Goal: Complete application form

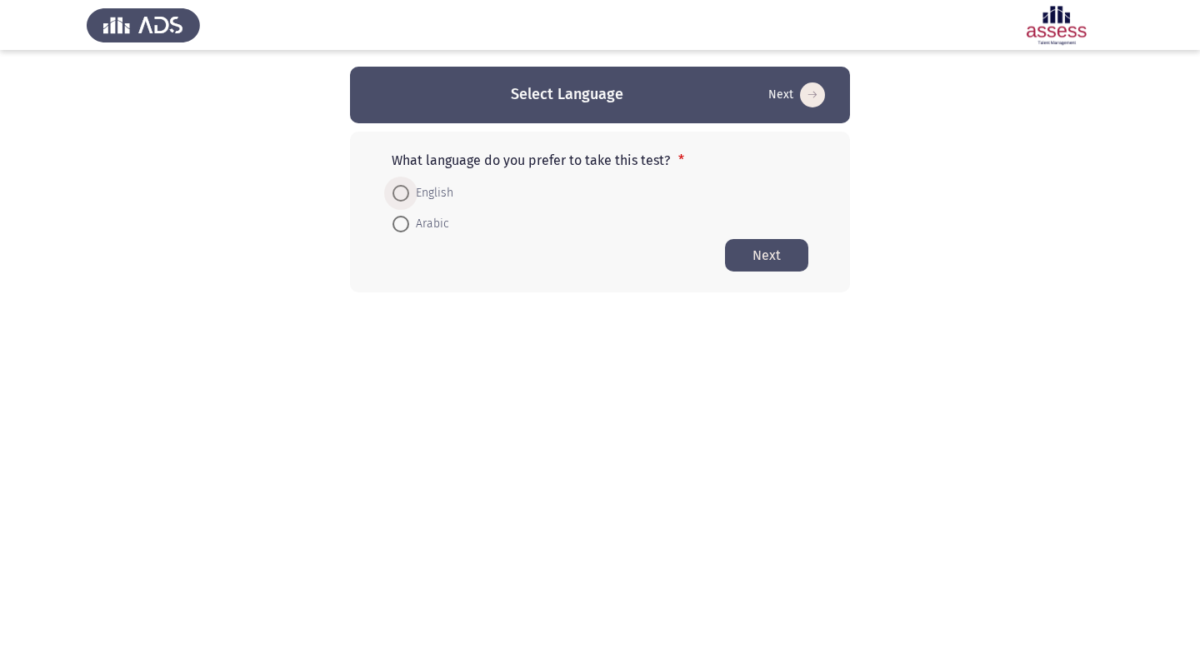
click at [398, 191] on span at bounding box center [400, 193] width 17 height 17
click at [398, 191] on input "English" at bounding box center [400, 193] width 17 height 17
radio input "true"
click at [773, 257] on button "Next" at bounding box center [766, 254] width 83 height 32
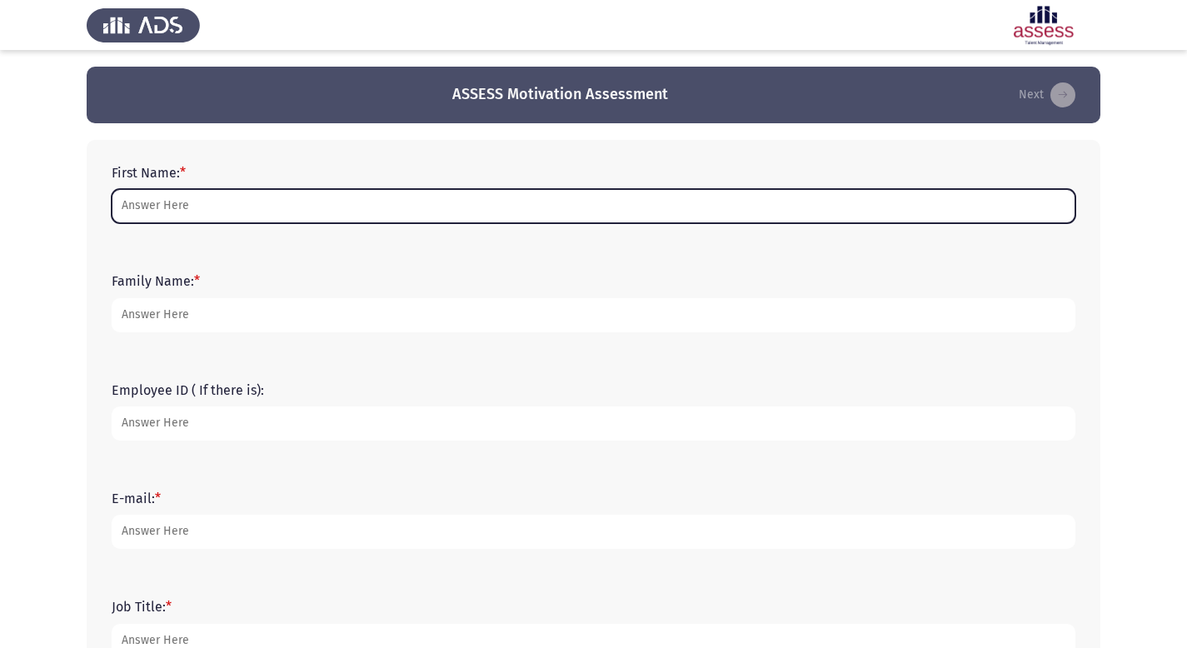
click at [252, 198] on input "First Name: *" at bounding box center [594, 206] width 964 height 34
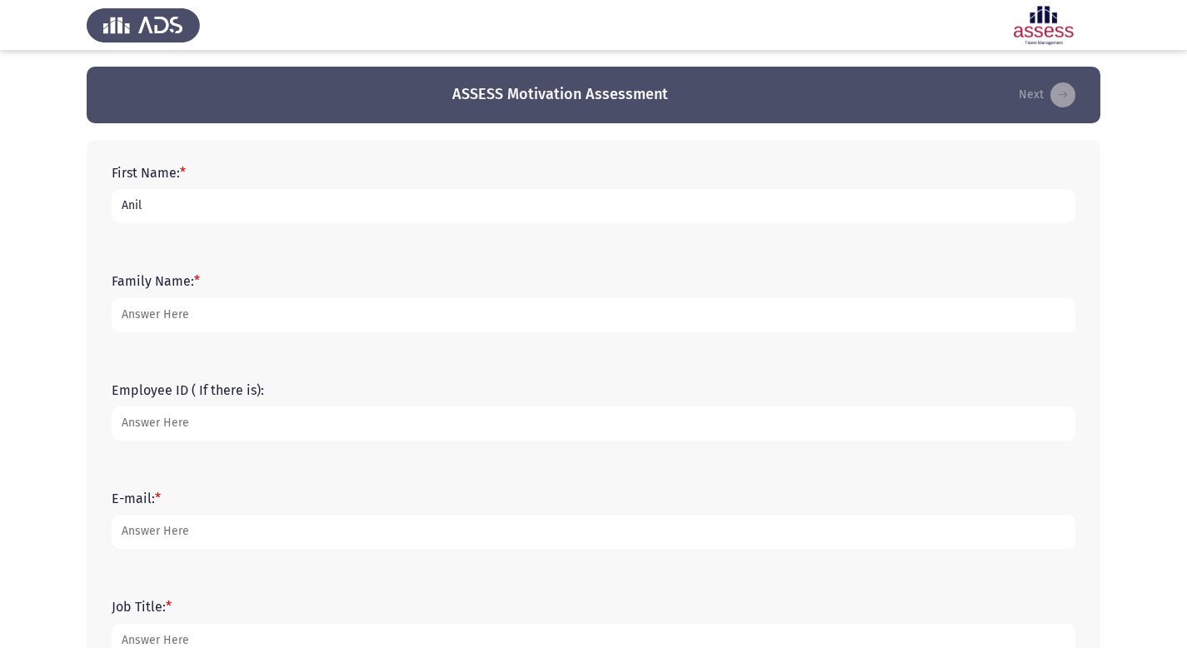
type input "Anil"
type input "[PERSON_NAME]"
type input "15261"
type input "[EMAIL_ADDRESS][DOMAIN_NAME]"
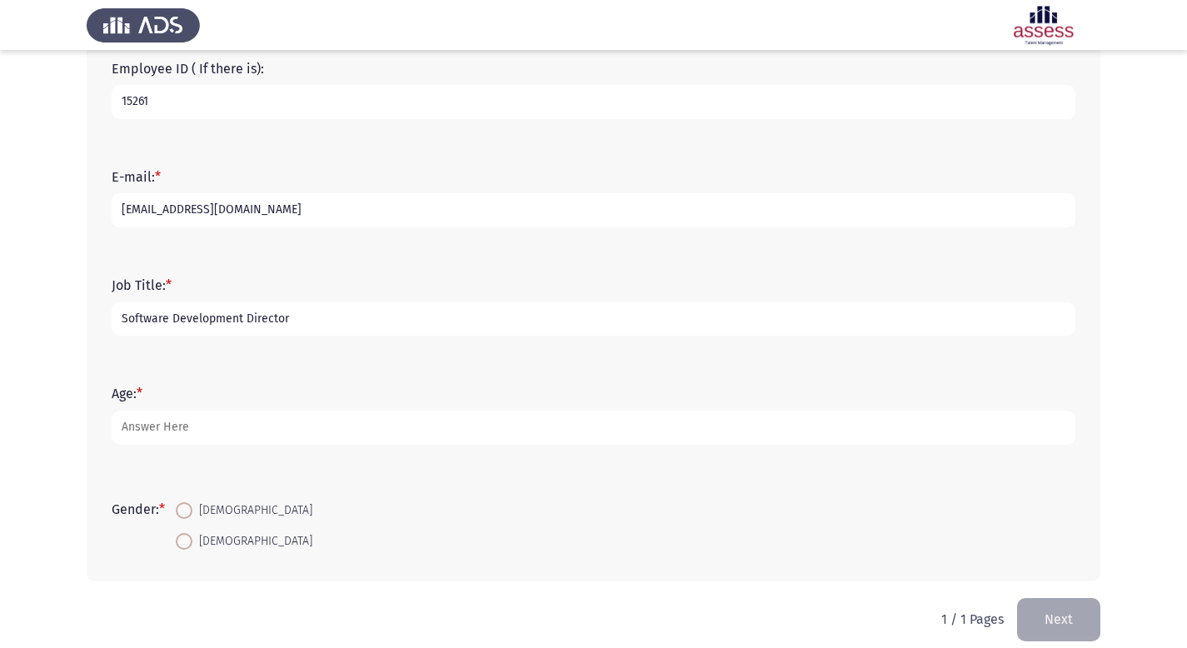
scroll to position [338, 0]
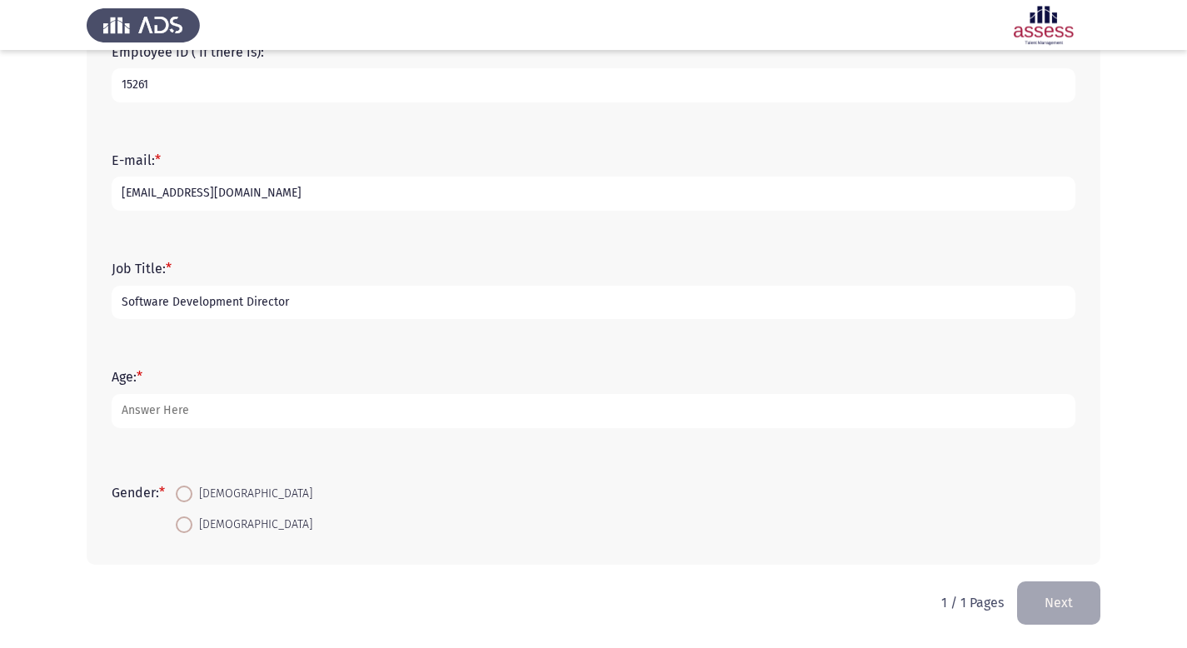
type input "Software Development Director"
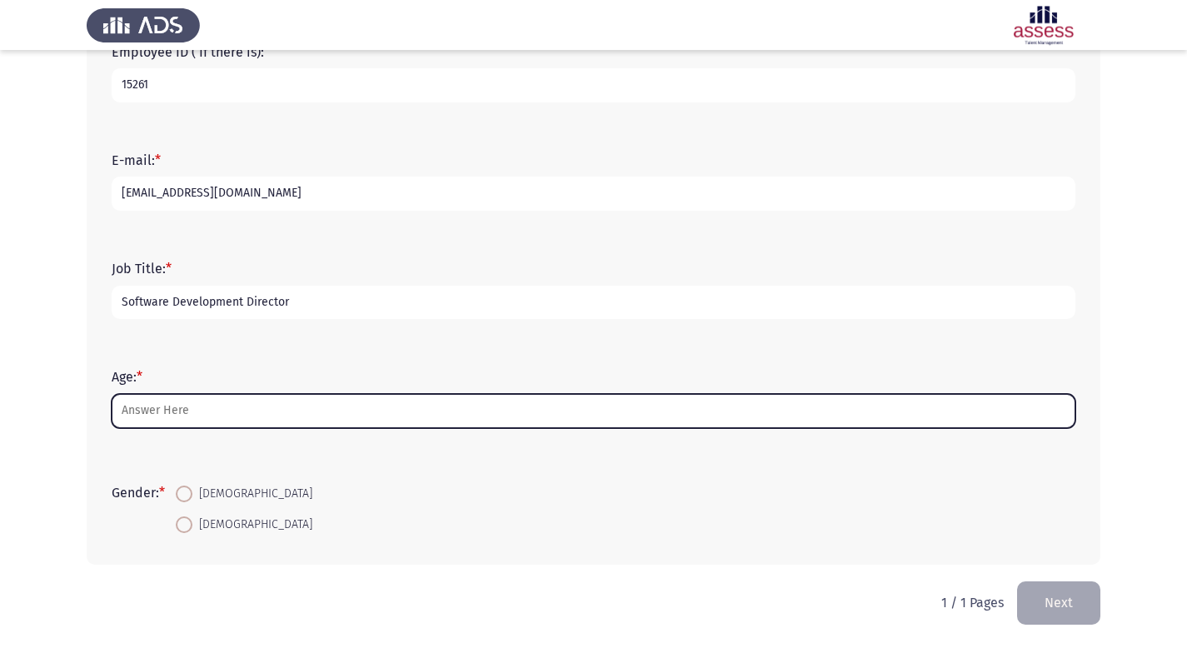
click at [270, 409] on input "Age: *" at bounding box center [594, 411] width 964 height 34
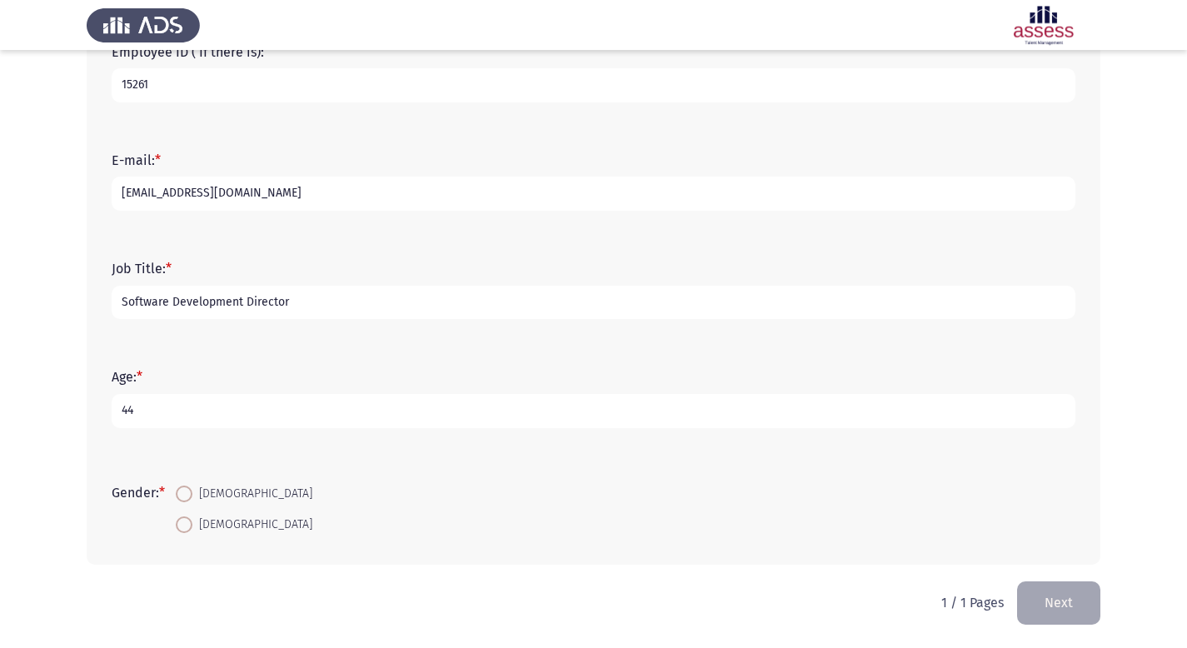
type input "44"
click at [183, 494] on span at bounding box center [184, 494] width 17 height 17
click at [183, 494] on input "[DEMOGRAPHIC_DATA]" at bounding box center [184, 494] width 17 height 17
radio input "true"
click at [1057, 607] on button "Next" at bounding box center [1058, 603] width 83 height 42
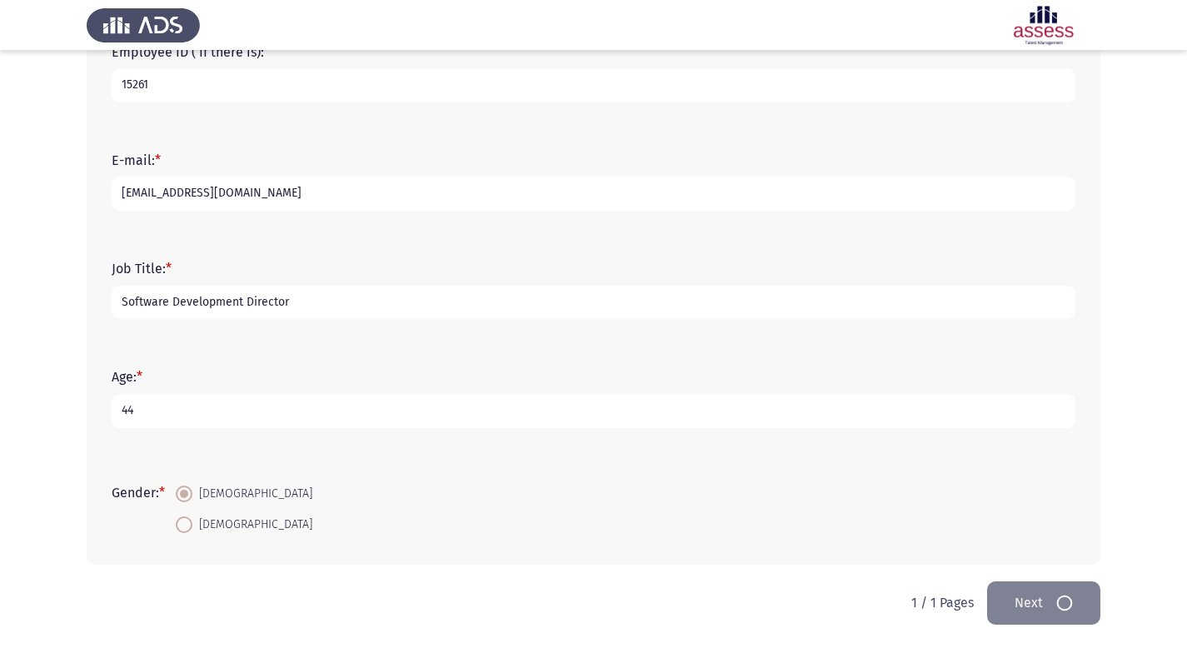
scroll to position [0, 0]
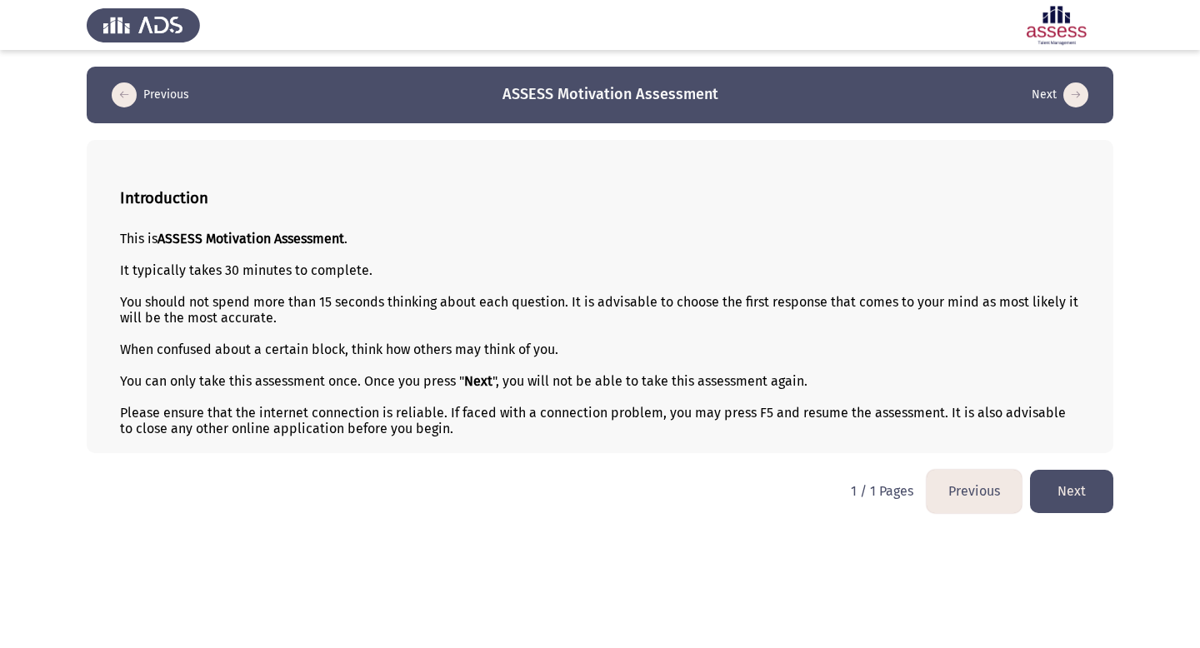
click at [1078, 492] on button "Next" at bounding box center [1071, 491] width 83 height 42
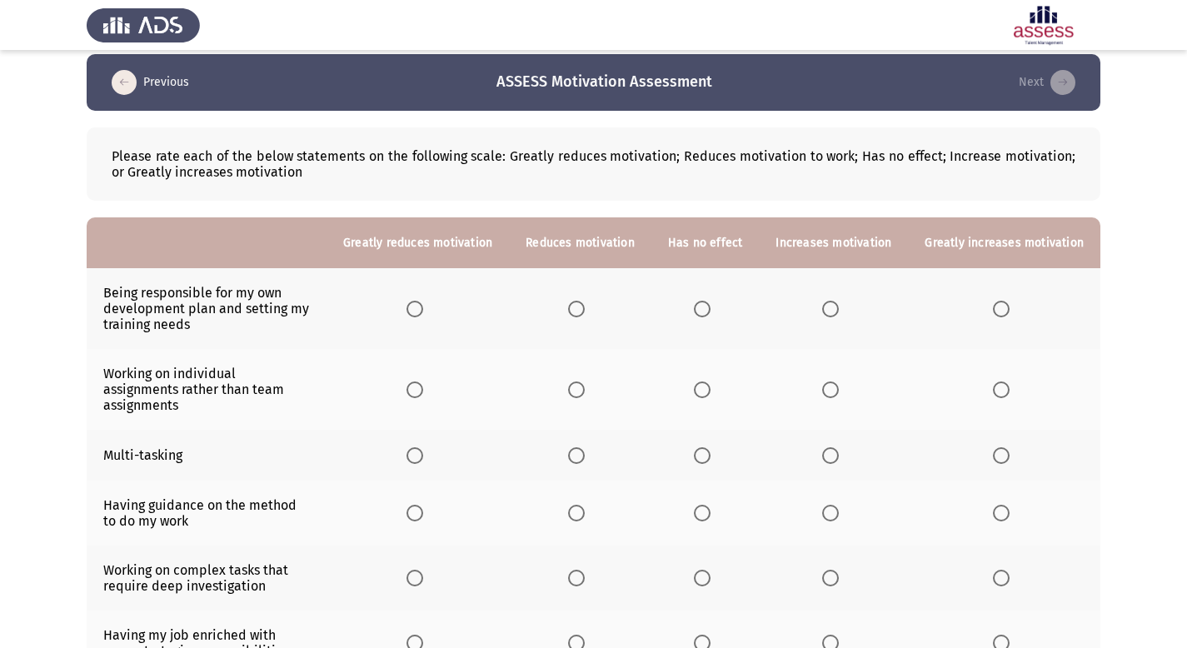
scroll to position [12, 0]
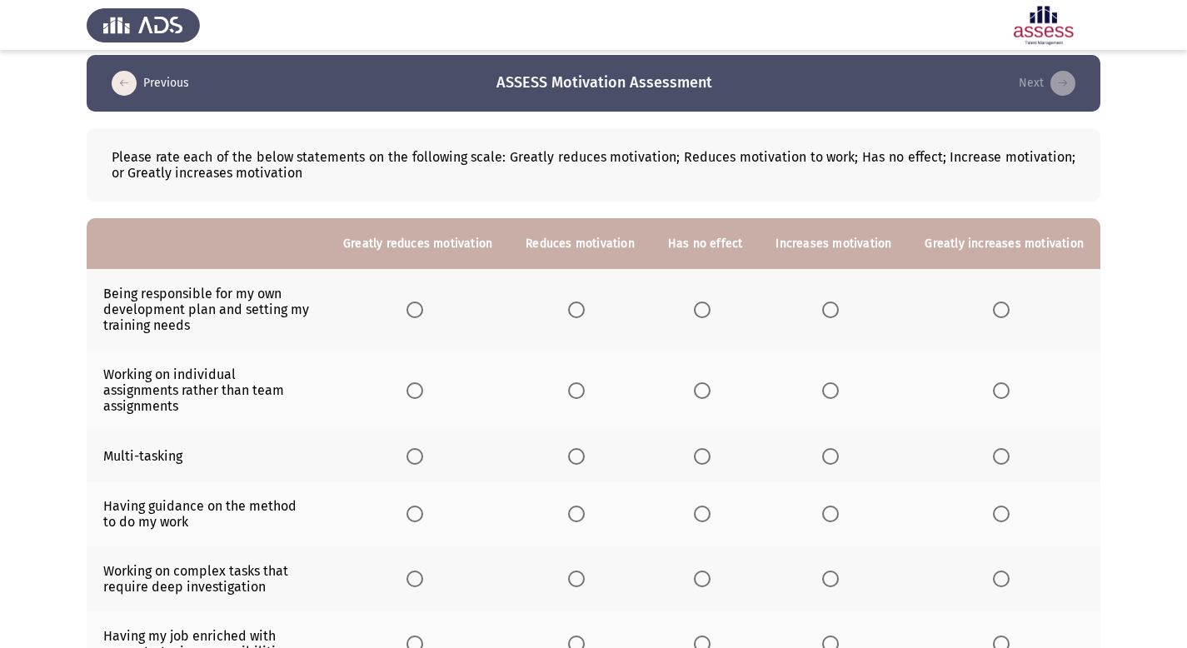
click at [839, 307] on span "Select an option" at bounding box center [830, 310] width 17 height 17
click at [839, 307] on input "Select an option" at bounding box center [830, 310] width 17 height 17
click at [585, 382] on span "Select an option" at bounding box center [576, 390] width 17 height 17
click at [585, 382] on input "Select an option" at bounding box center [576, 390] width 17 height 17
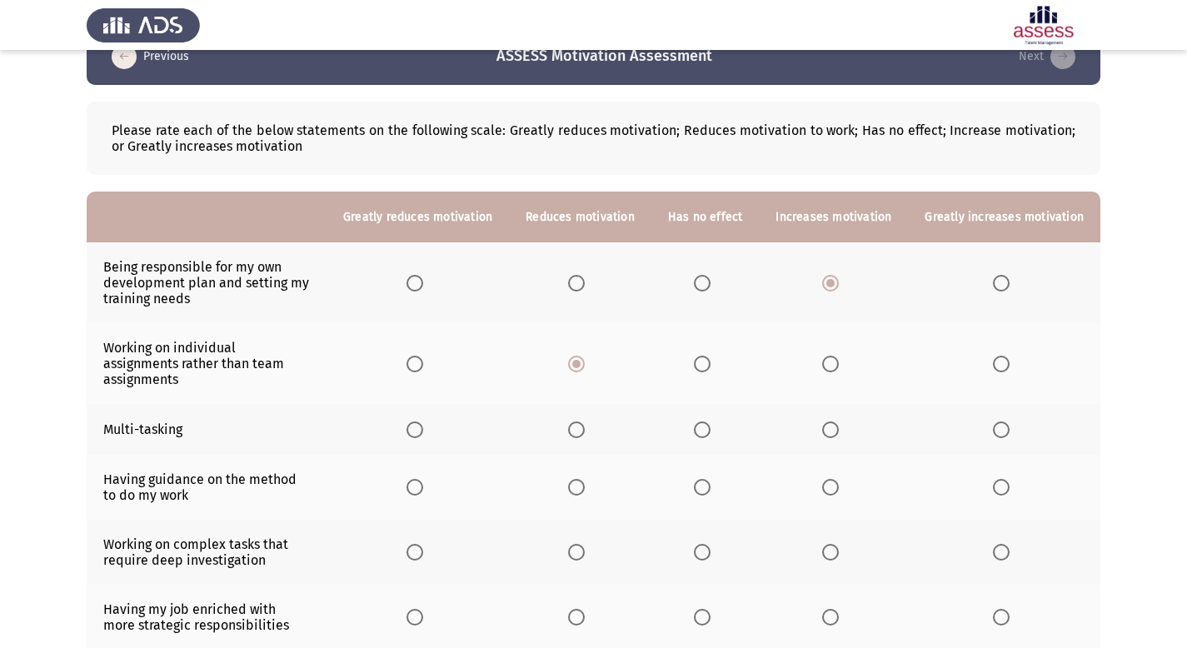
scroll to position [57, 0]
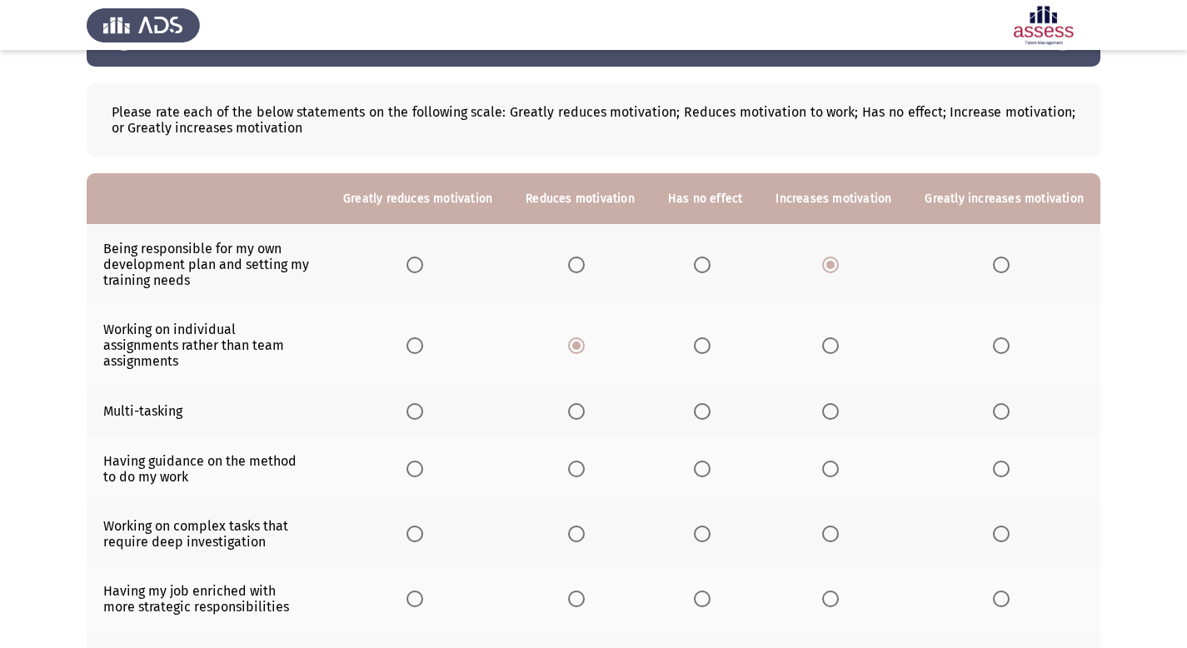
click at [585, 403] on span "Select an option" at bounding box center [576, 411] width 17 height 17
click at [585, 403] on input "Select an option" at bounding box center [576, 411] width 17 height 17
click at [831, 461] on span "Select an option" at bounding box center [830, 469] width 17 height 17
click at [831, 461] on input "Select an option" at bounding box center [830, 469] width 17 height 17
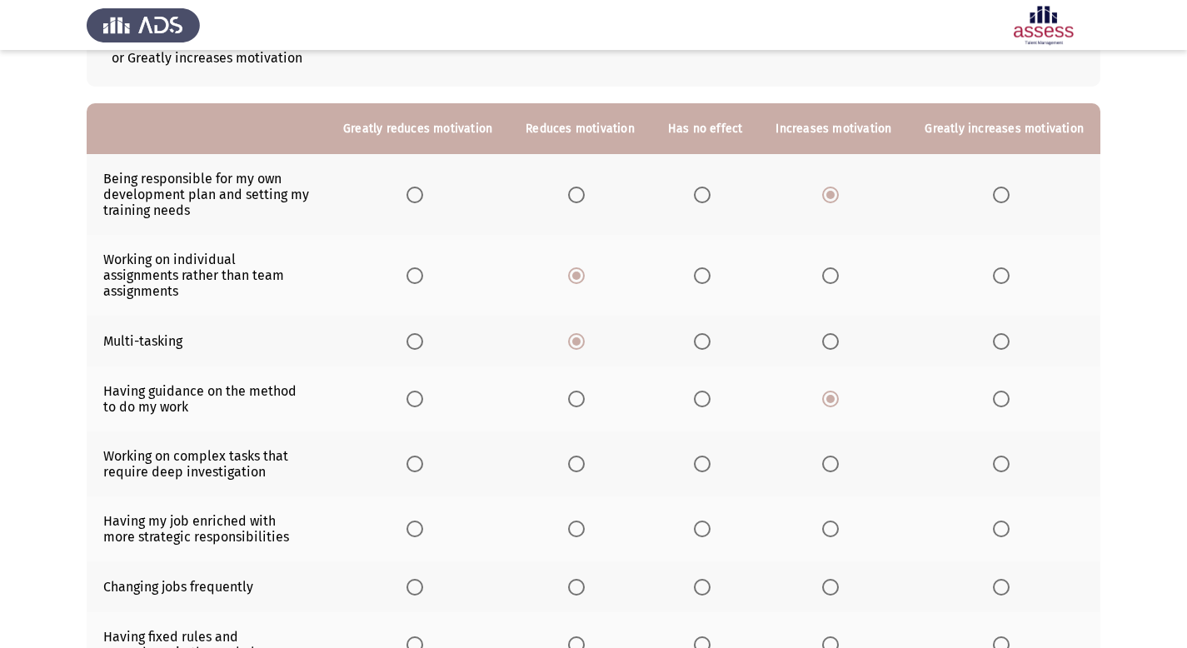
scroll to position [116, 0]
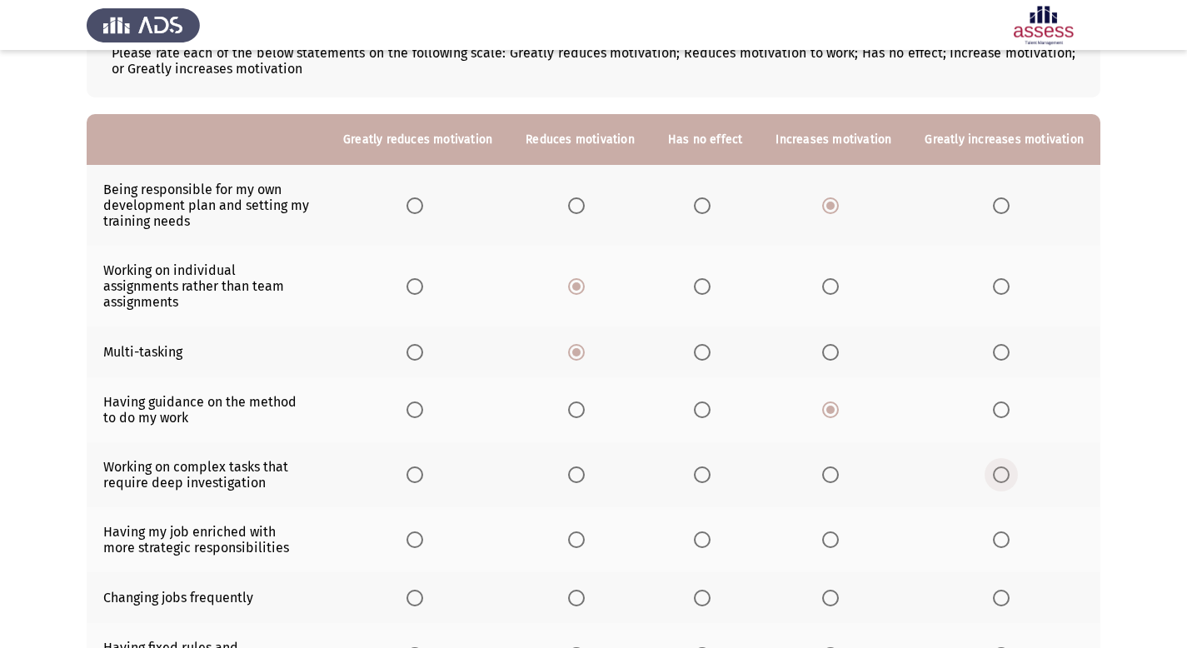
click at [1001, 467] on span "Select an option" at bounding box center [1001, 475] width 17 height 17
click at [1001, 467] on input "Select an option" at bounding box center [1001, 475] width 17 height 17
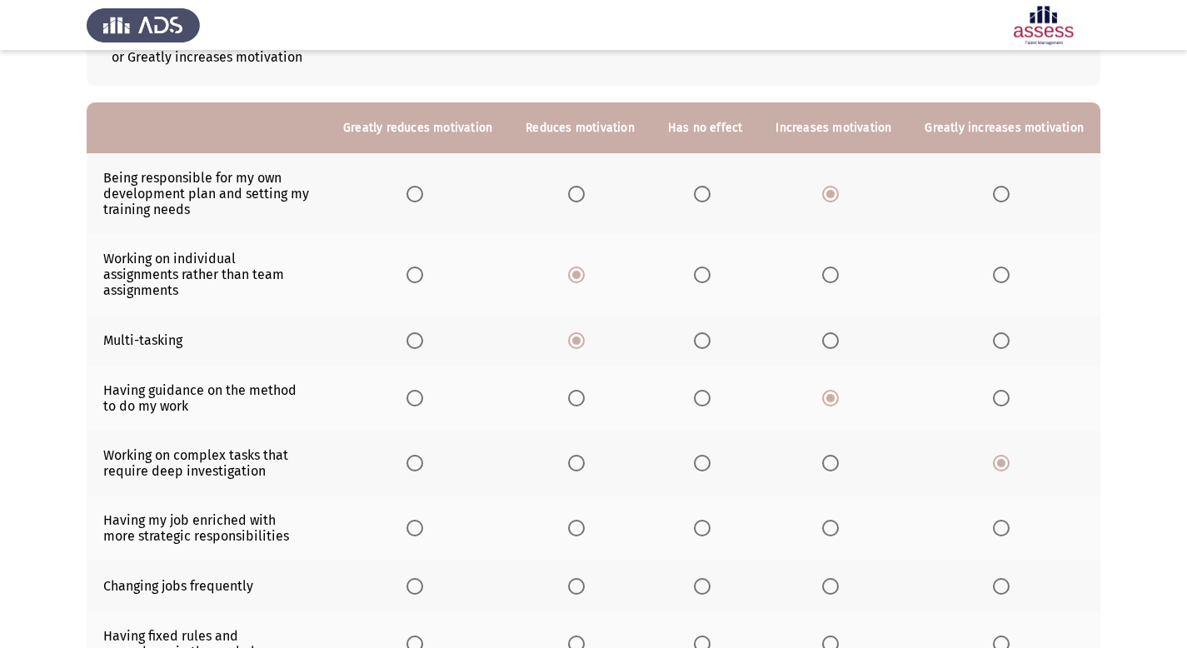
scroll to position [143, 0]
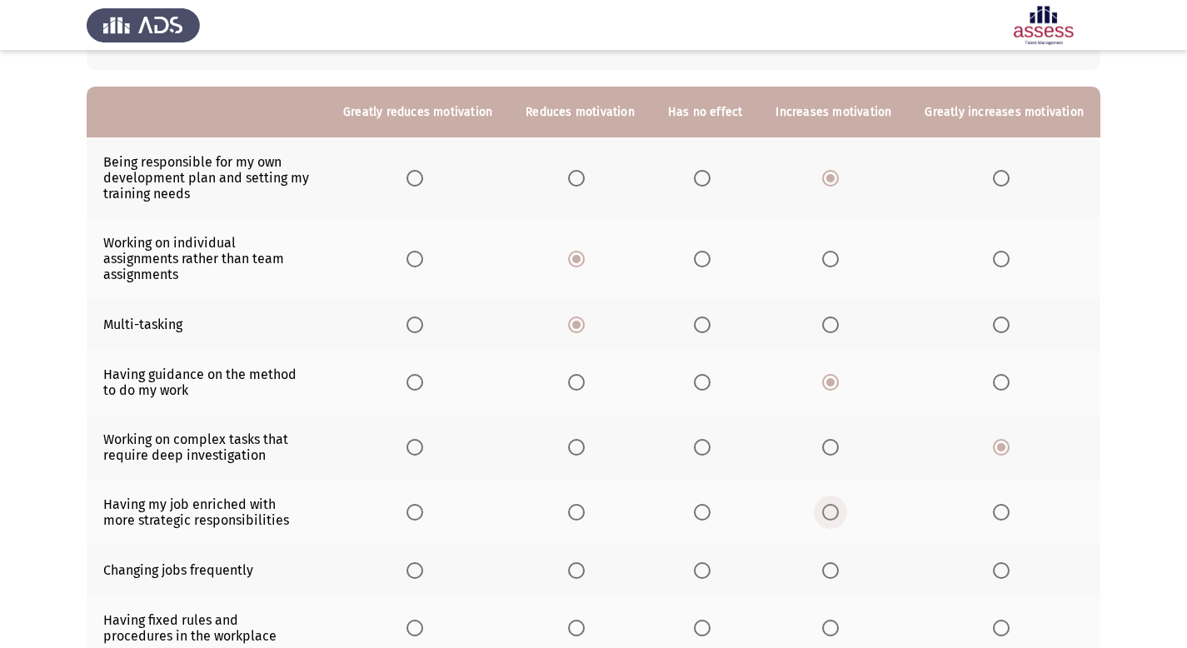
click at [839, 504] on span "Select an option" at bounding box center [830, 512] width 17 height 17
click at [839, 504] on input "Select an option" at bounding box center [830, 512] width 17 height 17
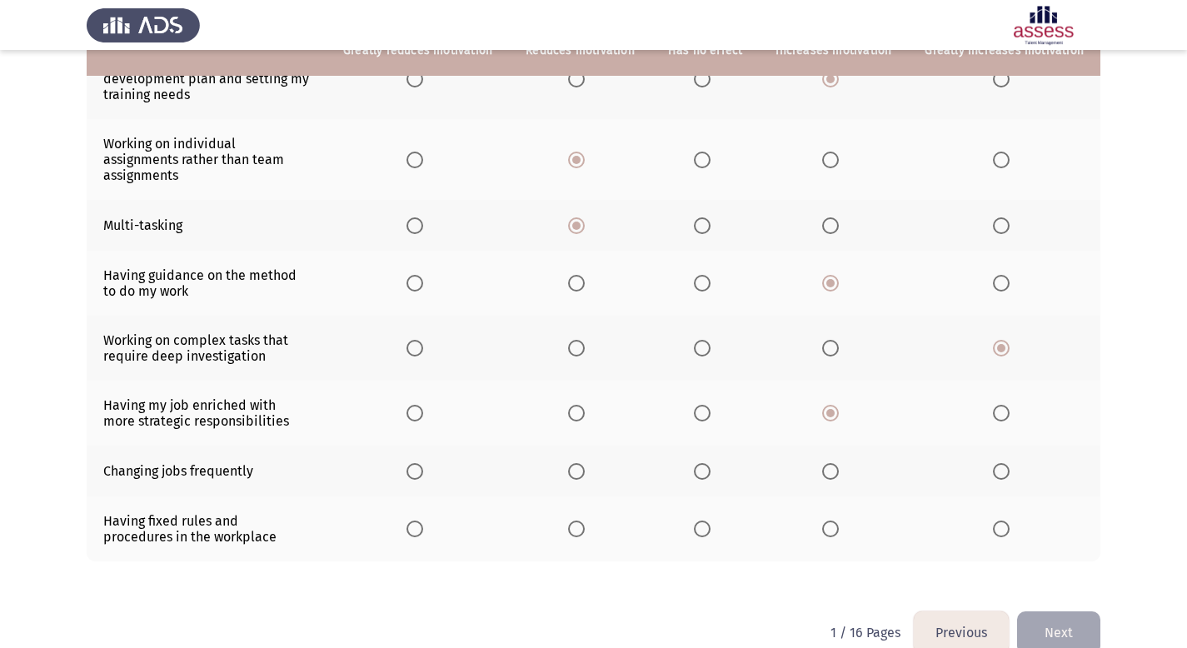
scroll to position [245, 0]
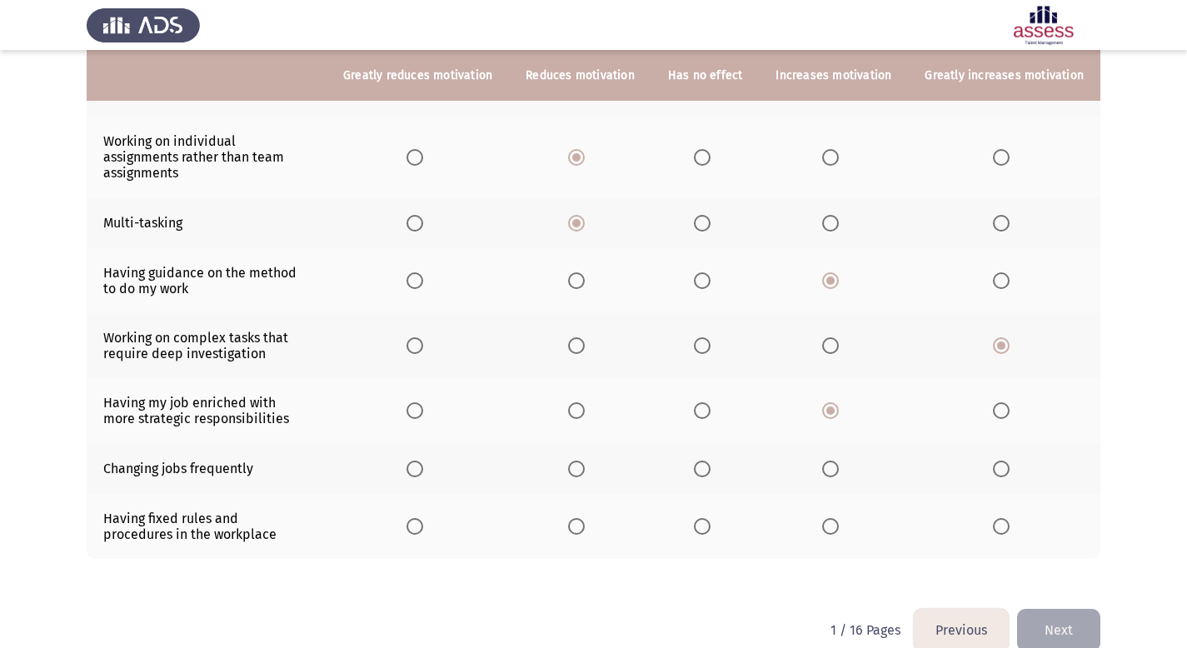
click at [423, 461] on span "Select an option" at bounding box center [415, 469] width 17 height 17
click at [423, 461] on input "Select an option" at bounding box center [415, 469] width 17 height 17
click at [711, 518] on span "Select an option" at bounding box center [702, 526] width 17 height 17
click at [711, 518] on input "Select an option" at bounding box center [702, 526] width 17 height 17
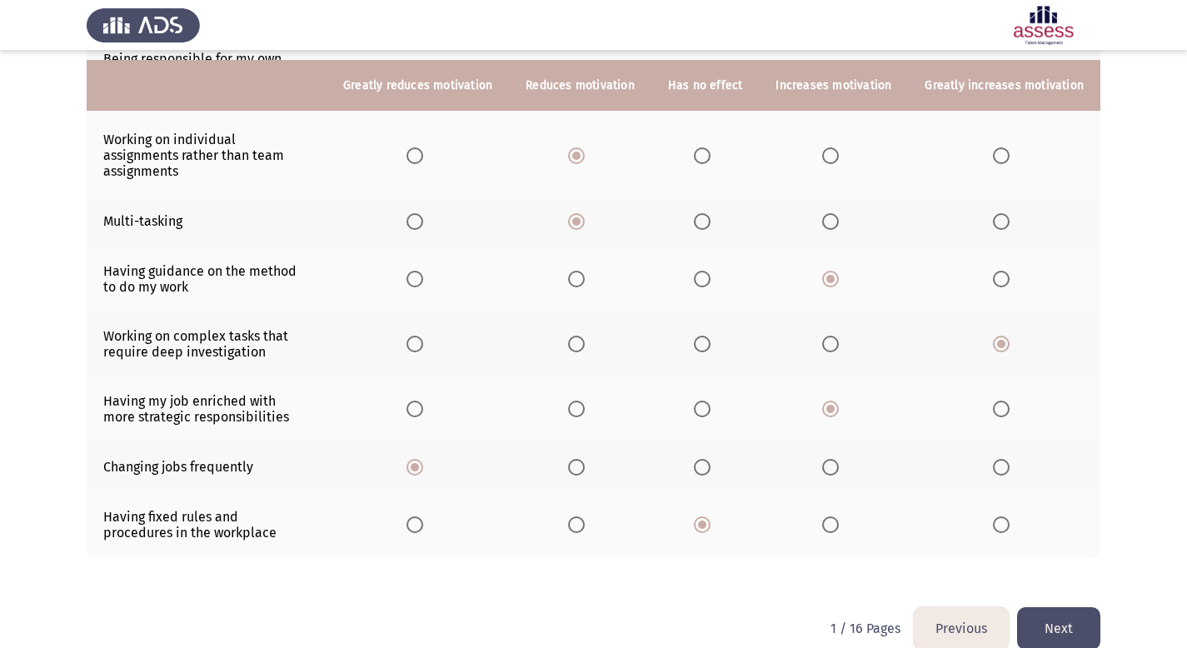
scroll to position [256, 0]
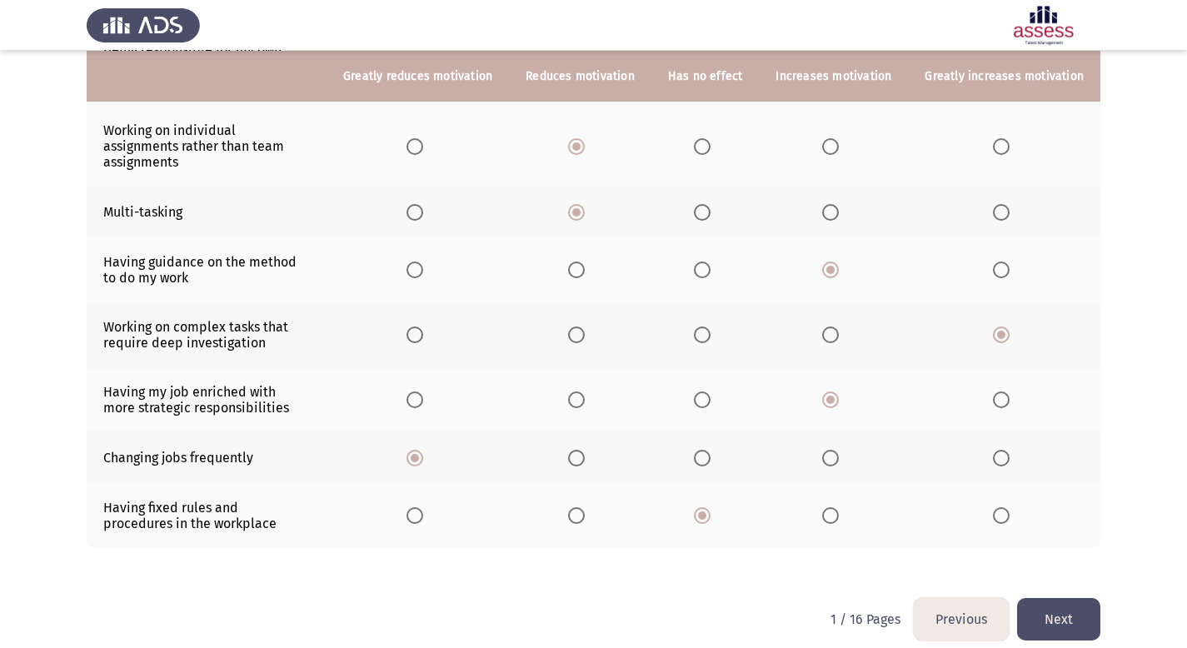
click at [1067, 603] on button "Next" at bounding box center [1058, 619] width 83 height 42
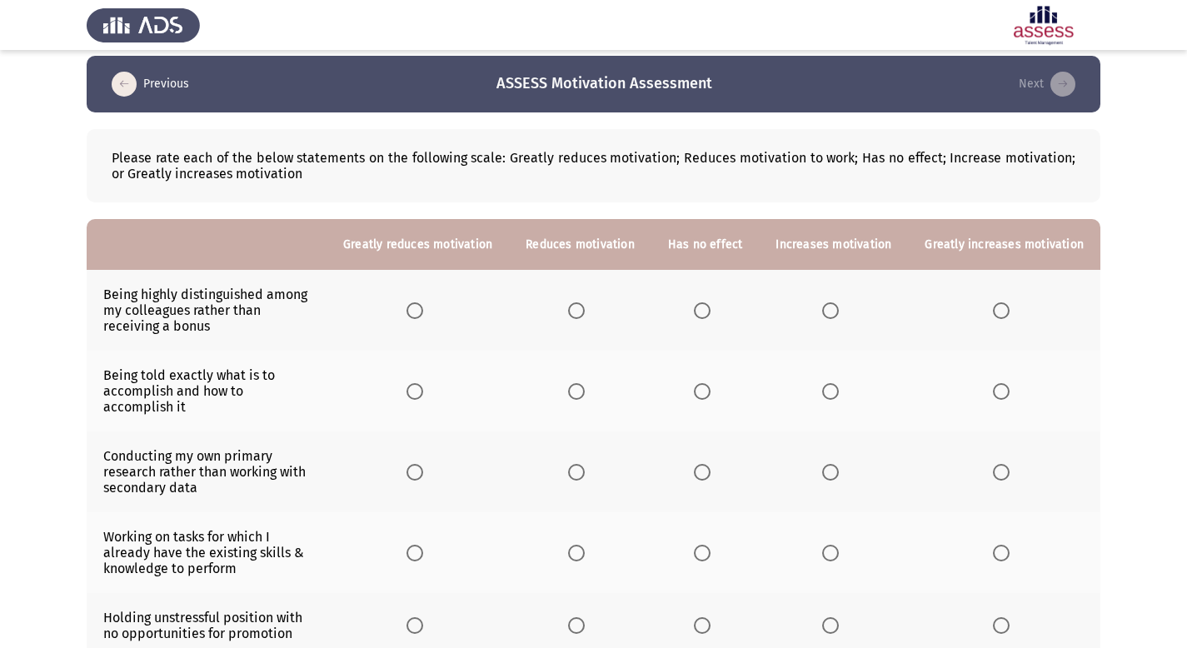
scroll to position [22, 0]
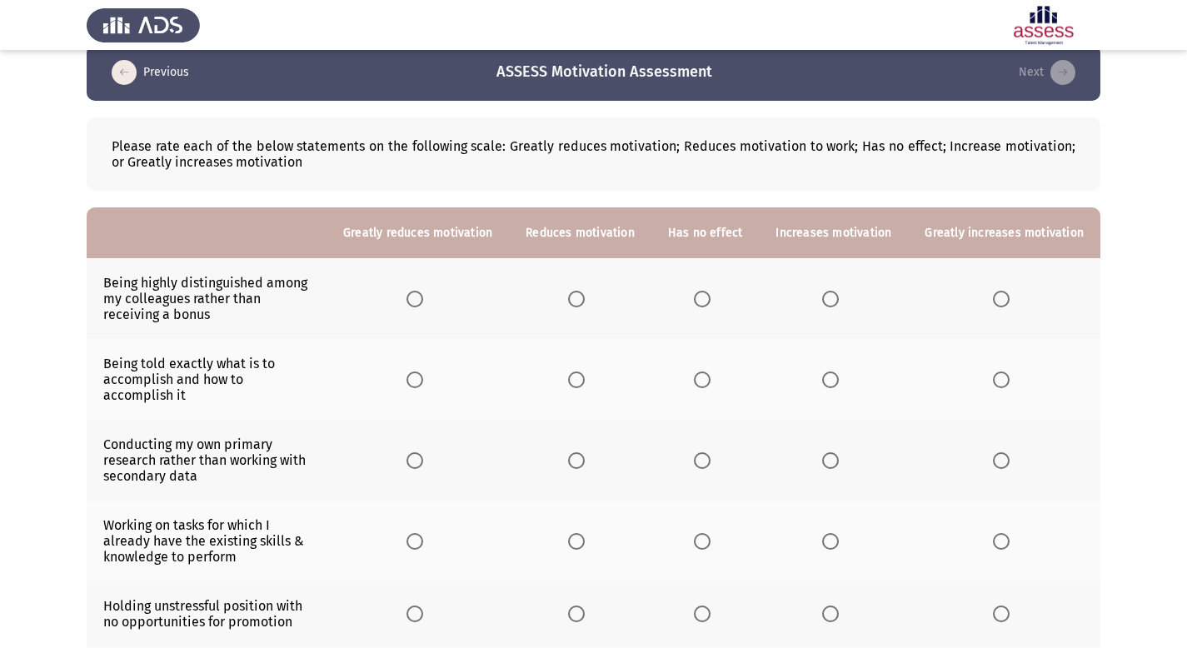
click at [839, 299] on span "Select an option" at bounding box center [830, 299] width 17 height 17
click at [839, 299] on input "Select an option" at bounding box center [830, 299] width 17 height 17
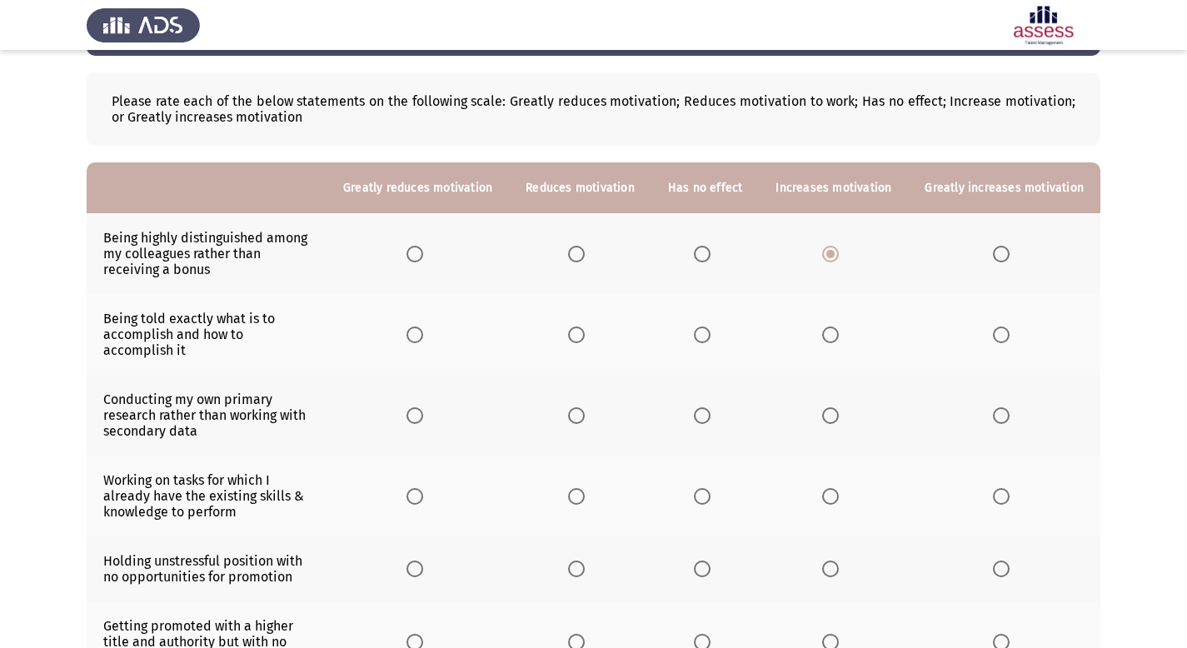
scroll to position [68, 0]
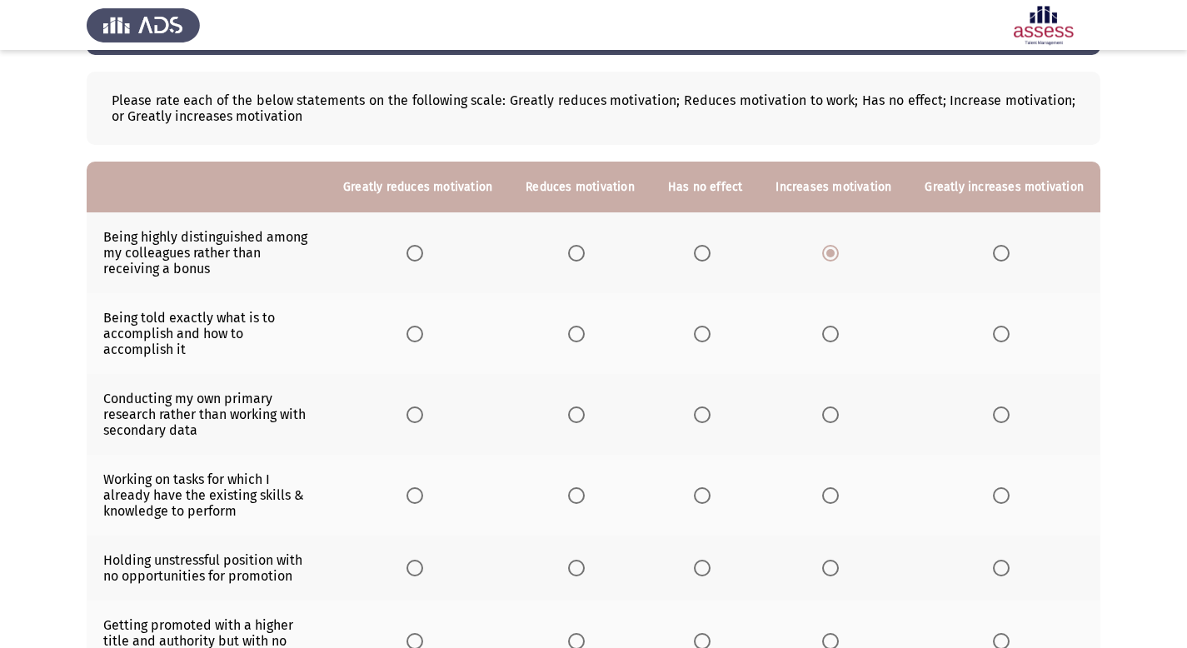
click at [1006, 339] on span "Select an option" at bounding box center [1001, 334] width 17 height 17
click at [1006, 339] on input "Select an option" at bounding box center [1001, 334] width 17 height 17
click at [585, 420] on span "Select an option" at bounding box center [576, 415] width 17 height 17
click at [585, 420] on input "Select an option" at bounding box center [576, 415] width 17 height 17
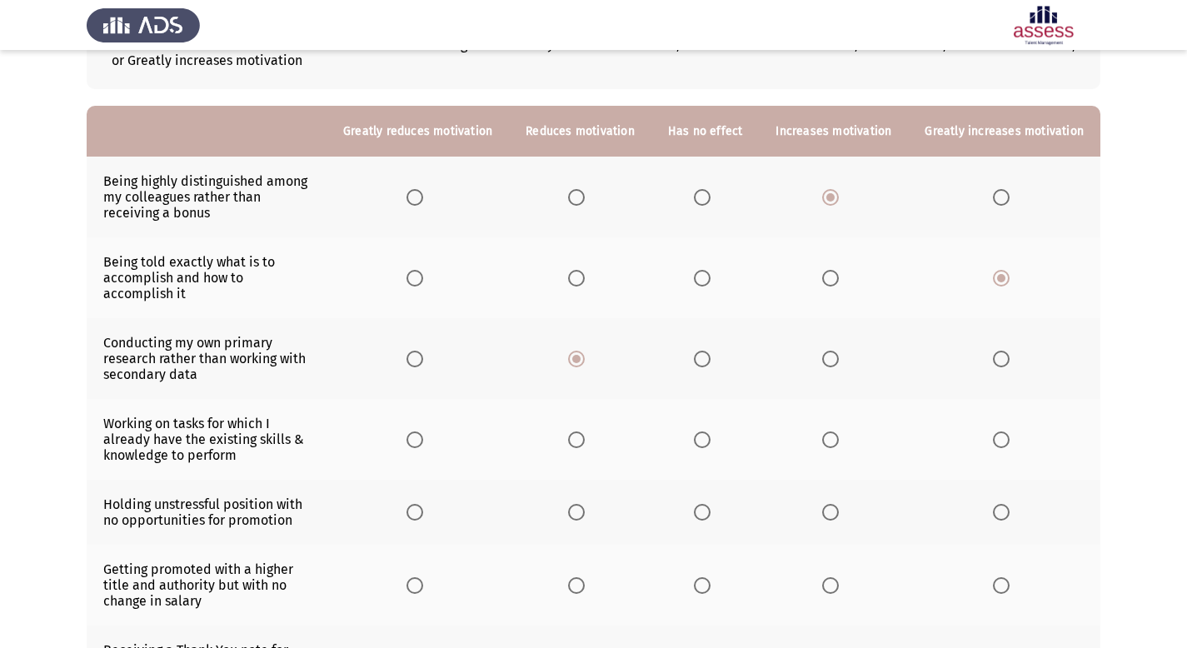
scroll to position [127, 0]
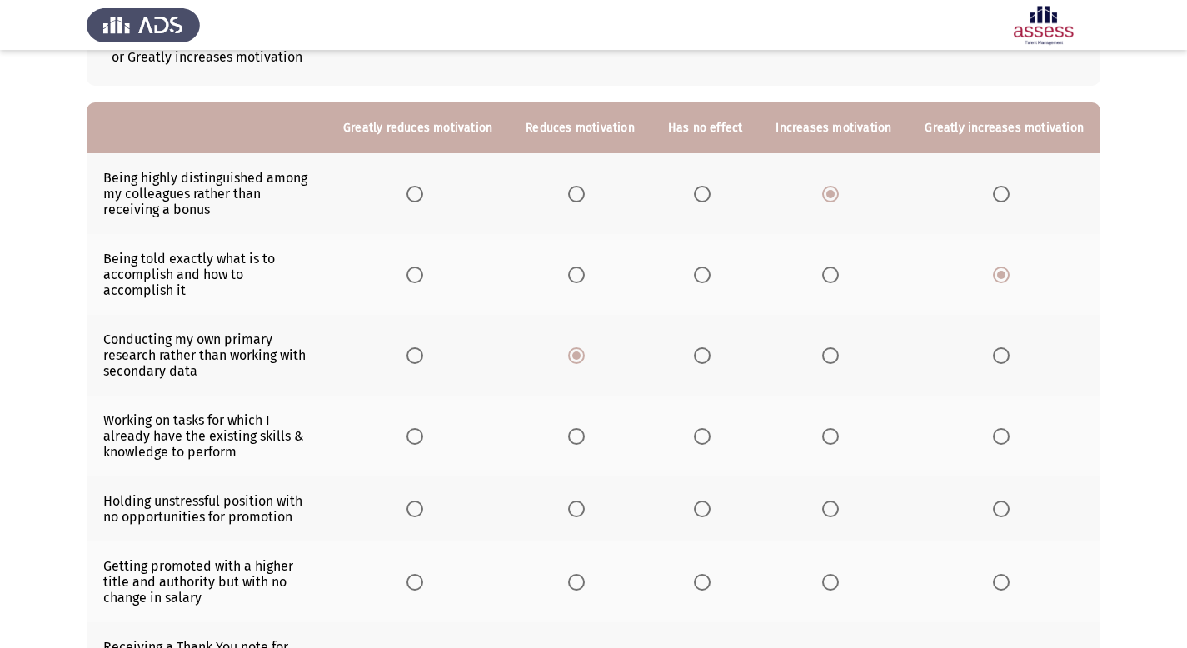
click at [1005, 437] on span "Select an option" at bounding box center [1001, 436] width 17 height 17
click at [1005, 437] on input "Select an option" at bounding box center [1001, 436] width 17 height 17
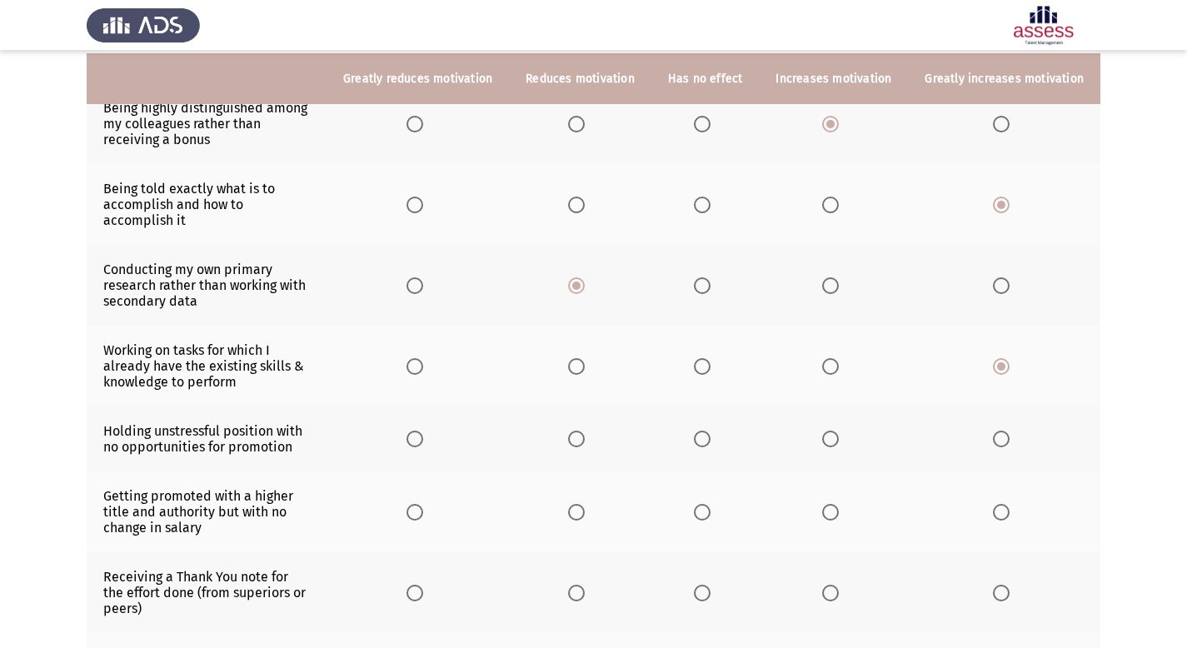
scroll to position [201, 0]
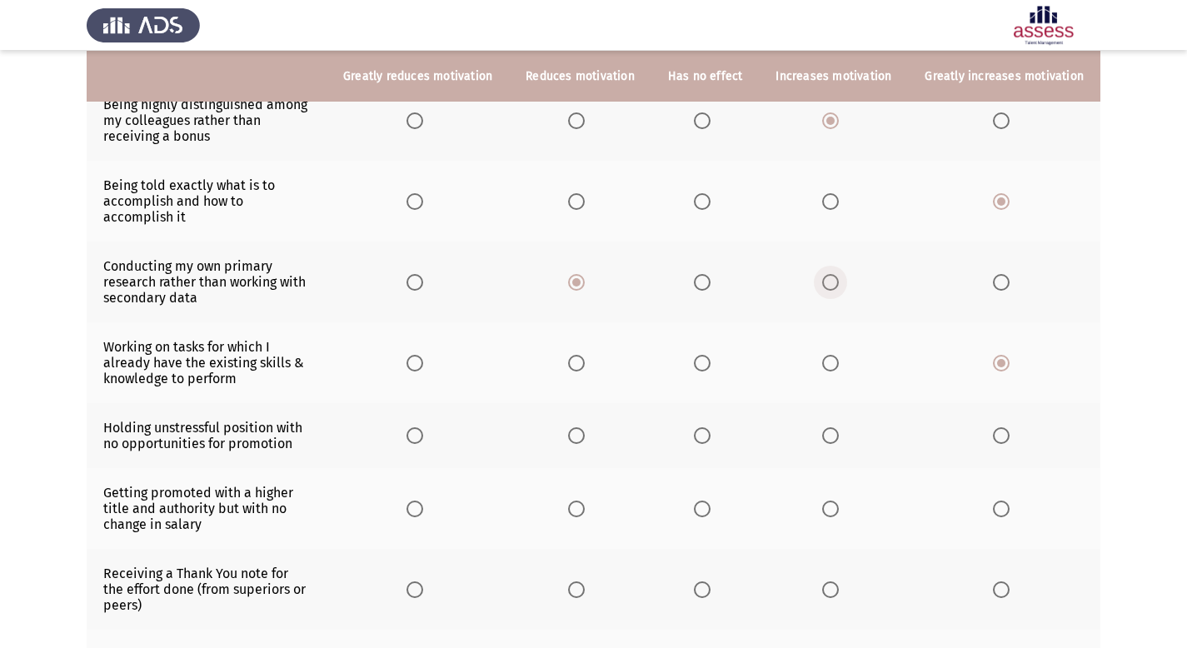
click at [834, 281] on span "Select an option" at bounding box center [830, 282] width 17 height 17
click at [834, 281] on input "Select an option" at bounding box center [830, 282] width 17 height 17
click at [585, 364] on span "Select an option" at bounding box center [576, 363] width 17 height 17
click at [585, 364] on input "Select an option" at bounding box center [576, 363] width 17 height 17
click at [997, 363] on span "Select an option" at bounding box center [1001, 363] width 17 height 17
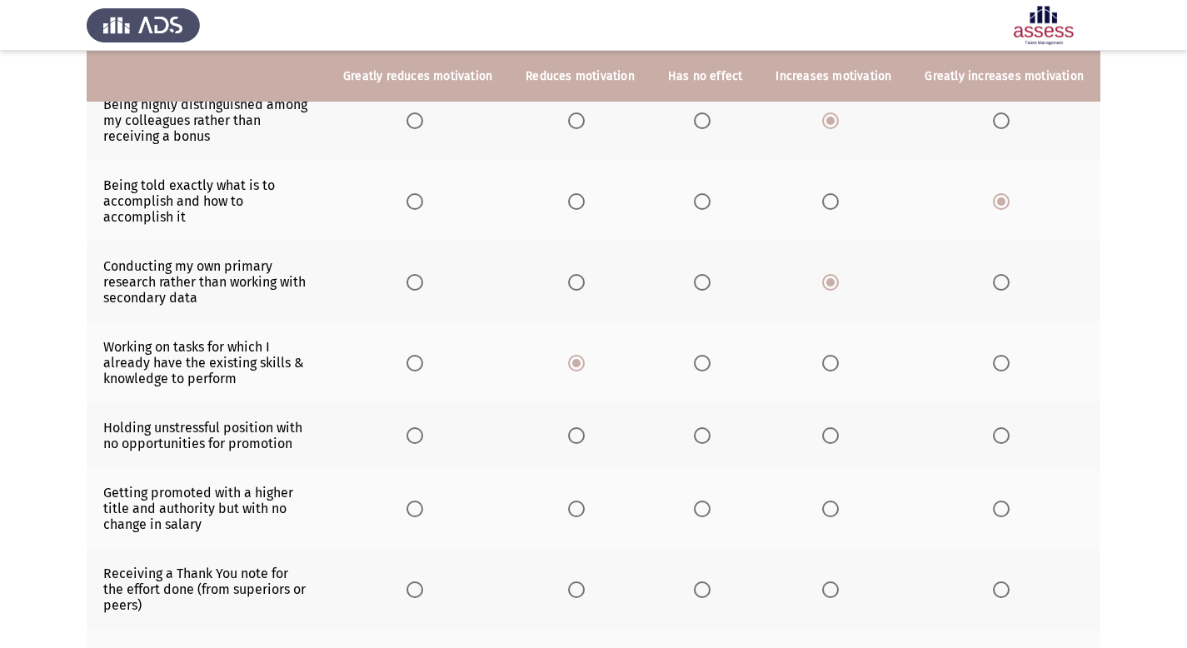
click at [997, 363] on input "Select an option" at bounding box center [1001, 363] width 17 height 17
click at [592, 437] on label "Select an option" at bounding box center [579, 435] width 23 height 17
click at [585, 437] on input "Select an option" at bounding box center [576, 435] width 17 height 17
click at [711, 512] on span "Select an option" at bounding box center [702, 509] width 17 height 17
click at [711, 512] on input "Select an option" at bounding box center [702, 509] width 17 height 17
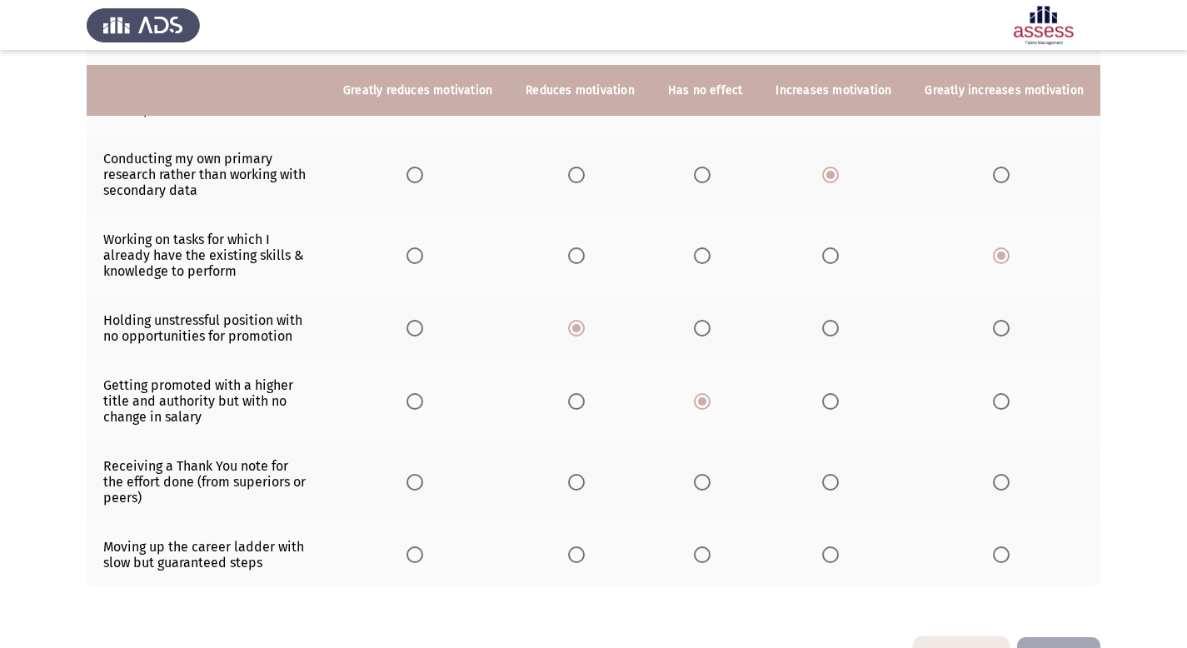
scroll to position [322, 0]
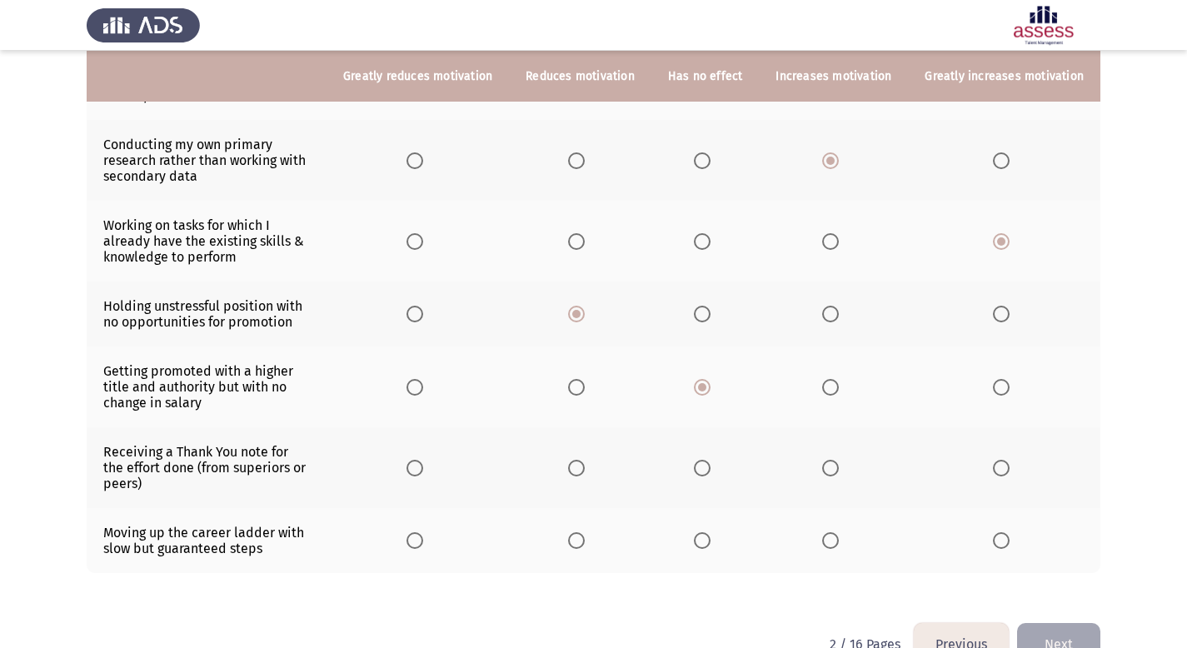
click at [1002, 468] on span "Select an option" at bounding box center [1001, 468] width 17 height 17
click at [1002, 468] on input "Select an option" at bounding box center [1001, 468] width 17 height 17
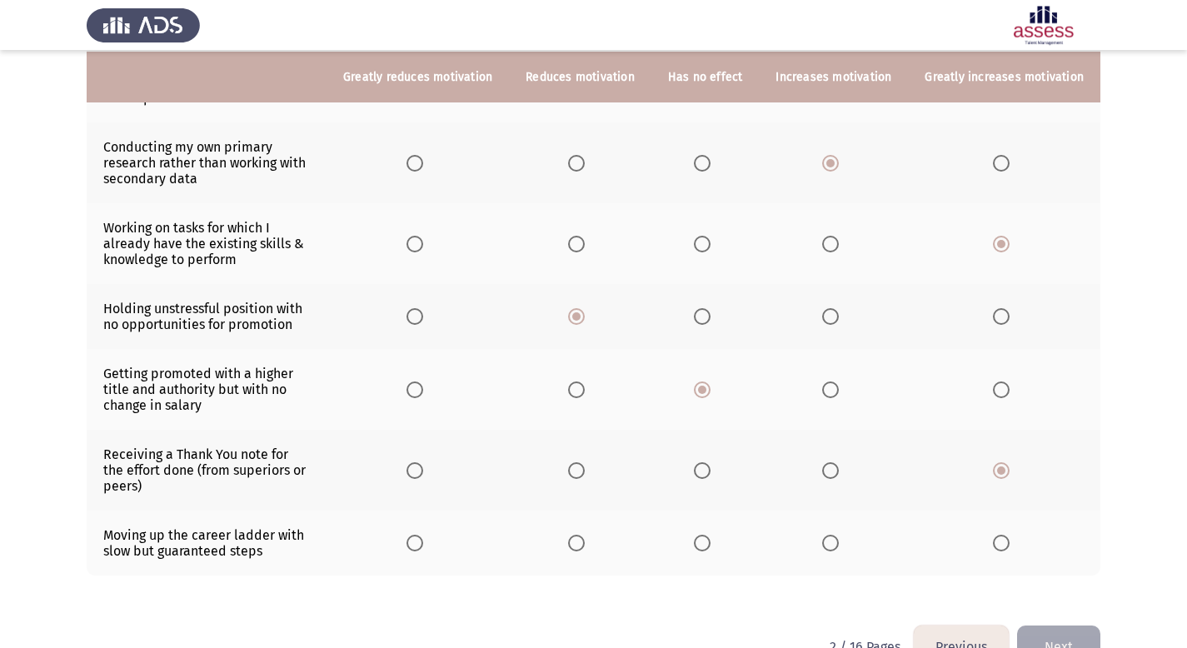
scroll to position [319, 0]
click at [837, 392] on span "Select an option" at bounding box center [830, 390] width 17 height 17
click at [837, 392] on input "Select an option" at bounding box center [830, 390] width 17 height 17
click at [711, 394] on span "Select an option" at bounding box center [702, 390] width 17 height 17
click at [711, 394] on input "Select an option" at bounding box center [702, 390] width 17 height 17
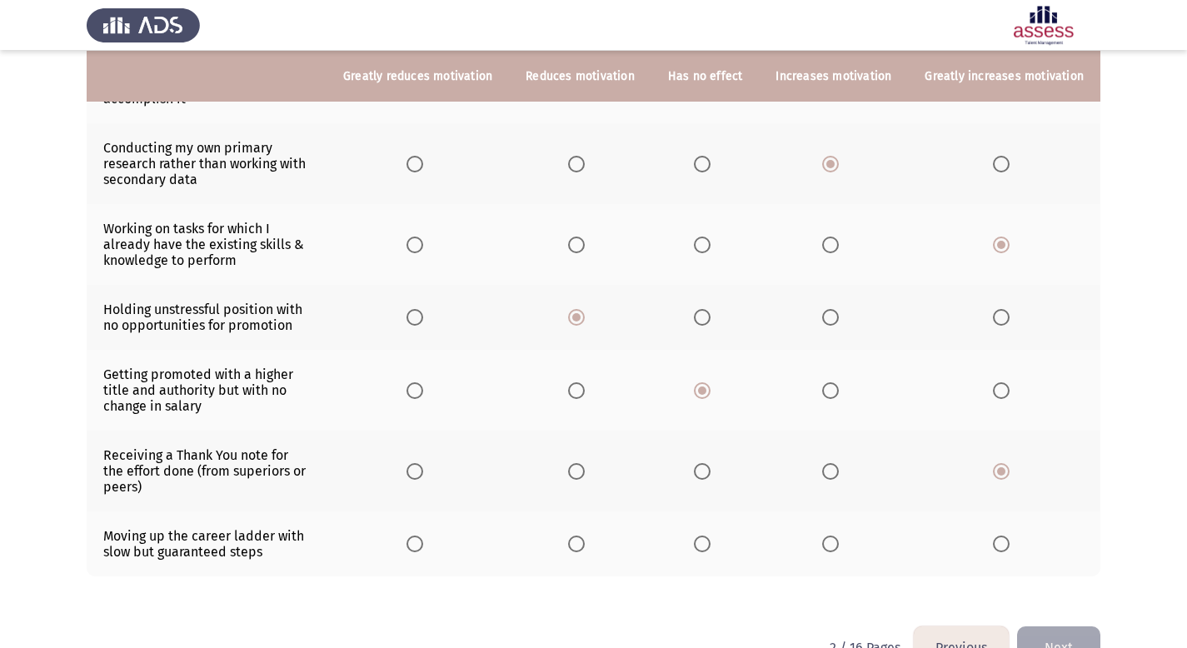
click at [585, 390] on span "Select an option" at bounding box center [576, 390] width 17 height 17
click at [585, 390] on input "Select an option" at bounding box center [576, 390] width 17 height 17
click at [838, 473] on span "Select an option" at bounding box center [830, 471] width 17 height 17
click at [838, 473] on input "Select an option" at bounding box center [830, 471] width 17 height 17
click at [1011, 467] on label "Select an option" at bounding box center [1004, 471] width 23 height 17
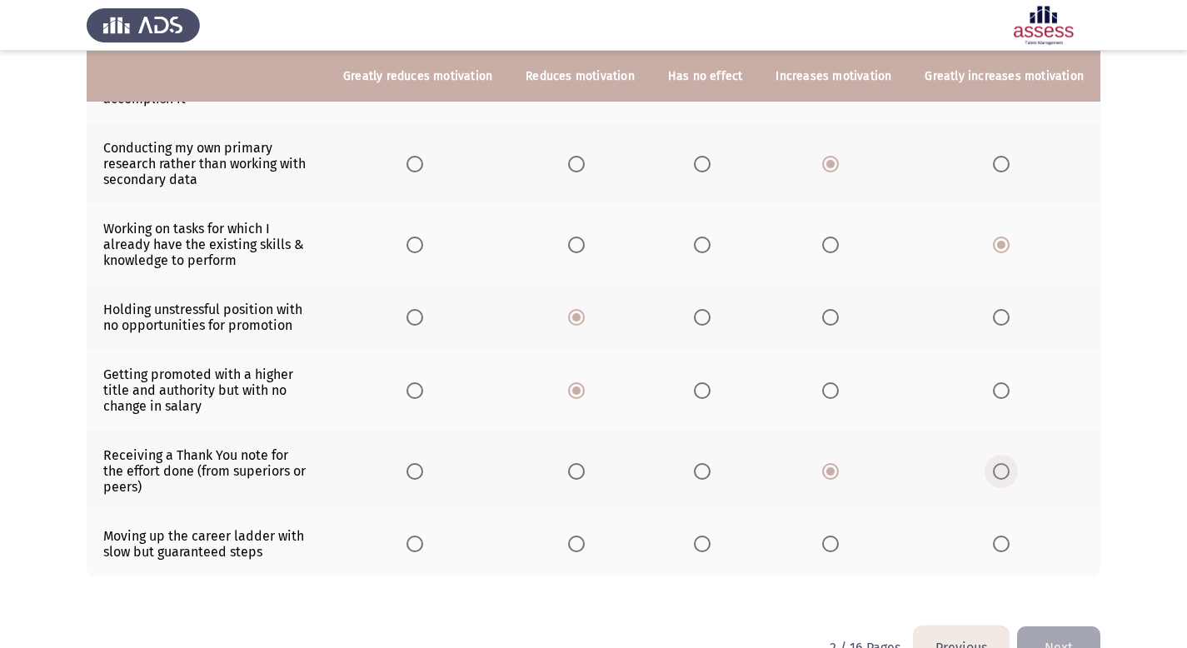
click at [1010, 467] on input "Select an option" at bounding box center [1001, 471] width 17 height 17
click at [839, 544] on span "Select an option" at bounding box center [830, 544] width 17 height 17
click at [839, 544] on input "Select an option" at bounding box center [830, 544] width 17 height 17
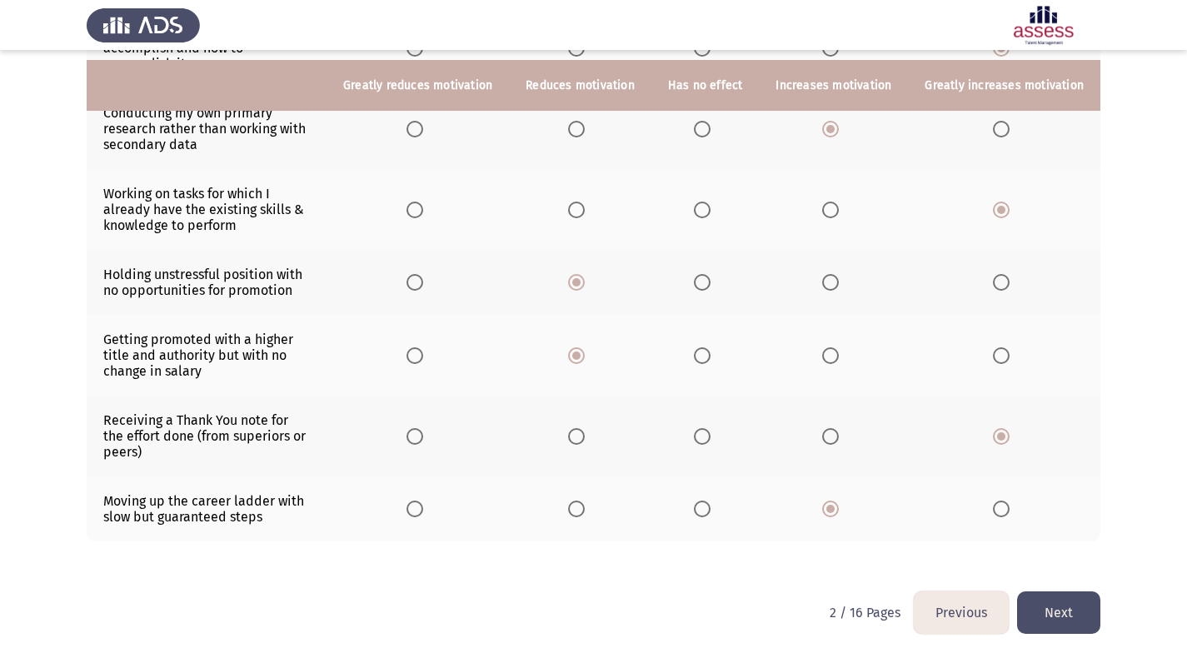
scroll to position [364, 0]
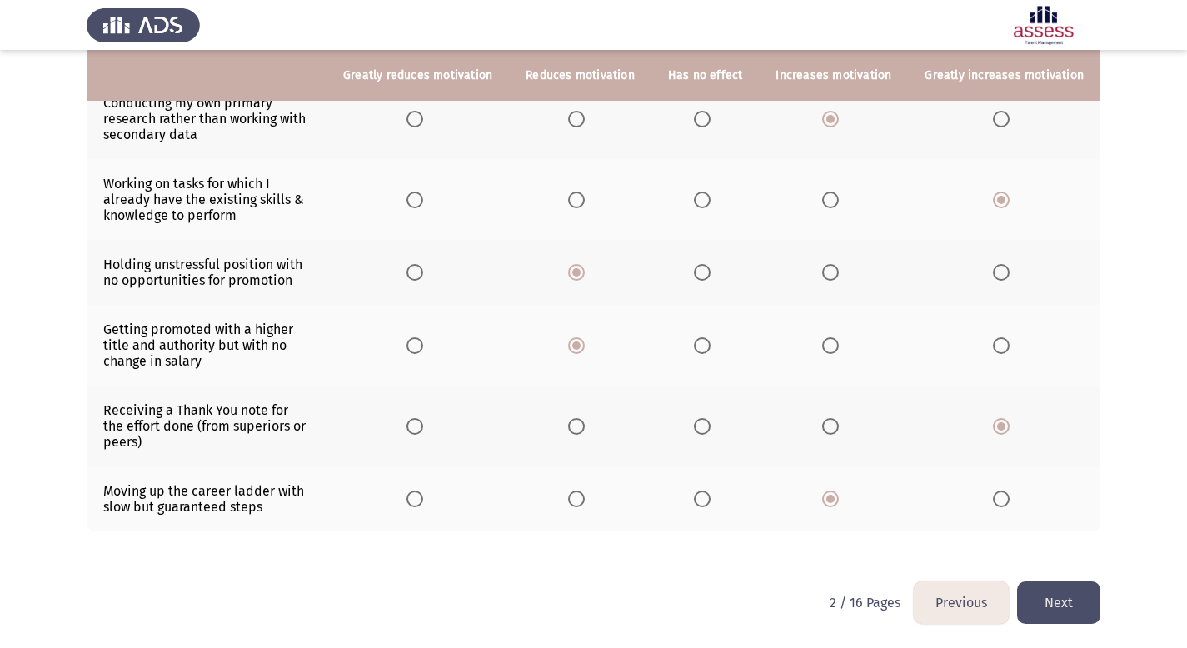
click at [1070, 602] on button "Next" at bounding box center [1058, 603] width 83 height 42
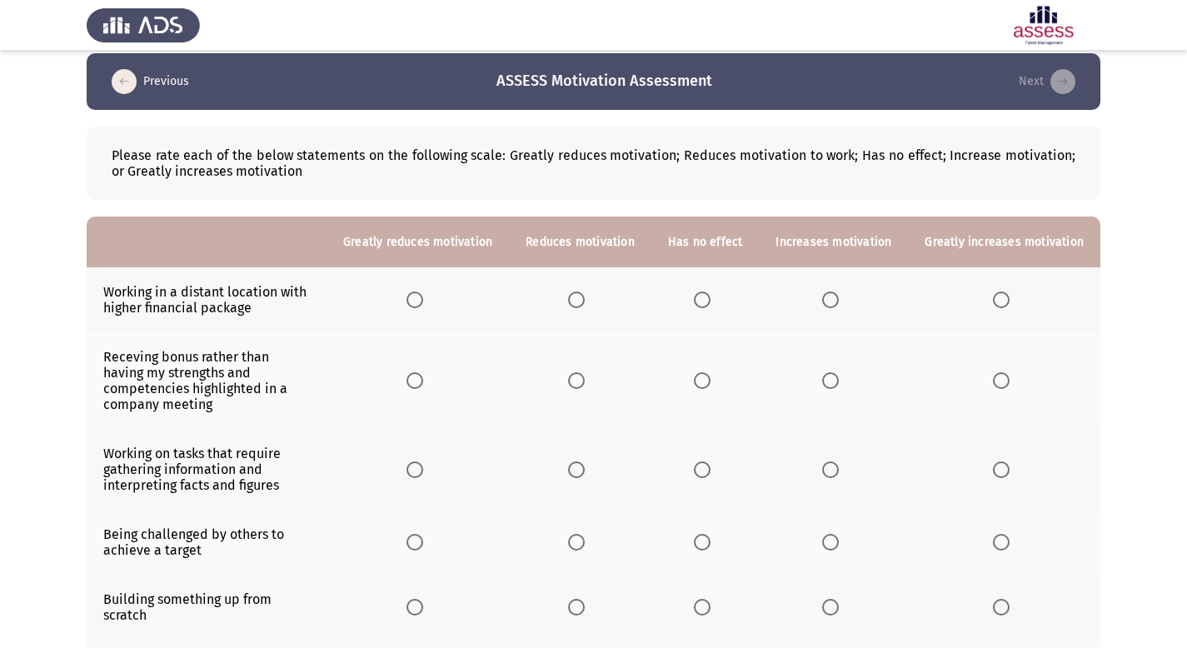
scroll to position [30, 0]
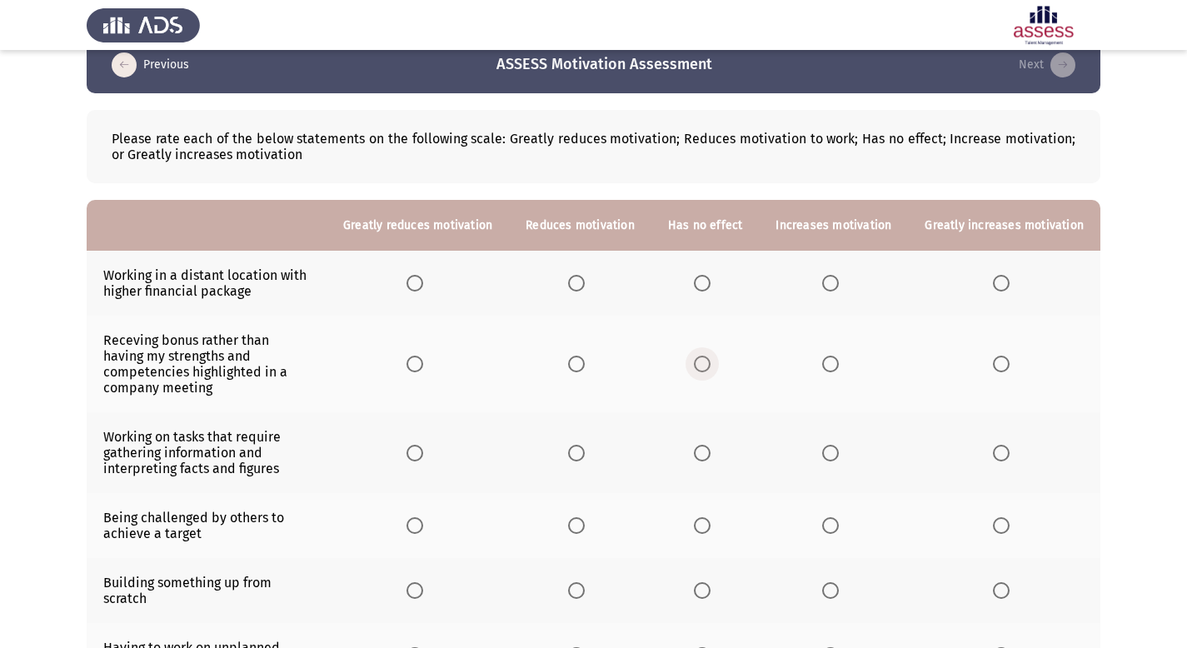
click at [711, 359] on span "Select an option" at bounding box center [702, 364] width 17 height 17
click at [711, 359] on input "Select an option" at bounding box center [702, 364] width 17 height 17
click at [709, 285] on span "Select an option" at bounding box center [702, 283] width 17 height 17
click at [709, 285] on input "Select an option" at bounding box center [702, 283] width 17 height 17
click at [838, 357] on span "Select an option" at bounding box center [830, 364] width 17 height 17
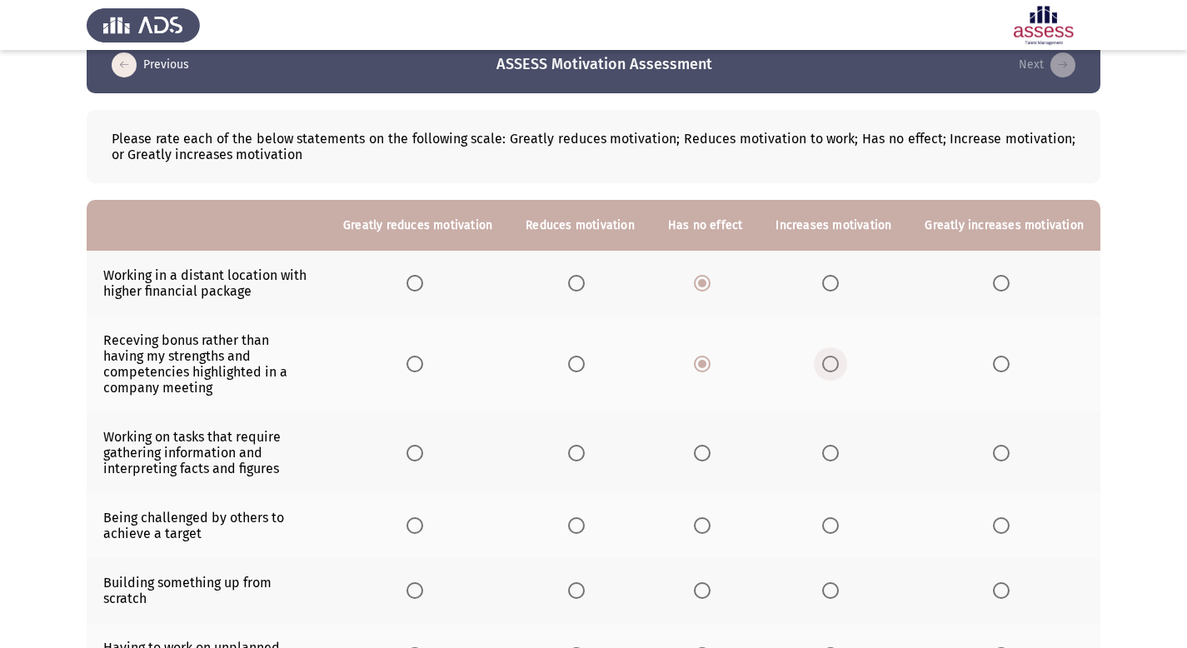
click at [838, 357] on input "Select an option" at bounding box center [830, 364] width 17 height 17
click at [585, 359] on span "Select an option" at bounding box center [576, 364] width 17 height 17
click at [585, 359] on input "Select an option" at bounding box center [576, 364] width 17 height 17
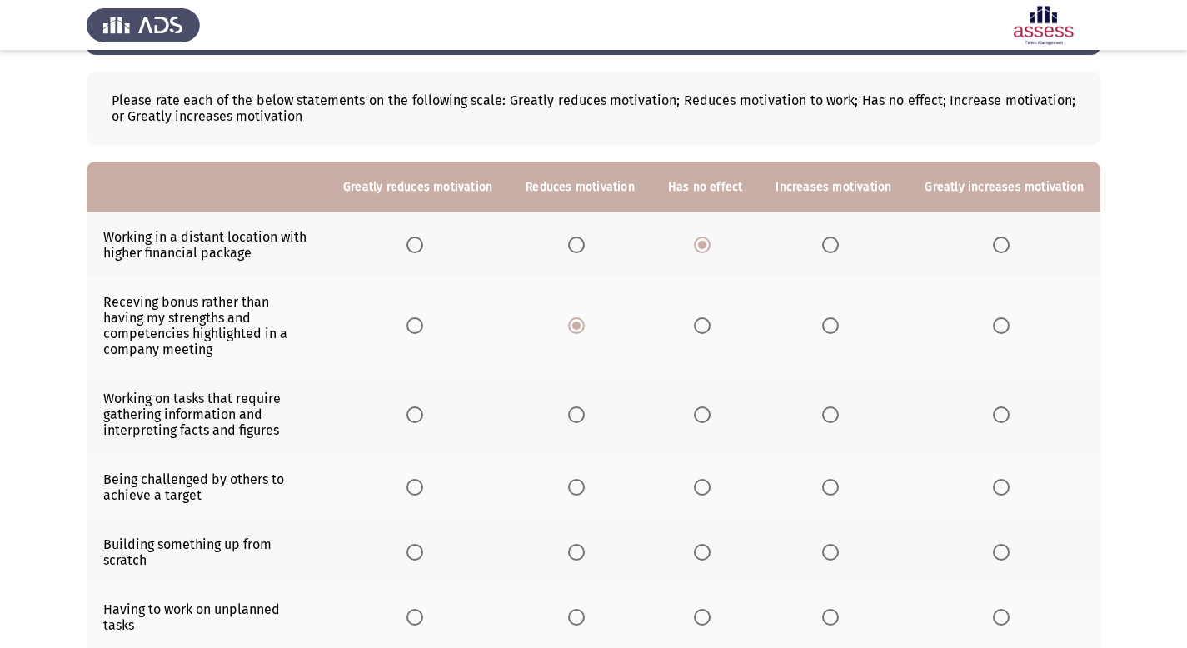
scroll to position [101, 0]
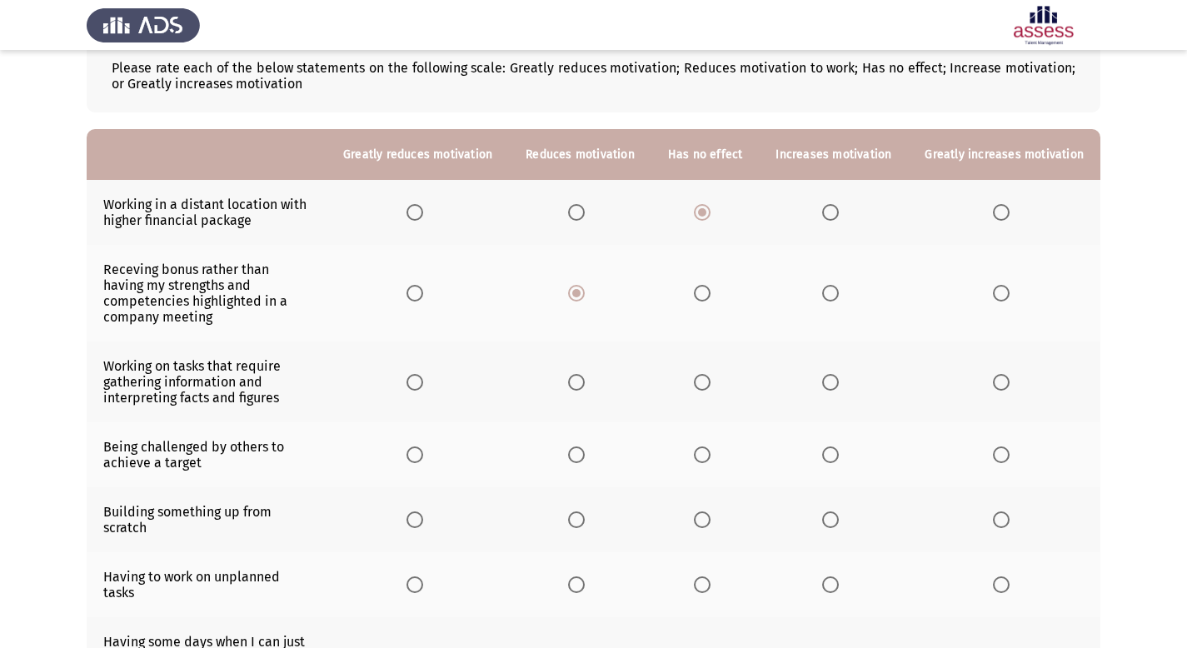
click at [836, 374] on span "Select an option" at bounding box center [830, 382] width 17 height 17
click at [836, 374] on input "Select an option" at bounding box center [830, 382] width 17 height 17
click at [996, 447] on span "Select an option" at bounding box center [1001, 455] width 17 height 17
click at [996, 447] on input "Select an option" at bounding box center [1001, 455] width 17 height 17
click at [835, 447] on span "Select an option" at bounding box center [830, 455] width 17 height 17
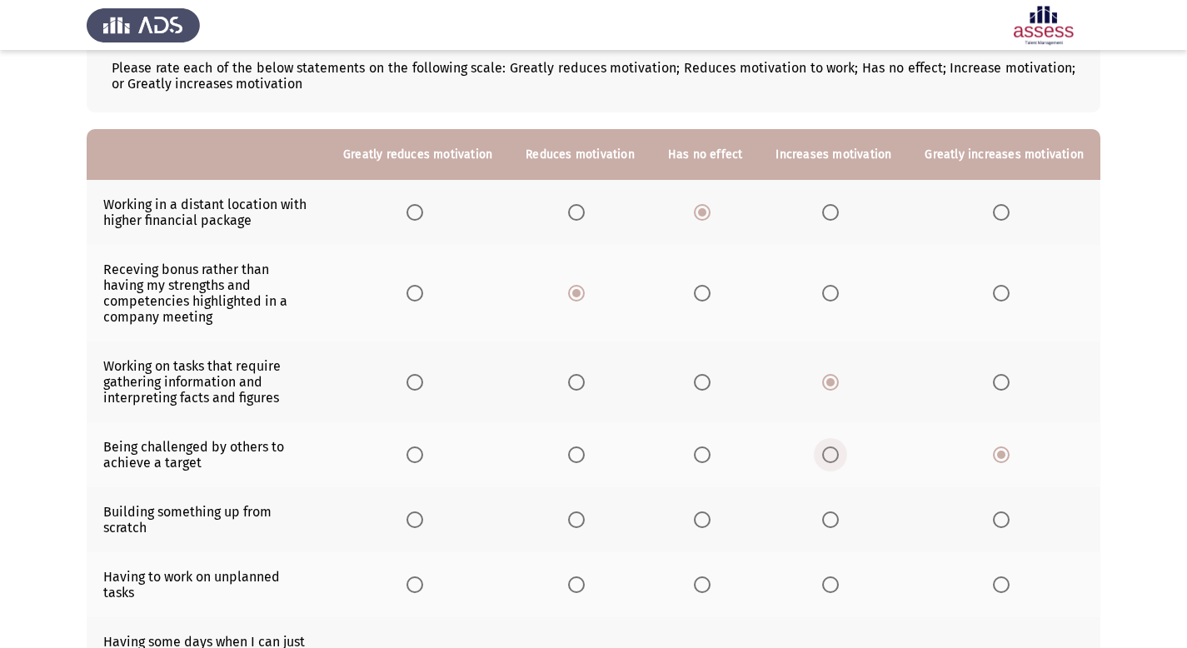
click at [835, 447] on input "Select an option" at bounding box center [830, 455] width 17 height 17
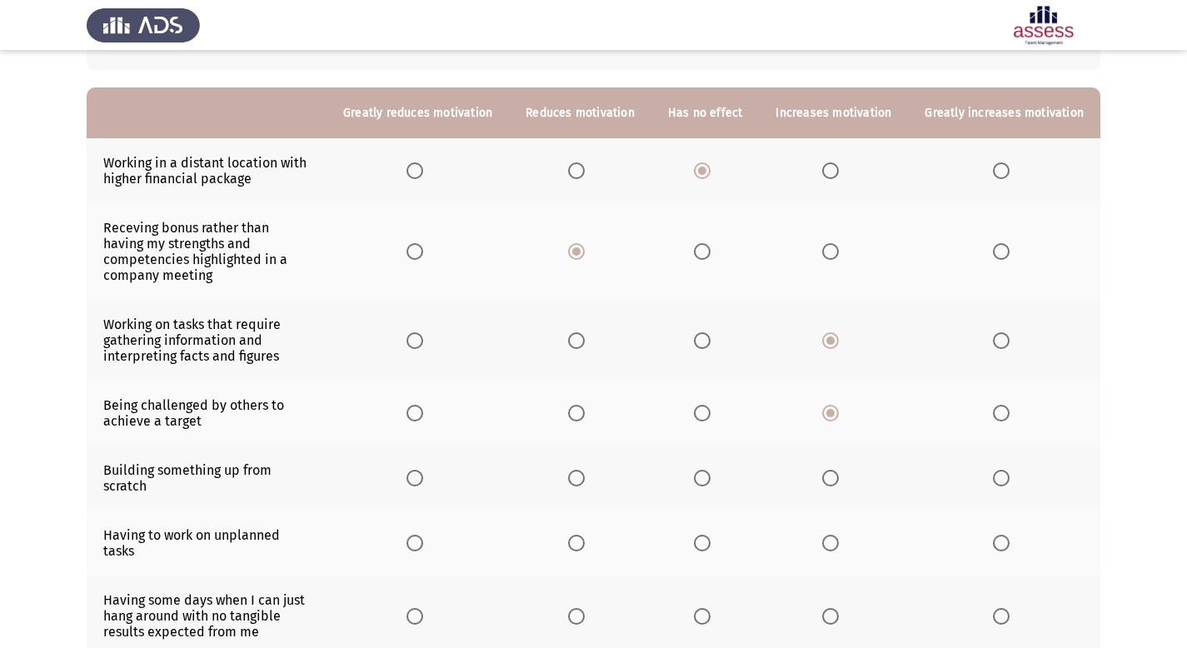
scroll to position [146, 0]
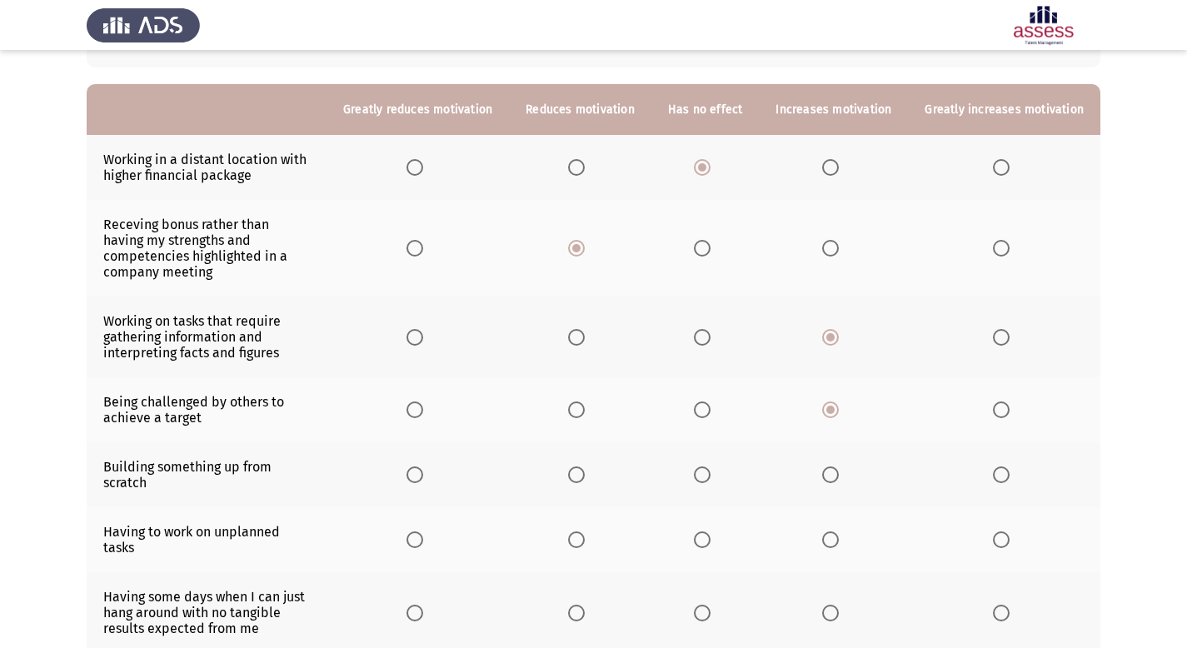
click at [1004, 467] on span "Select an option" at bounding box center [1001, 475] width 17 height 17
click at [1004, 467] on input "Select an option" at bounding box center [1001, 475] width 17 height 17
click at [585, 532] on span "Select an option" at bounding box center [576, 540] width 17 height 17
click at [585, 532] on input "Select an option" at bounding box center [576, 540] width 17 height 17
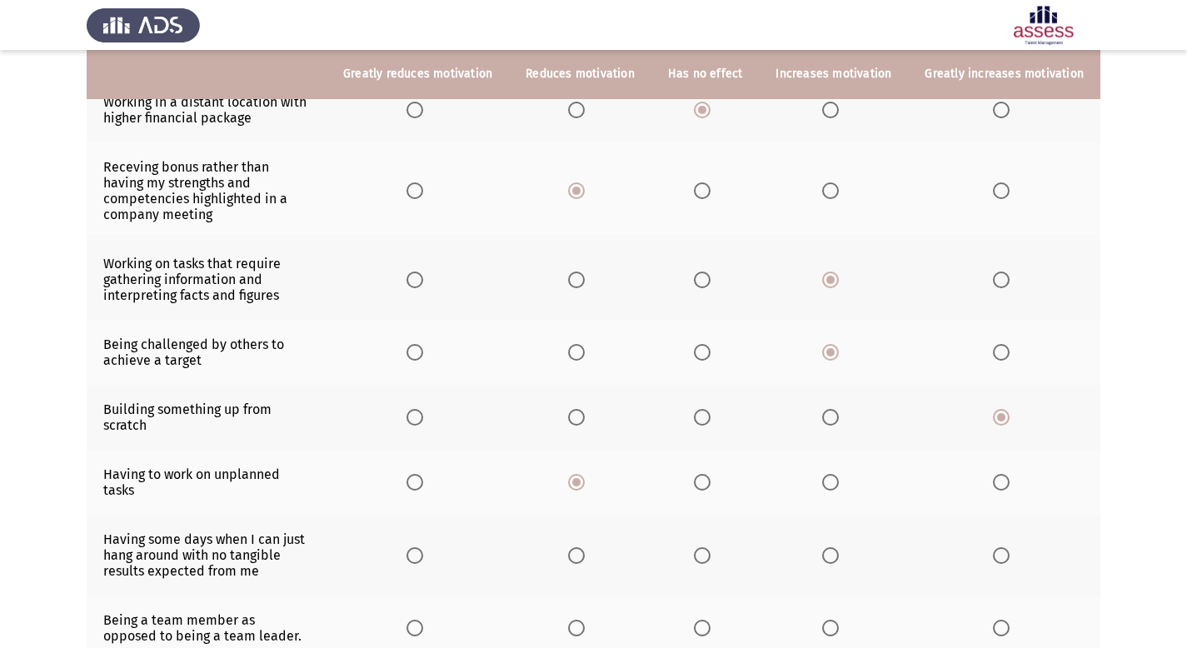
scroll to position [204, 0]
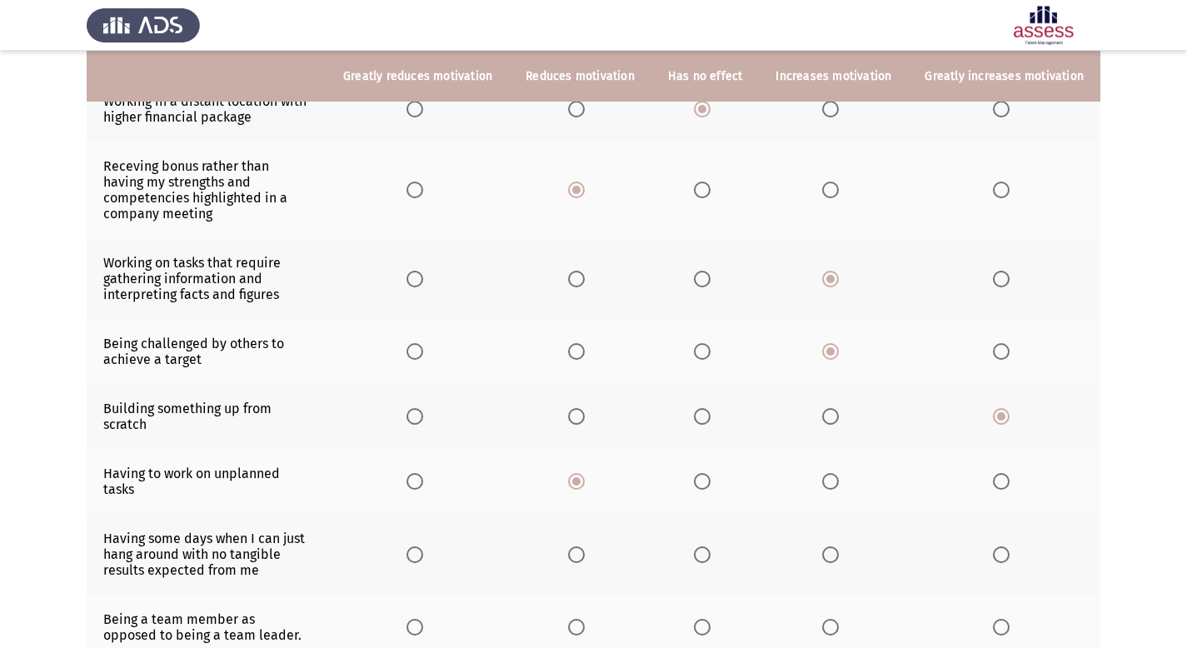
click at [711, 547] on span "Select an option" at bounding box center [702, 555] width 17 height 17
click at [711, 547] on input "Select an option" at bounding box center [702, 555] width 17 height 17
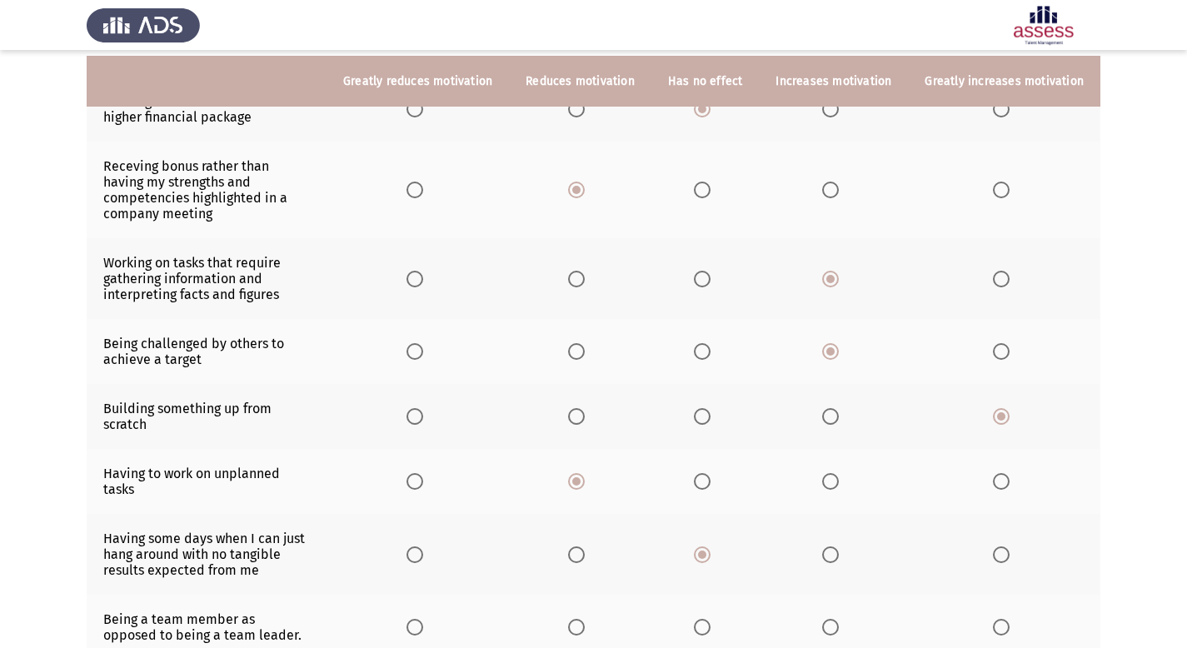
scroll to position [234, 0]
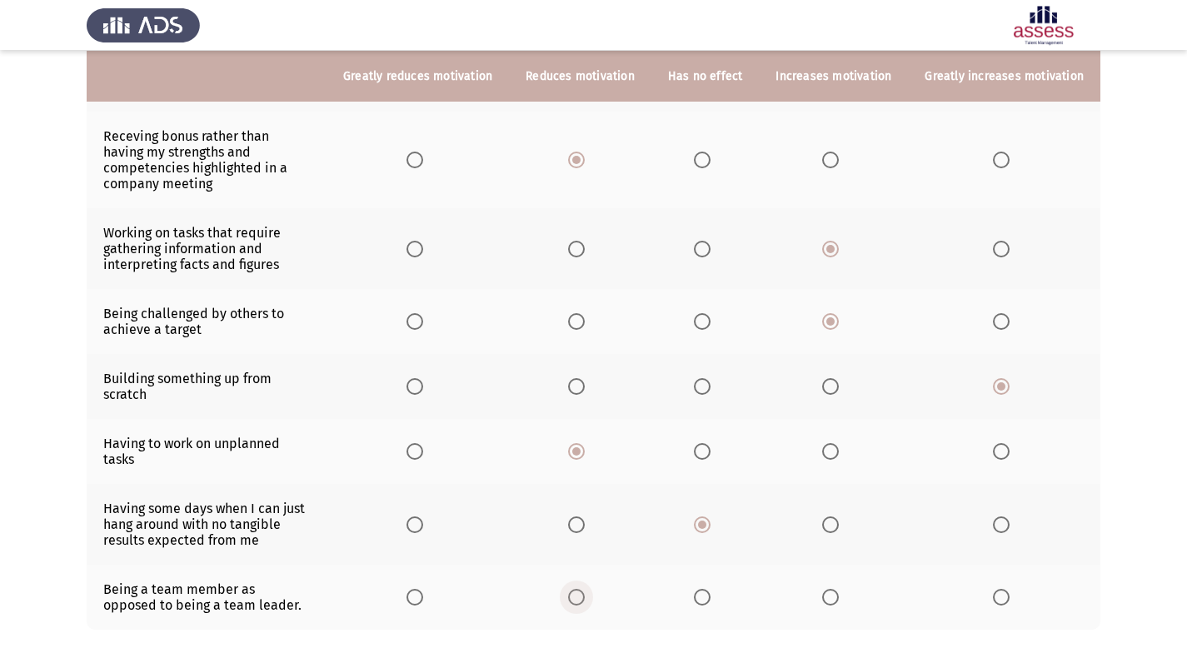
click at [585, 589] on span "Select an option" at bounding box center [576, 597] width 17 height 17
click at [585, 589] on input "Select an option" at bounding box center [576, 597] width 17 height 17
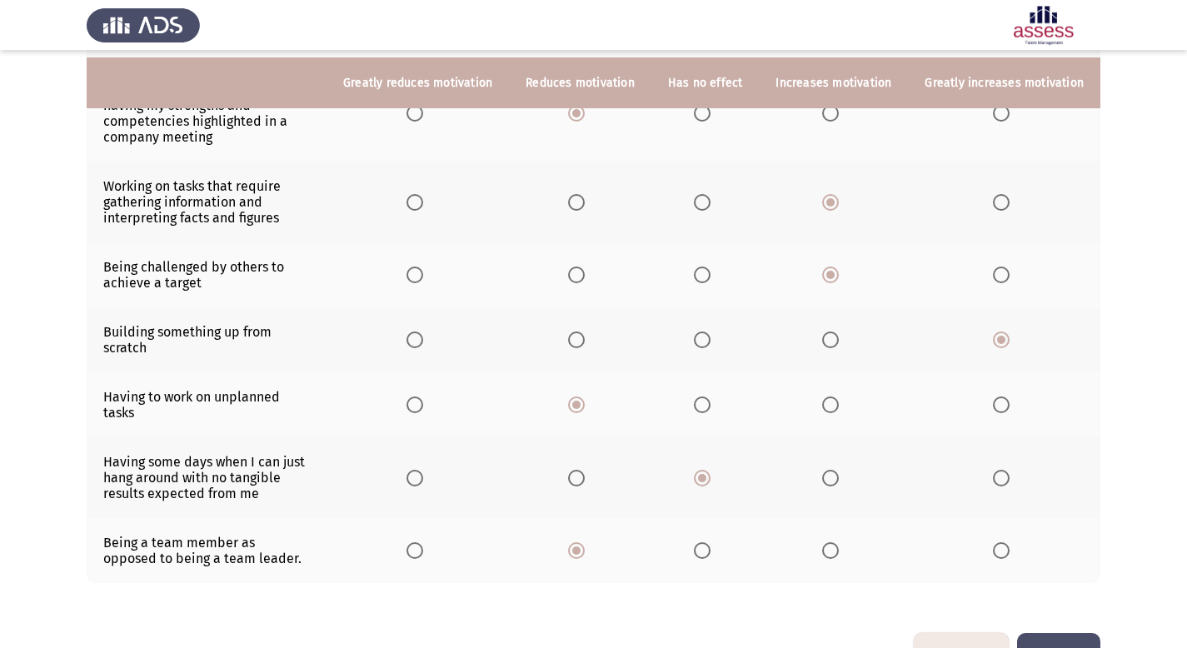
scroll to position [287, 0]
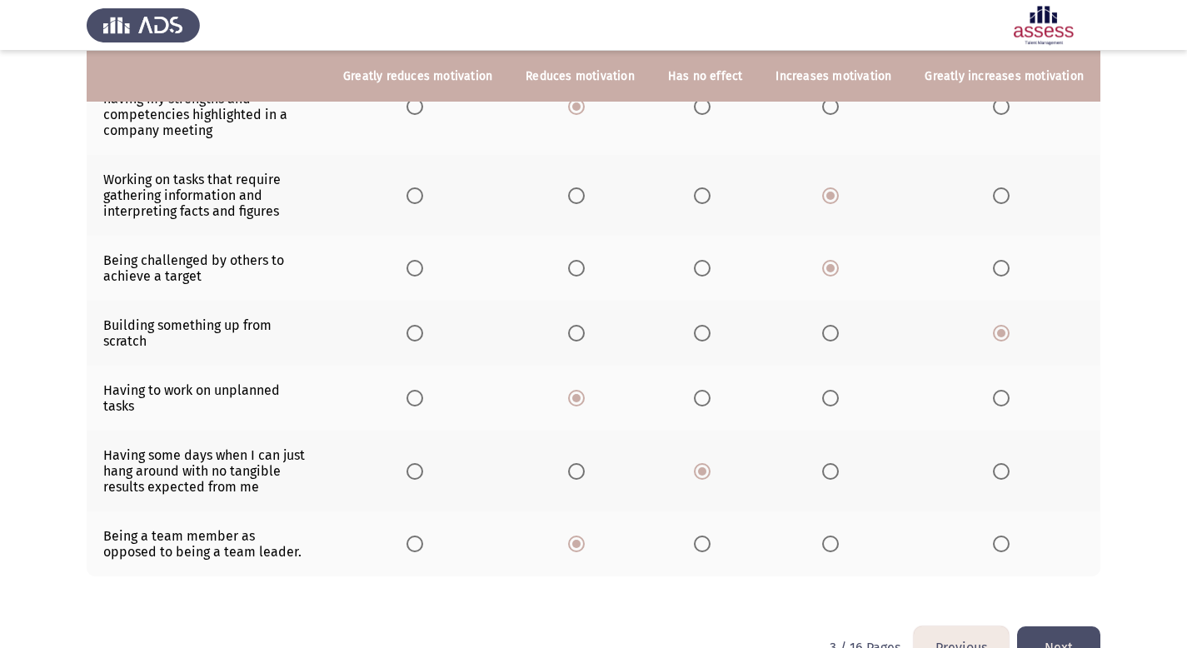
click at [1077, 627] on button "Next" at bounding box center [1058, 648] width 83 height 42
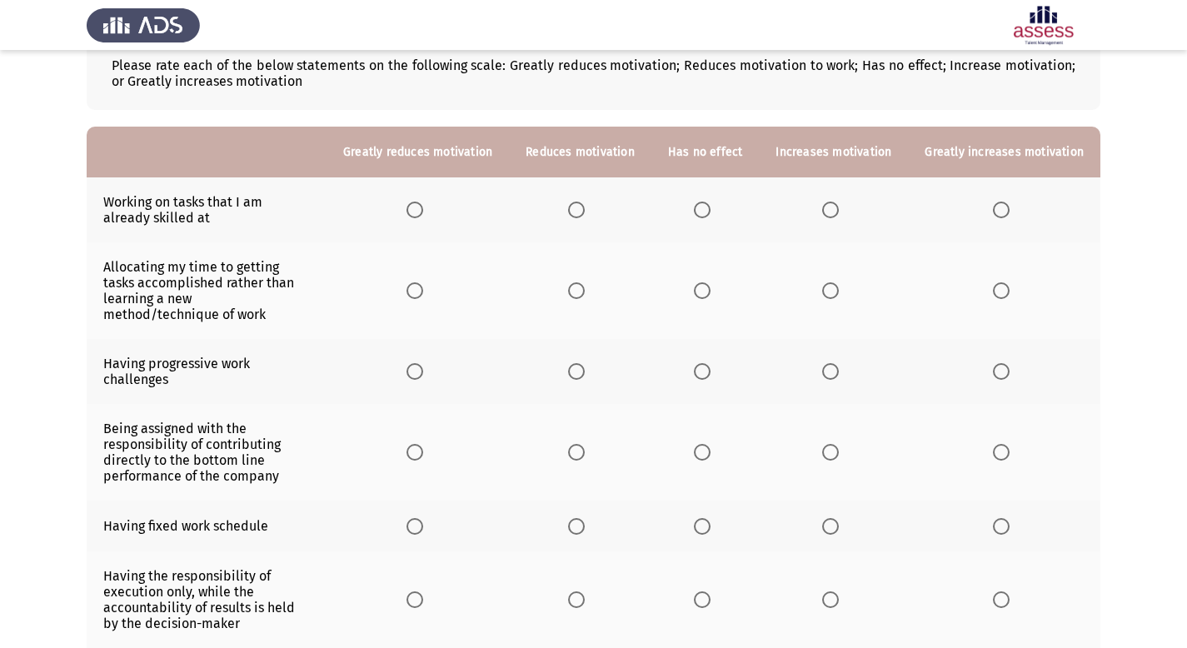
scroll to position [117, 0]
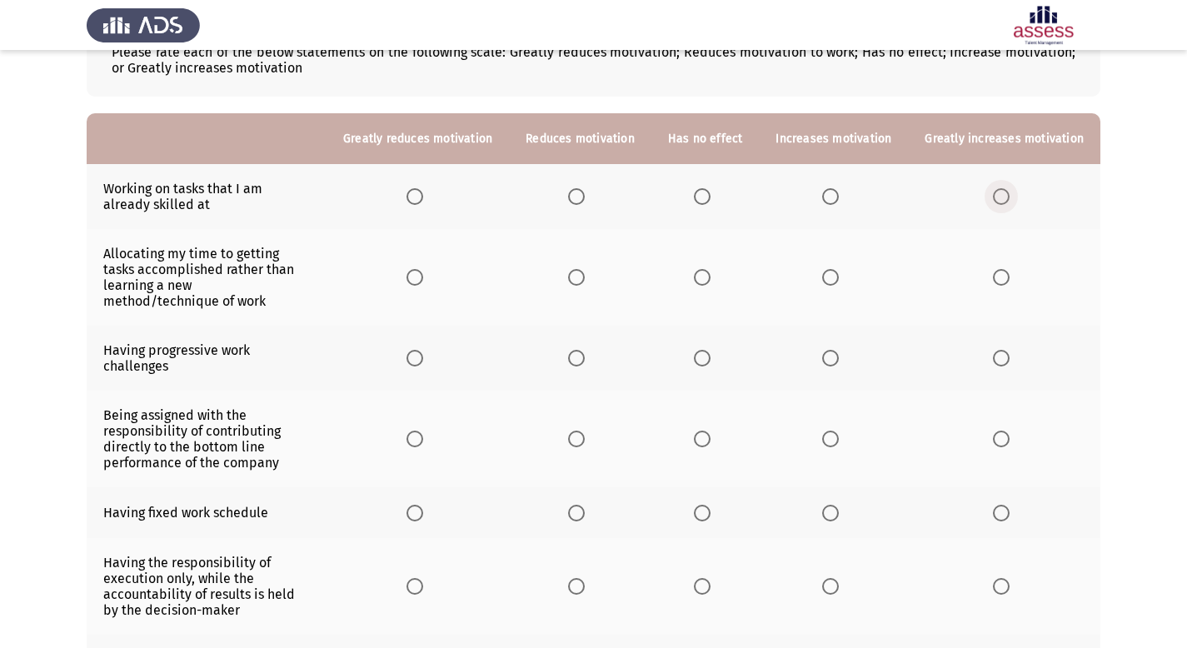
click at [1001, 199] on span "Select an option" at bounding box center [1001, 196] width 17 height 17
click at [1001, 199] on input "Select an option" at bounding box center [1001, 196] width 17 height 17
click at [835, 350] on span "Select an option" at bounding box center [830, 358] width 17 height 17
click at [835, 350] on input "Select an option" at bounding box center [830, 358] width 17 height 17
click at [831, 431] on span "Select an option" at bounding box center [830, 439] width 17 height 17
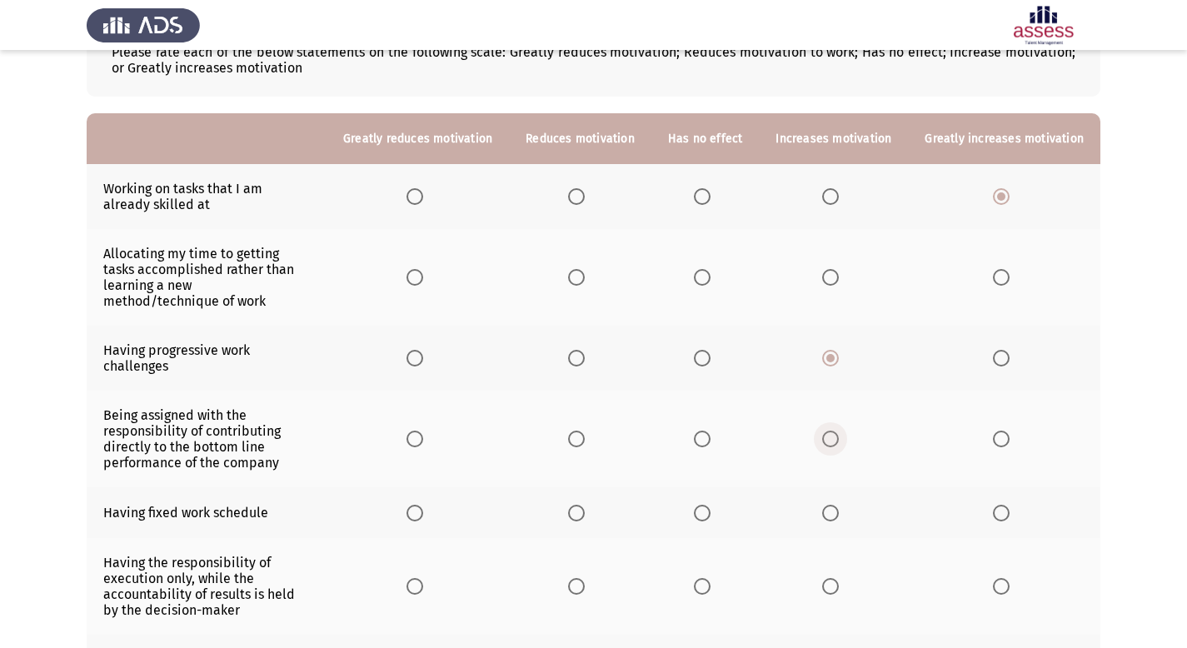
click at [831, 431] on input "Select an option" at bounding box center [830, 439] width 17 height 17
click at [839, 272] on span "Select an option" at bounding box center [830, 277] width 17 height 17
click at [839, 272] on input "Select an option" at bounding box center [830, 277] width 17 height 17
click at [585, 431] on span "Select an option" at bounding box center [576, 439] width 17 height 17
click at [585, 431] on input "Select an option" at bounding box center [576, 439] width 17 height 17
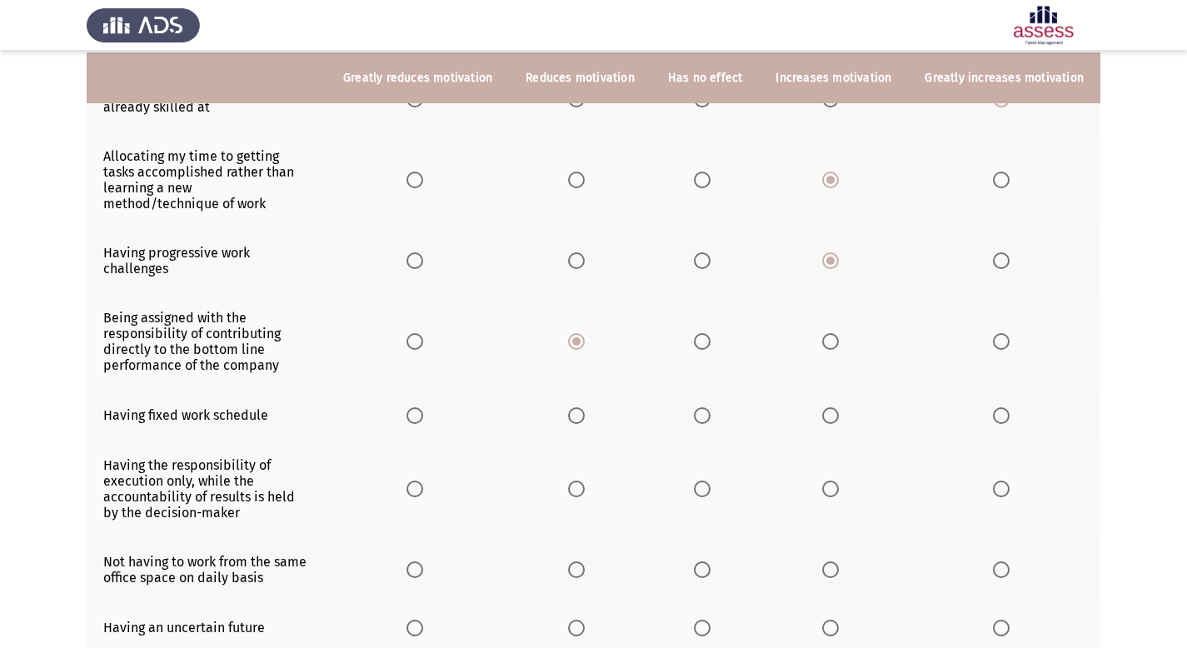
scroll to position [216, 0]
click at [828, 406] on span "Select an option" at bounding box center [830, 414] width 17 height 17
click at [828, 406] on input "Select an option" at bounding box center [830, 414] width 17 height 17
click at [585, 479] on span "Select an option" at bounding box center [576, 487] width 17 height 17
click at [585, 479] on input "Select an option" at bounding box center [576, 487] width 17 height 17
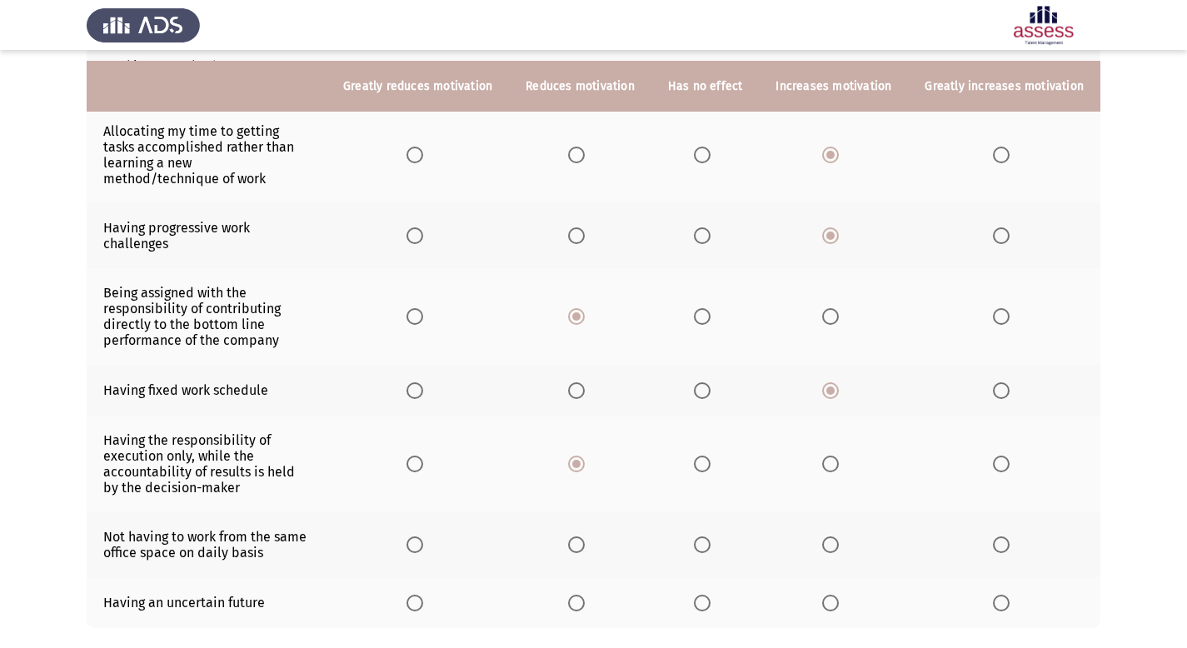
scroll to position [252, 0]
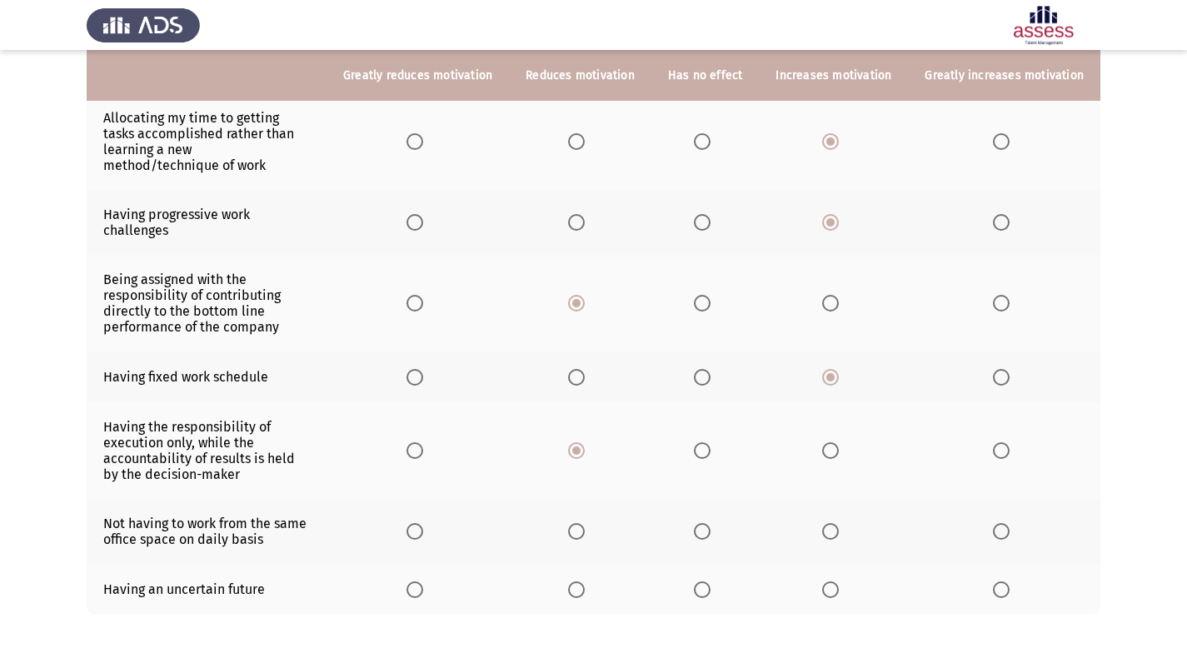
click at [583, 523] on span "Select an option" at bounding box center [576, 531] width 17 height 17
click at [583, 523] on input "Select an option" at bounding box center [576, 531] width 17 height 17
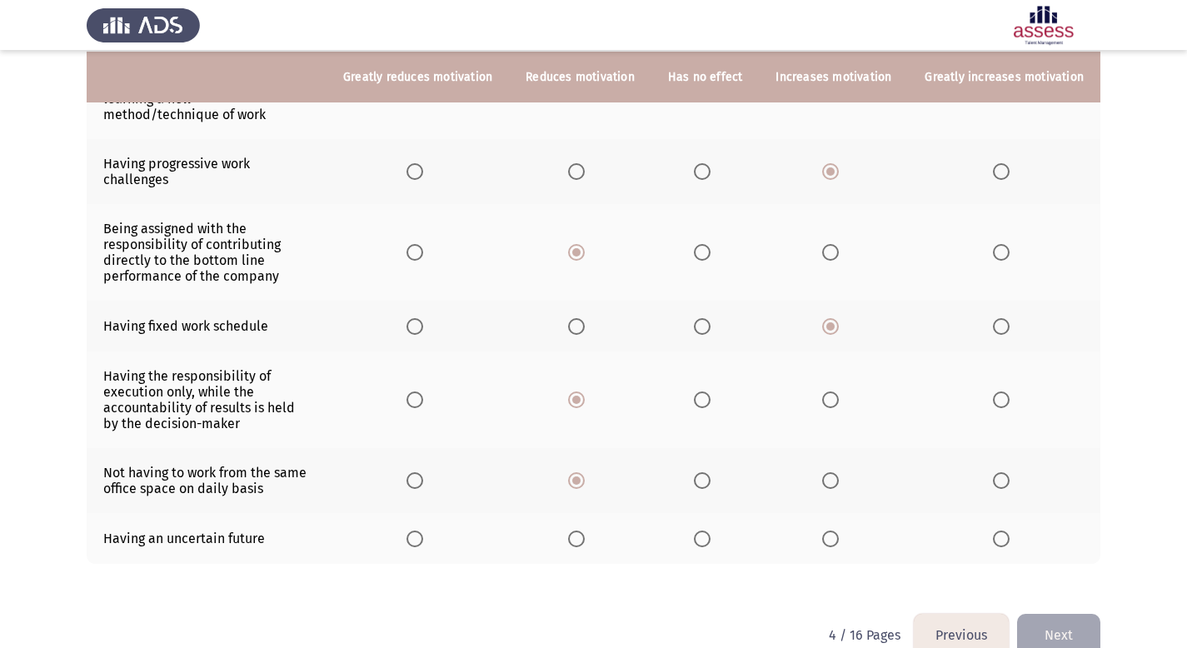
scroll to position [305, 0]
click at [423, 529] on span "Select an option" at bounding box center [415, 537] width 17 height 17
click at [423, 529] on input "Select an option" at bounding box center [415, 537] width 17 height 17
click at [1071, 612] on button "Next" at bounding box center [1058, 633] width 83 height 42
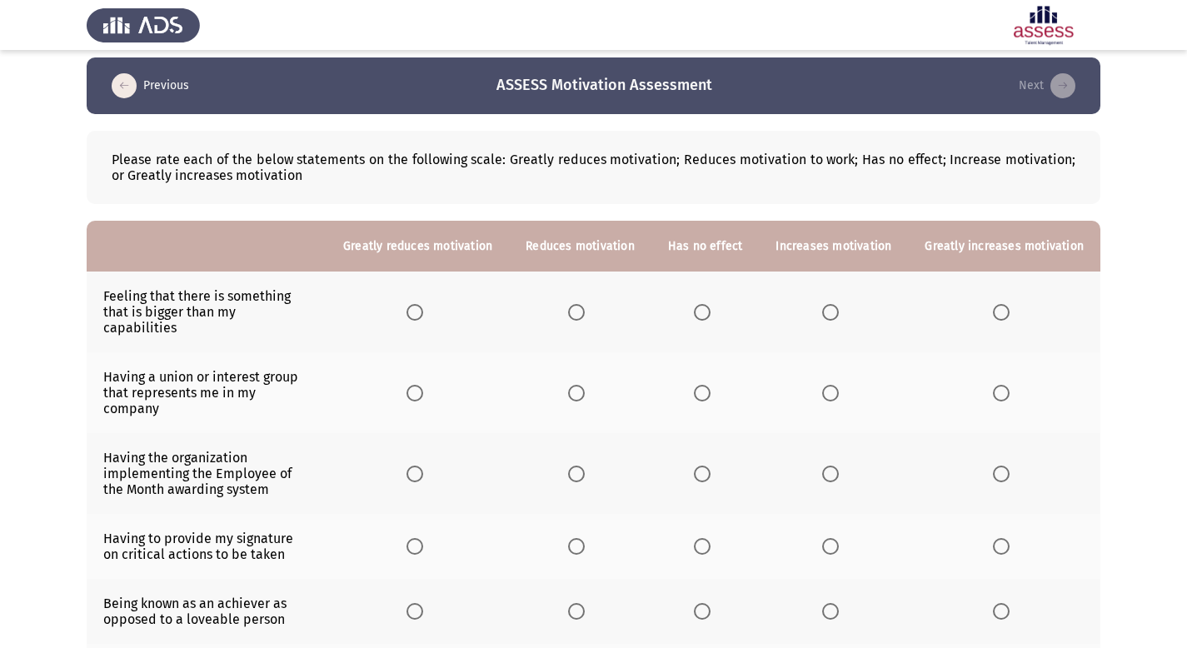
scroll to position [10, 0]
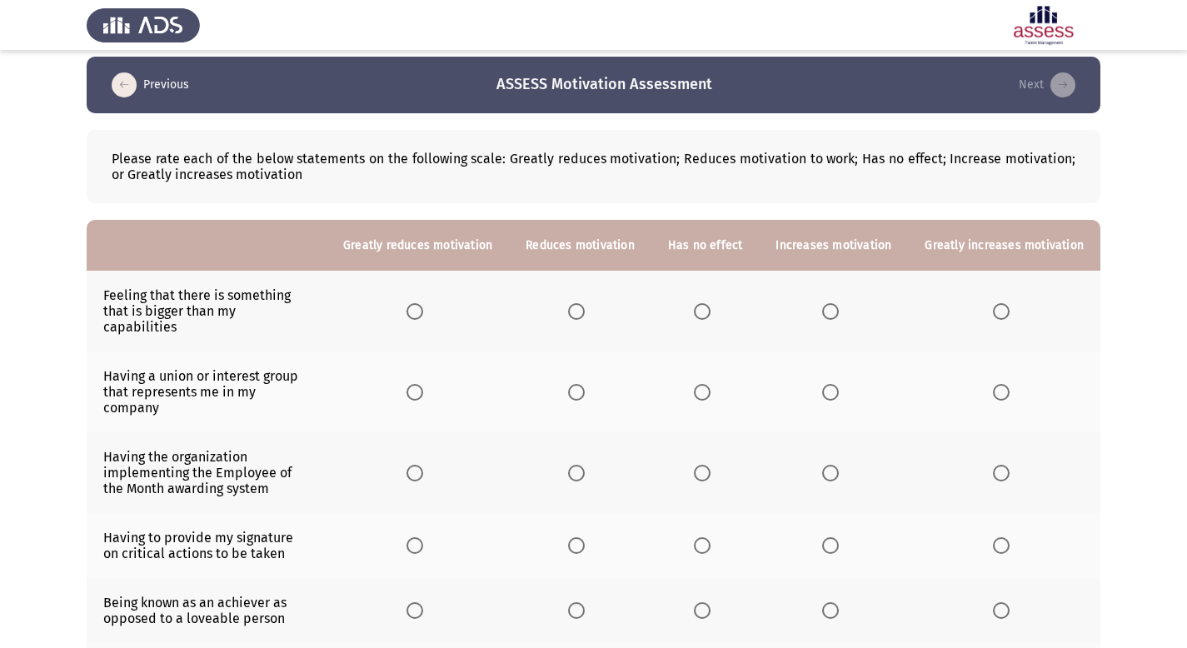
click at [585, 306] on span "Select an option" at bounding box center [576, 311] width 17 height 17
click at [585, 306] on input "Select an option" at bounding box center [576, 311] width 17 height 17
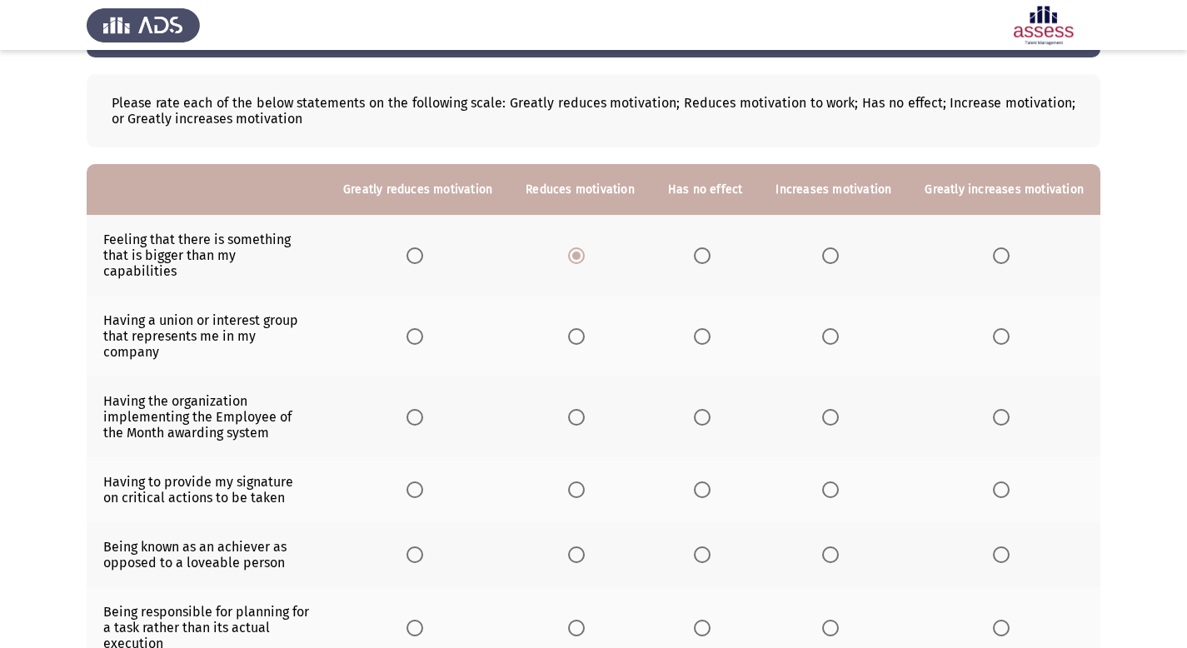
scroll to position [67, 0]
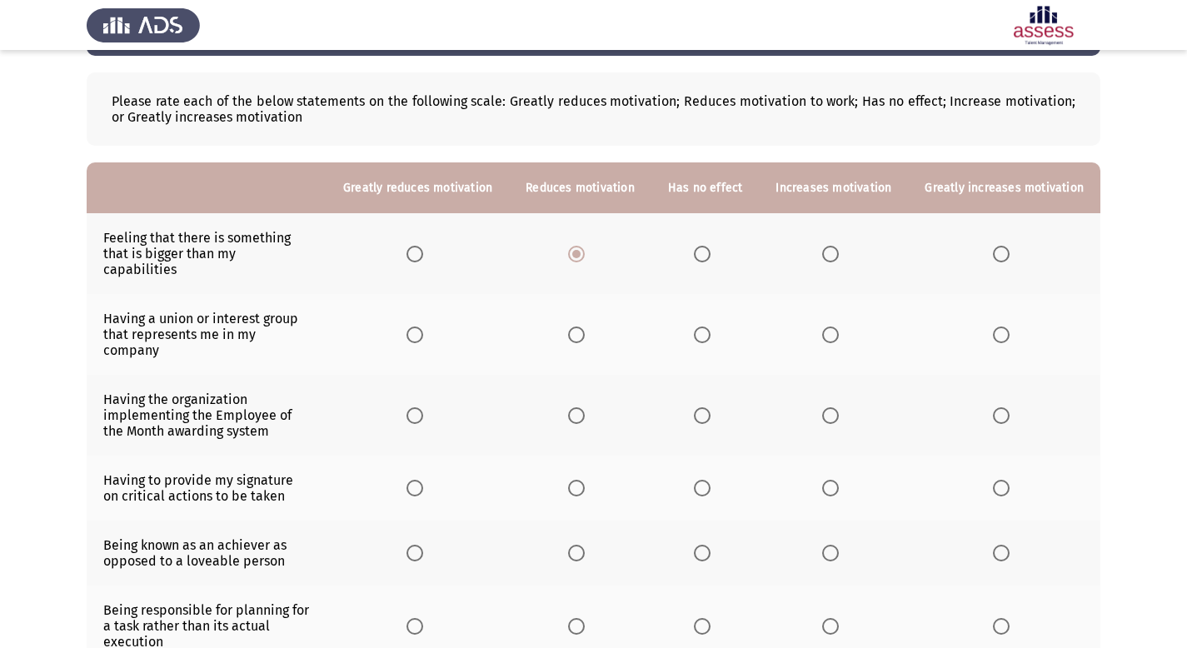
click at [585, 327] on span "Select an option" at bounding box center [576, 335] width 17 height 17
click at [585, 327] on input "Select an option" at bounding box center [576, 335] width 17 height 17
click at [833, 327] on span "Select an option" at bounding box center [830, 335] width 17 height 17
click at [833, 327] on input "Select an option" at bounding box center [830, 335] width 17 height 17
click at [838, 407] on span "Select an option" at bounding box center [830, 415] width 17 height 17
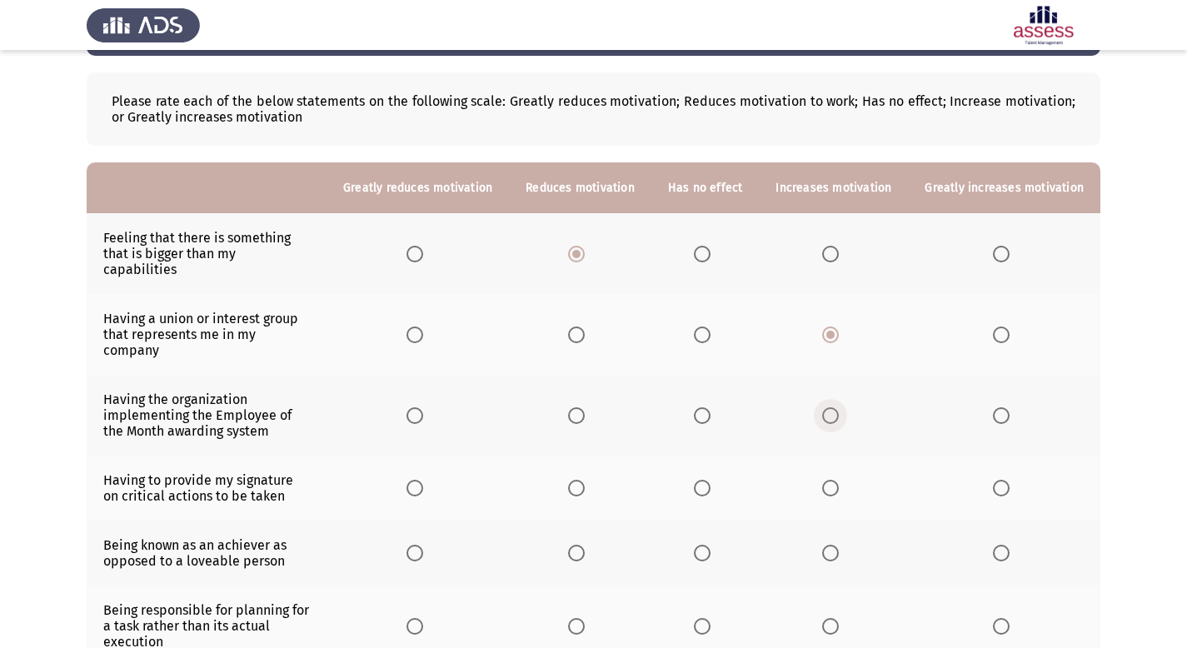
click at [838, 407] on input "Select an option" at bounding box center [830, 415] width 17 height 17
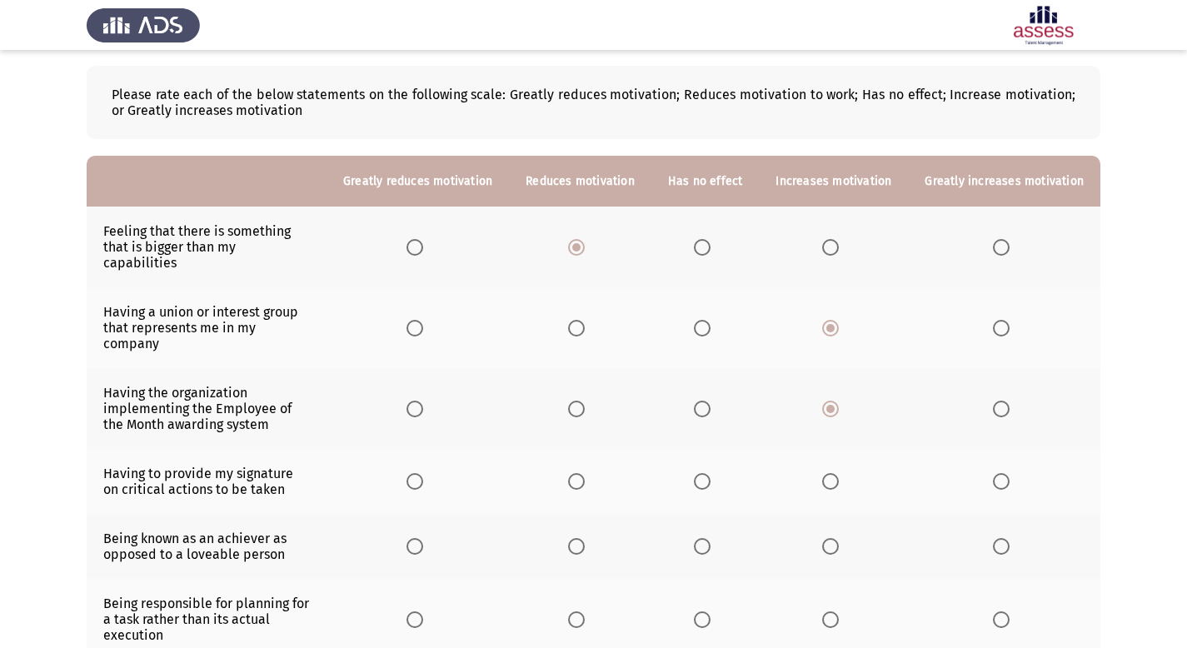
scroll to position [77, 0]
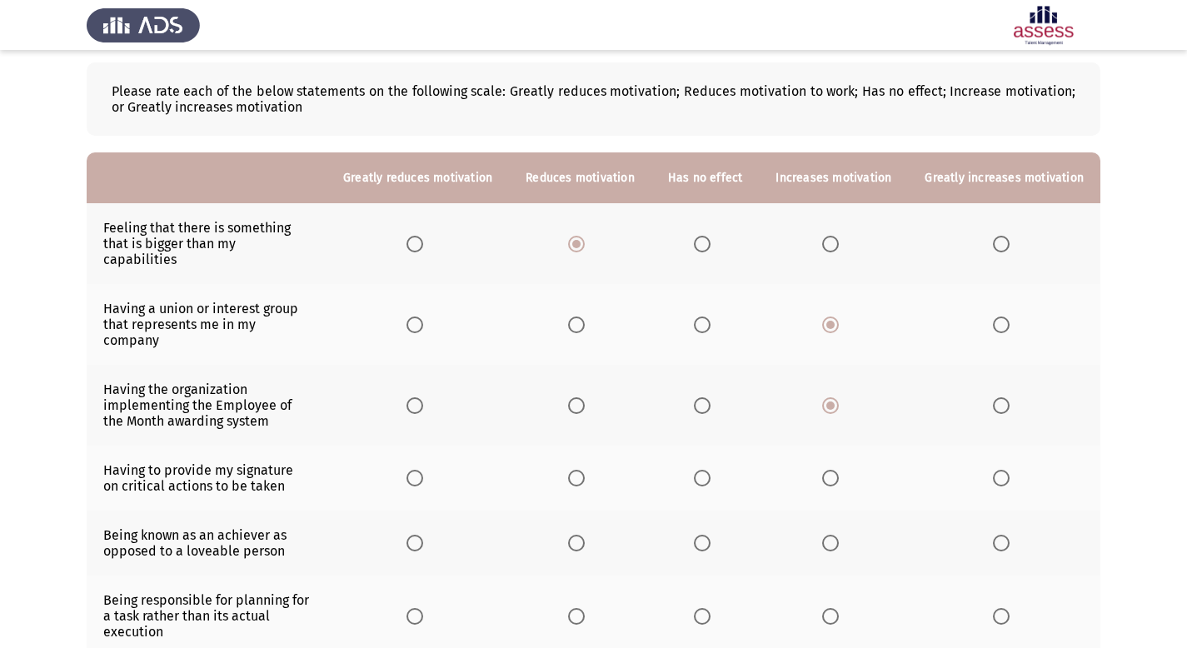
click at [843, 470] on label "Select an option" at bounding box center [833, 478] width 23 height 17
click at [839, 470] on input "Select an option" at bounding box center [830, 478] width 17 height 17
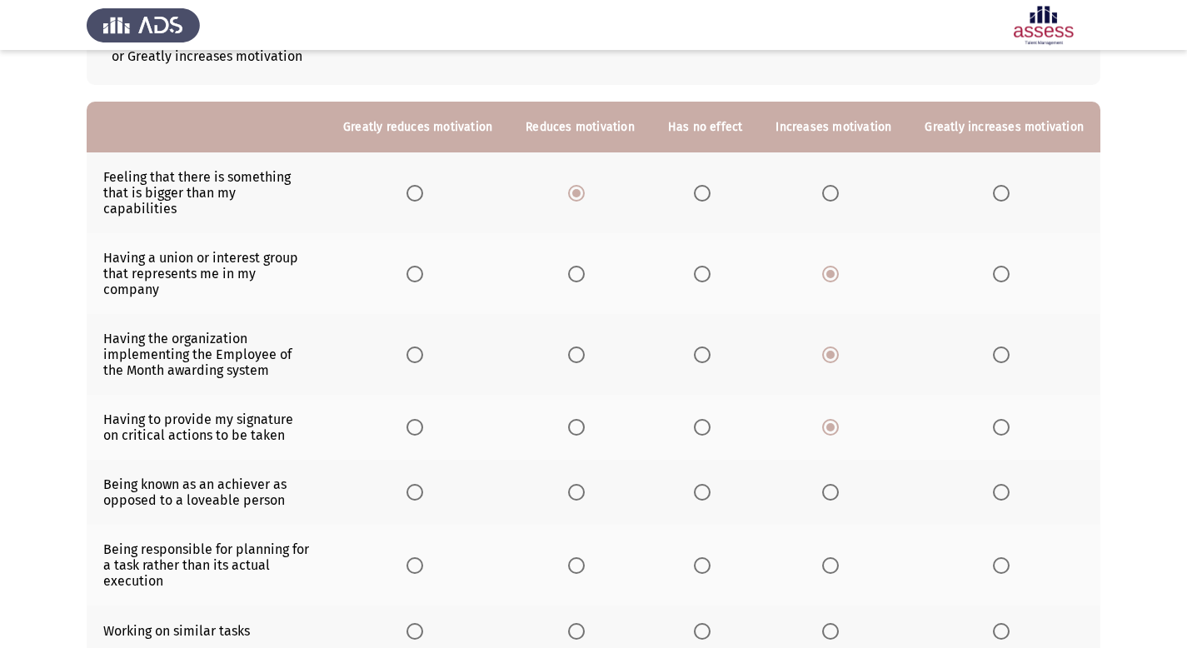
scroll to position [162, 0]
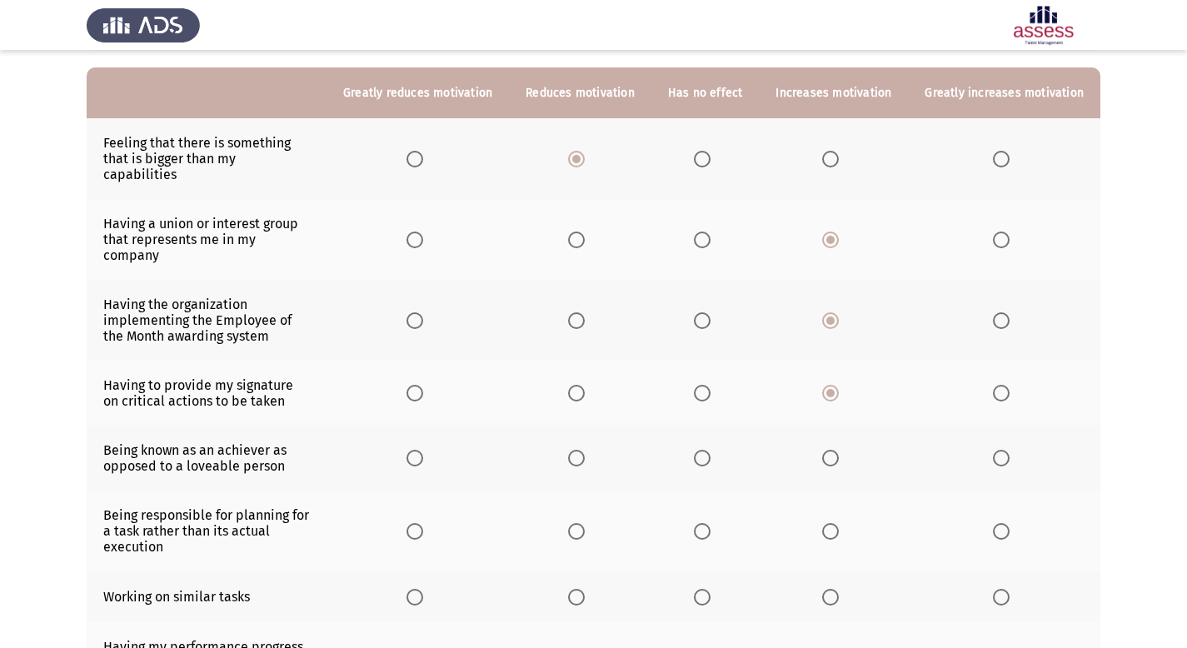
drag, startPoint x: 205, startPoint y: 437, endPoint x: 233, endPoint y: 436, distance: 28.3
click at [232, 436] on td "Being known as an achiever as opposed to a loveable person" at bounding box center [207, 458] width 240 height 65
click at [838, 450] on span "Select an option" at bounding box center [830, 458] width 17 height 17
click at [838, 450] on input "Select an option" at bounding box center [830, 458] width 17 height 17
click at [839, 523] on span "Select an option" at bounding box center [830, 531] width 17 height 17
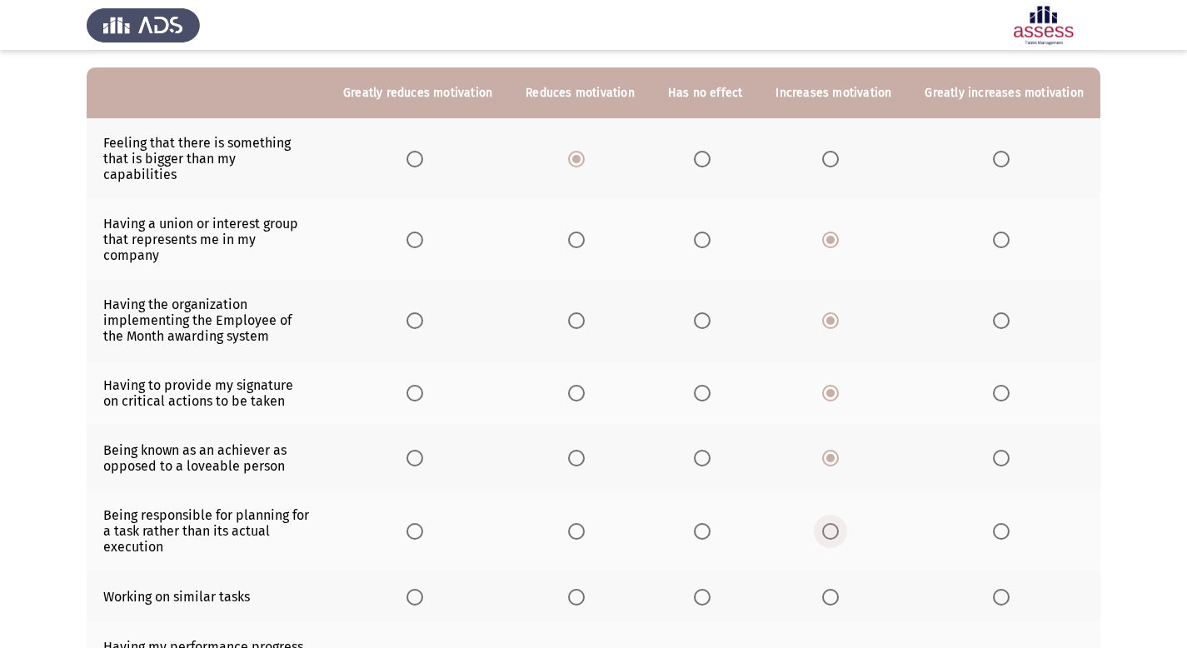
click at [839, 523] on input "Select an option" at bounding box center [830, 531] width 17 height 17
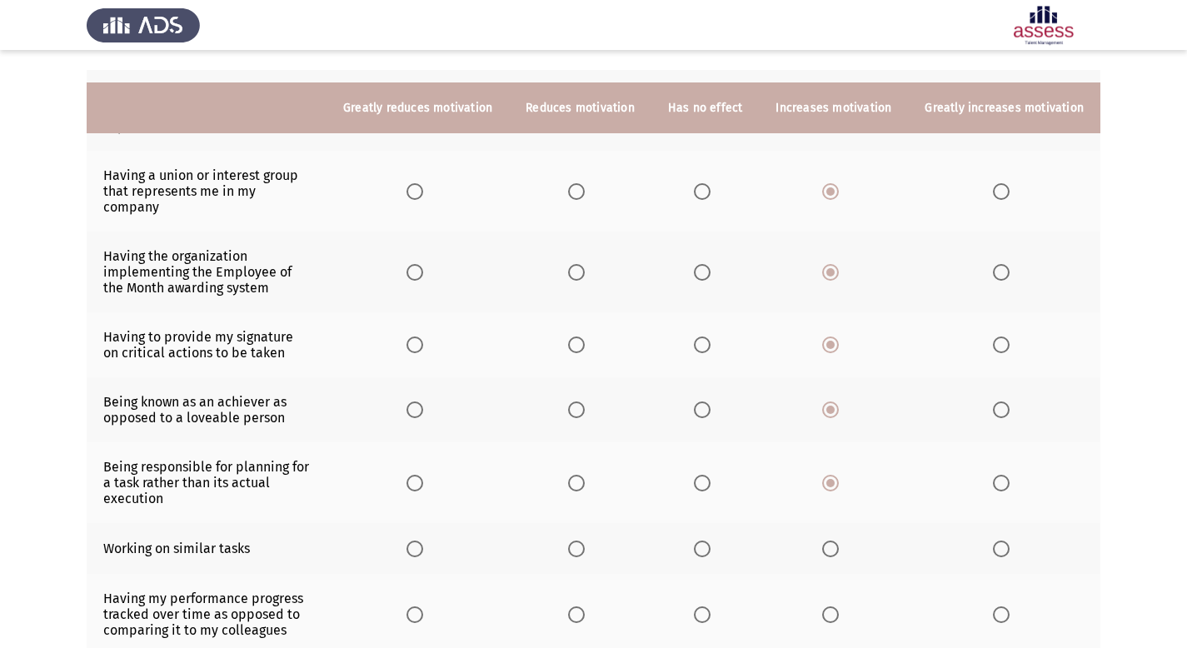
scroll to position [242, 0]
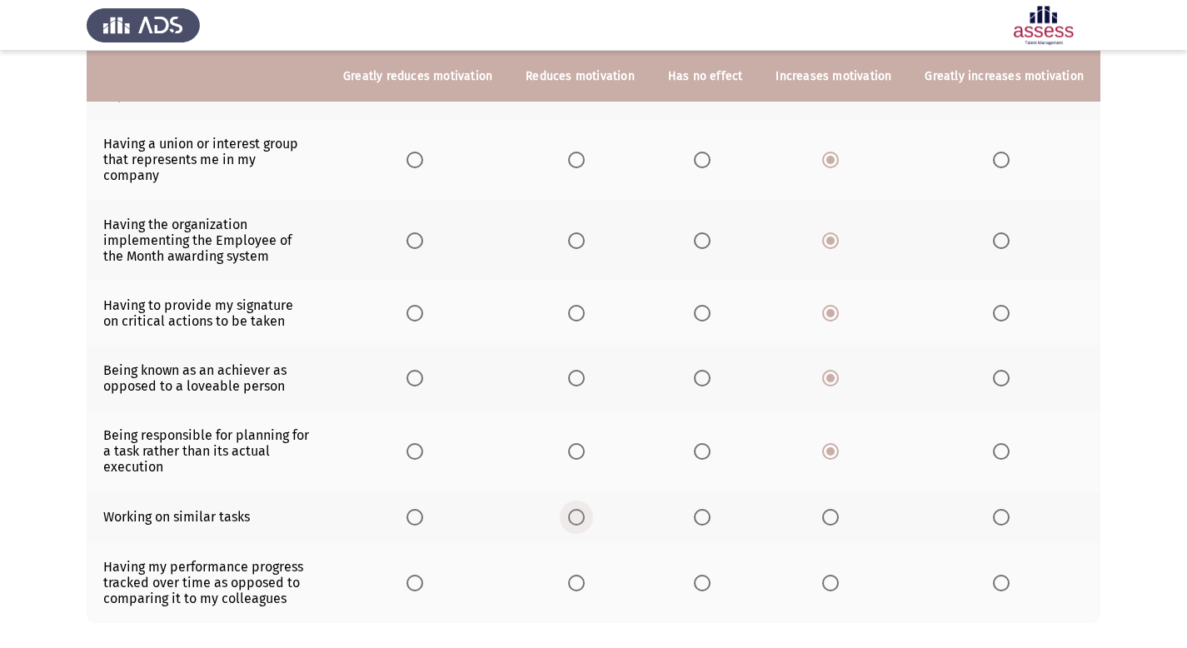
click at [585, 509] on span "Select an option" at bounding box center [576, 517] width 17 height 17
click at [585, 509] on input "Select an option" at bounding box center [576, 517] width 17 height 17
click at [711, 509] on span "Select an option" at bounding box center [702, 517] width 17 height 17
click at [711, 509] on input "Select an option" at bounding box center [702, 517] width 17 height 17
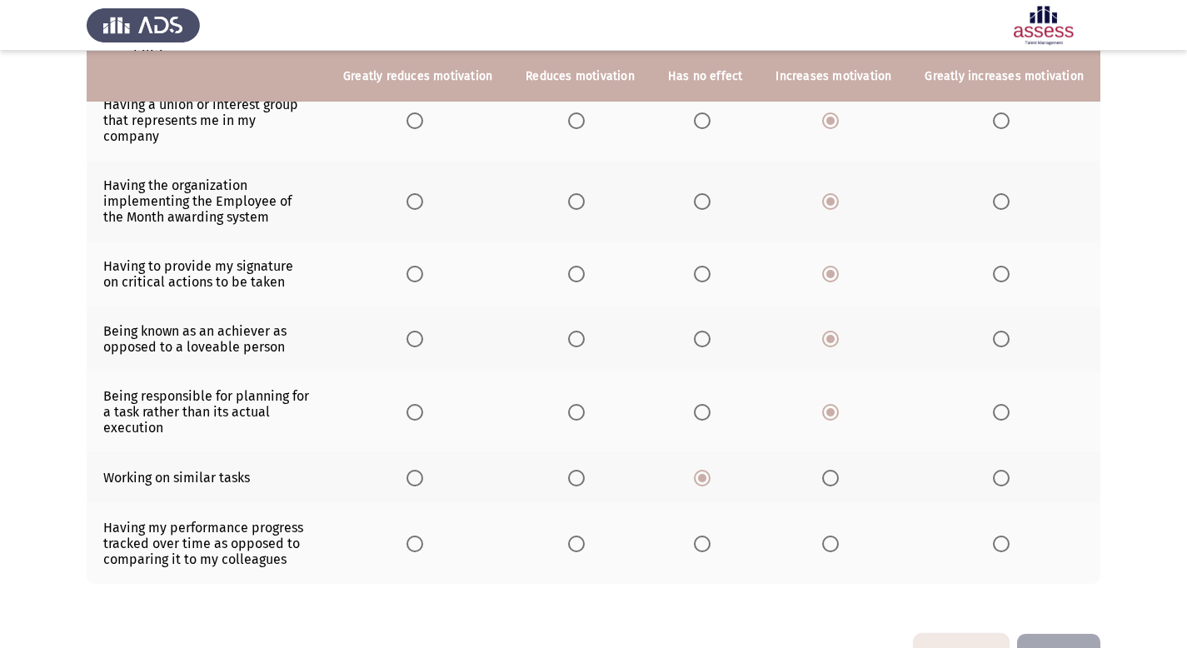
scroll to position [286, 0]
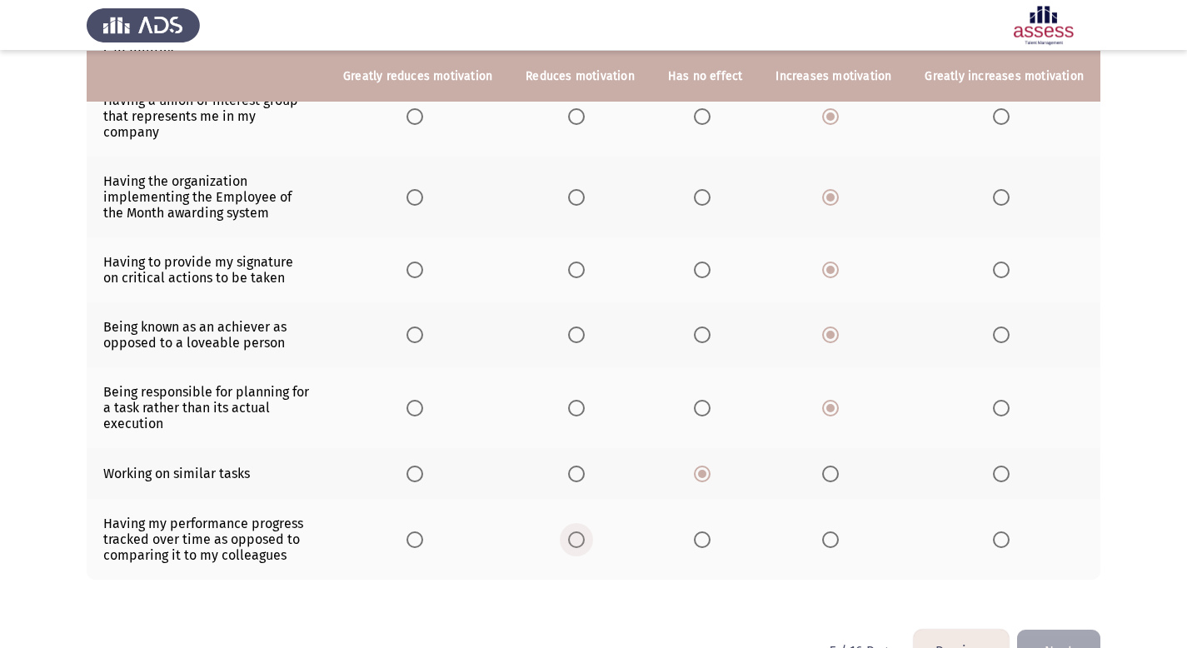
click at [585, 532] on span "Select an option" at bounding box center [576, 540] width 17 height 17
click at [585, 532] on input "Select an option" at bounding box center [576, 540] width 17 height 17
click at [585, 327] on span "Select an option" at bounding box center [576, 335] width 17 height 17
click at [585, 327] on input "Select an option" at bounding box center [576, 335] width 17 height 17
click at [1069, 630] on button "Next" at bounding box center [1058, 651] width 83 height 42
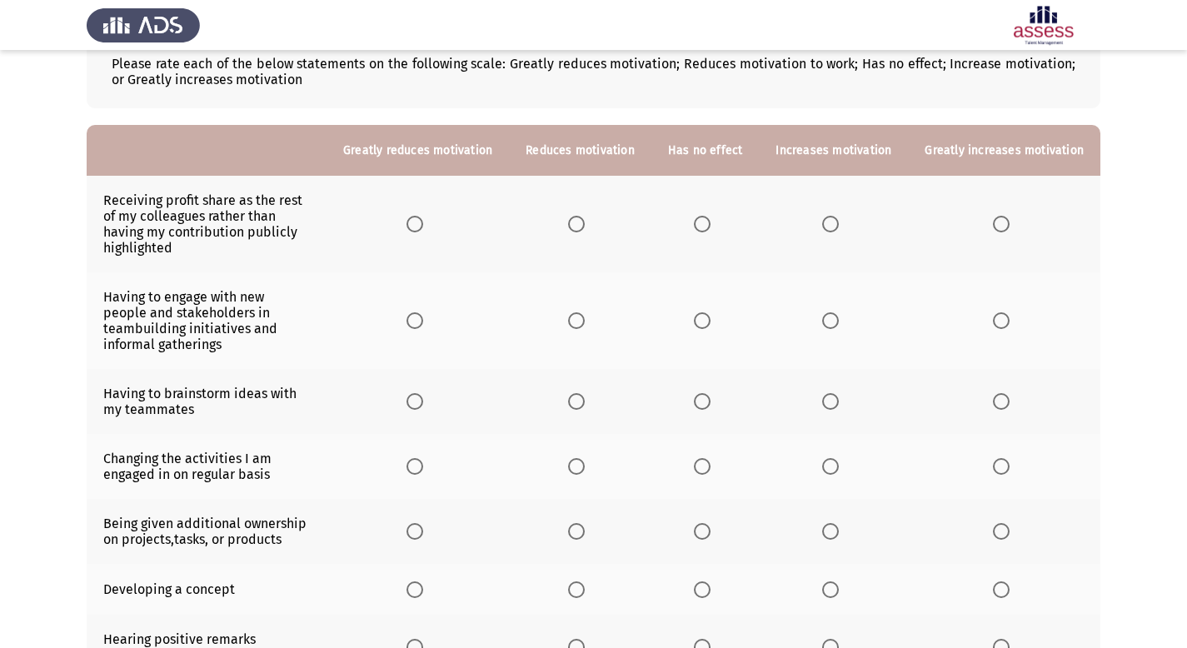
scroll to position [105, 0]
click at [584, 225] on span "Select an option" at bounding box center [576, 224] width 17 height 17
click at [584, 225] on input "Select an option" at bounding box center [576, 224] width 17 height 17
click at [836, 230] on span "Select an option" at bounding box center [830, 224] width 17 height 17
click at [836, 230] on input "Select an option" at bounding box center [830, 224] width 17 height 17
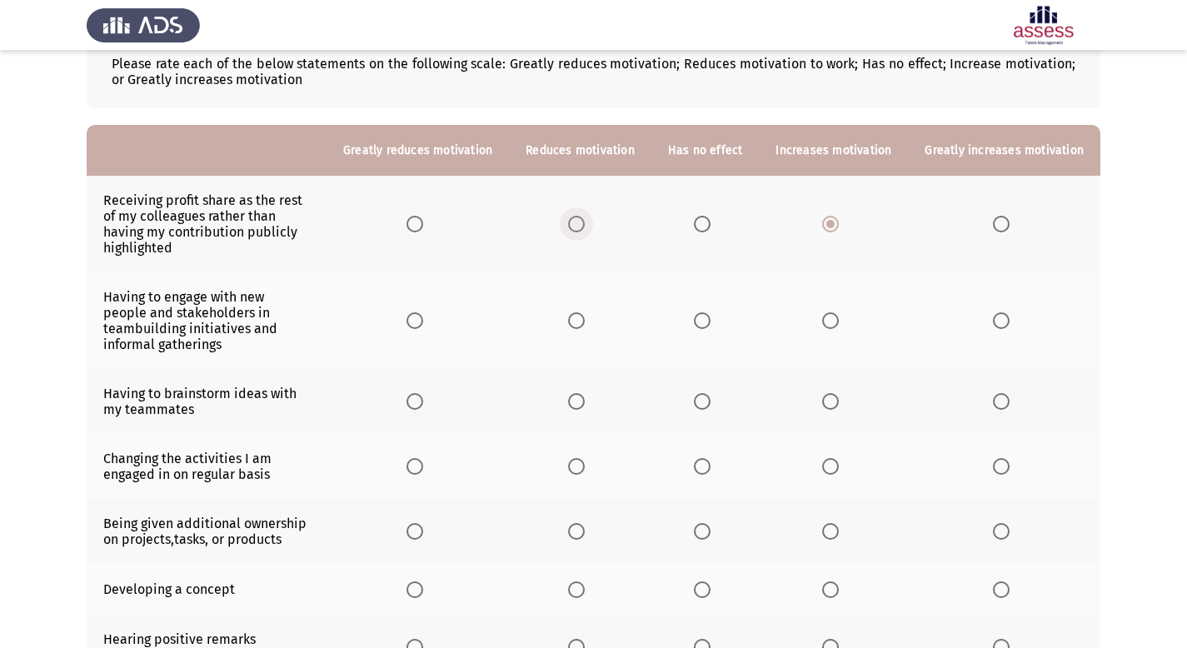
click at [585, 227] on span "Select an option" at bounding box center [576, 224] width 17 height 17
click at [585, 227] on input "Select an option" at bounding box center [576, 224] width 17 height 17
click at [835, 312] on span "Select an option" at bounding box center [830, 320] width 17 height 17
click at [835, 312] on input "Select an option" at bounding box center [830, 320] width 17 height 17
click at [838, 393] on span "Select an option" at bounding box center [830, 401] width 17 height 17
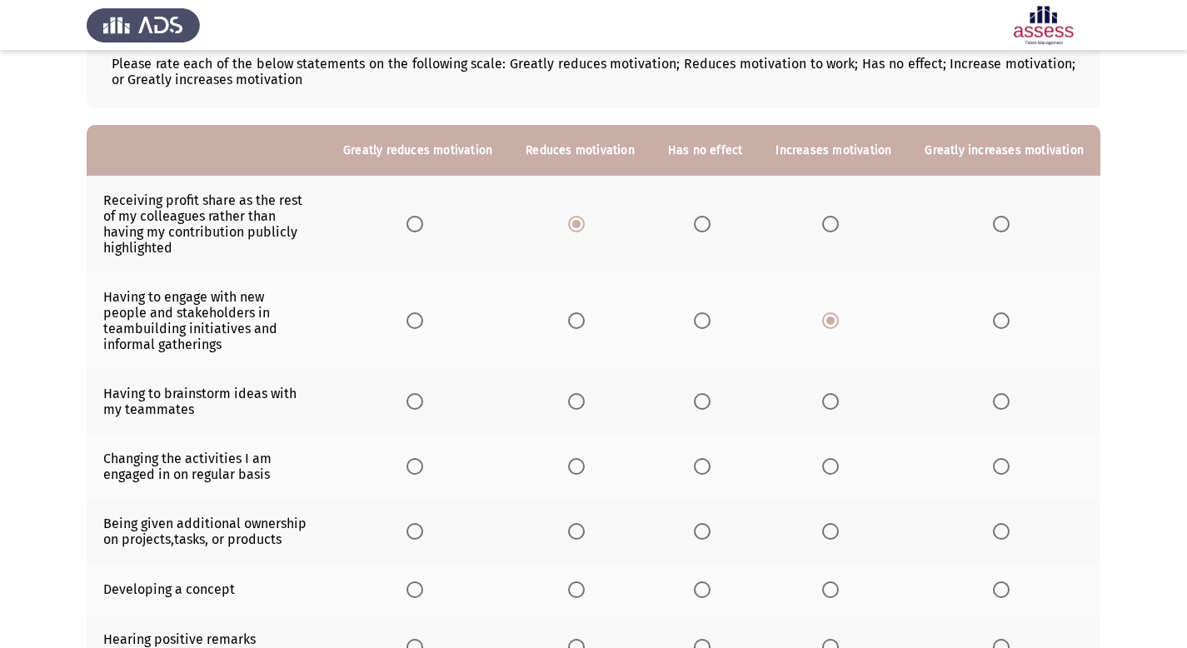
click at [838, 393] on input "Select an option" at bounding box center [830, 401] width 17 height 17
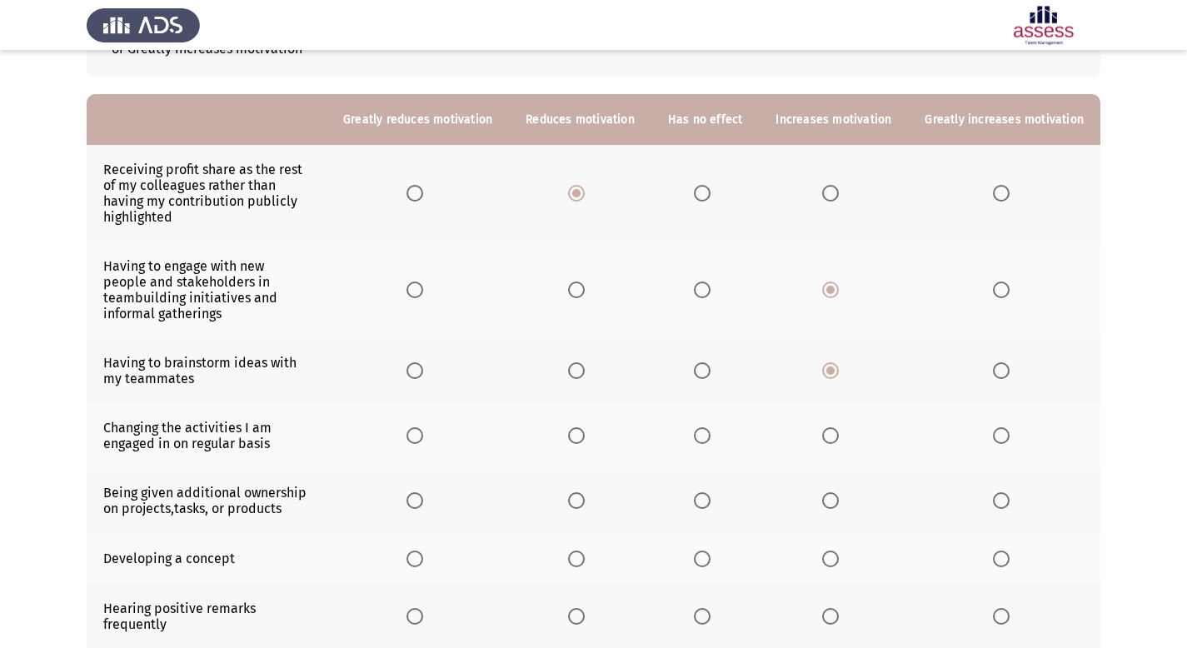
scroll to position [157, 0]
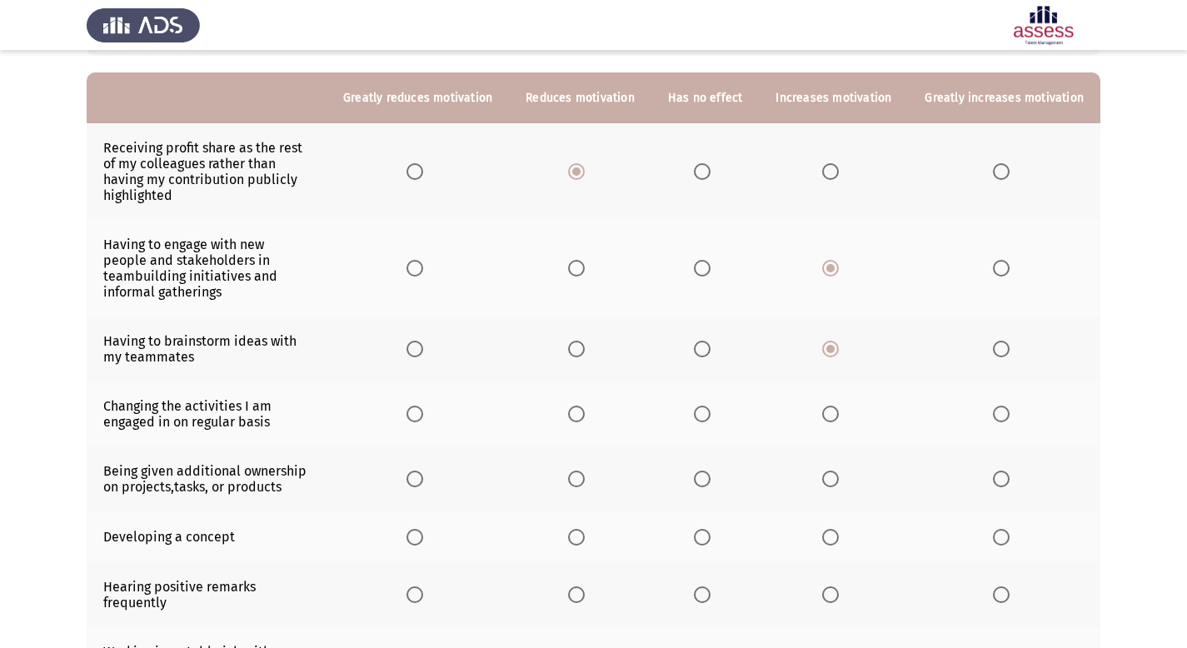
click at [837, 406] on span "Select an option" at bounding box center [830, 414] width 17 height 17
click at [837, 406] on input "Select an option" at bounding box center [830, 414] width 17 height 17
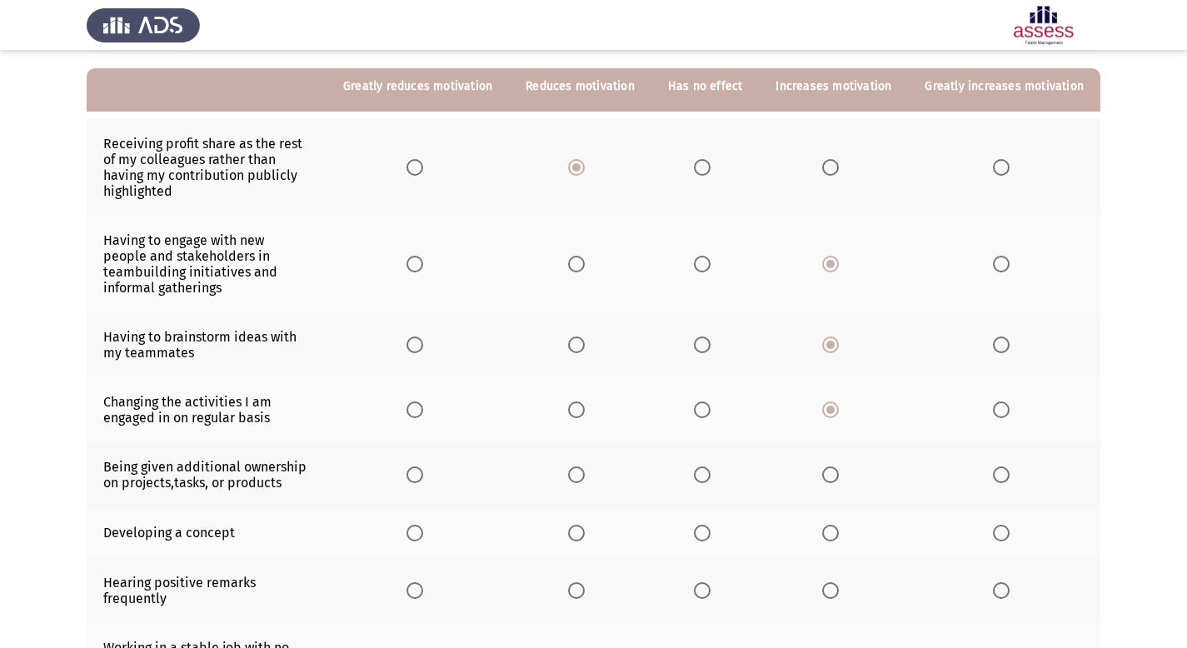
scroll to position [235, 0]
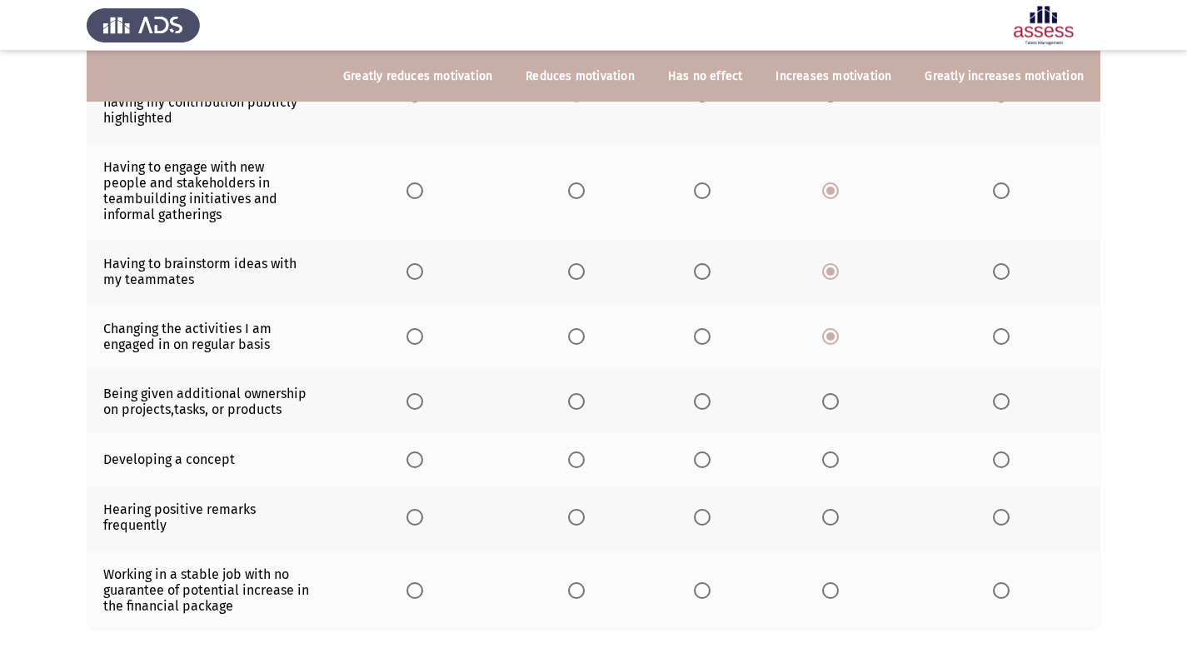
click at [824, 379] on th at bounding box center [833, 401] width 149 height 65
click at [839, 393] on span "Select an option" at bounding box center [830, 401] width 17 height 17
click at [839, 393] on input "Select an option" at bounding box center [830, 401] width 17 height 17
click at [839, 452] on span "Select an option" at bounding box center [830, 460] width 17 height 17
click at [839, 452] on input "Select an option" at bounding box center [830, 460] width 17 height 17
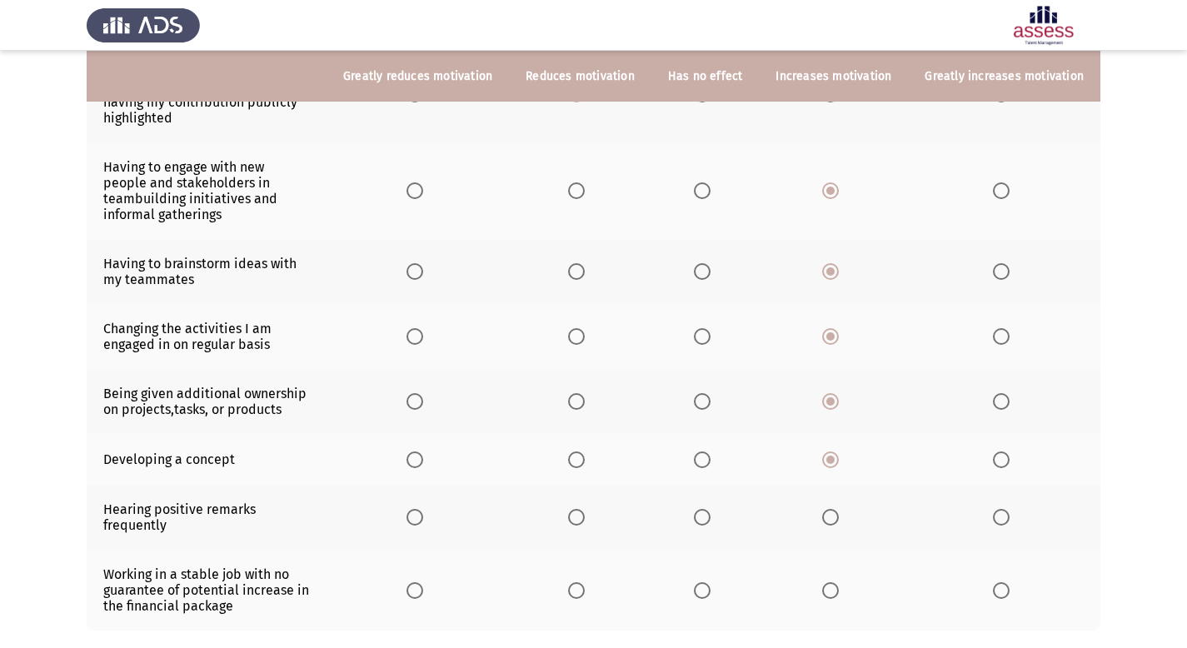
click at [1005, 509] on span "Select an option" at bounding box center [1001, 517] width 17 height 17
click at [1005, 509] on input "Select an option" at bounding box center [1001, 517] width 17 height 17
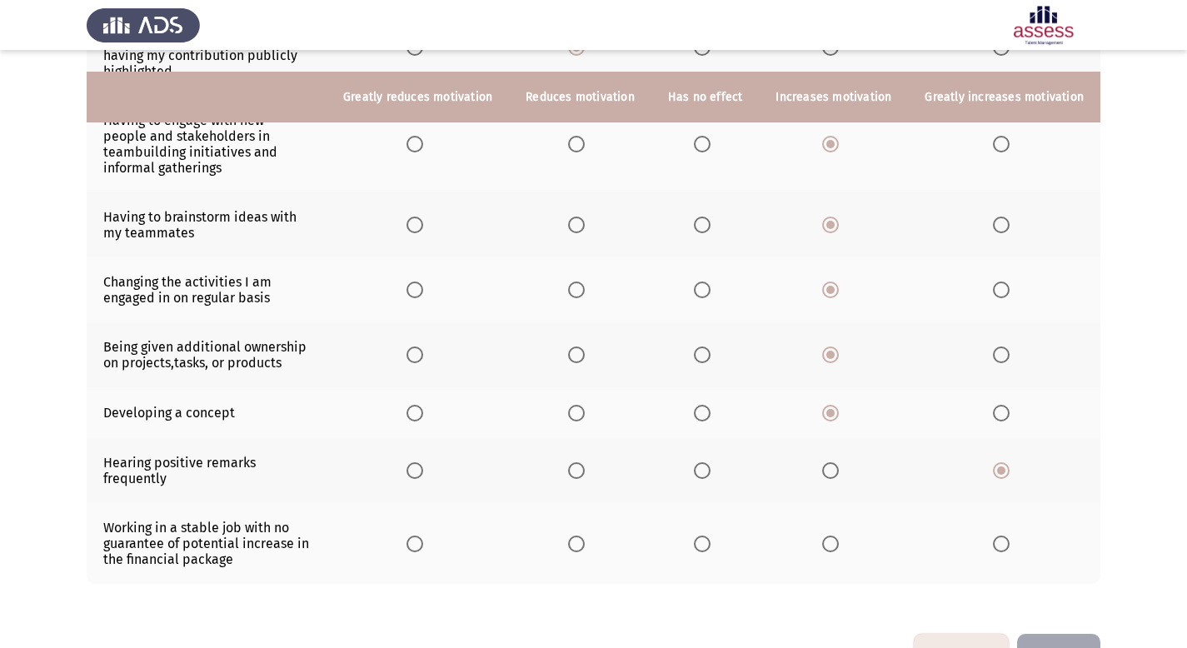
scroll to position [303, 0]
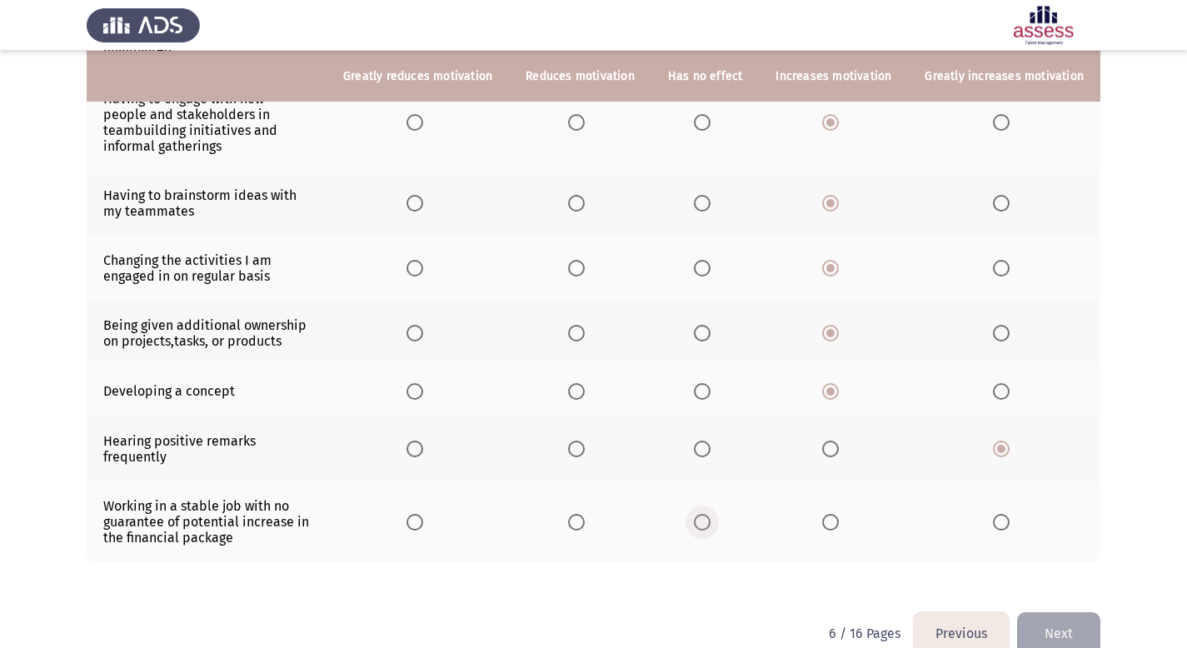
click at [711, 514] on span "Select an option" at bounding box center [702, 522] width 17 height 17
click at [711, 514] on input "Select an option" at bounding box center [702, 522] width 17 height 17
click at [836, 514] on span "Select an option" at bounding box center [830, 522] width 17 height 17
click at [836, 514] on input "Select an option" at bounding box center [830, 522] width 17 height 17
click at [706, 514] on span "Select an option" at bounding box center [702, 522] width 17 height 17
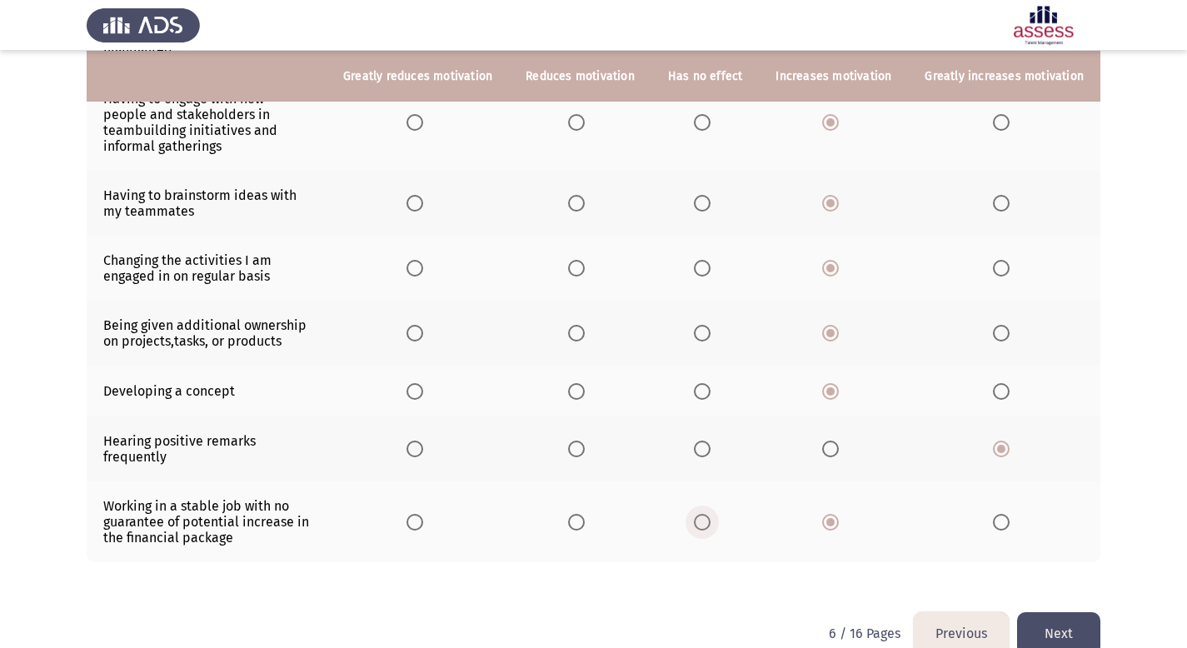
click at [706, 514] on input "Select an option" at bounding box center [702, 522] width 17 height 17
click at [1075, 612] on button "Next" at bounding box center [1058, 633] width 83 height 42
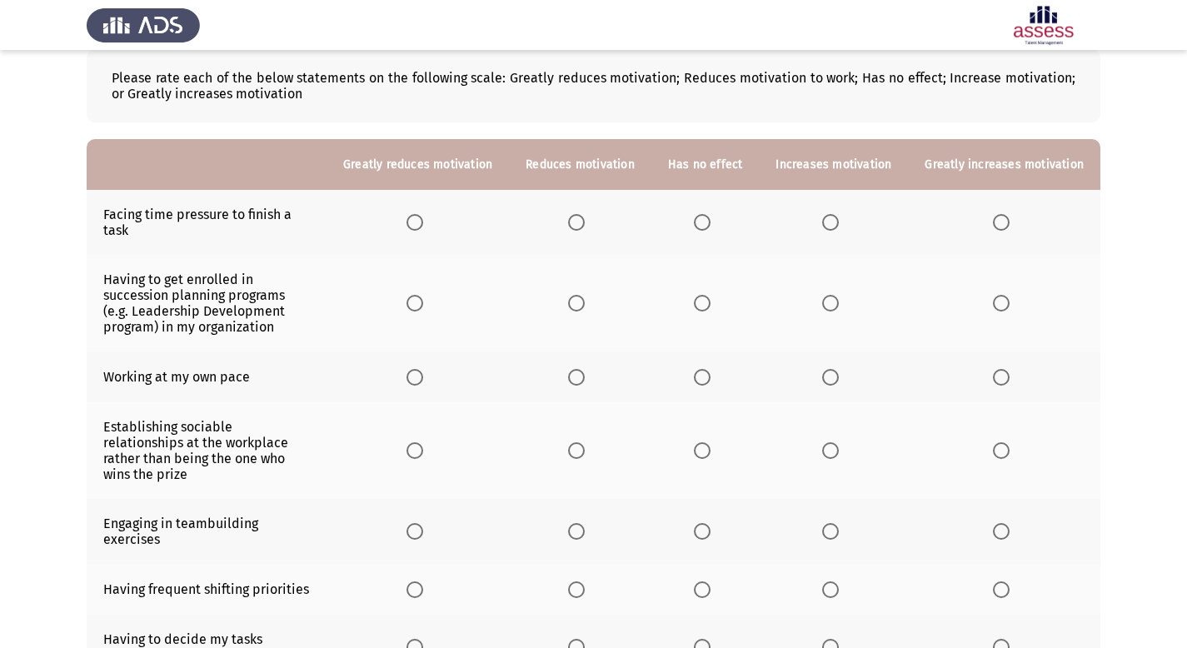
scroll to position [91, 0]
click at [585, 214] on span "Select an option" at bounding box center [576, 222] width 17 height 17
click at [585, 214] on input "Select an option" at bounding box center [576, 222] width 17 height 17
click at [839, 295] on span "Select an option" at bounding box center [830, 303] width 17 height 17
click at [839, 295] on input "Select an option" at bounding box center [830, 303] width 17 height 17
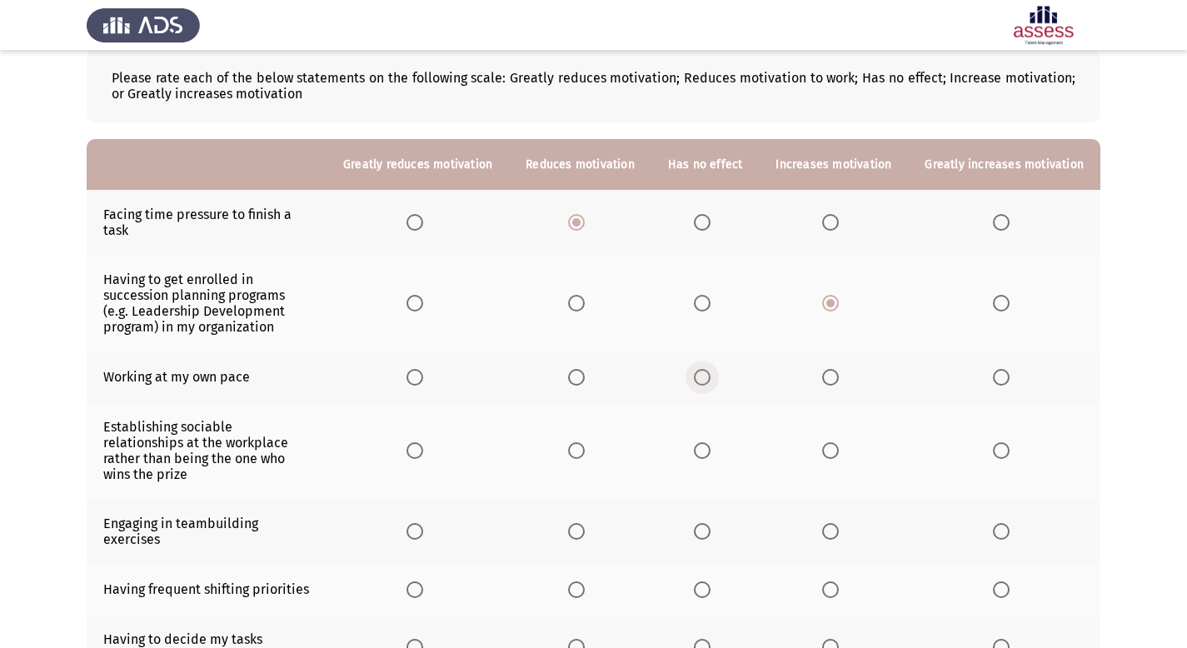
click at [711, 369] on span "Select an option" at bounding box center [702, 377] width 17 height 17
click at [711, 369] on input "Select an option" at bounding box center [702, 377] width 17 height 17
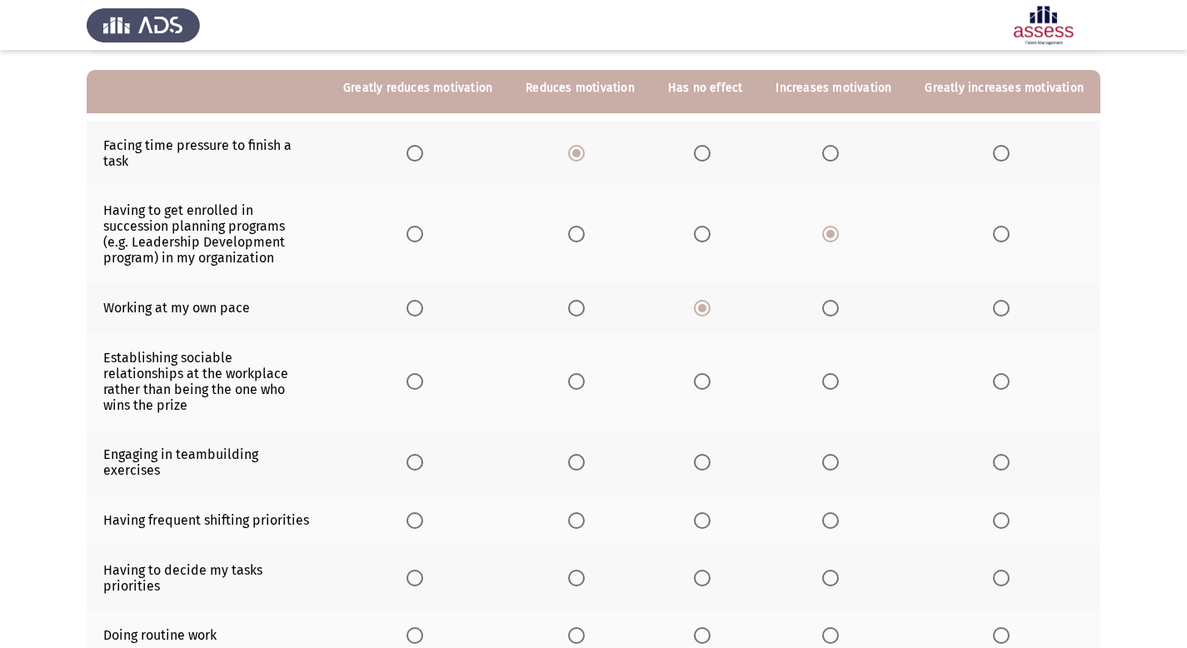
scroll to position [174, 0]
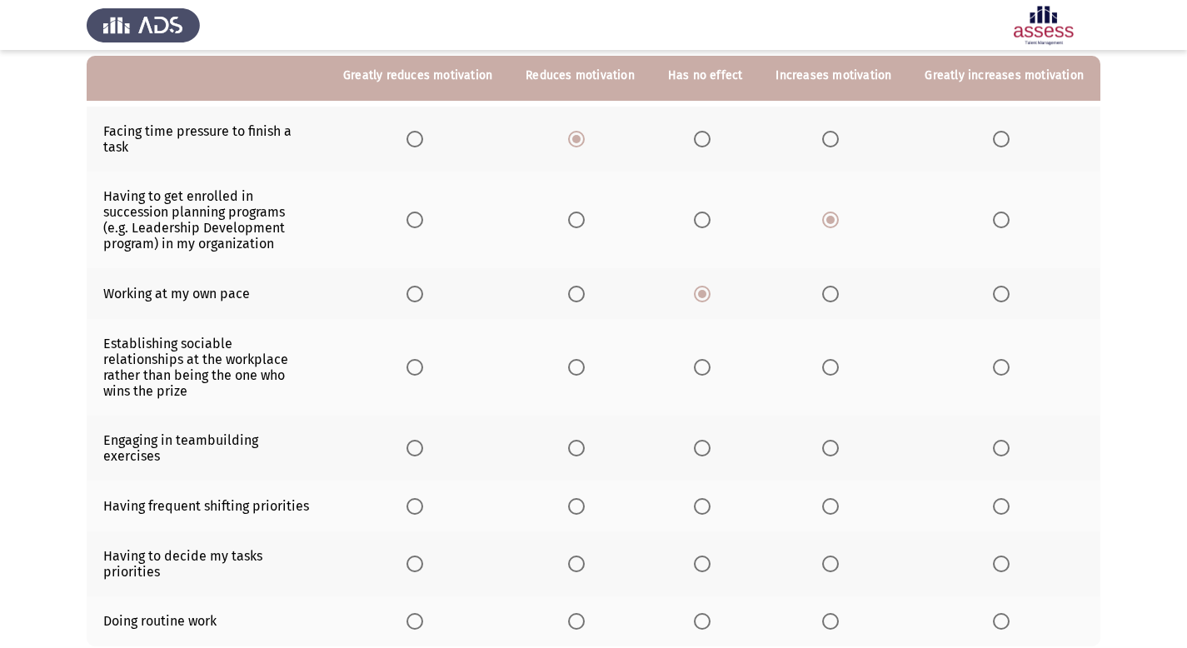
click at [838, 359] on span "Select an option" at bounding box center [830, 367] width 17 height 17
click at [838, 359] on input "Select an option" at bounding box center [830, 367] width 17 height 17
click at [834, 440] on span "Select an option" at bounding box center [830, 448] width 17 height 17
click at [834, 440] on input "Select an option" at bounding box center [830, 448] width 17 height 17
click at [585, 498] on span "Select an option" at bounding box center [576, 506] width 17 height 17
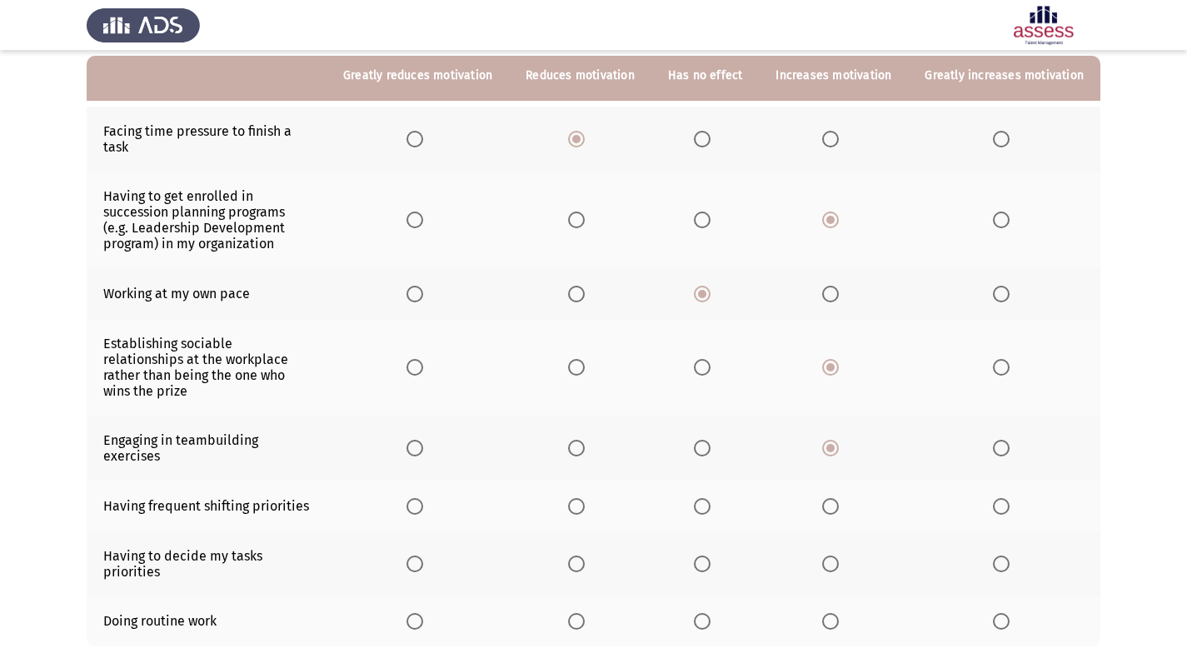
click at [585, 498] on input "Select an option" at bounding box center [576, 506] width 17 height 17
click at [839, 556] on span "Select an option" at bounding box center [830, 564] width 17 height 17
click at [839, 556] on input "Select an option" at bounding box center [830, 564] width 17 height 17
click at [839, 613] on span "Select an option" at bounding box center [830, 621] width 17 height 17
click at [839, 613] on input "Select an option" at bounding box center [830, 621] width 17 height 17
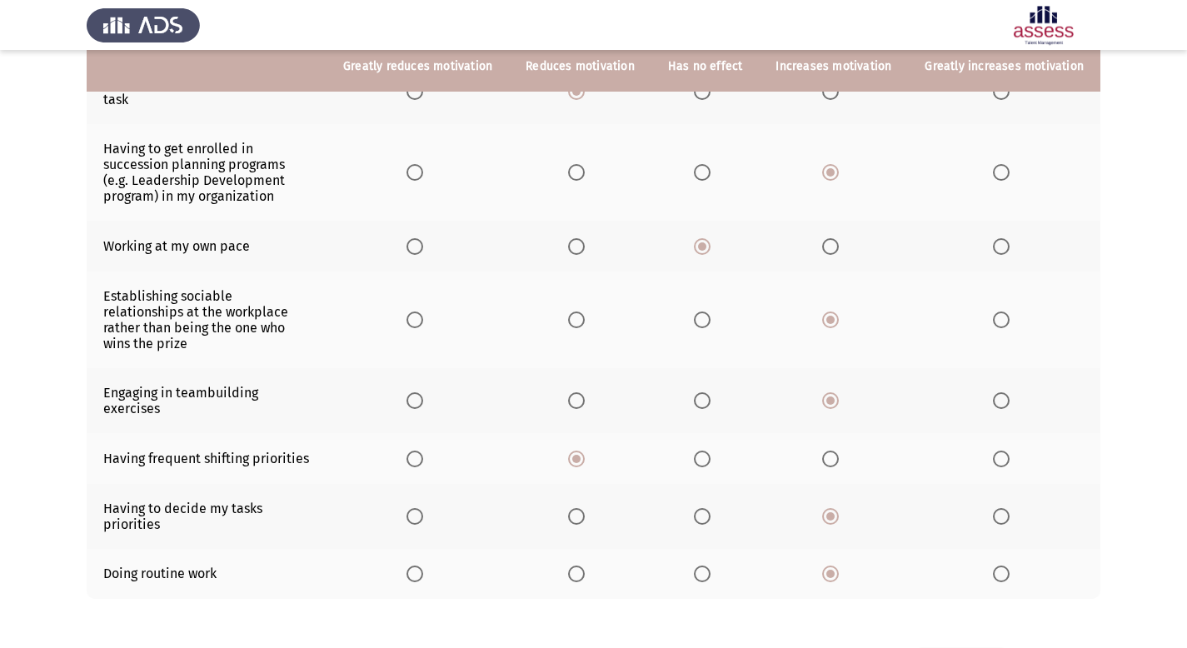
scroll to position [230, 0]
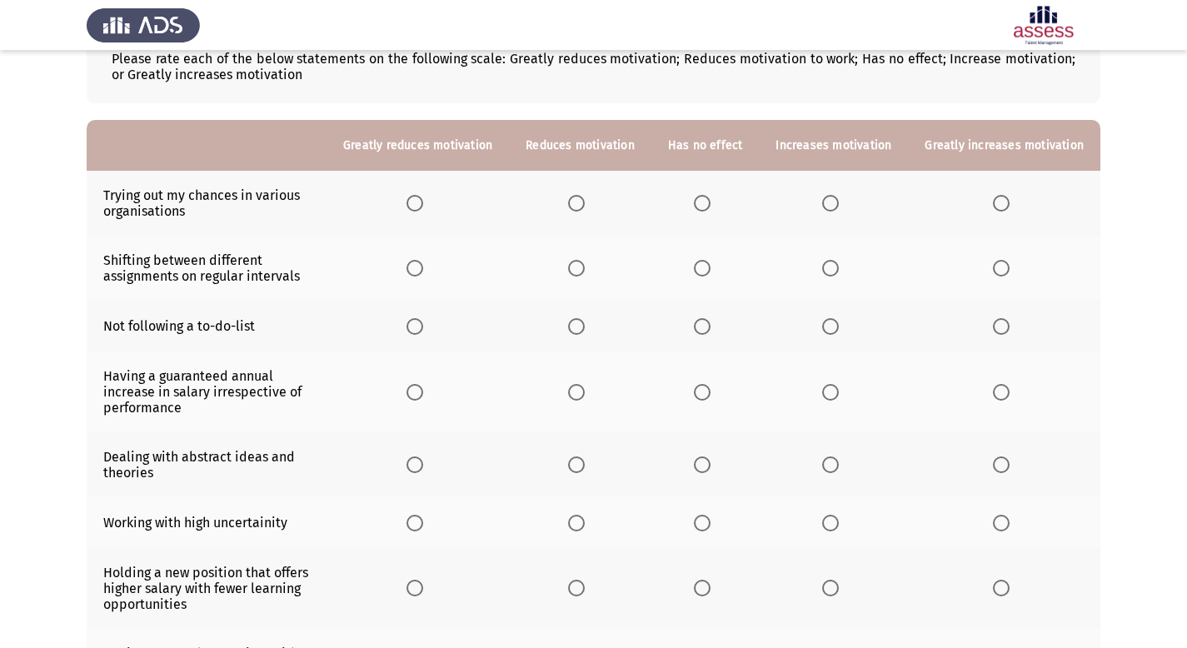
scroll to position [108, 0]
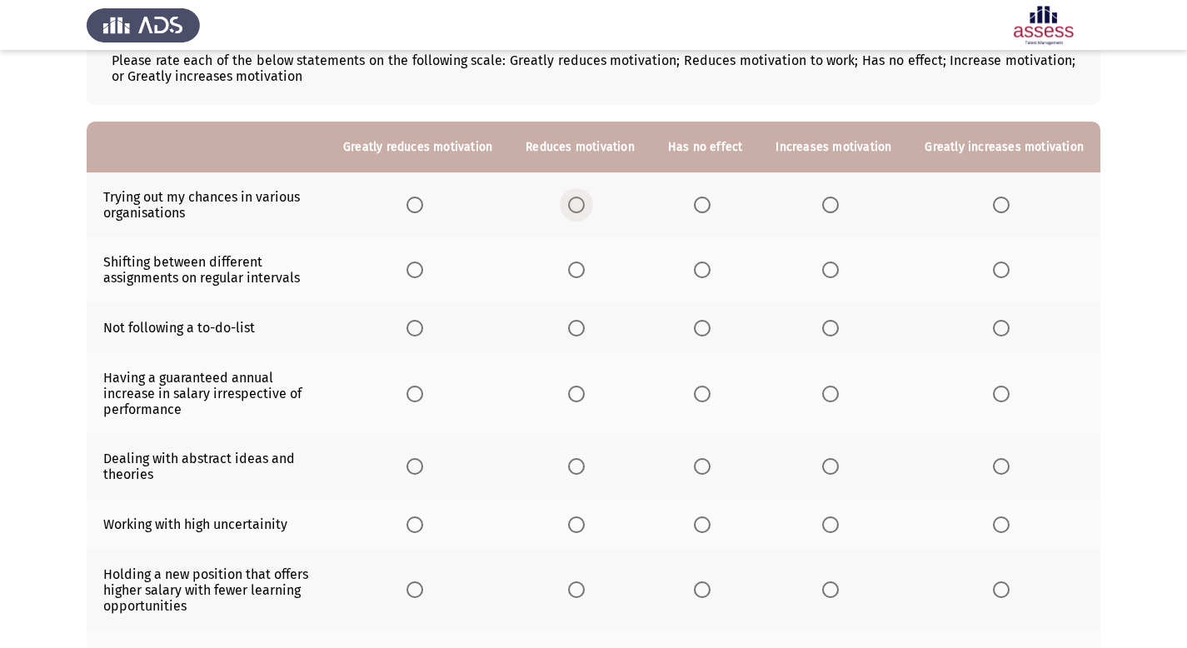
click at [585, 205] on span "Select an option" at bounding box center [576, 205] width 17 height 17
click at [585, 205] on input "Select an option" at bounding box center [576, 205] width 17 height 17
click at [215, 301] on tbody "Trying out my chances in various organisations Shifting between different assig…" at bounding box center [594, 433] width 1014 height 523
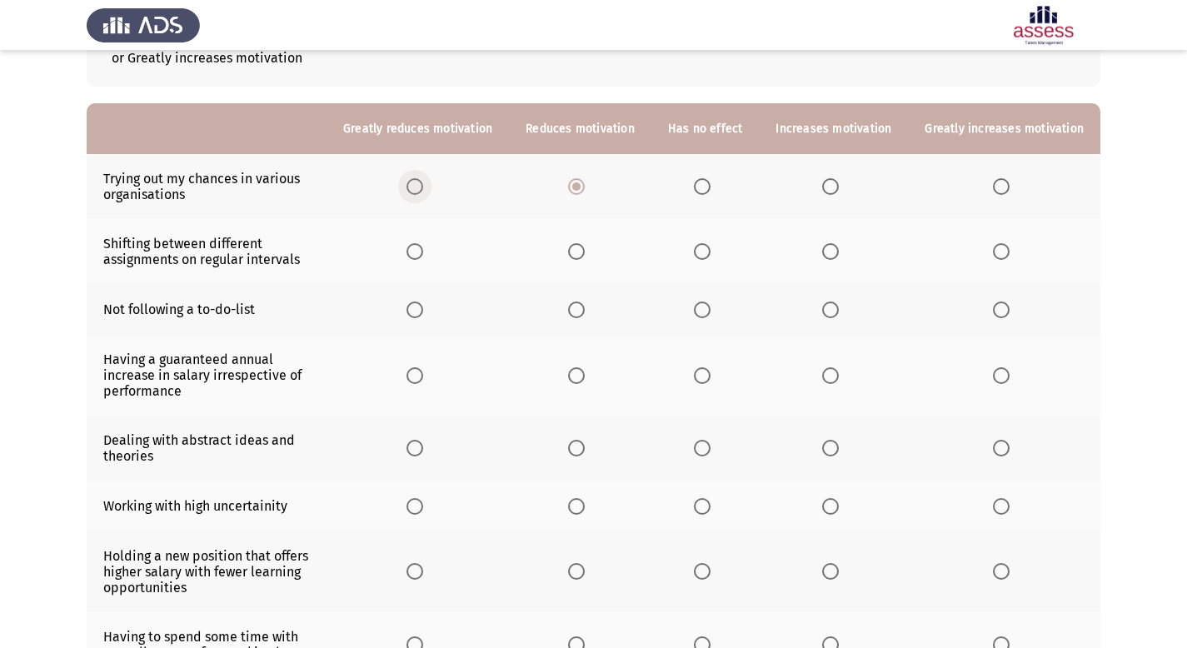
click at [423, 191] on span "Select an option" at bounding box center [415, 186] width 17 height 17
click at [423, 191] on input "Select an option" at bounding box center [415, 186] width 17 height 17
click at [585, 251] on span "Select an option" at bounding box center [576, 251] width 17 height 17
click at [585, 251] on input "Select an option" at bounding box center [576, 251] width 17 height 17
click at [585, 307] on span "Select an option" at bounding box center [576, 310] width 17 height 17
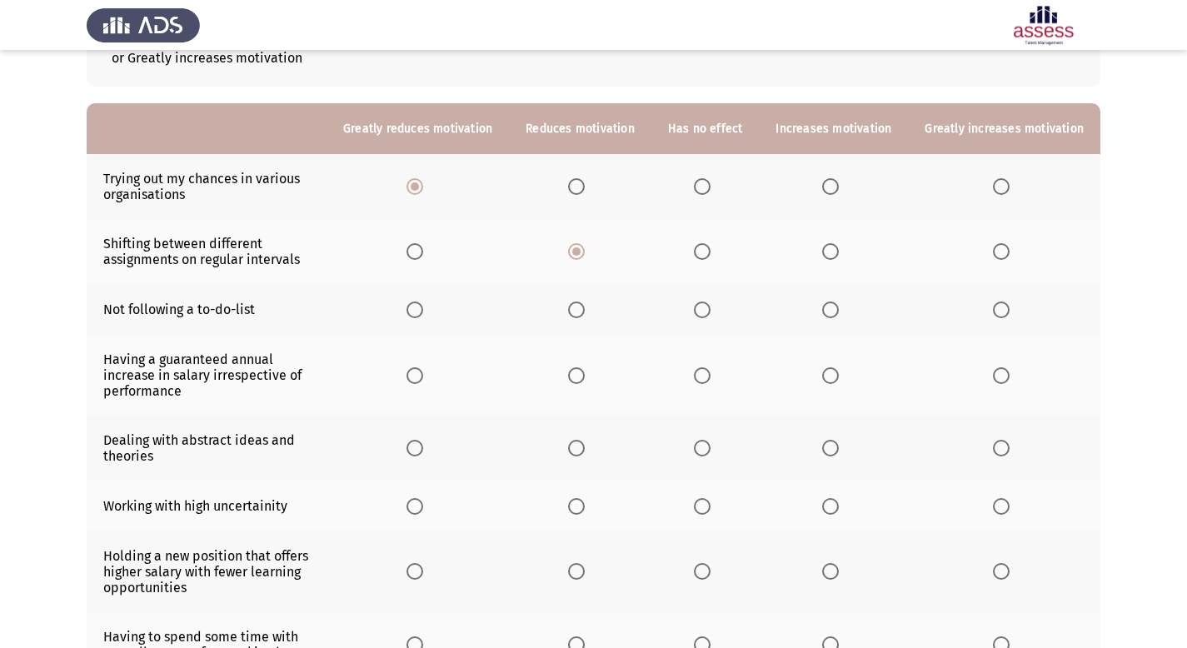
click at [585, 307] on input "Select an option" at bounding box center [576, 310] width 17 height 17
click at [711, 381] on span "Select an option" at bounding box center [702, 375] width 17 height 17
click at [711, 381] on input "Select an option" at bounding box center [702, 375] width 17 height 17
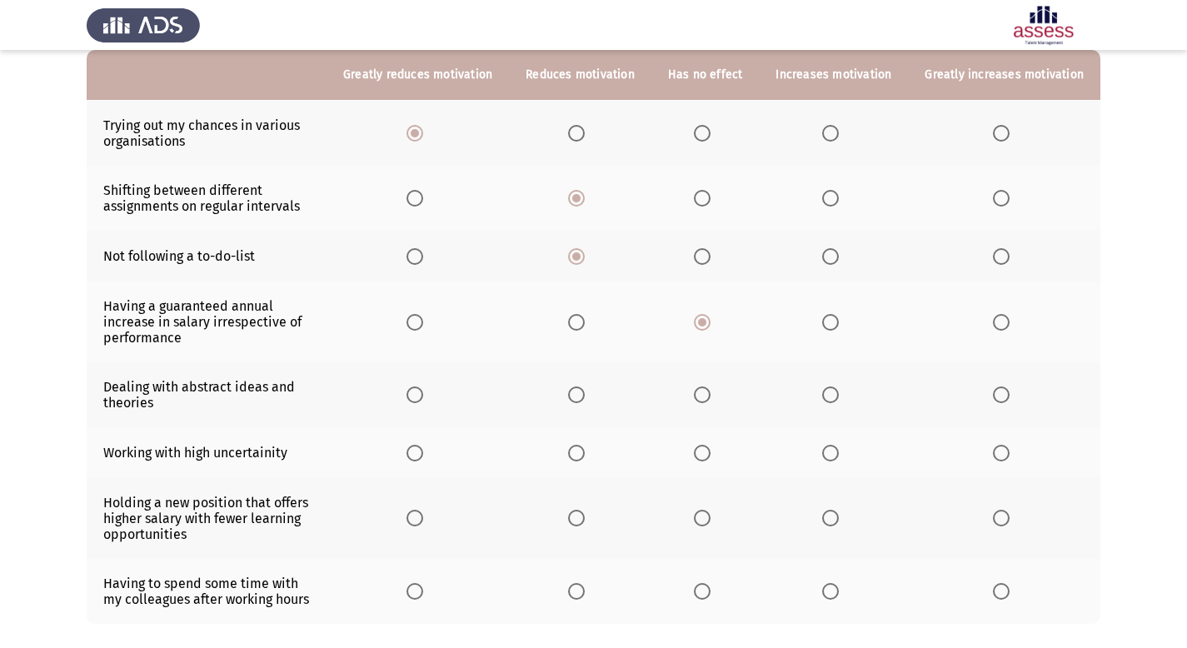
scroll to position [181, 0]
click at [832, 395] on span "Select an option" at bounding box center [830, 394] width 17 height 17
click at [832, 395] on input "Select an option" at bounding box center [830, 394] width 17 height 17
click at [585, 449] on span "Select an option" at bounding box center [576, 452] width 17 height 17
click at [585, 449] on input "Select an option" at bounding box center [576, 452] width 17 height 17
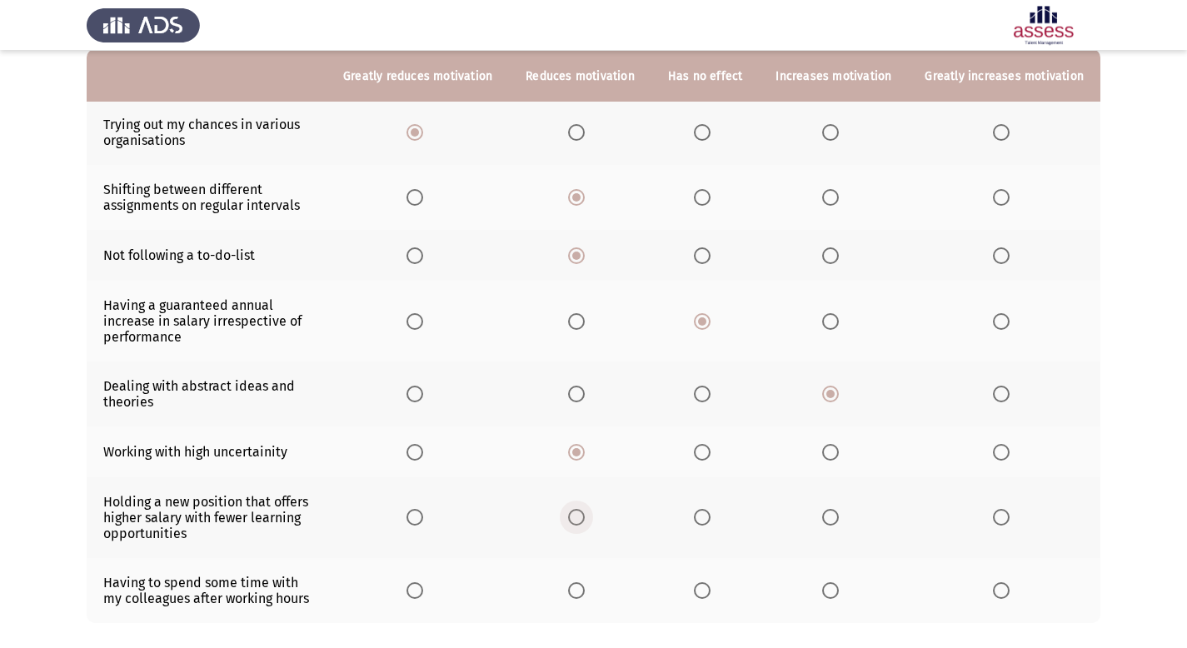
click at [585, 522] on span "Select an option" at bounding box center [576, 517] width 17 height 17
click at [585, 522] on input "Select an option" at bounding box center [576, 517] width 17 height 17
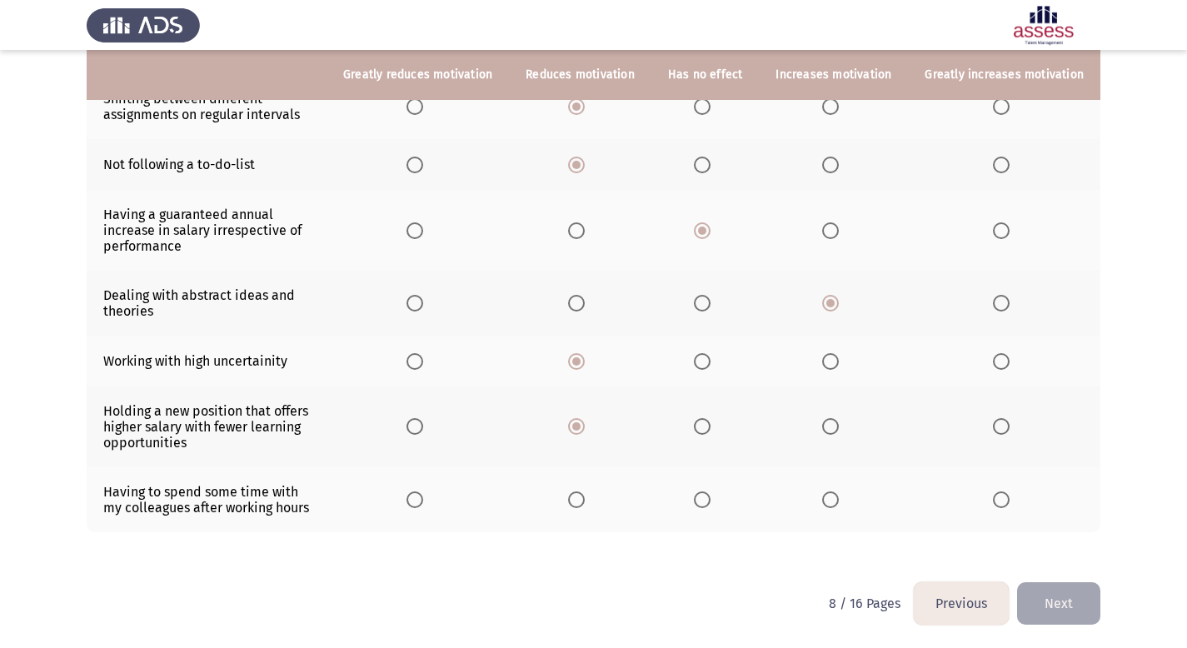
scroll to position [272, 0]
click at [837, 497] on span "Select an option" at bounding box center [830, 500] width 17 height 17
click at [837, 497] on input "Select an option" at bounding box center [830, 500] width 17 height 17
click at [1075, 597] on button "Next" at bounding box center [1058, 603] width 83 height 42
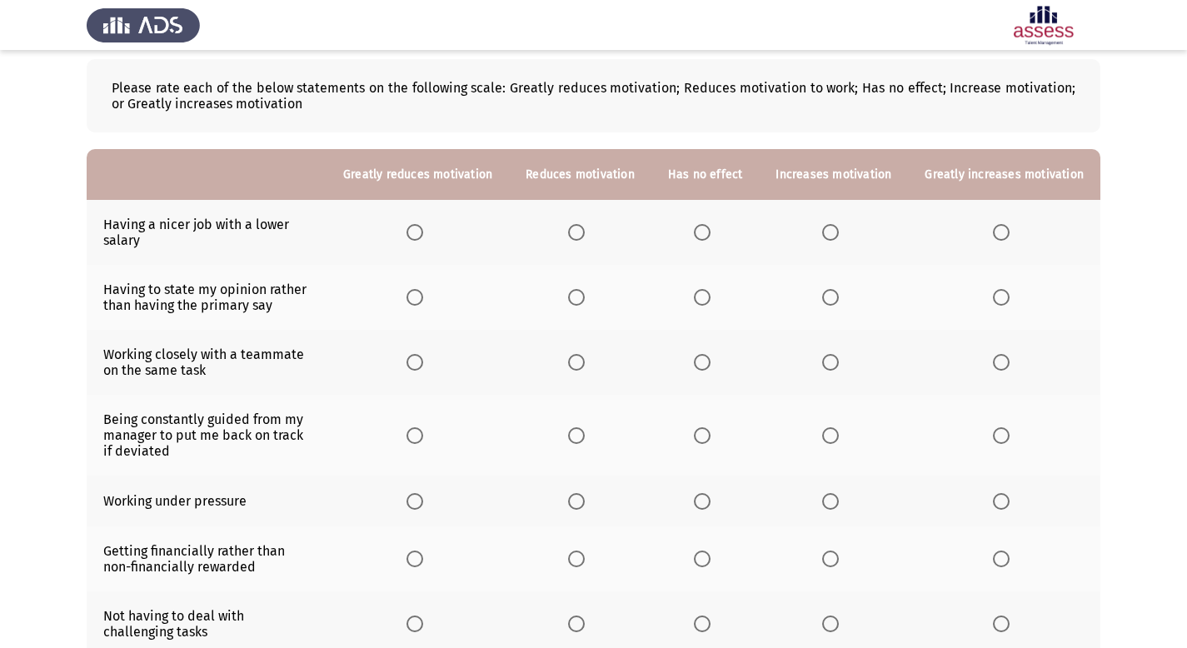
scroll to position [80, 0]
click at [585, 232] on span "Select an option" at bounding box center [576, 233] width 17 height 17
click at [585, 232] on input "Select an option" at bounding box center [576, 233] width 17 height 17
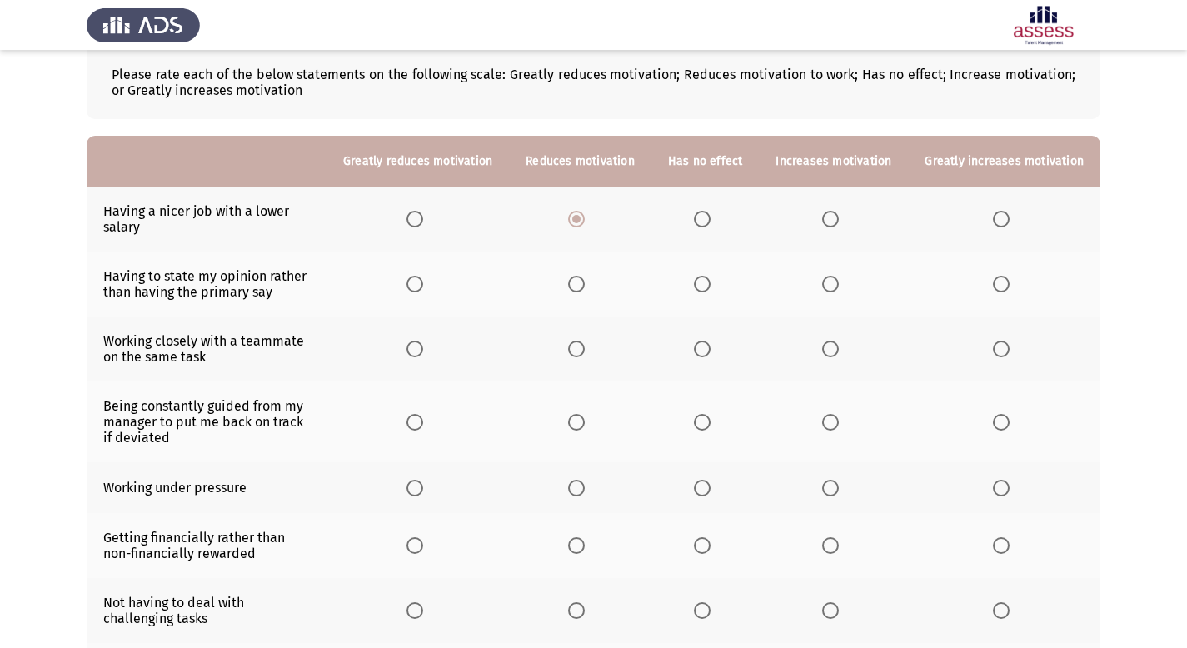
scroll to position [94, 0]
click at [585, 288] on span "Select an option" at bounding box center [576, 284] width 17 height 17
click at [585, 288] on input "Select an option" at bounding box center [576, 284] width 17 height 17
click at [835, 290] on span "Select an option" at bounding box center [830, 284] width 17 height 17
click at [835, 290] on input "Select an option" at bounding box center [830, 284] width 17 height 17
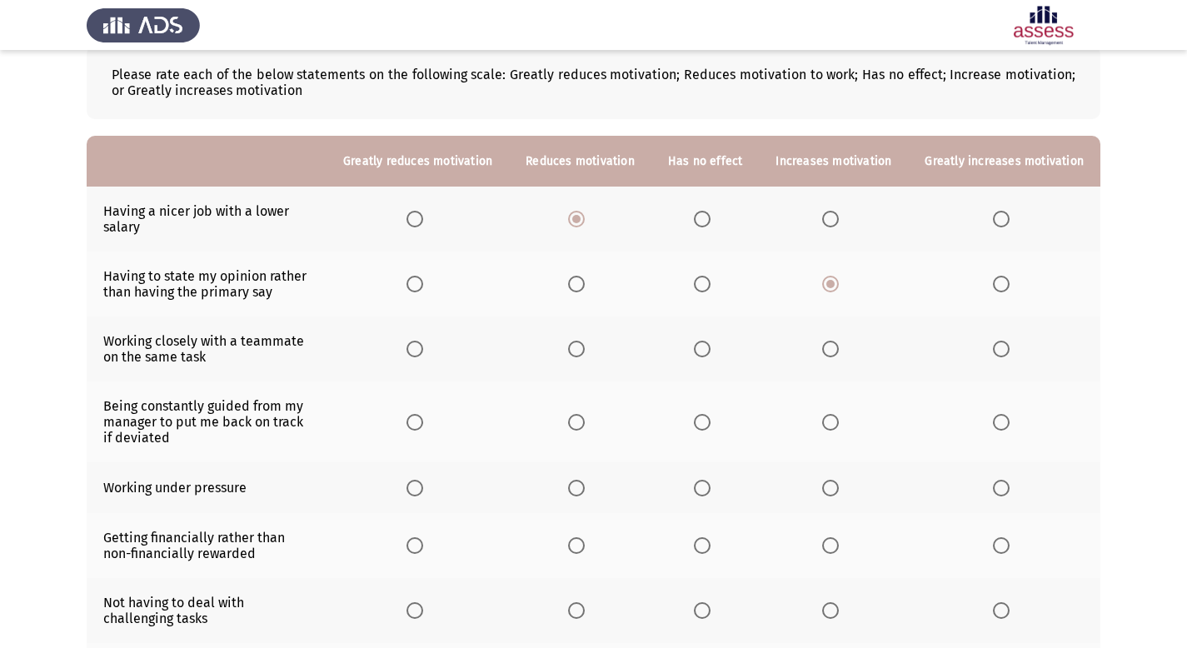
click at [828, 348] on span "Select an option" at bounding box center [830, 349] width 17 height 17
click at [828, 348] on input "Select an option" at bounding box center [830, 349] width 17 height 17
click at [837, 423] on span "Select an option" at bounding box center [830, 422] width 17 height 17
click at [837, 423] on input "Select an option" at bounding box center [830, 422] width 17 height 17
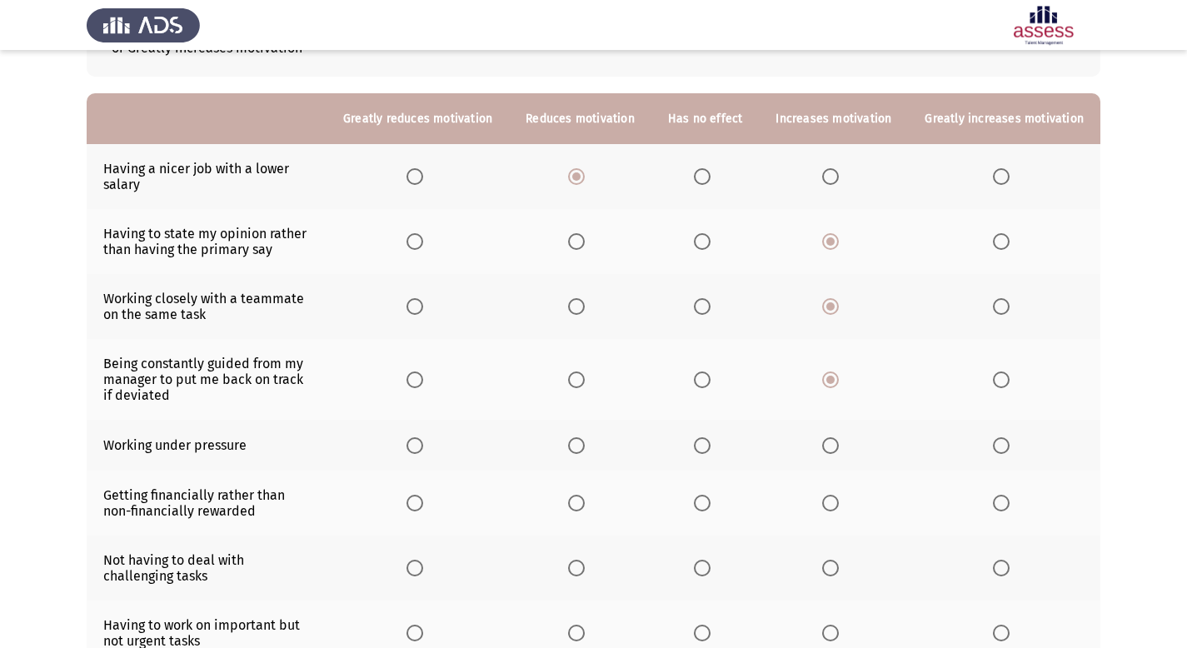
scroll to position [167, 0]
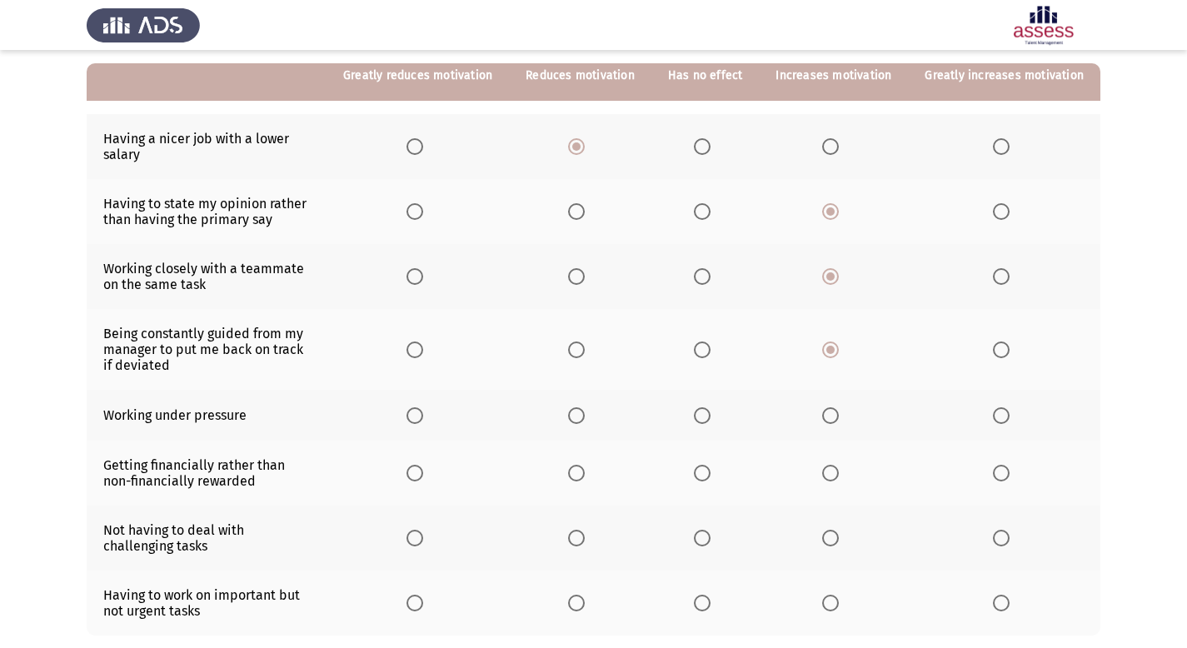
click at [585, 420] on span "Select an option" at bounding box center [576, 415] width 17 height 17
click at [585, 420] on input "Select an option" at bounding box center [576, 415] width 17 height 17
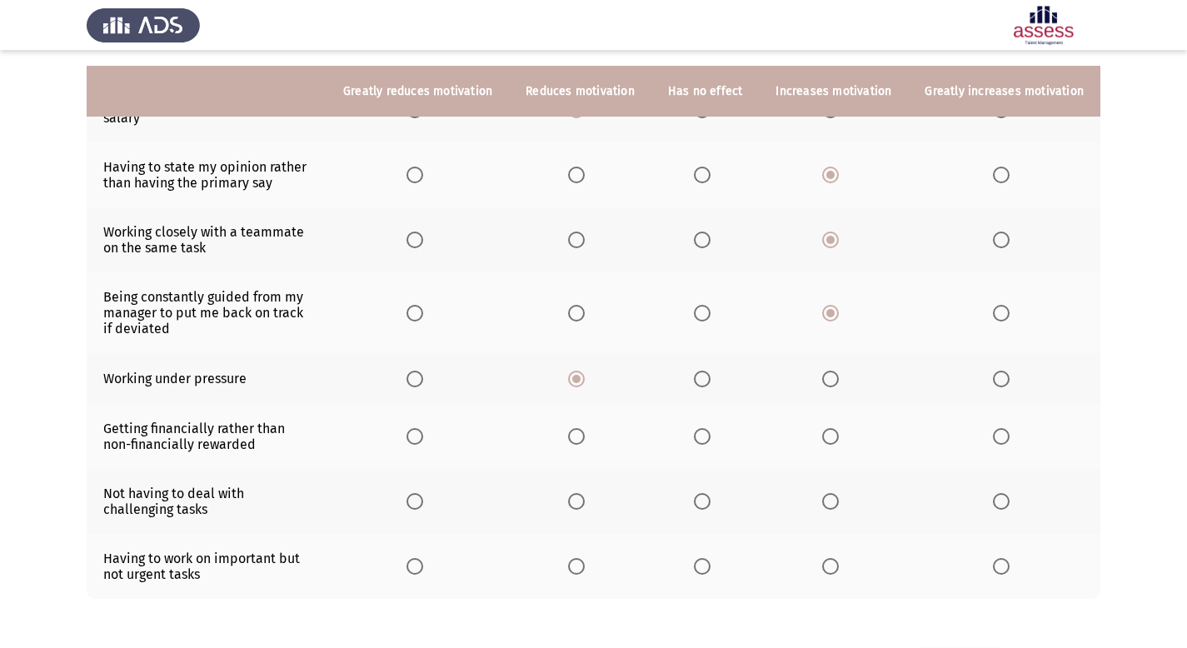
scroll to position [219, 0]
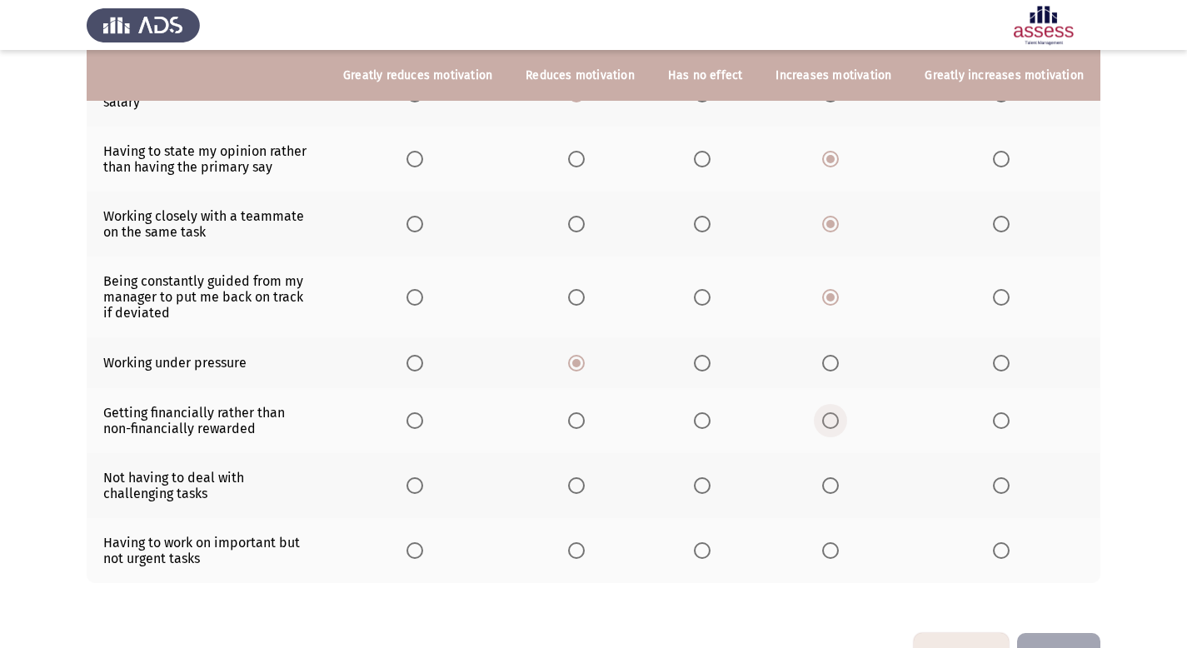
click at [835, 425] on span "Select an option" at bounding box center [830, 420] width 17 height 17
click at [835, 425] on input "Select an option" at bounding box center [830, 420] width 17 height 17
click at [584, 487] on span "Select an option" at bounding box center [576, 485] width 17 height 17
click at [584, 487] on input "Select an option" at bounding box center [576, 485] width 17 height 17
click at [839, 557] on span "Select an option" at bounding box center [830, 550] width 17 height 17
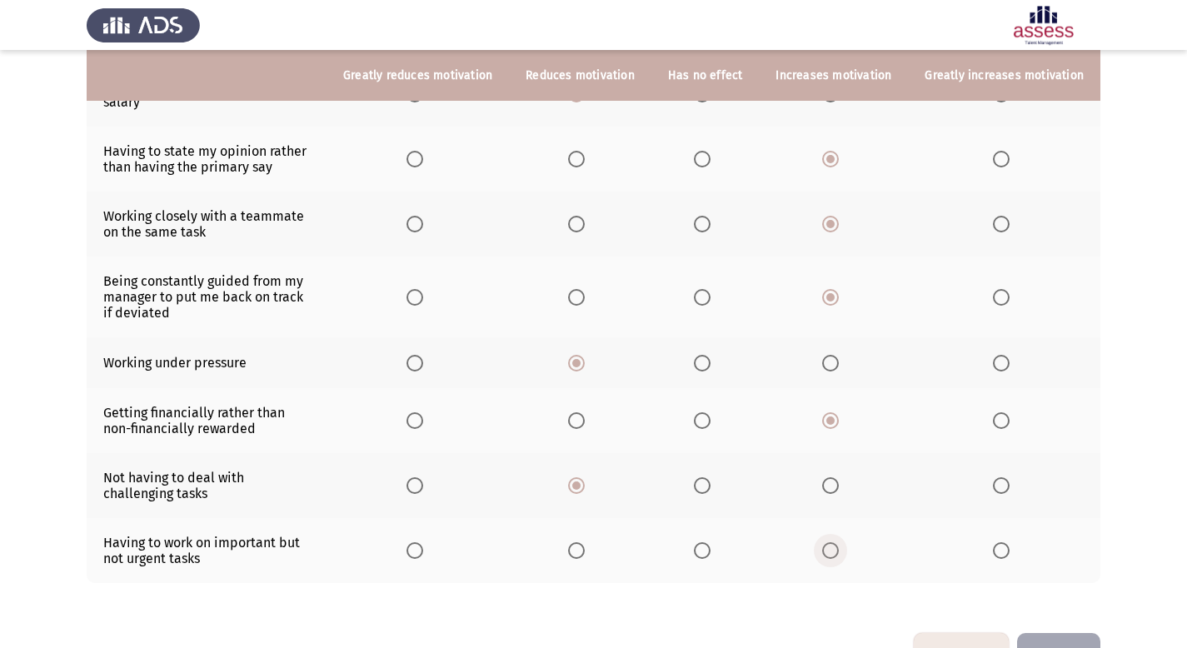
click at [839, 557] on input "Select an option" at bounding box center [830, 550] width 17 height 17
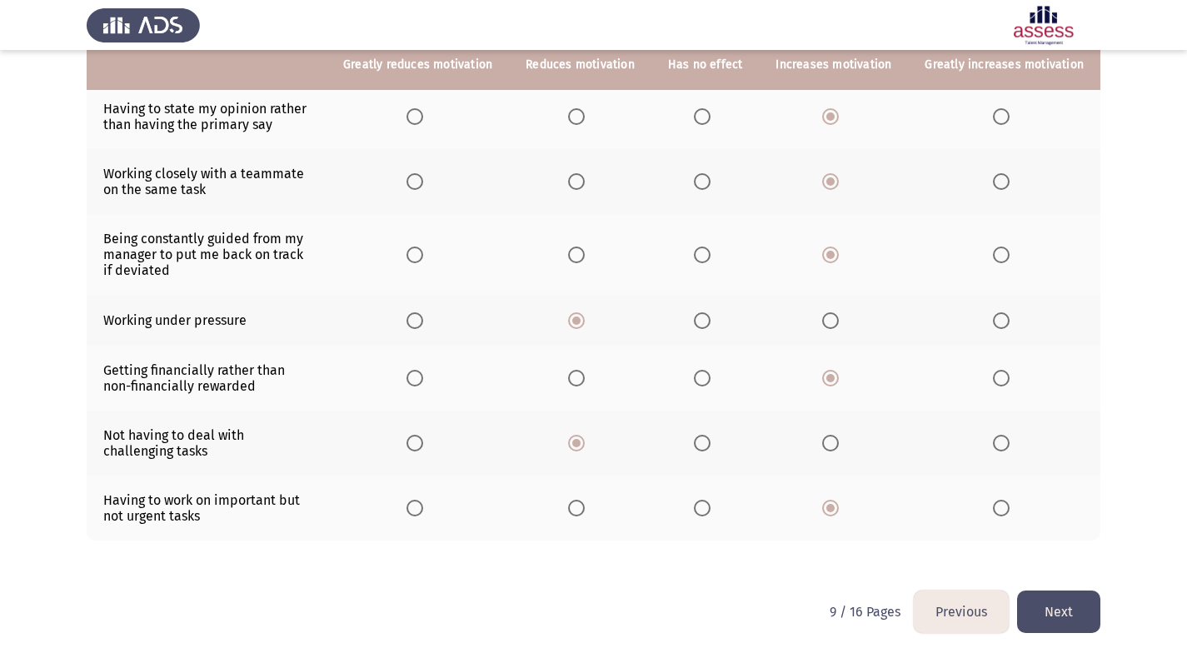
scroll to position [270, 0]
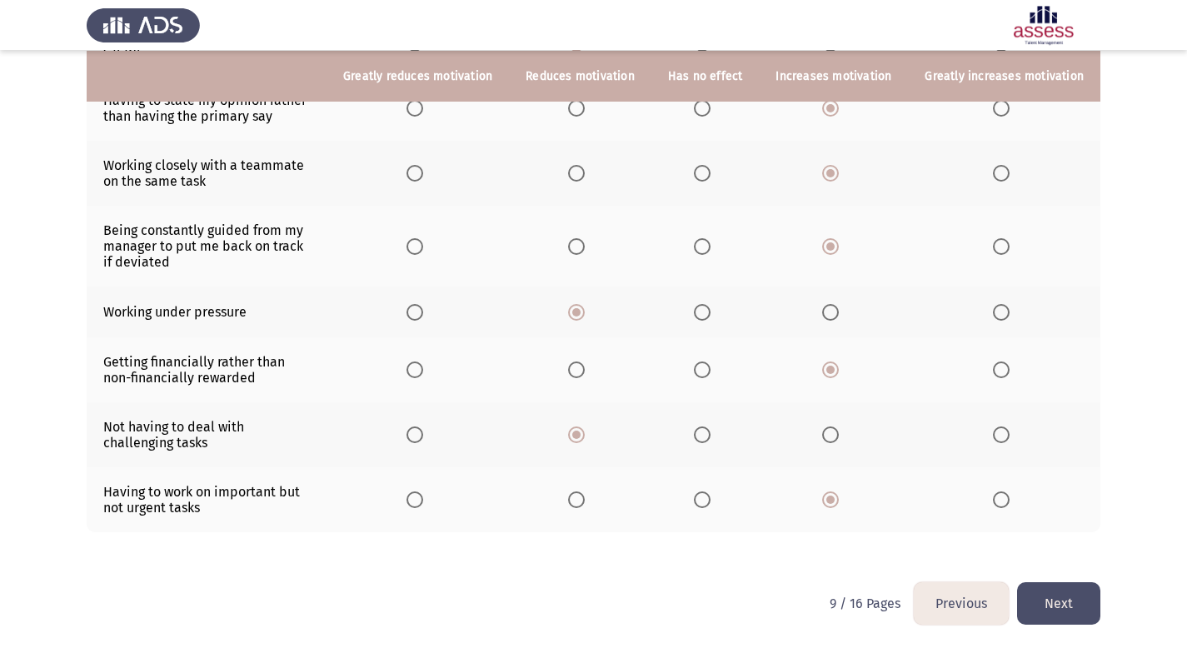
click at [1075, 611] on button "Next" at bounding box center [1058, 603] width 83 height 42
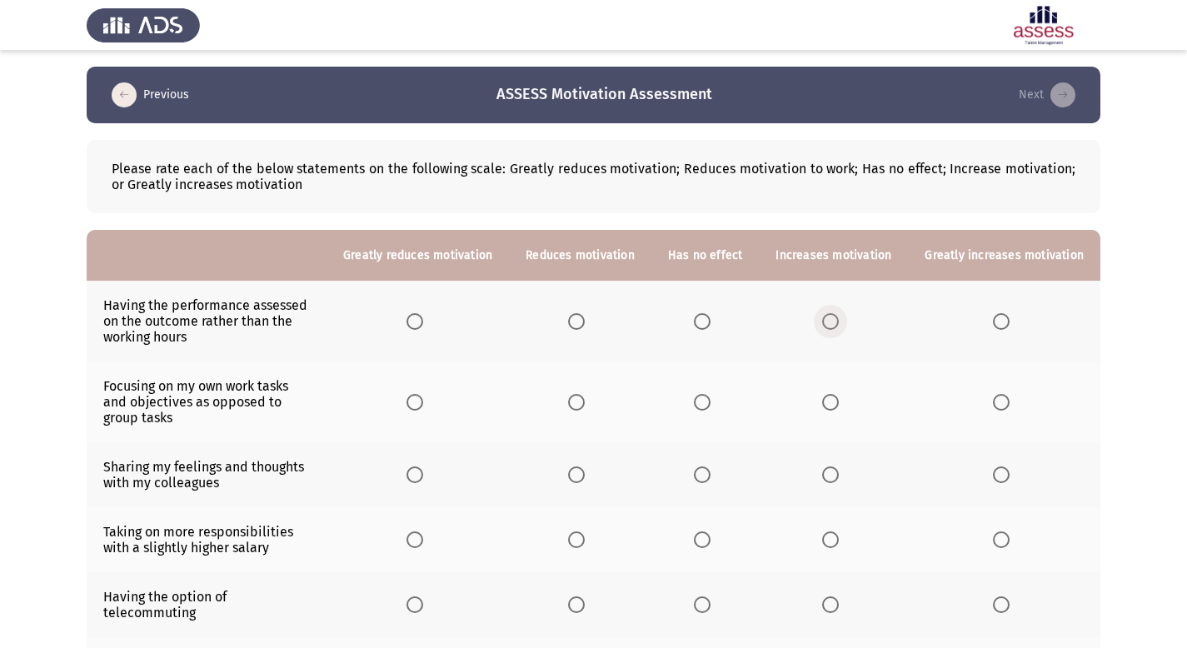
click at [838, 324] on span "Select an option" at bounding box center [830, 321] width 17 height 17
click at [838, 324] on input "Select an option" at bounding box center [830, 321] width 17 height 17
click at [585, 407] on span "Select an option" at bounding box center [576, 402] width 17 height 17
click at [585, 407] on input "Select an option" at bounding box center [576, 402] width 17 height 17
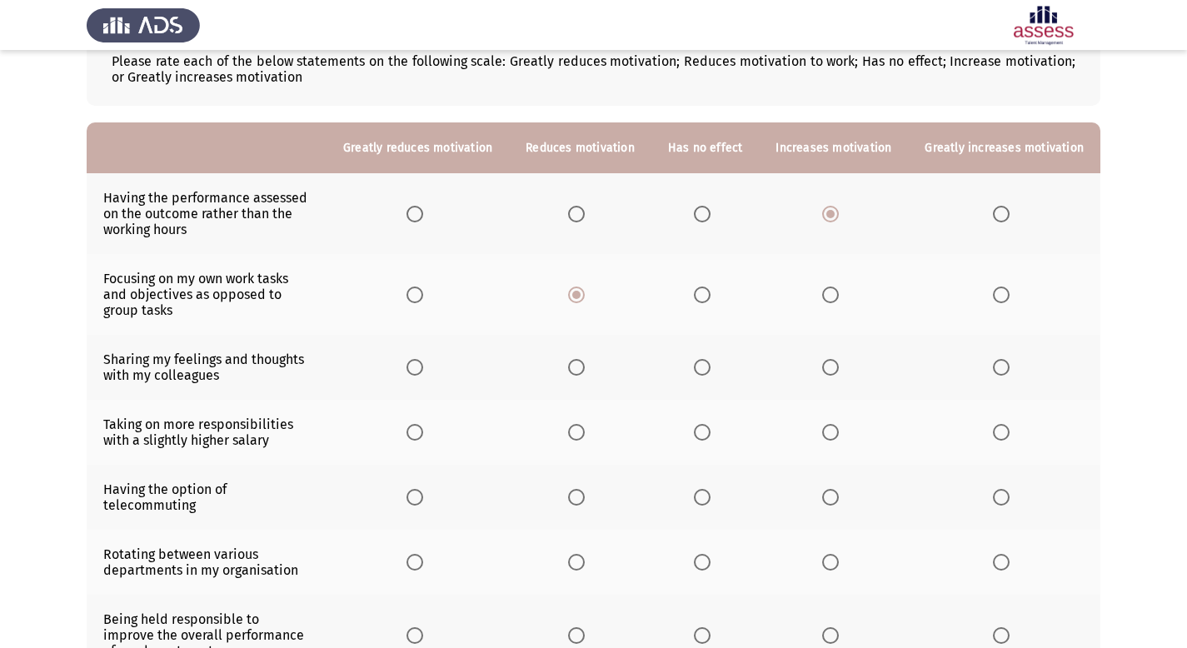
scroll to position [108, 0]
click at [836, 372] on span "Select an option" at bounding box center [830, 366] width 17 height 17
click at [836, 372] on input "Select an option" at bounding box center [830, 366] width 17 height 17
click at [834, 437] on span "Select an option" at bounding box center [830, 431] width 17 height 17
click at [834, 437] on input "Select an option" at bounding box center [830, 431] width 17 height 17
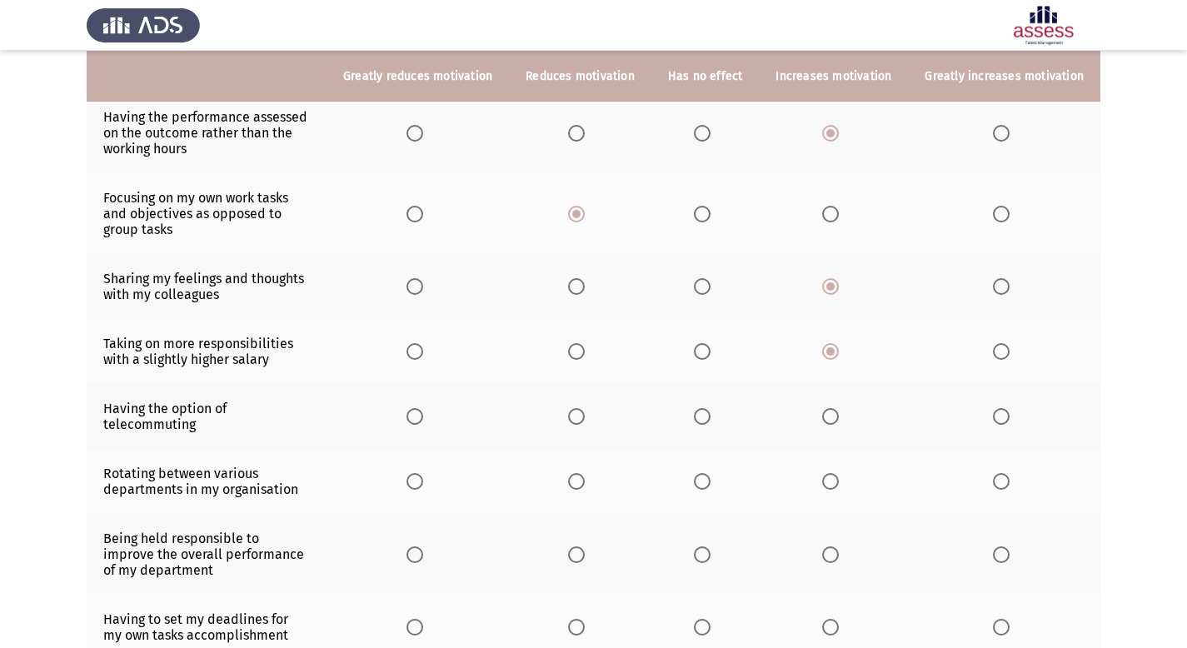
scroll to position [189, 0]
click at [585, 472] on span "Select an option" at bounding box center [576, 480] width 17 height 17
click at [585, 472] on input "Select an option" at bounding box center [576, 480] width 17 height 17
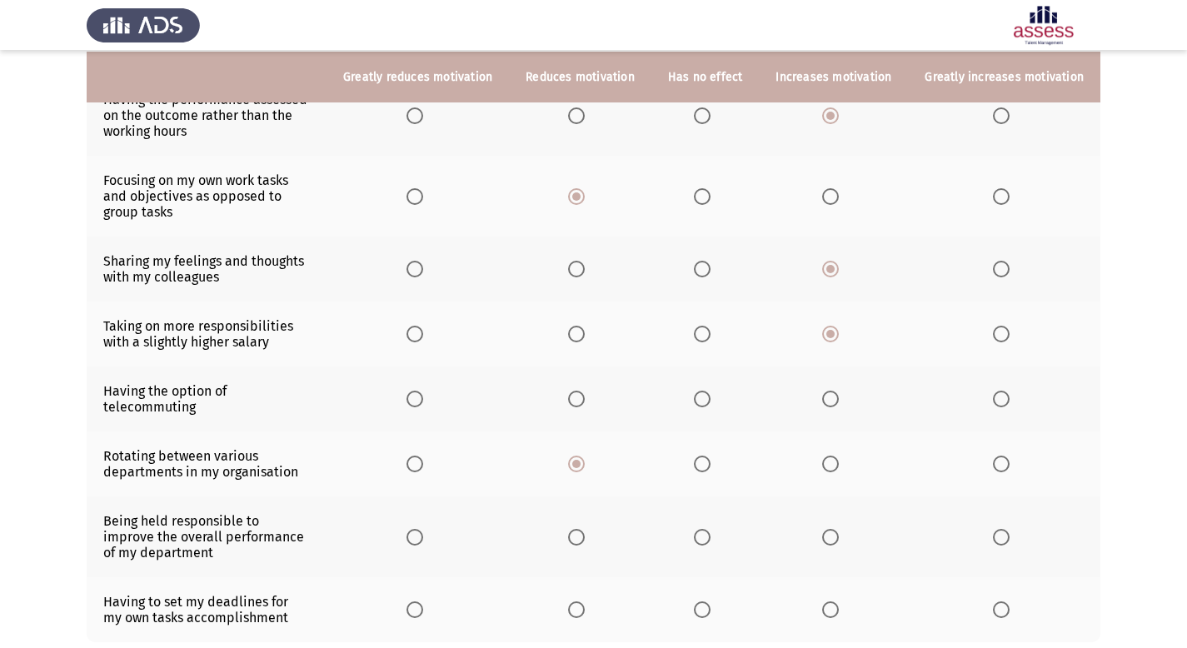
scroll to position [209, 0]
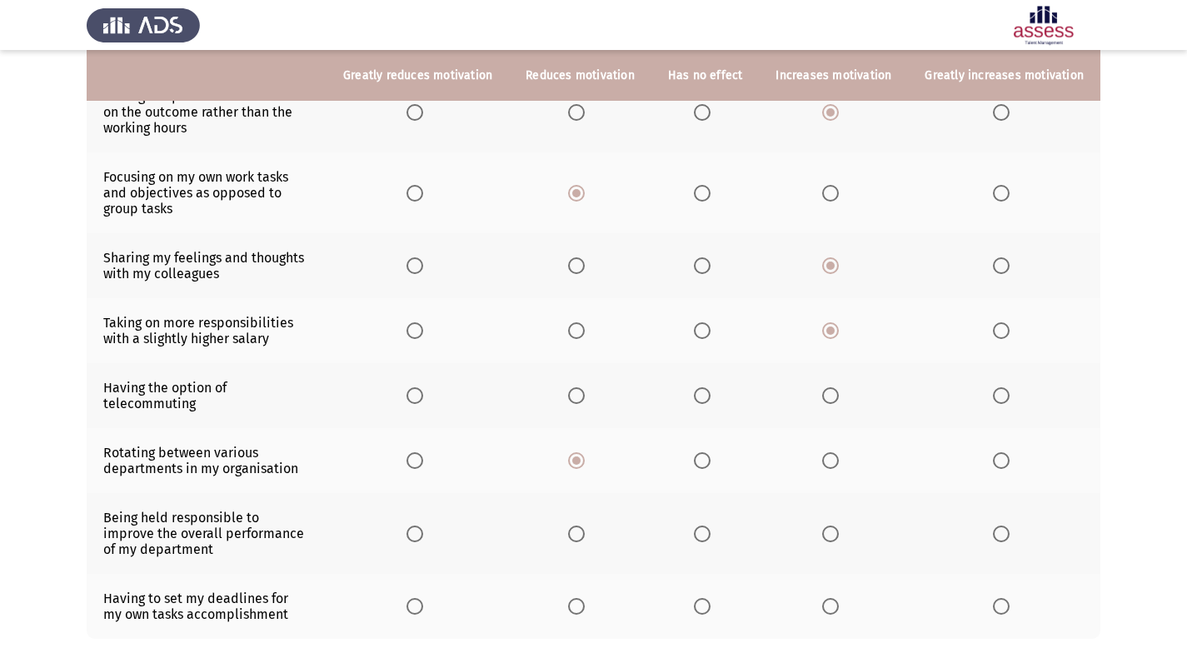
click at [838, 392] on span "Select an option" at bounding box center [830, 395] width 17 height 17
click at [838, 392] on input "Select an option" at bounding box center [830, 395] width 17 height 17
click at [709, 392] on span "Select an option" at bounding box center [702, 395] width 17 height 17
click at [709, 392] on input "Select an option" at bounding box center [702, 395] width 17 height 17
click at [1006, 526] on span "Select an option" at bounding box center [1001, 534] width 17 height 17
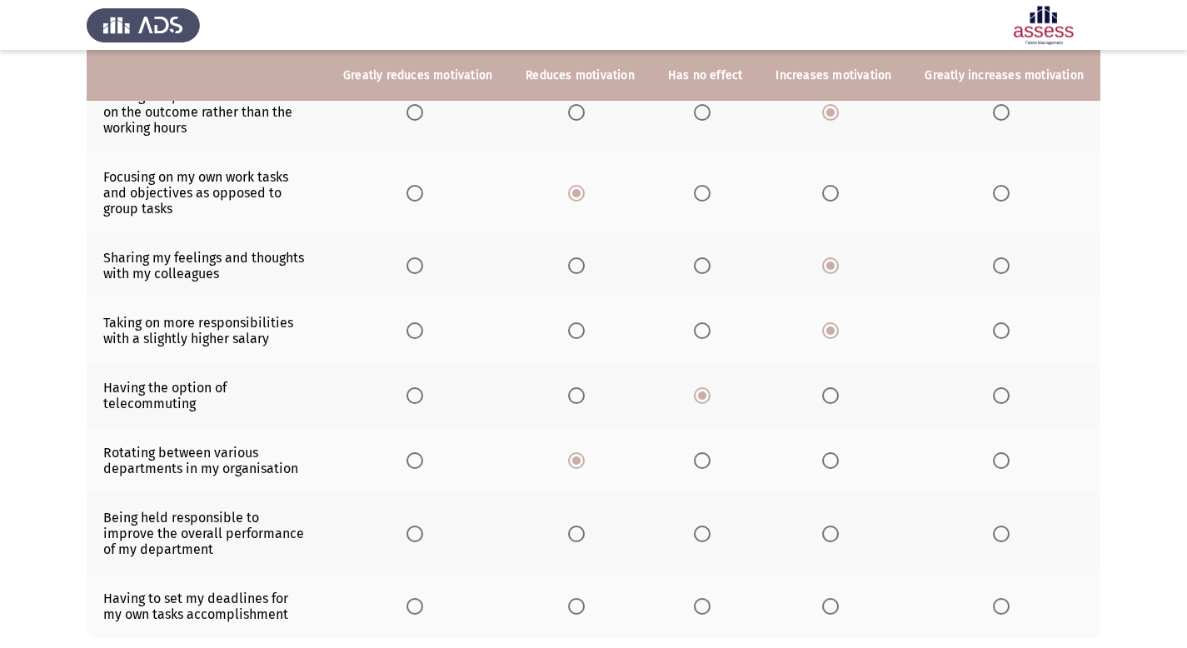
click at [1006, 526] on input "Select an option" at bounding box center [1001, 534] width 17 height 17
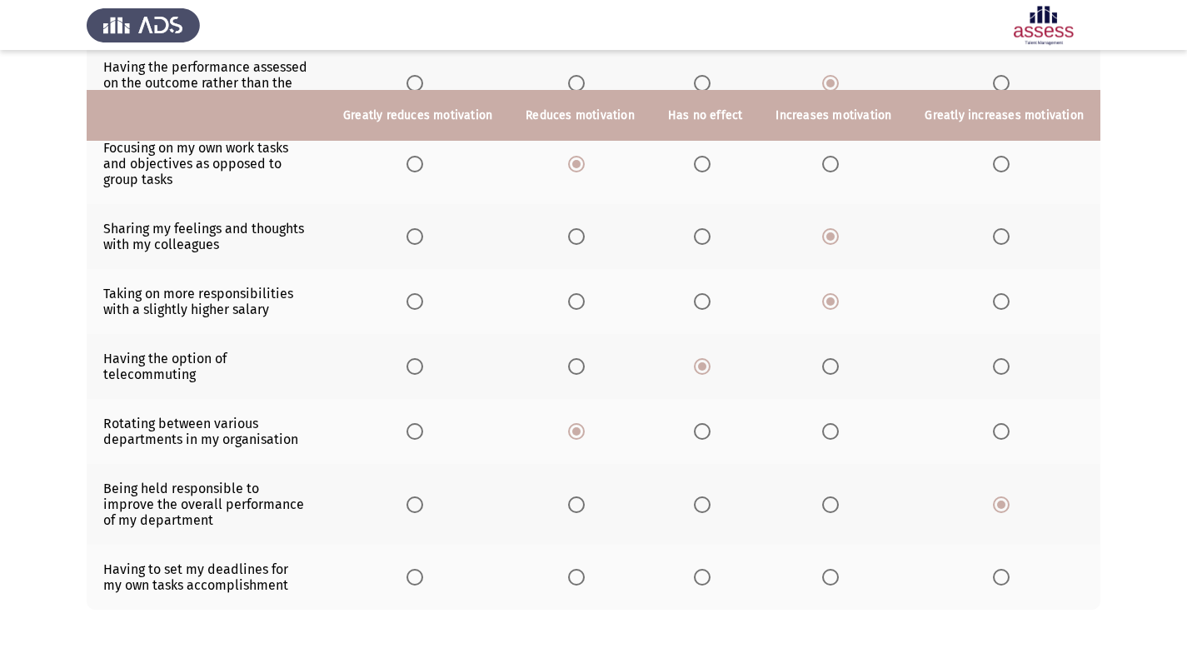
scroll to position [282, 0]
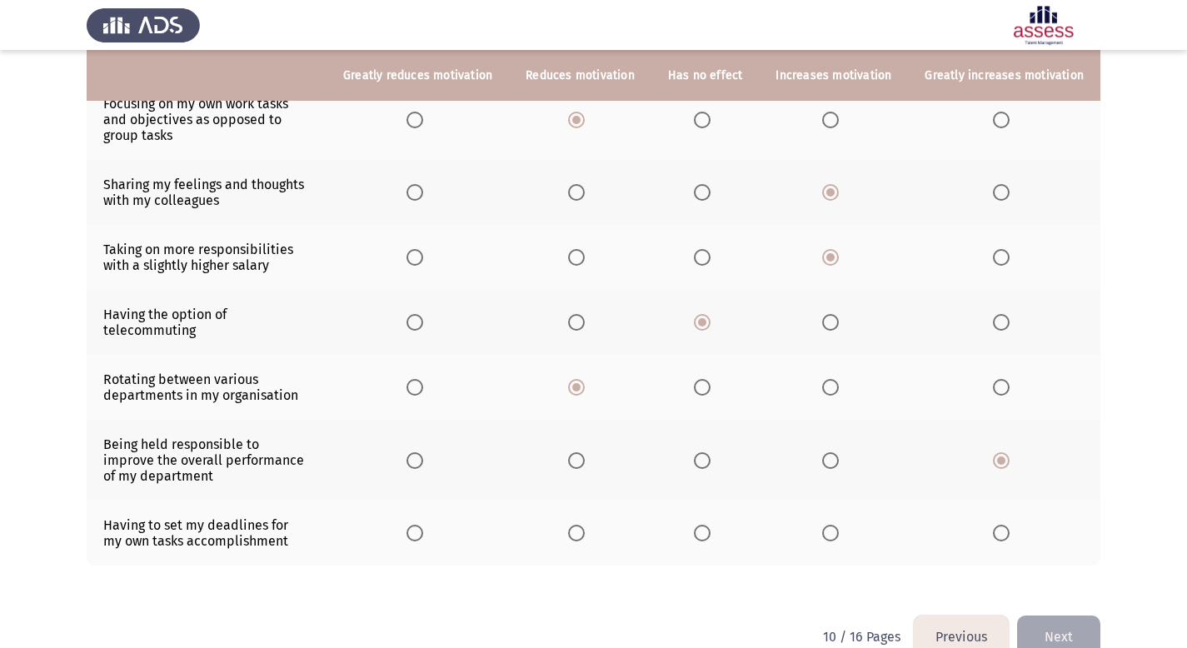
click at [838, 452] on span "Select an option" at bounding box center [830, 460] width 17 height 17
click at [838, 452] on input "Select an option" at bounding box center [830, 460] width 17 height 17
click at [839, 525] on span "Select an option" at bounding box center [830, 533] width 17 height 17
click at [839, 525] on input "Select an option" at bounding box center [830, 533] width 17 height 17
click at [1081, 627] on button "Next" at bounding box center [1058, 637] width 83 height 42
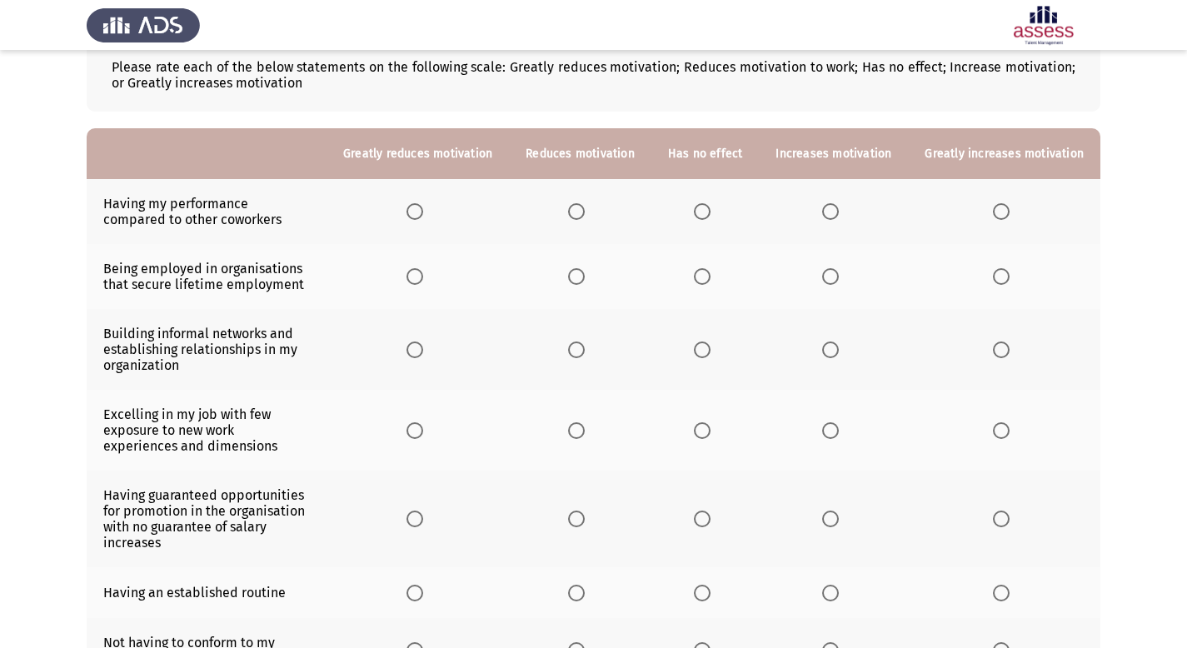
scroll to position [105, 0]
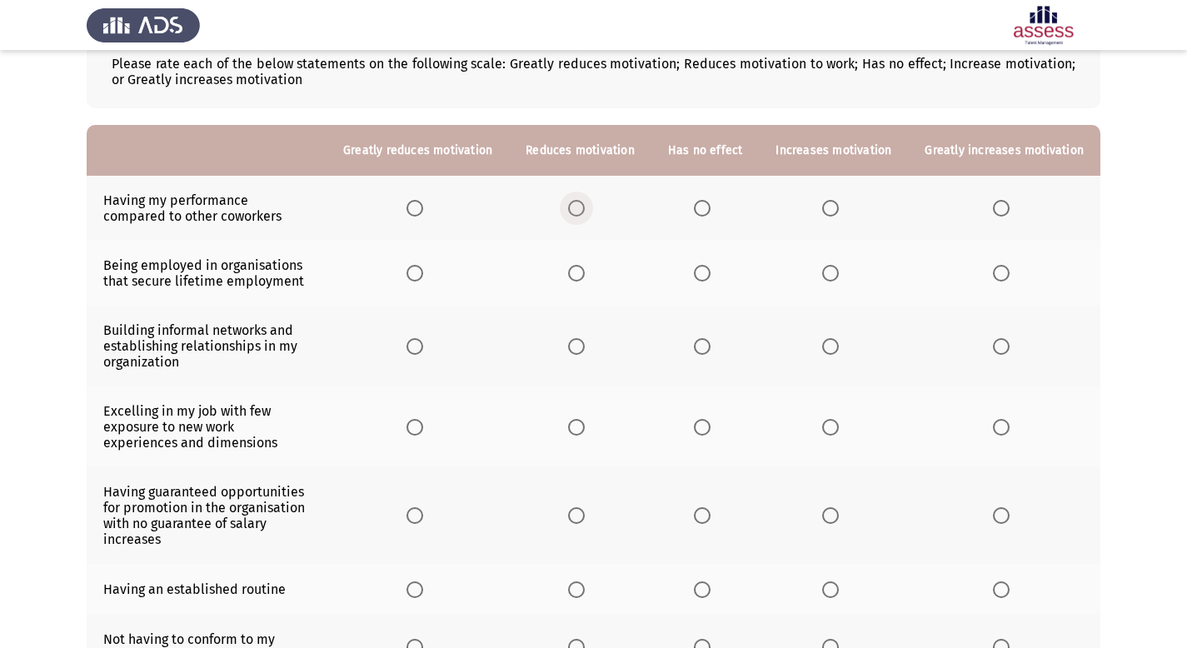
click at [584, 209] on span "Select an option" at bounding box center [576, 208] width 17 height 17
click at [584, 209] on input "Select an option" at bounding box center [576, 208] width 17 height 17
click at [836, 275] on span "Select an option" at bounding box center [830, 273] width 17 height 17
click at [836, 275] on input "Select an option" at bounding box center [830, 273] width 17 height 17
click at [709, 348] on span "Select an option" at bounding box center [702, 346] width 17 height 17
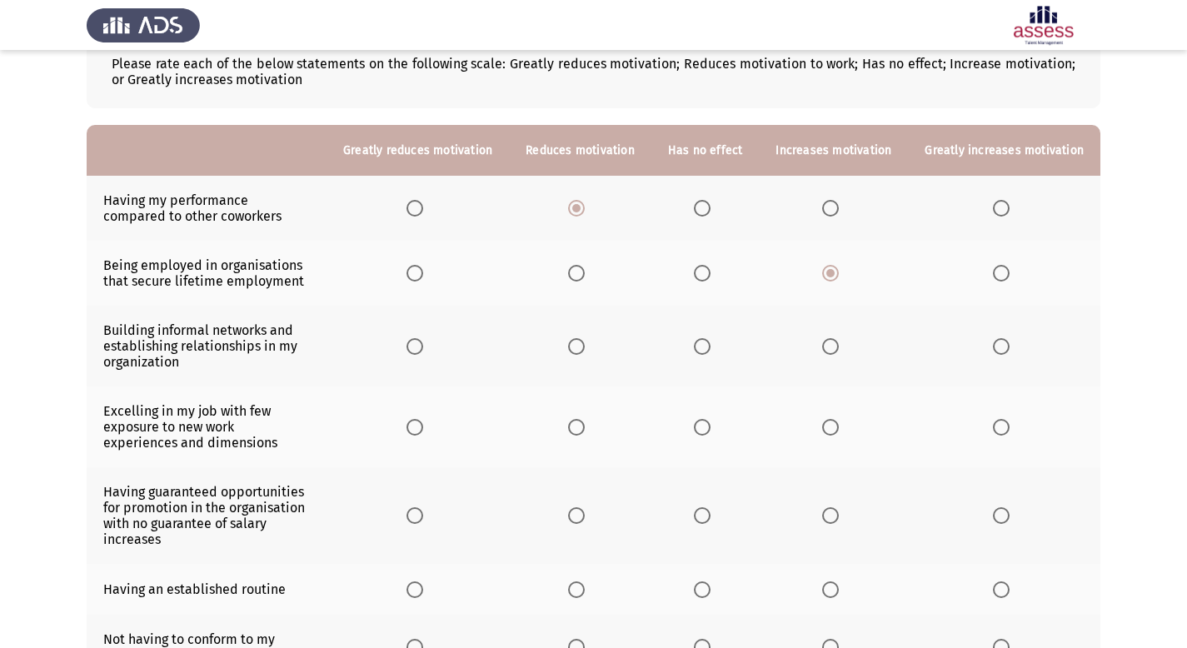
click at [709, 348] on input "Select an option" at bounding box center [702, 346] width 17 height 17
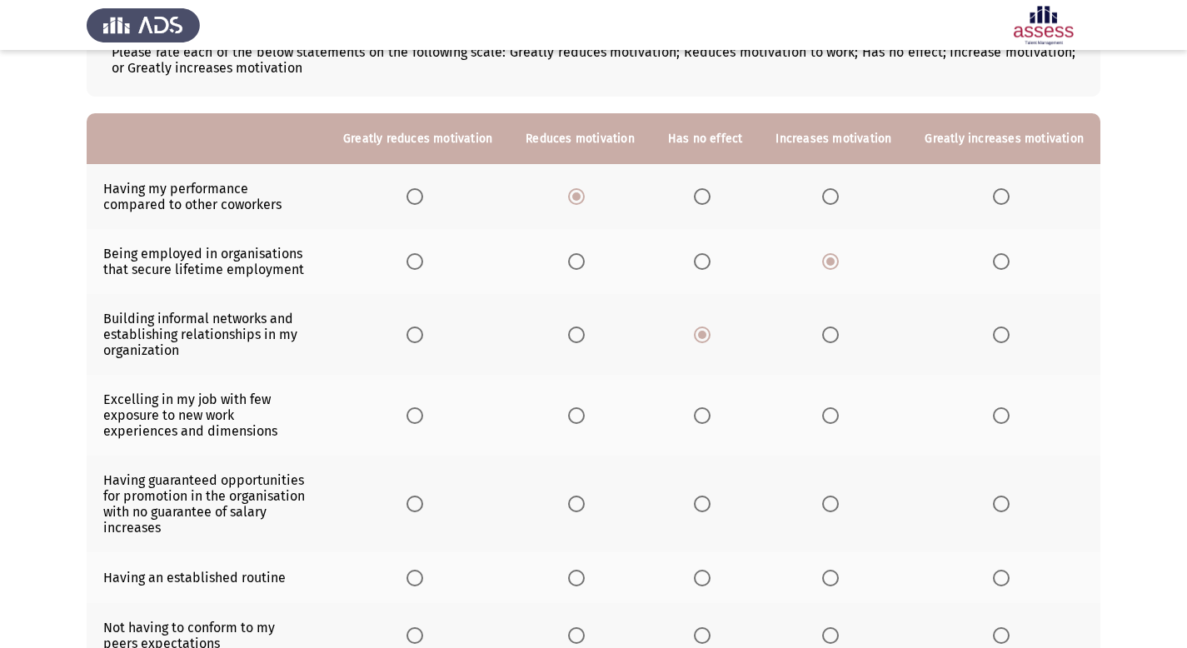
scroll to position [231, 0]
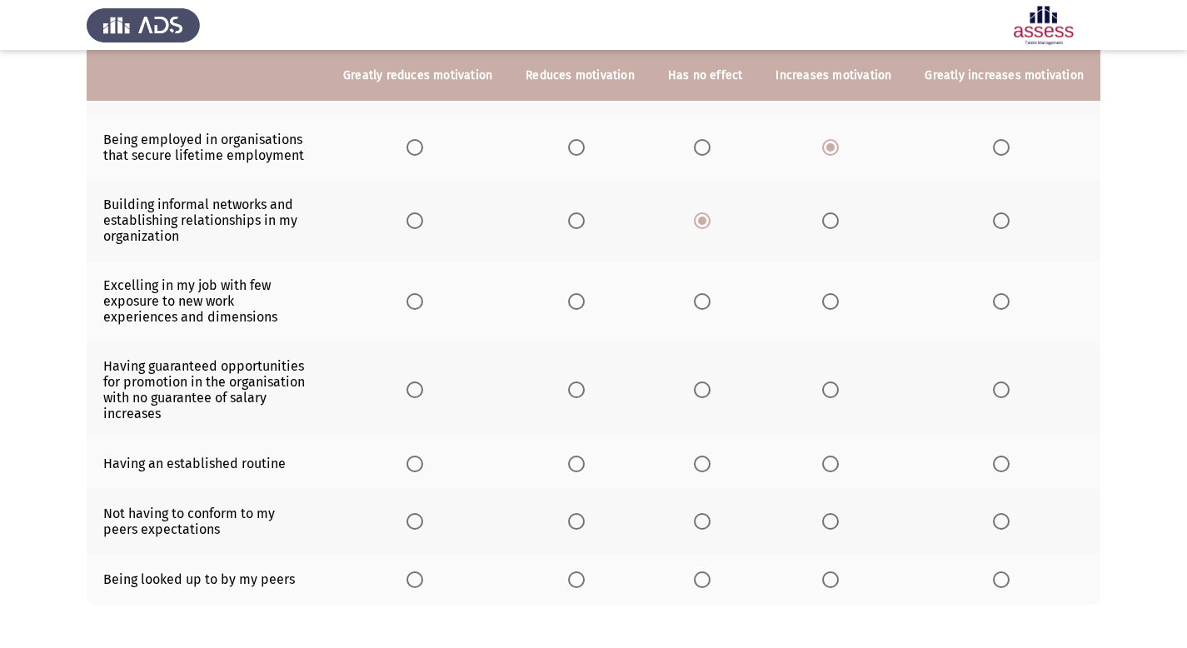
click at [837, 304] on span "Select an option" at bounding box center [830, 301] width 17 height 17
click at [837, 304] on input "Select an option" at bounding box center [830, 301] width 17 height 17
click at [836, 392] on span "Select an option" at bounding box center [830, 390] width 17 height 17
click at [836, 392] on input "Select an option" at bounding box center [830, 390] width 17 height 17
click at [839, 462] on span "Select an option" at bounding box center [830, 464] width 17 height 17
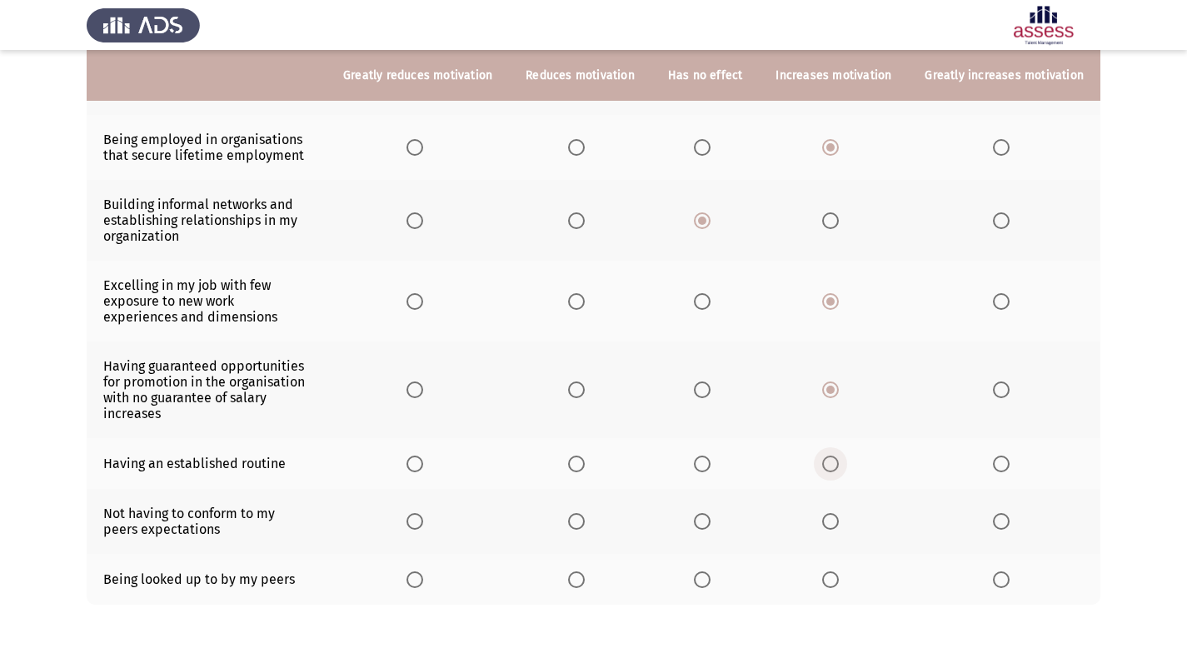
click at [839, 462] on input "Select an option" at bounding box center [830, 464] width 17 height 17
click at [585, 528] on span "Select an option" at bounding box center [576, 521] width 17 height 17
click at [585, 528] on input "Select an option" at bounding box center [576, 521] width 17 height 17
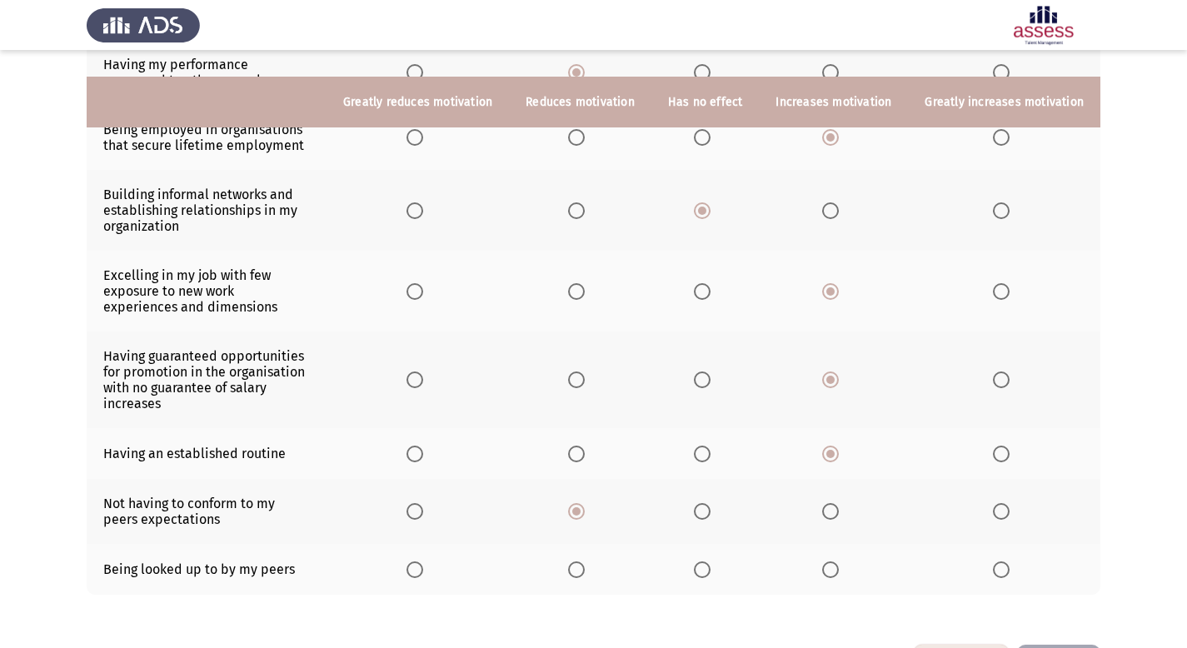
scroll to position [303, 0]
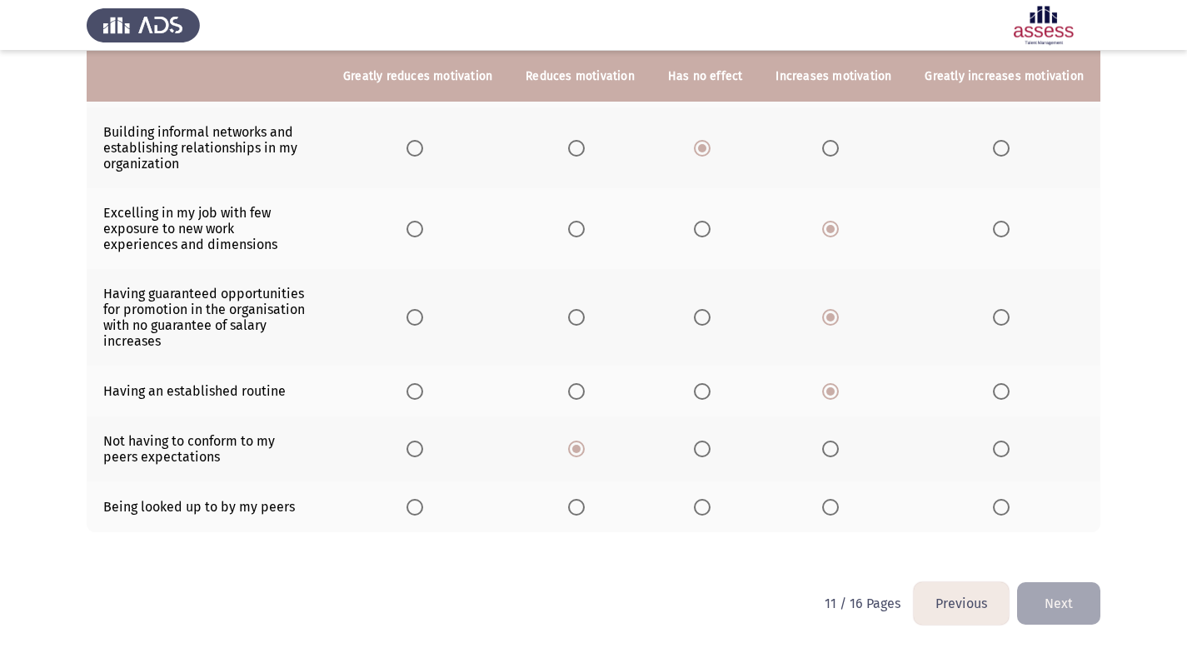
click at [585, 508] on span "Select an option" at bounding box center [576, 507] width 17 height 17
click at [585, 508] on input "Select an option" at bounding box center [576, 507] width 17 height 17
click at [831, 507] on span "Select an option" at bounding box center [830, 507] width 17 height 17
click at [831, 507] on input "Select an option" at bounding box center [830, 507] width 17 height 17
click at [1058, 608] on button "Next" at bounding box center [1058, 603] width 83 height 42
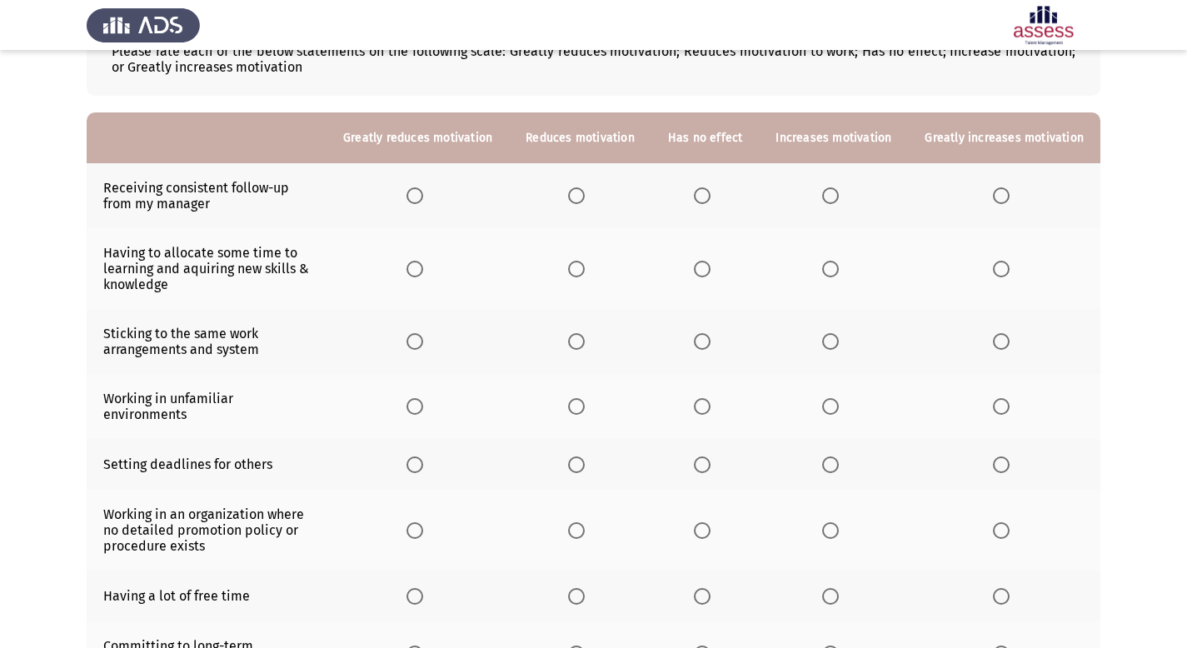
scroll to position [102, 0]
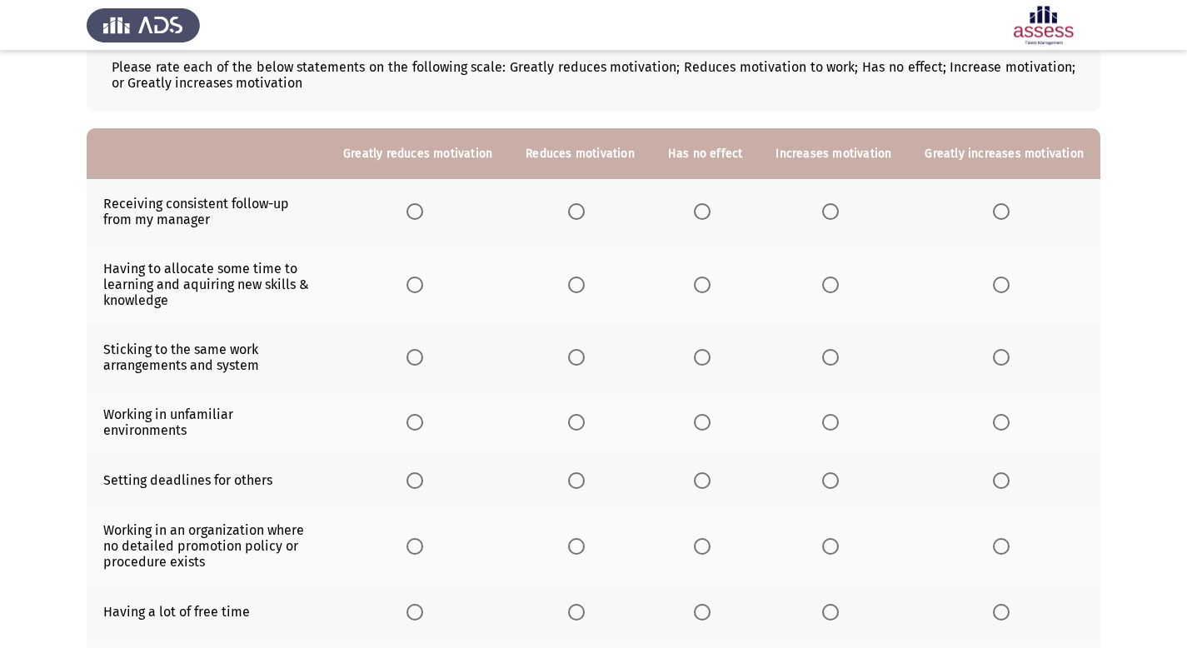
click at [585, 218] on span "Select an option" at bounding box center [576, 211] width 17 height 17
click at [585, 218] on input "Select an option" at bounding box center [576, 211] width 17 height 17
click at [846, 289] on label "Select an option" at bounding box center [833, 285] width 23 height 17
click at [839, 289] on input "Select an option" at bounding box center [830, 285] width 17 height 17
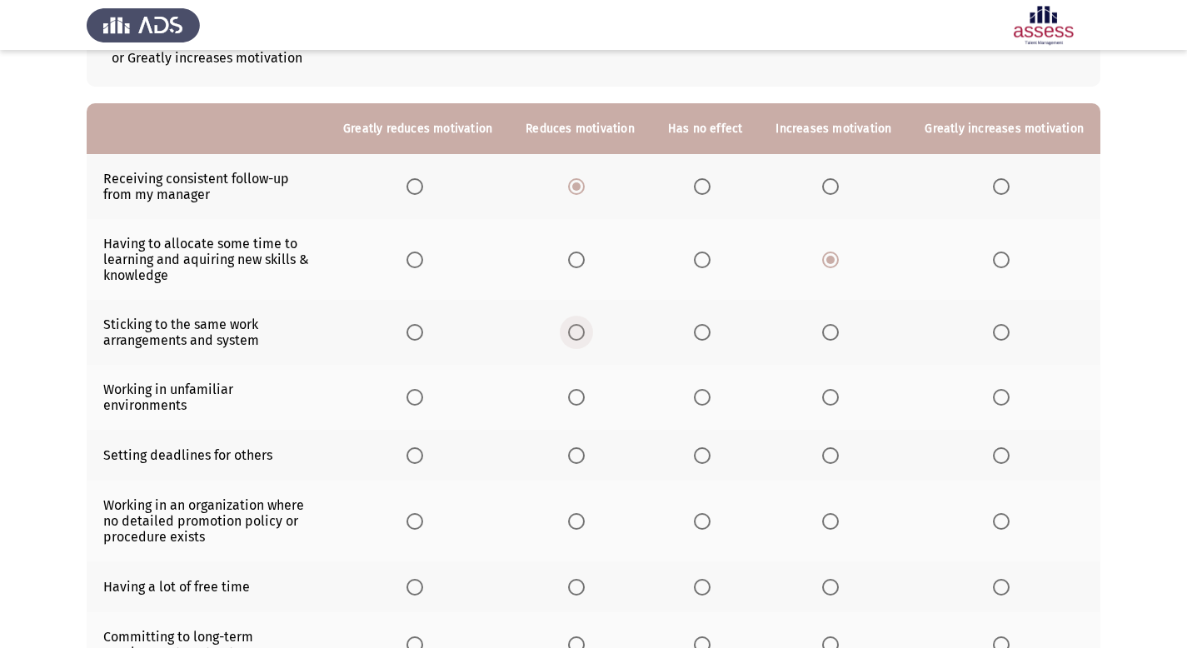
click at [585, 332] on span "Select an option" at bounding box center [576, 332] width 17 height 17
click at [585, 332] on input "Select an option" at bounding box center [576, 332] width 17 height 17
click at [585, 389] on span "Select an option" at bounding box center [576, 397] width 17 height 17
click at [585, 389] on input "Select an option" at bounding box center [576, 397] width 17 height 17
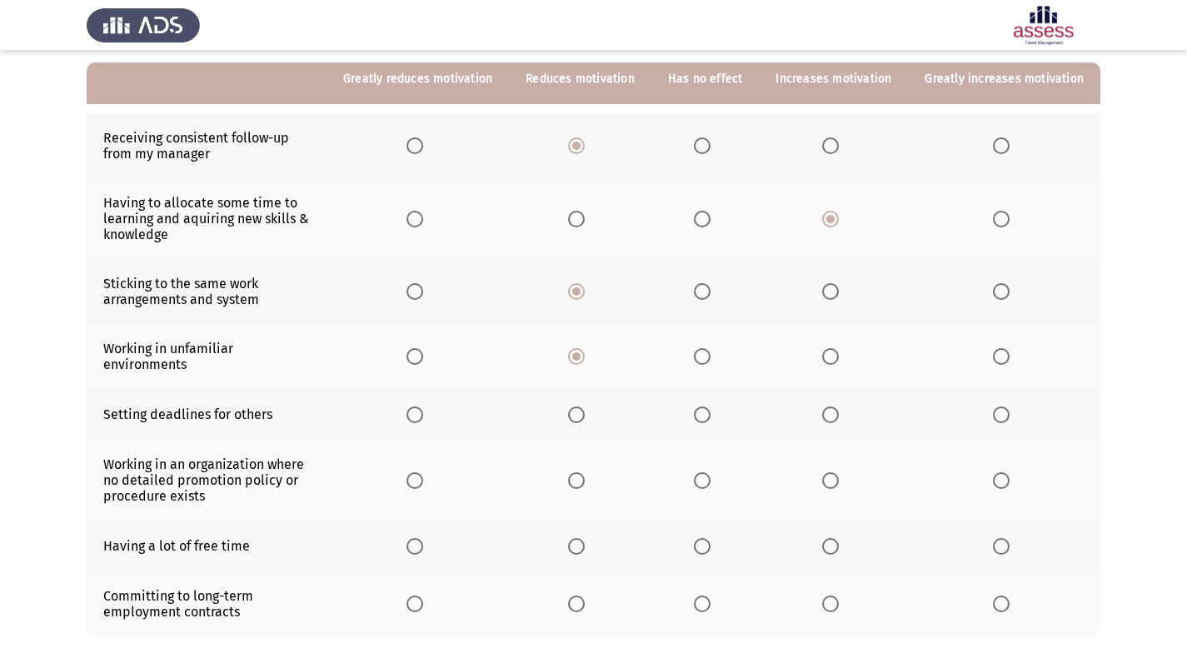
scroll to position [171, 0]
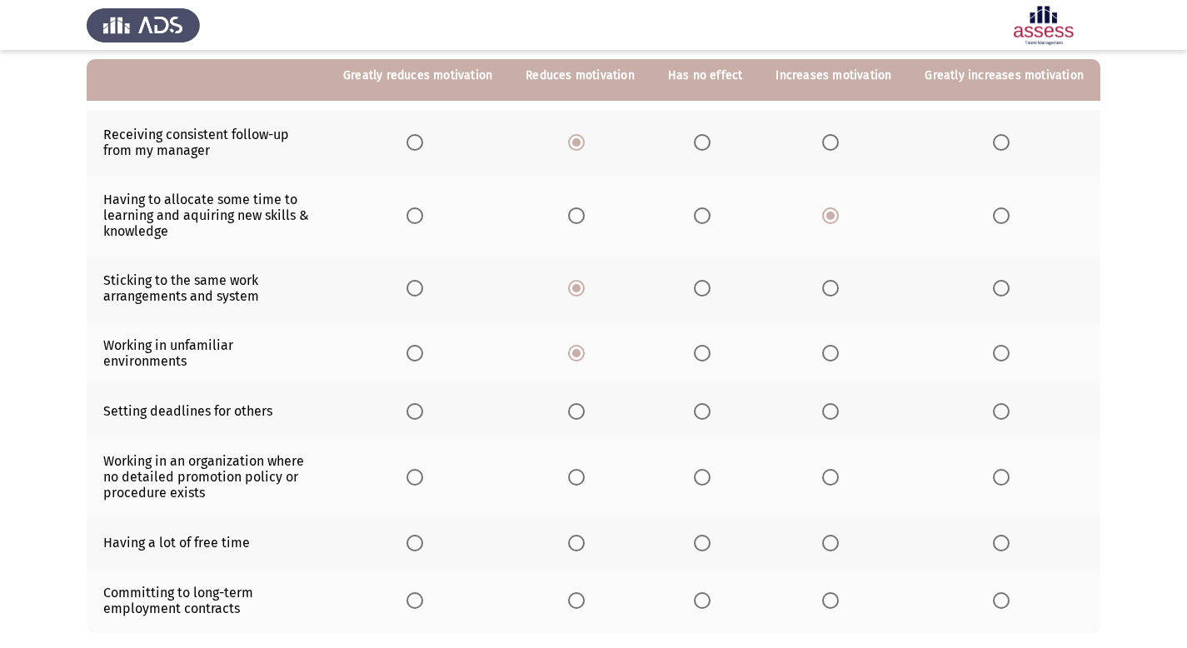
click at [839, 403] on span "Select an option" at bounding box center [830, 411] width 17 height 17
click at [839, 403] on input "Select an option" at bounding box center [830, 411] width 17 height 17
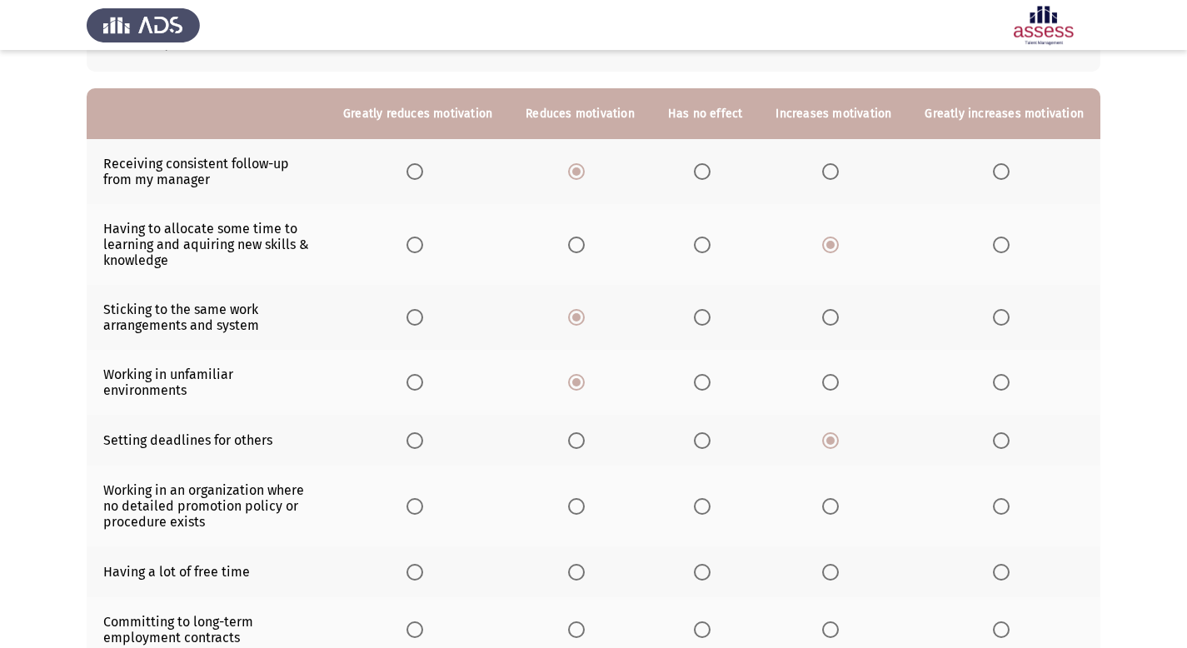
scroll to position [141, 0]
click at [834, 176] on span "Select an option" at bounding box center [830, 172] width 17 height 17
click at [834, 176] on input "Select an option" at bounding box center [830, 172] width 17 height 17
click at [585, 174] on span "Select an option" at bounding box center [576, 172] width 17 height 17
click at [585, 174] on input "Select an option" at bounding box center [576, 172] width 17 height 17
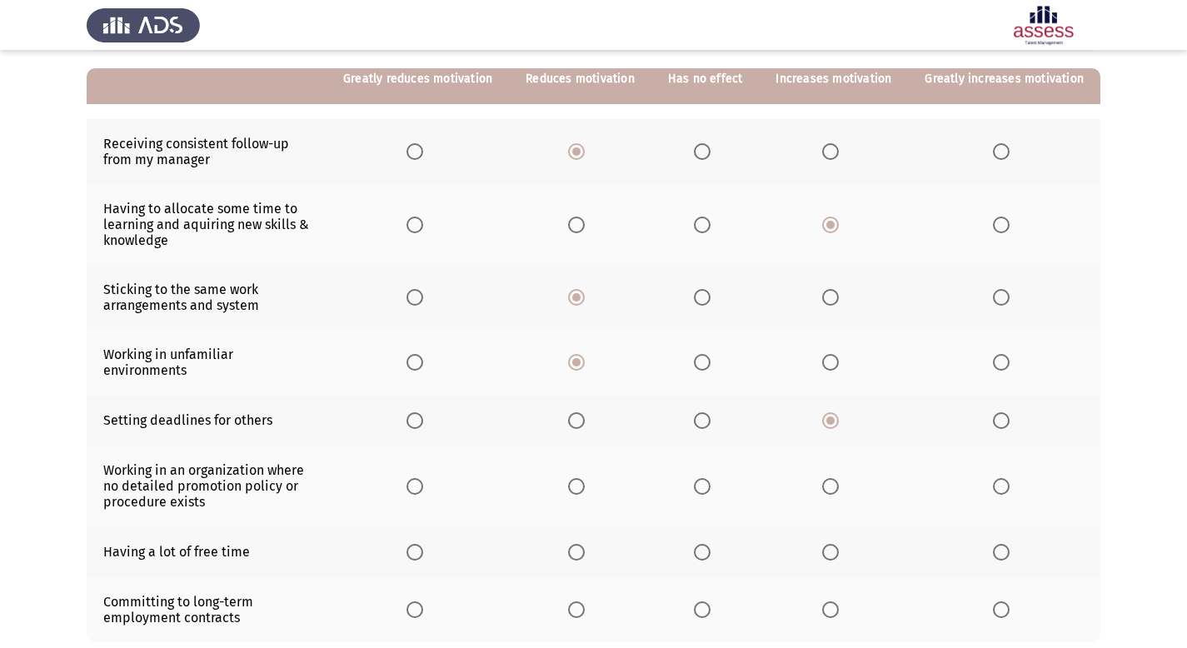
scroll to position [165, 0]
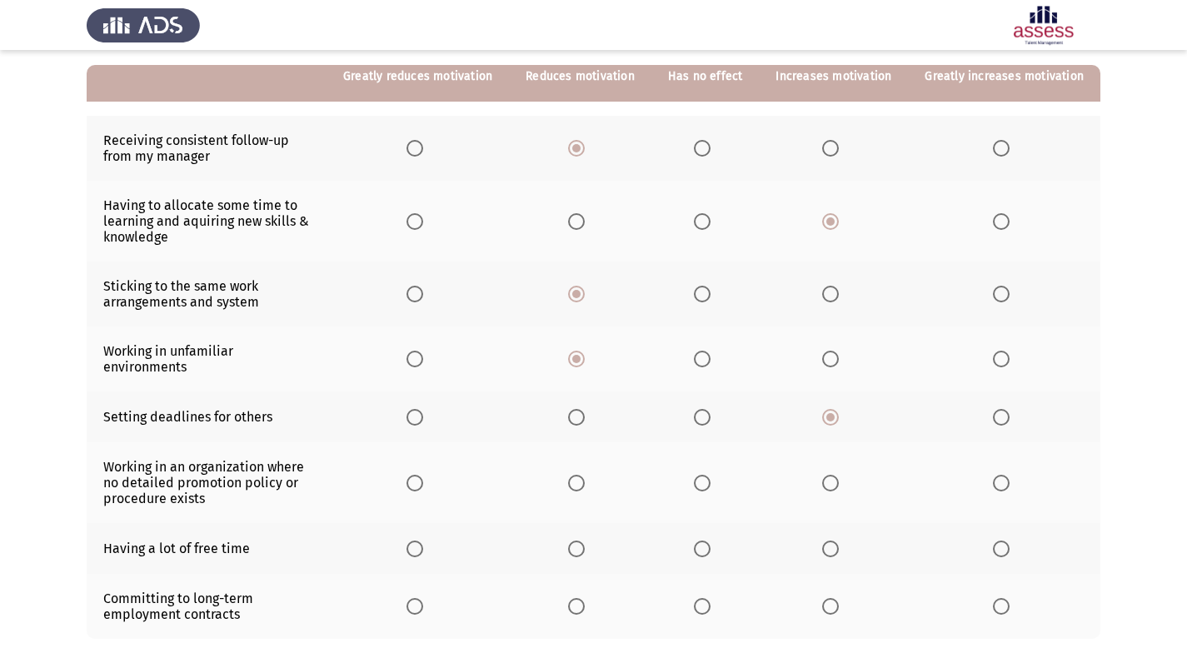
click at [708, 409] on span "Select an option" at bounding box center [702, 417] width 17 height 17
click at [708, 409] on input "Select an option" at bounding box center [702, 417] width 17 height 17
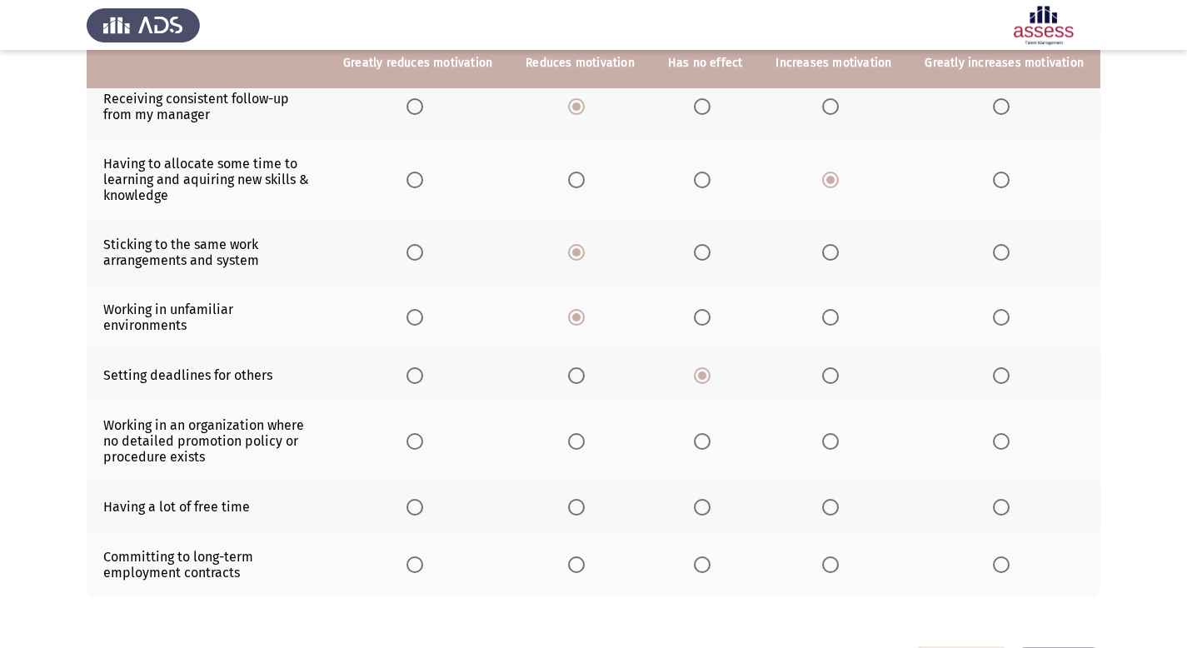
scroll to position [215, 0]
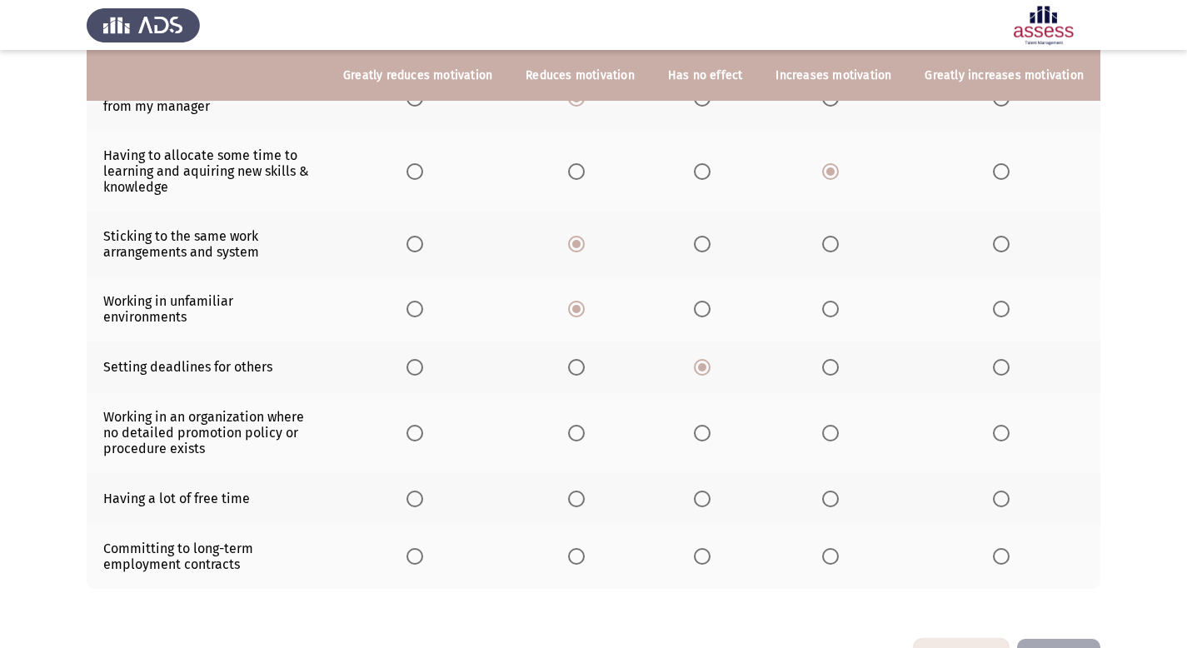
click at [585, 425] on span "Select an option" at bounding box center [576, 433] width 17 height 17
click at [585, 425] on input "Select an option" at bounding box center [576, 433] width 17 height 17
click at [585, 491] on span "Select an option" at bounding box center [576, 499] width 17 height 17
click at [585, 491] on input "Select an option" at bounding box center [576, 499] width 17 height 17
click at [711, 491] on span "Select an option" at bounding box center [702, 499] width 17 height 17
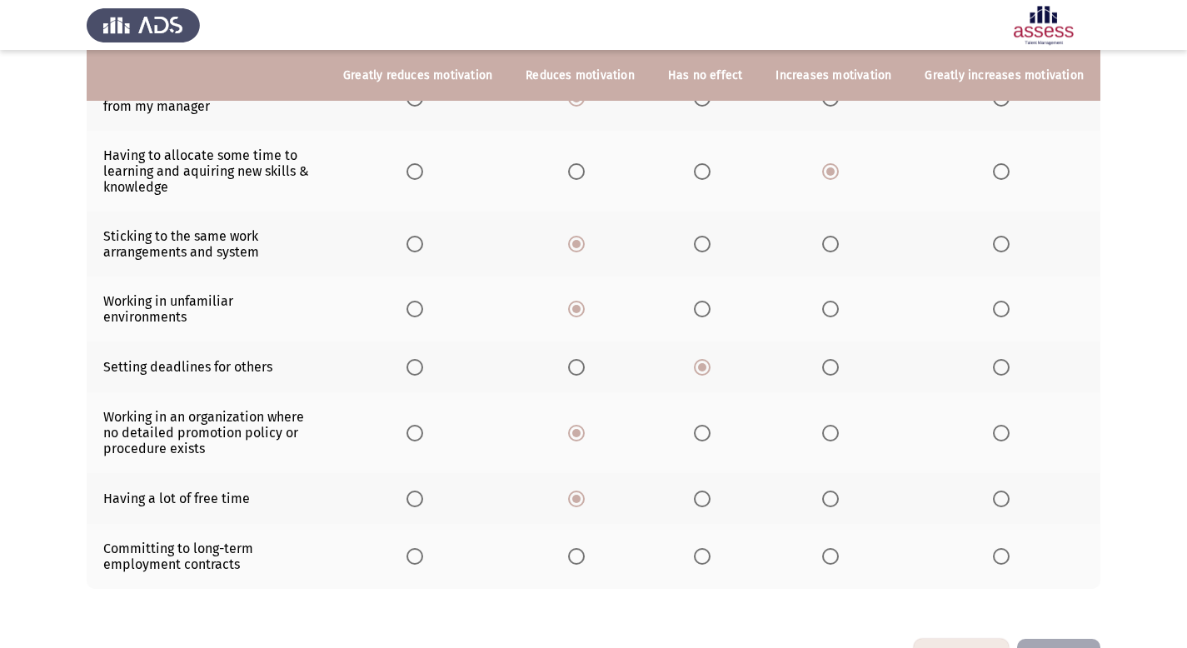
click at [711, 491] on input "Select an option" at bounding box center [702, 499] width 17 height 17
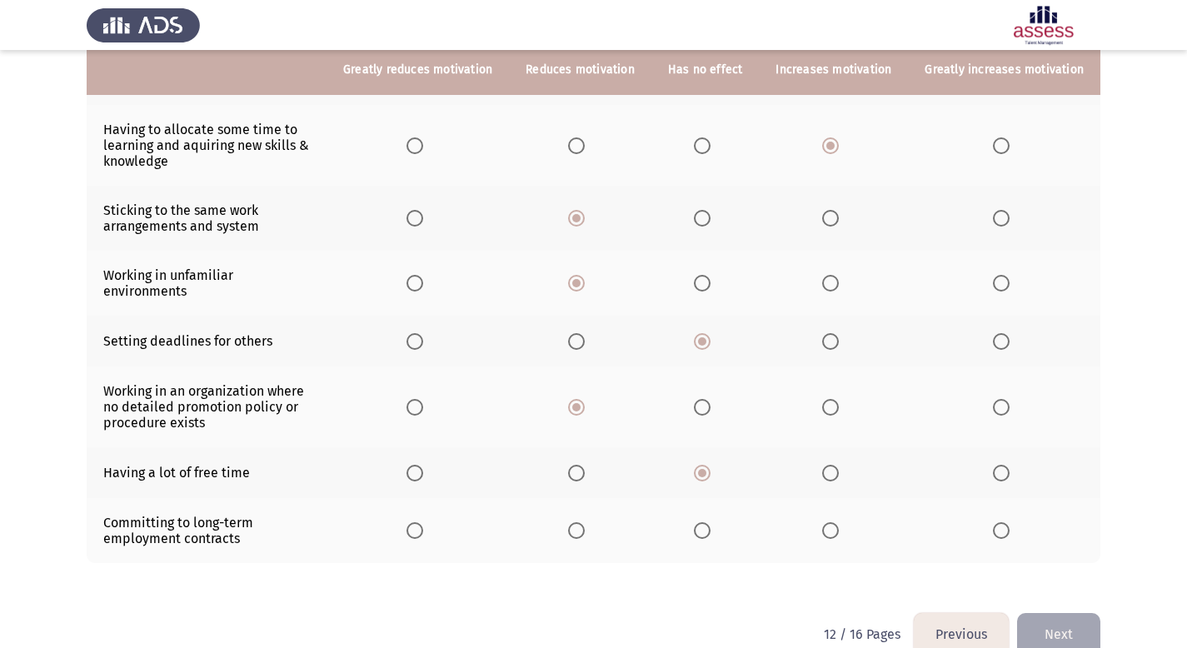
scroll to position [243, 0]
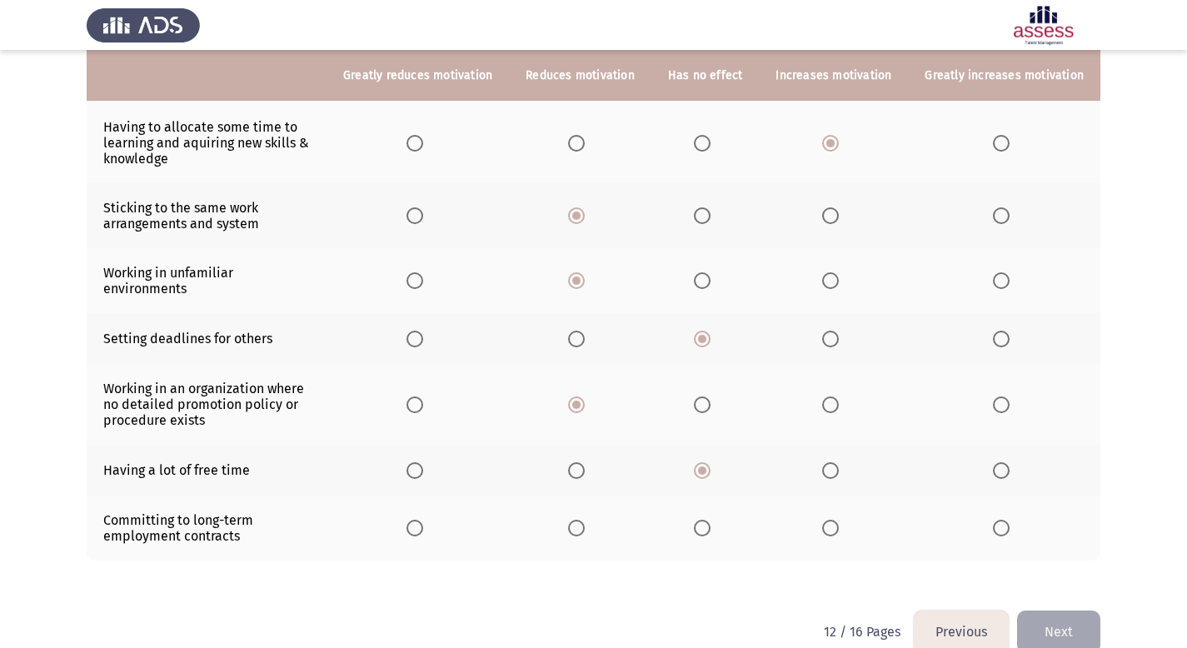
click at [831, 520] on span "Select an option" at bounding box center [830, 528] width 17 height 17
click at [831, 520] on input "Select an option" at bounding box center [830, 528] width 17 height 17
click at [1075, 619] on button "Next" at bounding box center [1058, 632] width 83 height 42
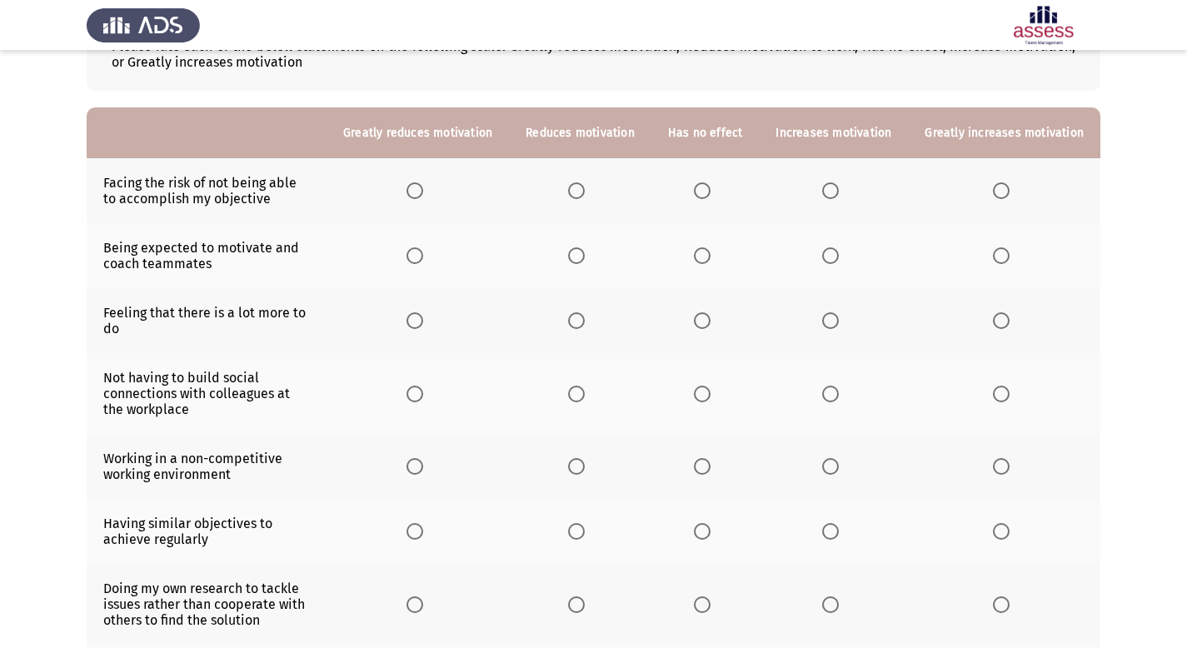
scroll to position [122, 0]
click at [585, 188] on span "Select an option" at bounding box center [576, 191] width 17 height 17
click at [585, 188] on input "Select an option" at bounding box center [576, 191] width 17 height 17
click at [839, 261] on span "Select an option" at bounding box center [830, 256] width 17 height 17
click at [839, 261] on input "Select an option" at bounding box center [830, 256] width 17 height 17
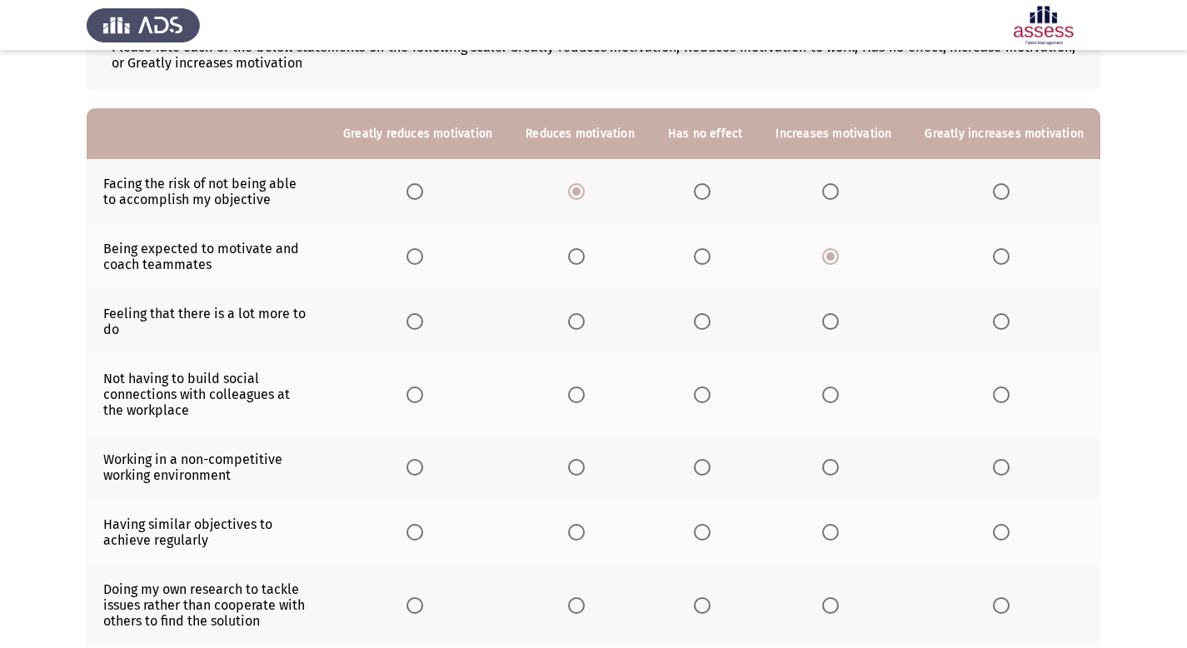
click at [839, 326] on span "Select an option" at bounding box center [830, 321] width 17 height 17
click at [839, 326] on input "Select an option" at bounding box center [830, 321] width 17 height 17
click at [585, 322] on span "Select an option" at bounding box center [576, 321] width 17 height 17
click at [585, 322] on input "Select an option" at bounding box center [576, 321] width 17 height 17
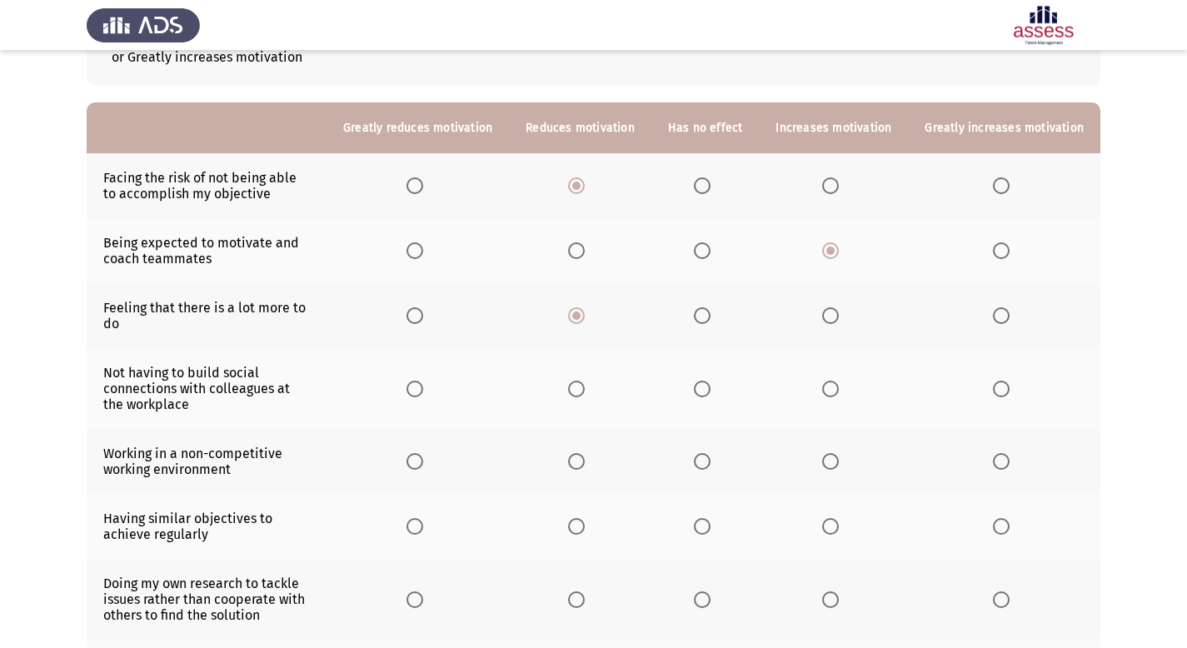
scroll to position [128, 0]
click at [585, 382] on span "Select an option" at bounding box center [576, 388] width 17 height 17
click at [585, 382] on input "Select an option" at bounding box center [576, 388] width 17 height 17
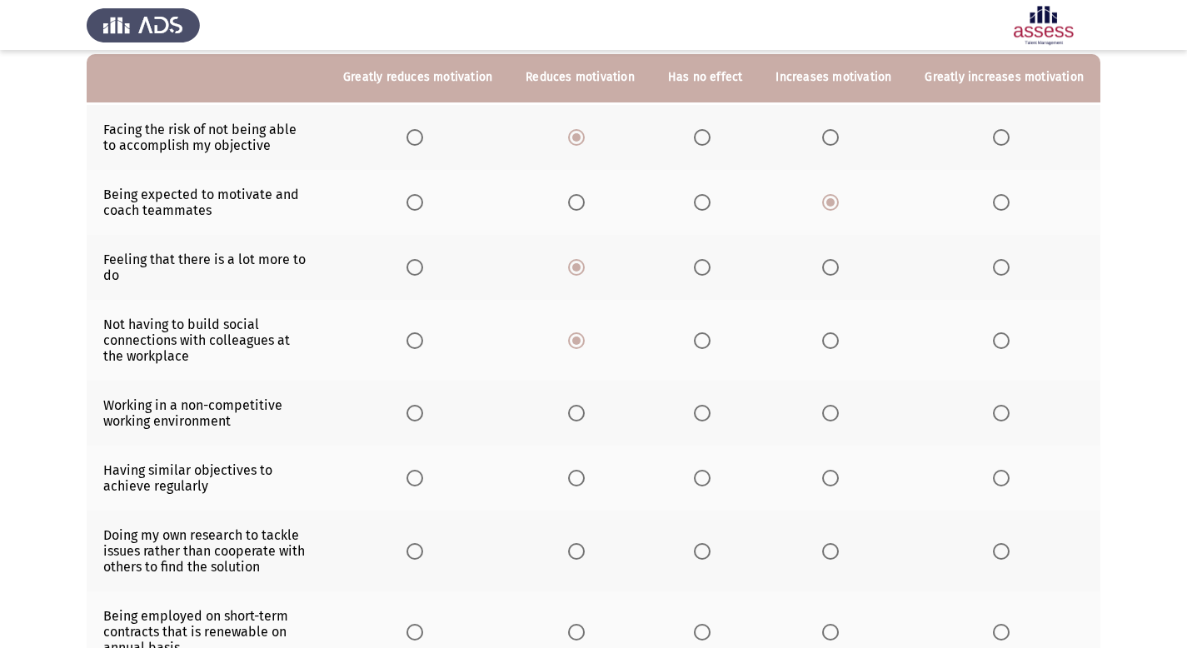
scroll to position [180, 0]
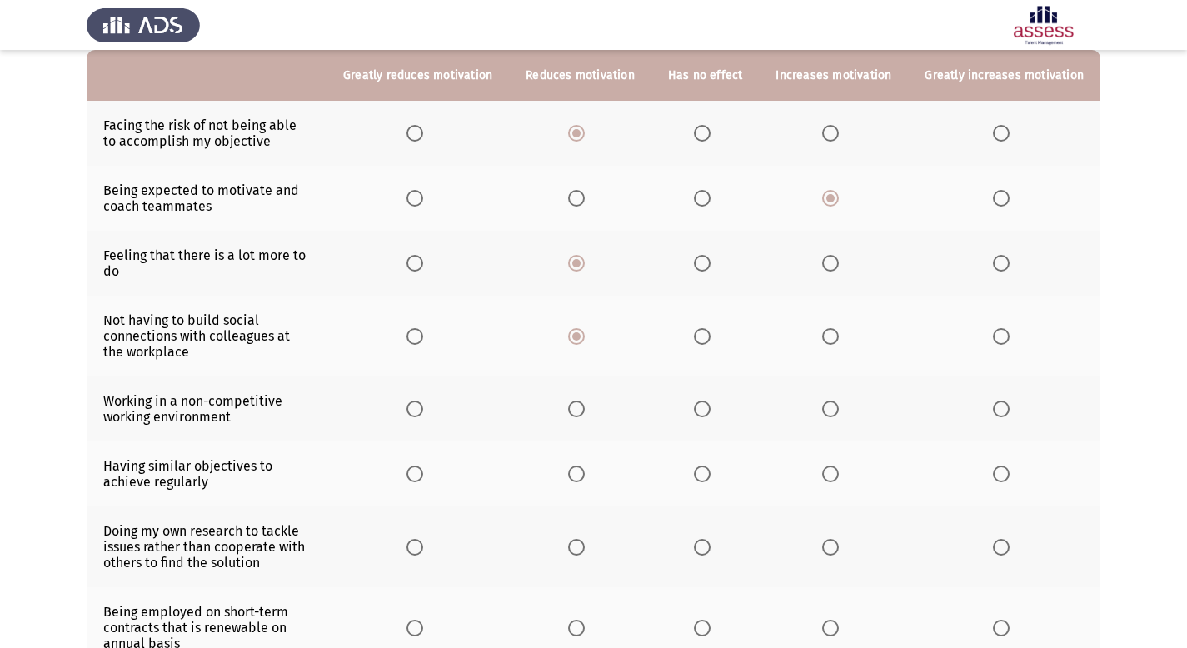
click at [580, 407] on span "Select an option" at bounding box center [576, 409] width 17 height 17
click at [580, 407] on input "Select an option" at bounding box center [576, 409] width 17 height 17
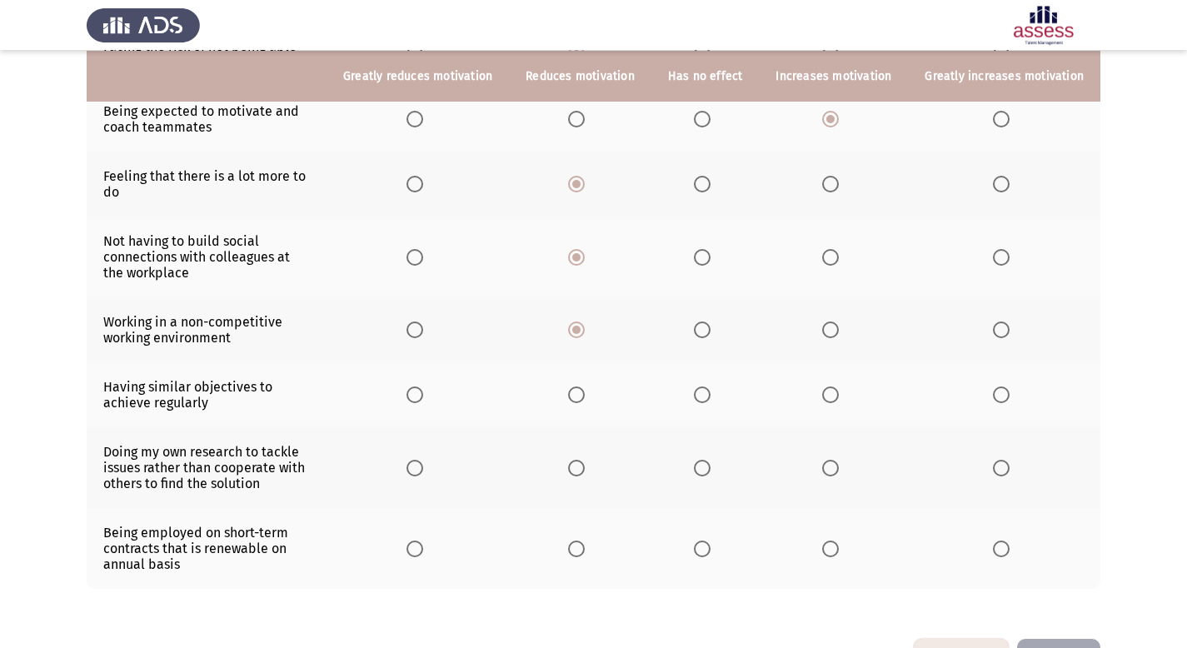
scroll to position [268, 0]
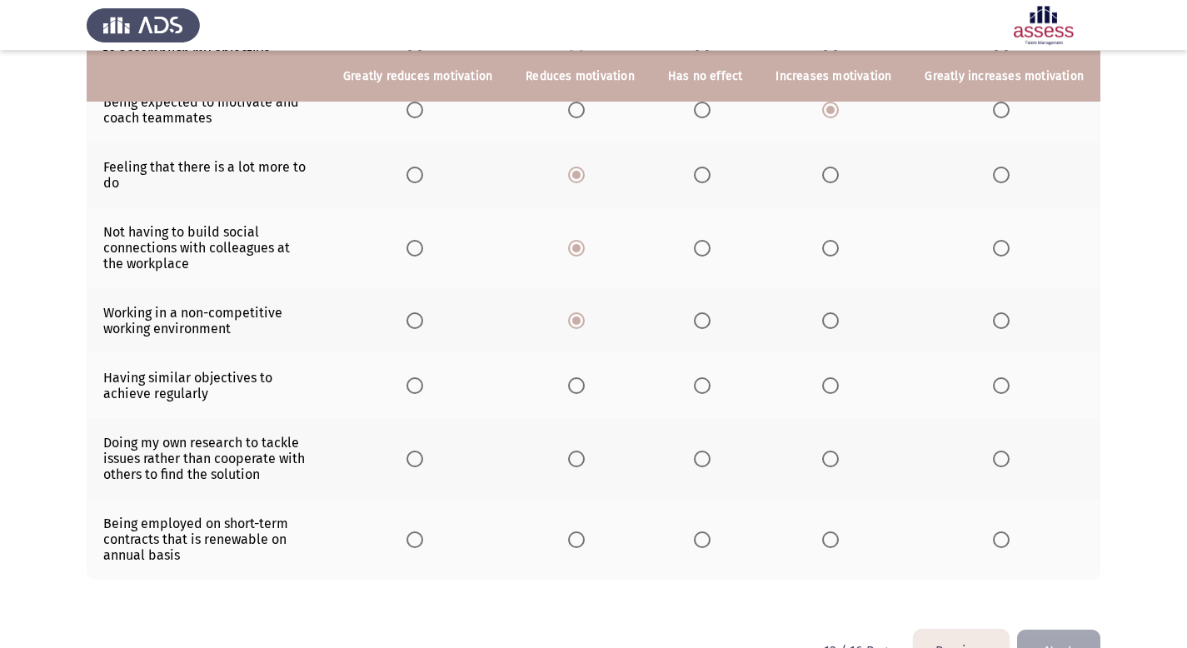
click at [710, 388] on span "Select an option" at bounding box center [702, 385] width 17 height 17
click at [710, 388] on input "Select an option" at bounding box center [702, 385] width 17 height 17
click at [711, 317] on span "Select an option" at bounding box center [702, 320] width 17 height 17
click at [711, 317] on input "Select an option" at bounding box center [702, 320] width 17 height 17
click at [585, 320] on span "Select an option" at bounding box center [576, 320] width 17 height 17
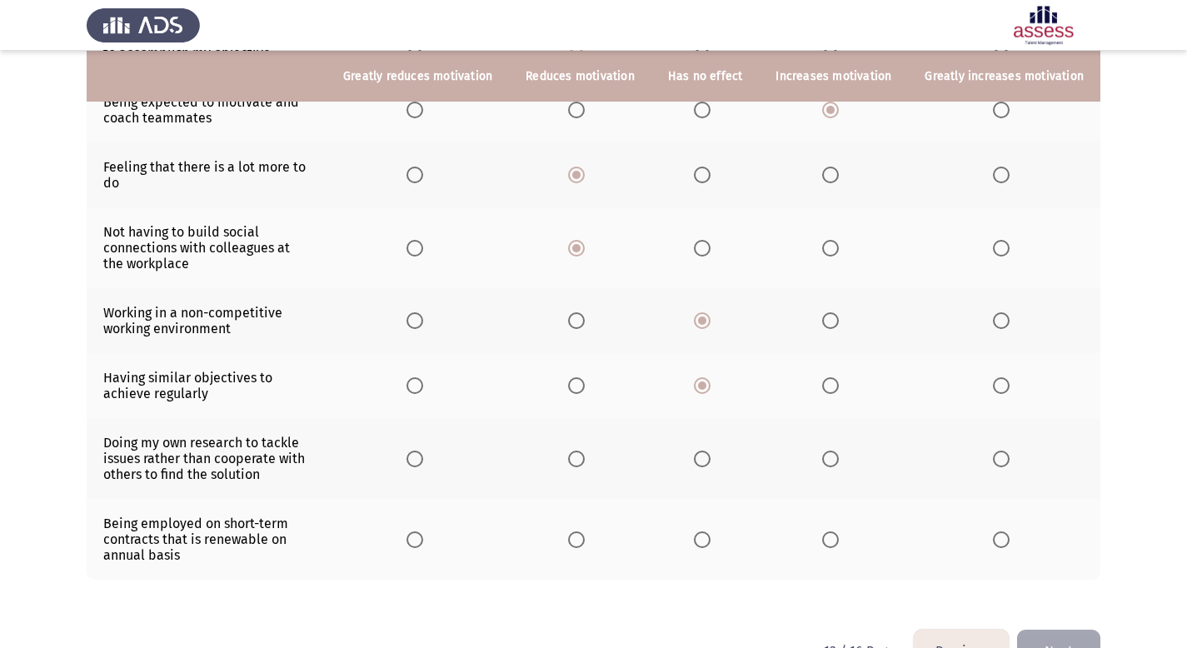
click at [585, 320] on input "Select an option" at bounding box center [576, 320] width 17 height 17
click at [711, 251] on span "Select an option" at bounding box center [702, 248] width 17 height 17
click at [711, 251] on input "Select an option" at bounding box center [702, 248] width 17 height 17
click at [585, 242] on span "Select an option" at bounding box center [576, 248] width 17 height 17
click at [585, 242] on input "Select an option" at bounding box center [576, 248] width 17 height 17
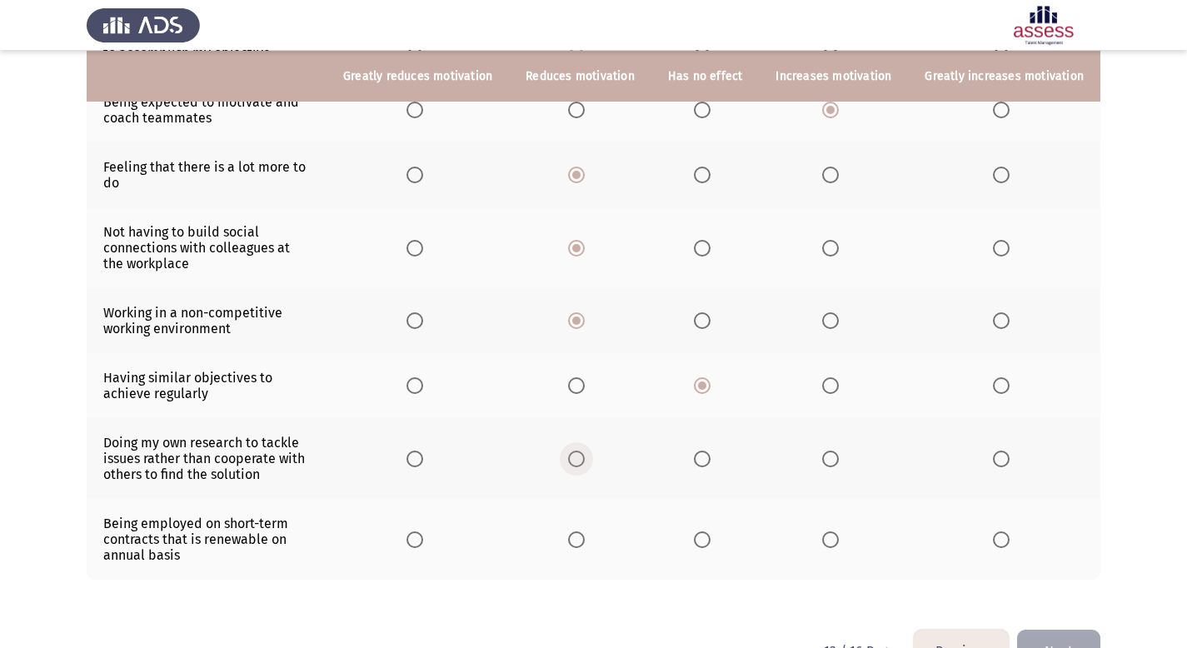
click at [585, 459] on span "Select an option" at bounding box center [576, 459] width 17 height 17
click at [585, 459] on input "Select an option" at bounding box center [576, 459] width 17 height 17
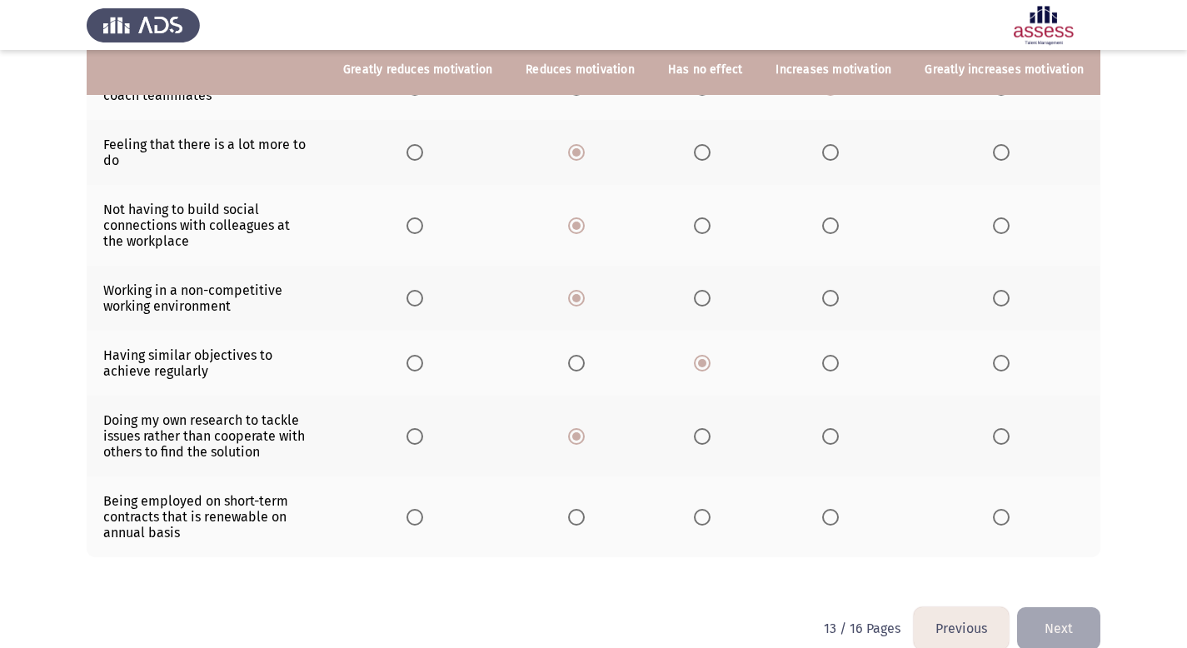
scroll to position [297, 0]
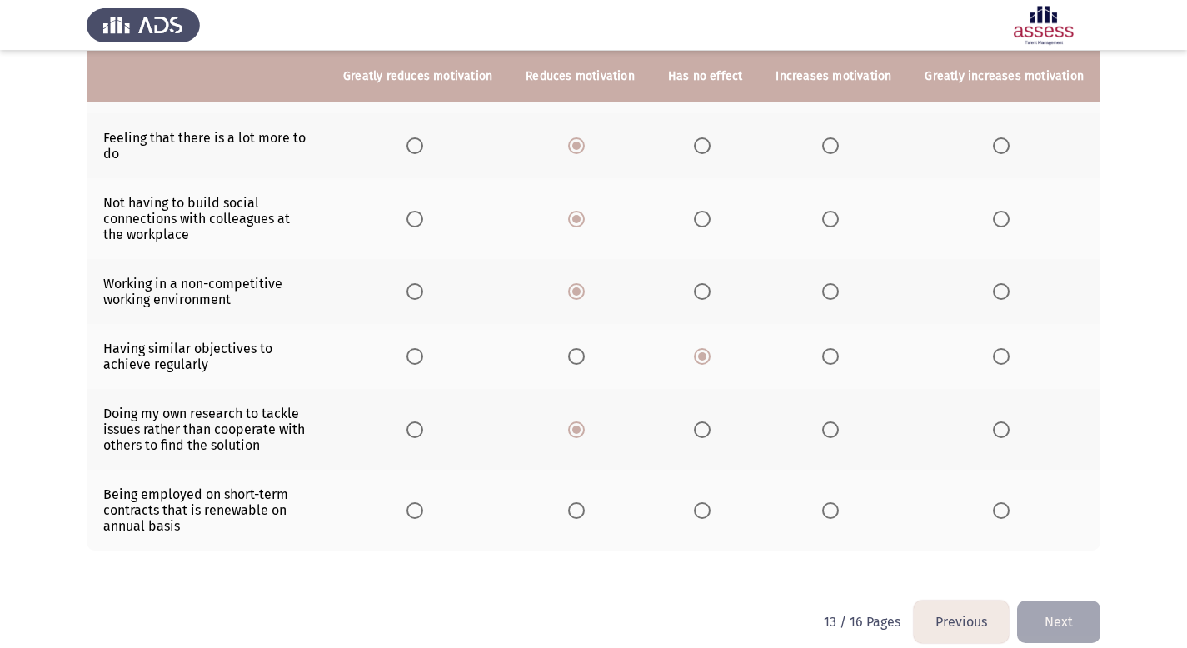
click at [709, 516] on span "Select an option" at bounding box center [702, 510] width 17 height 17
click at [709, 516] on input "Select an option" at bounding box center [702, 510] width 17 height 17
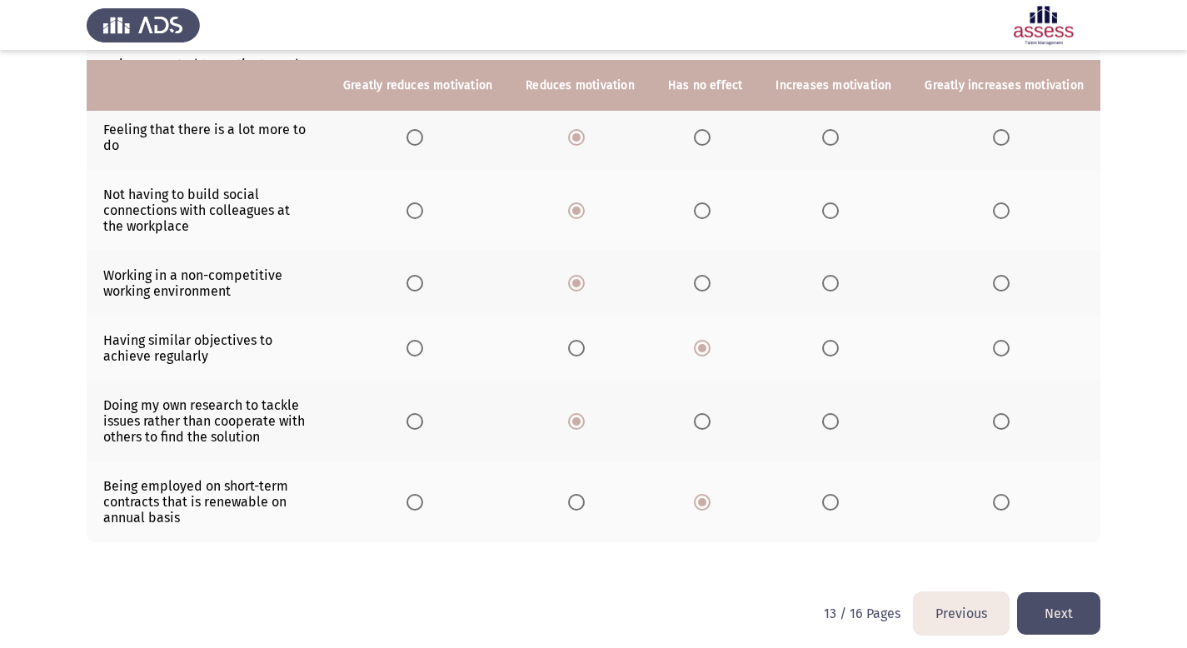
scroll to position [317, 0]
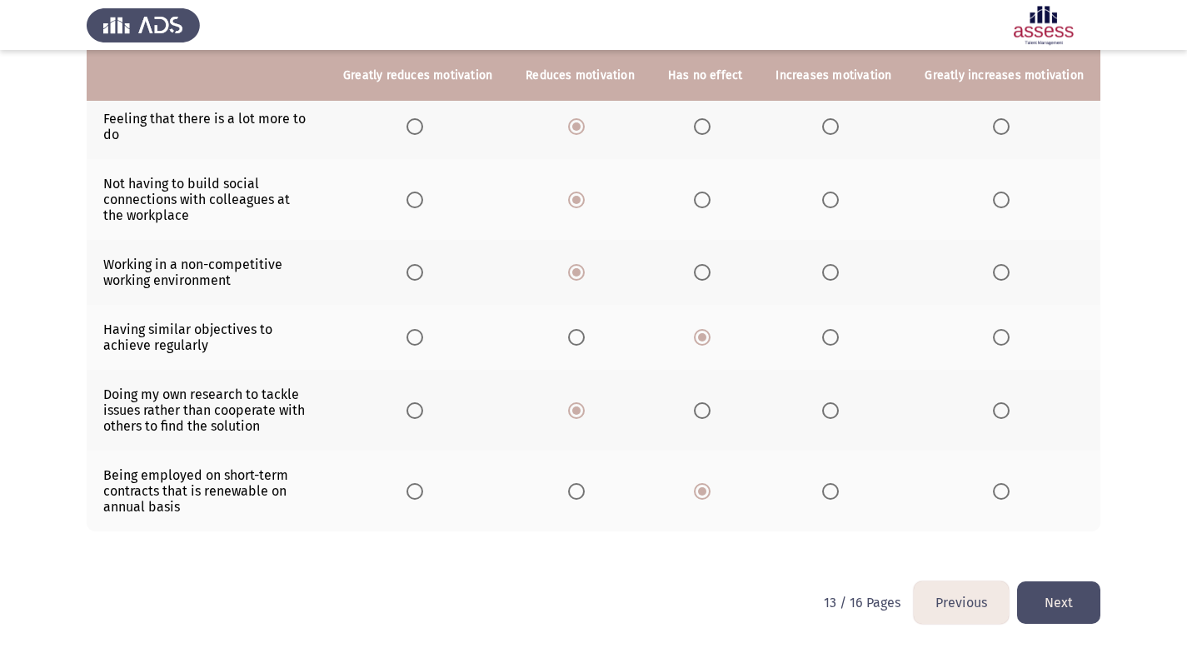
click at [1071, 608] on button "Next" at bounding box center [1058, 603] width 83 height 42
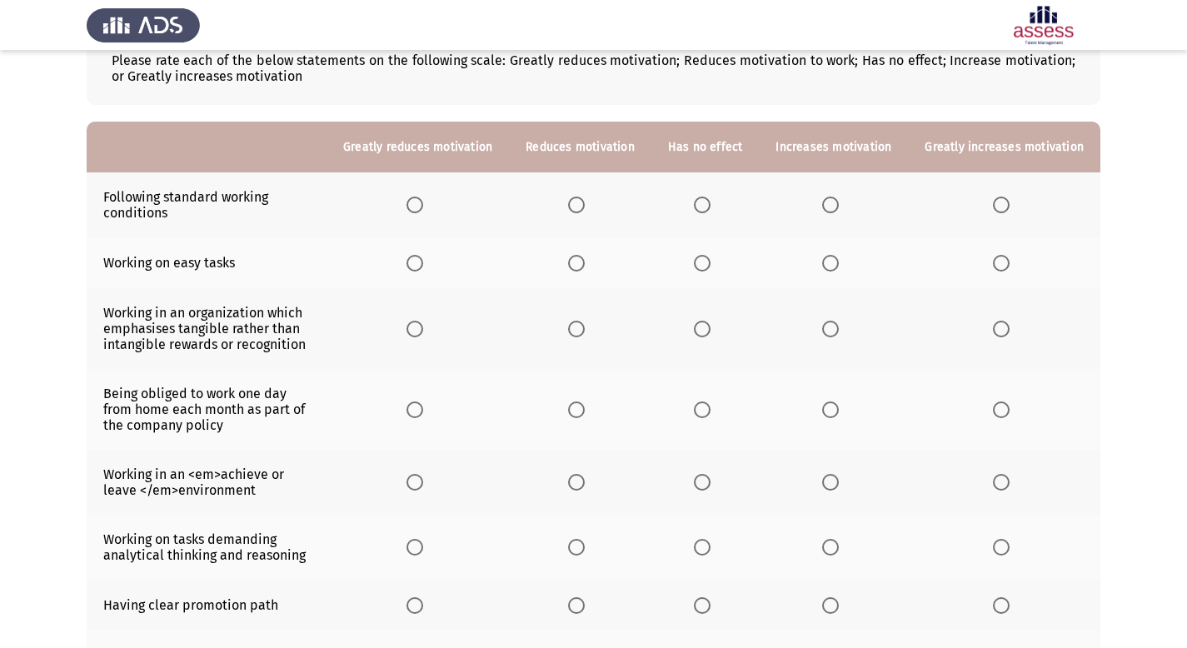
scroll to position [122, 0]
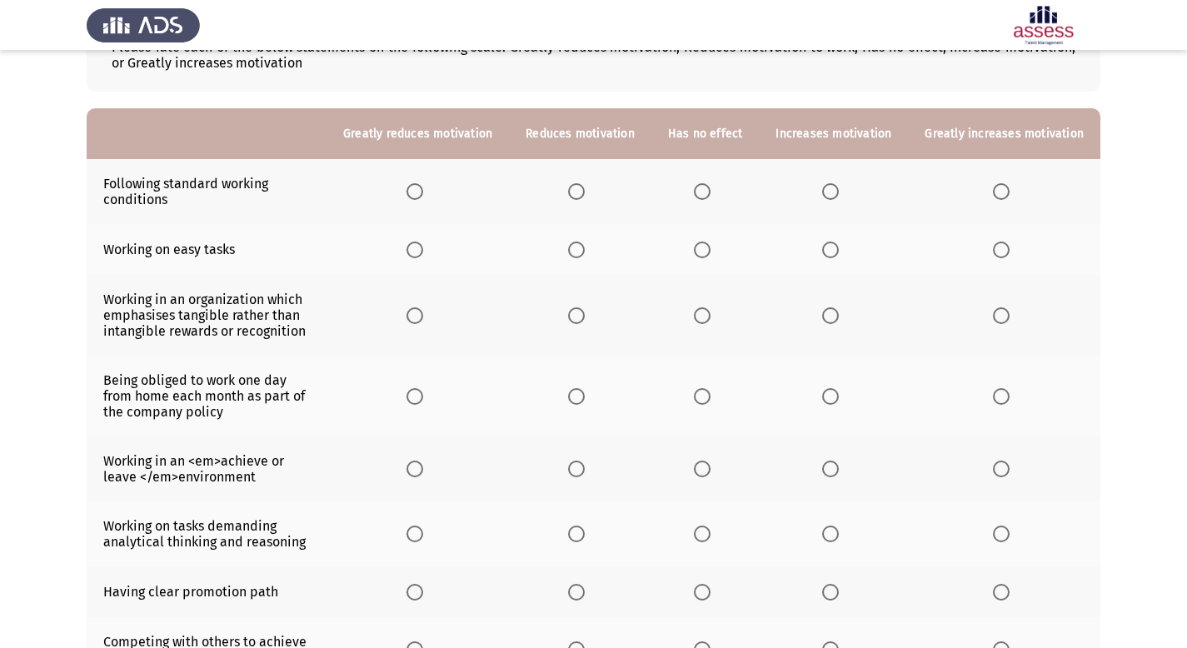
click at [838, 194] on span "Select an option" at bounding box center [830, 191] width 17 height 17
click at [838, 194] on input "Select an option" at bounding box center [830, 191] width 17 height 17
click at [711, 252] on span "Select an option" at bounding box center [702, 250] width 17 height 17
click at [711, 252] on input "Select an option" at bounding box center [702, 250] width 17 height 17
click at [836, 319] on span "Select an option" at bounding box center [830, 315] width 17 height 17
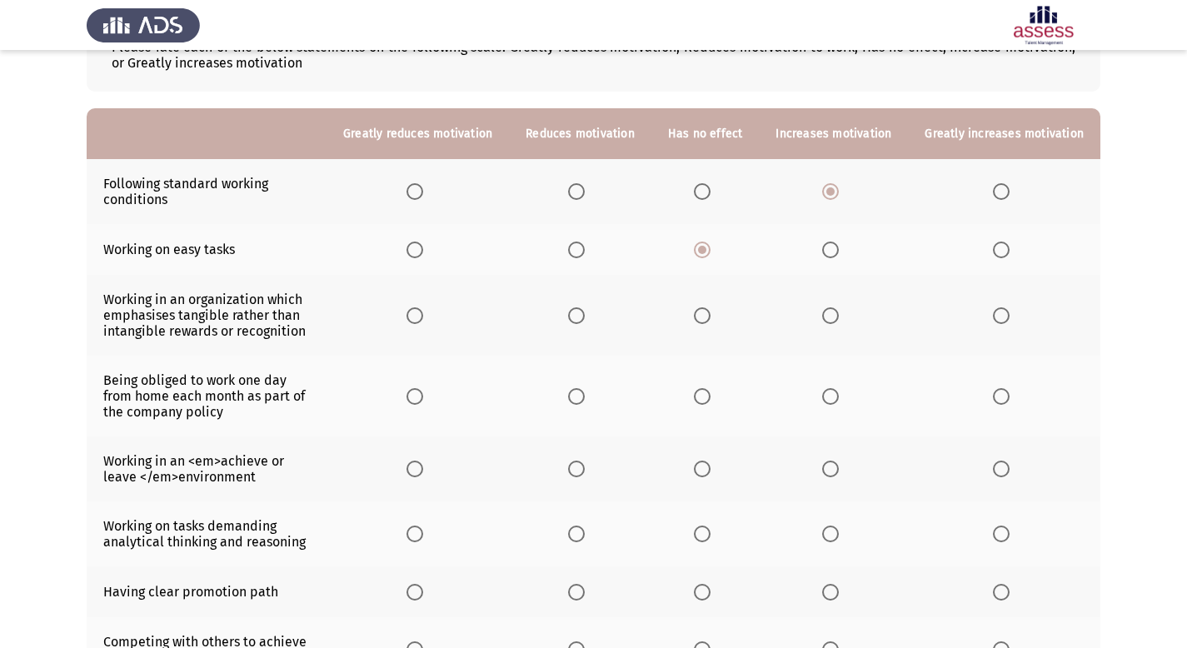
click at [836, 319] on input "Select an option" at bounding box center [830, 315] width 17 height 17
click at [711, 394] on span "Select an option" at bounding box center [702, 396] width 17 height 17
click at [711, 394] on input "Select an option" at bounding box center [702, 396] width 17 height 17
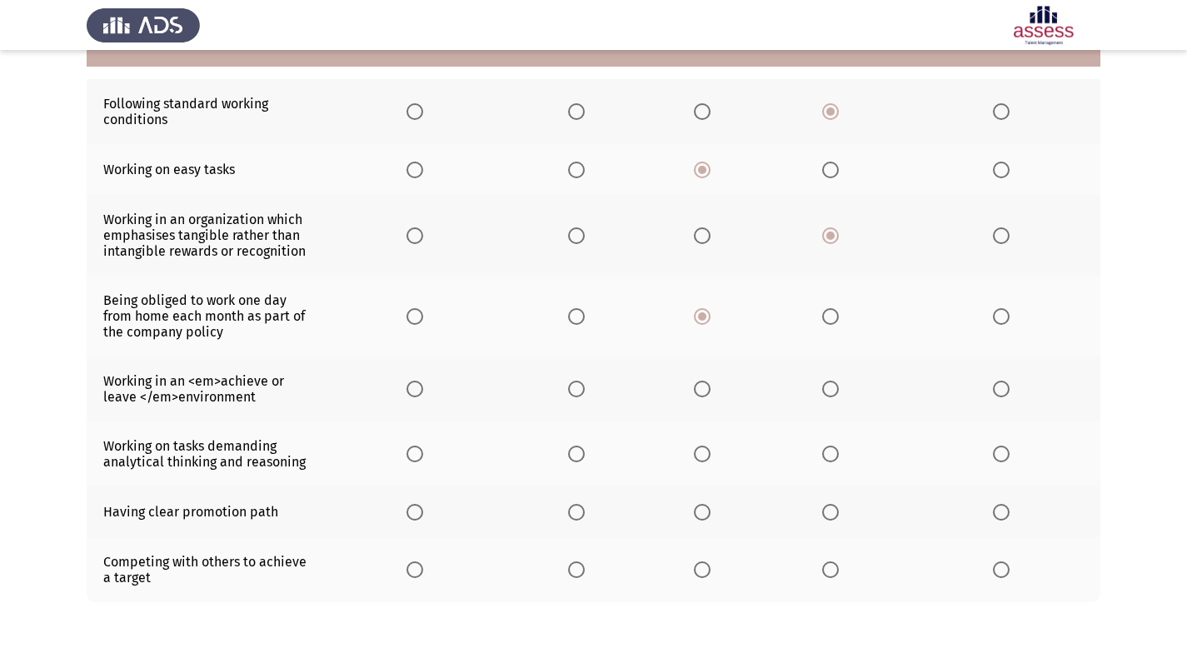
scroll to position [211, 0]
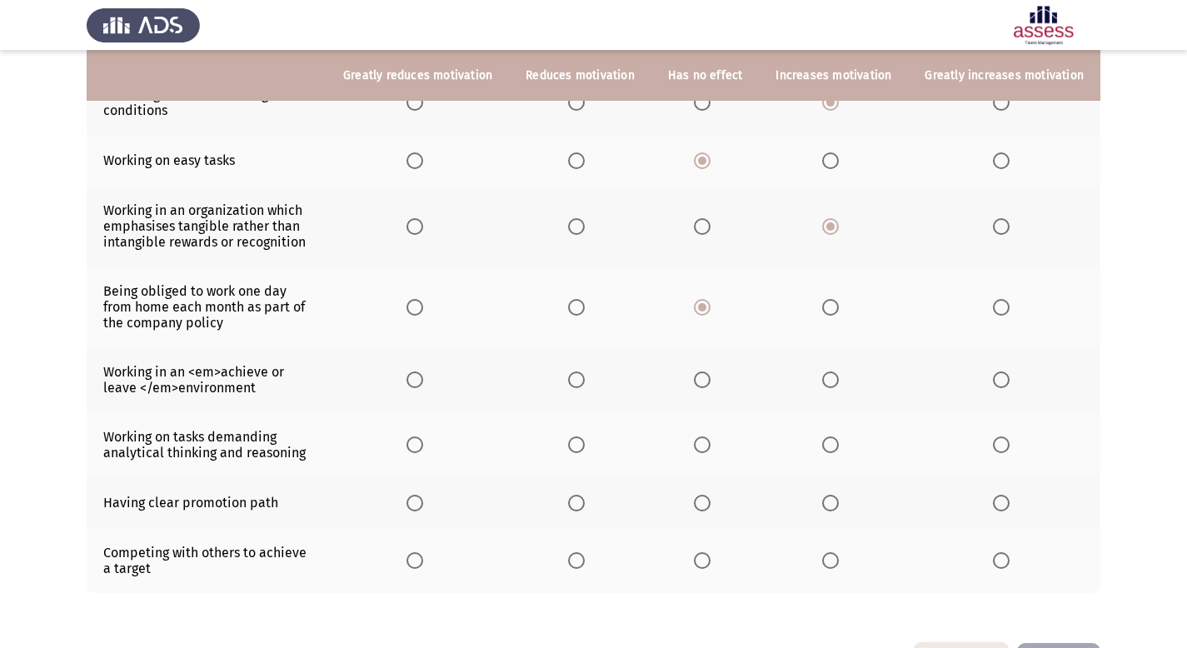
click at [585, 383] on span "Select an option" at bounding box center [576, 380] width 17 height 17
click at [585, 383] on input "Select an option" at bounding box center [576, 380] width 17 height 17
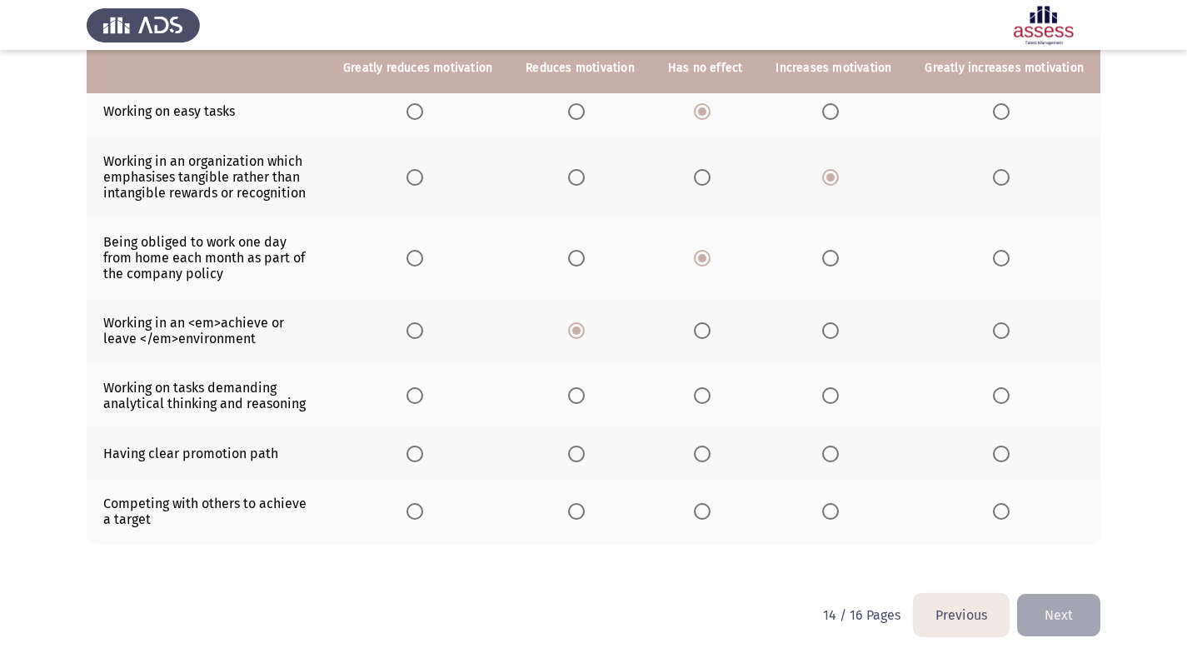
scroll to position [262, 0]
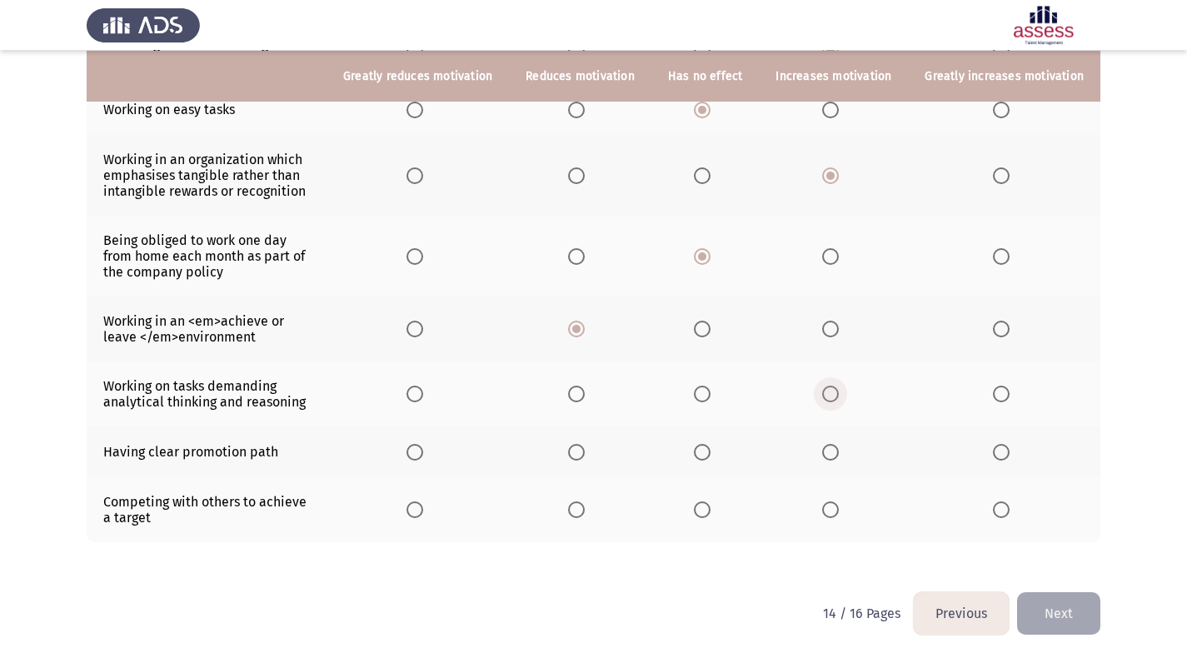
click at [839, 397] on span "Select an option" at bounding box center [830, 394] width 17 height 17
click at [839, 397] on input "Select an option" at bounding box center [830, 394] width 17 height 17
click at [839, 453] on span "Select an option" at bounding box center [830, 452] width 17 height 17
click at [839, 453] on input "Select an option" at bounding box center [830, 452] width 17 height 17
click at [839, 515] on span "Select an option" at bounding box center [830, 510] width 17 height 17
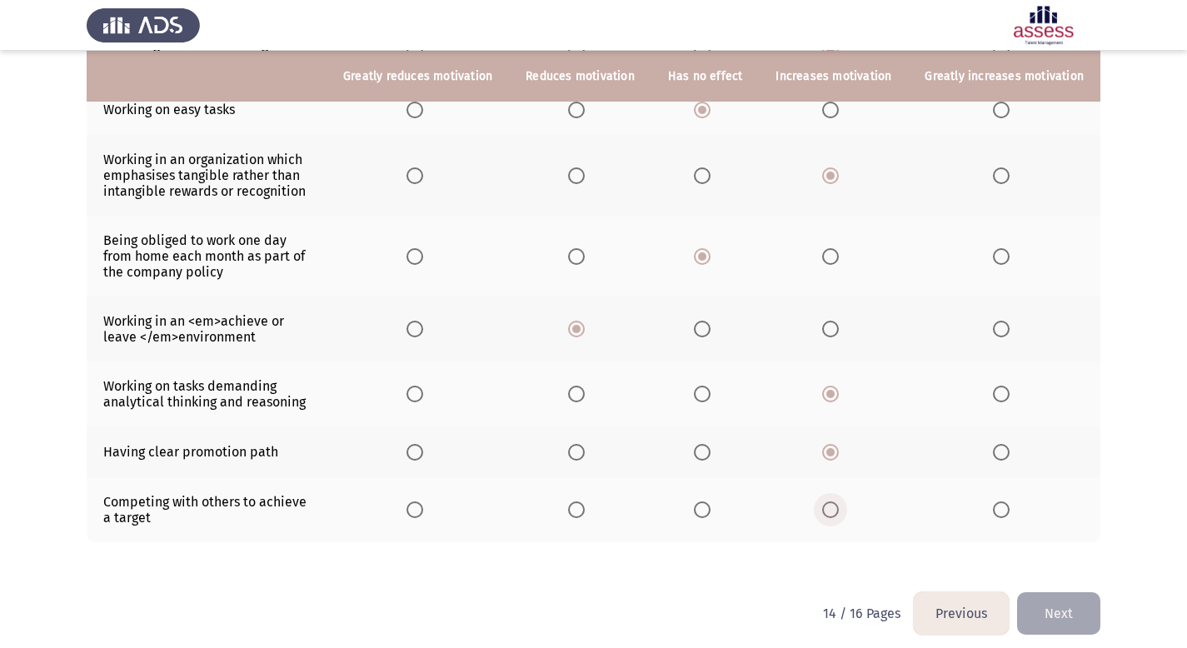
click at [839, 515] on input "Select an option" at bounding box center [830, 510] width 17 height 17
click at [1062, 611] on button "Next" at bounding box center [1058, 613] width 83 height 42
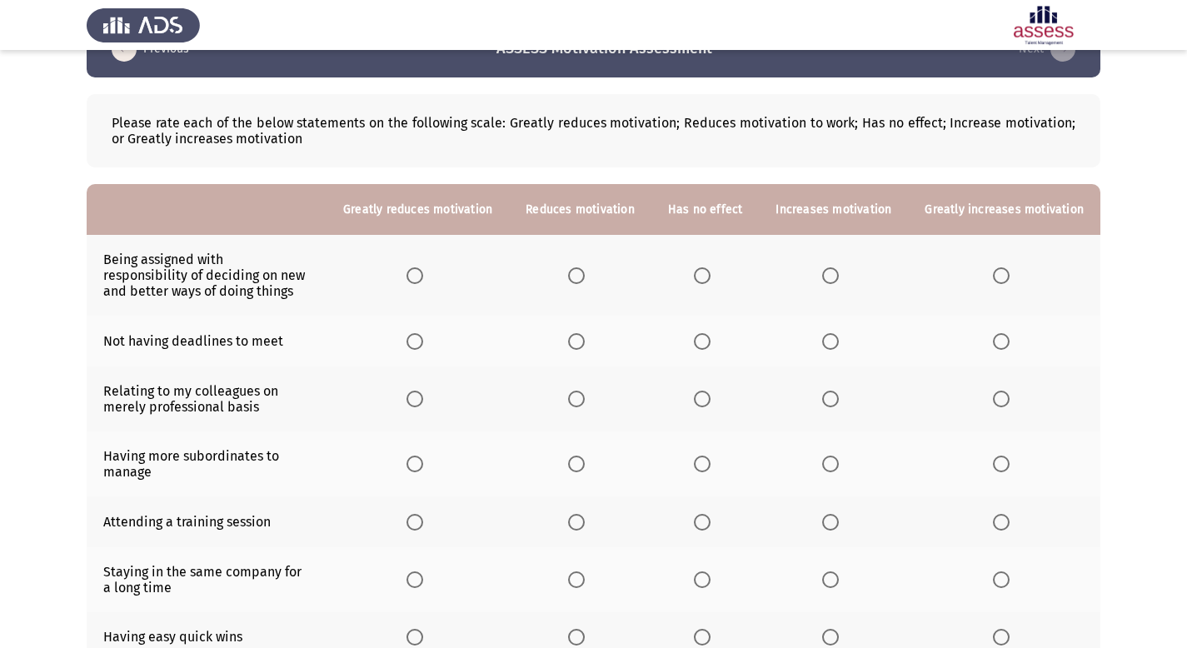
scroll to position [125, 0]
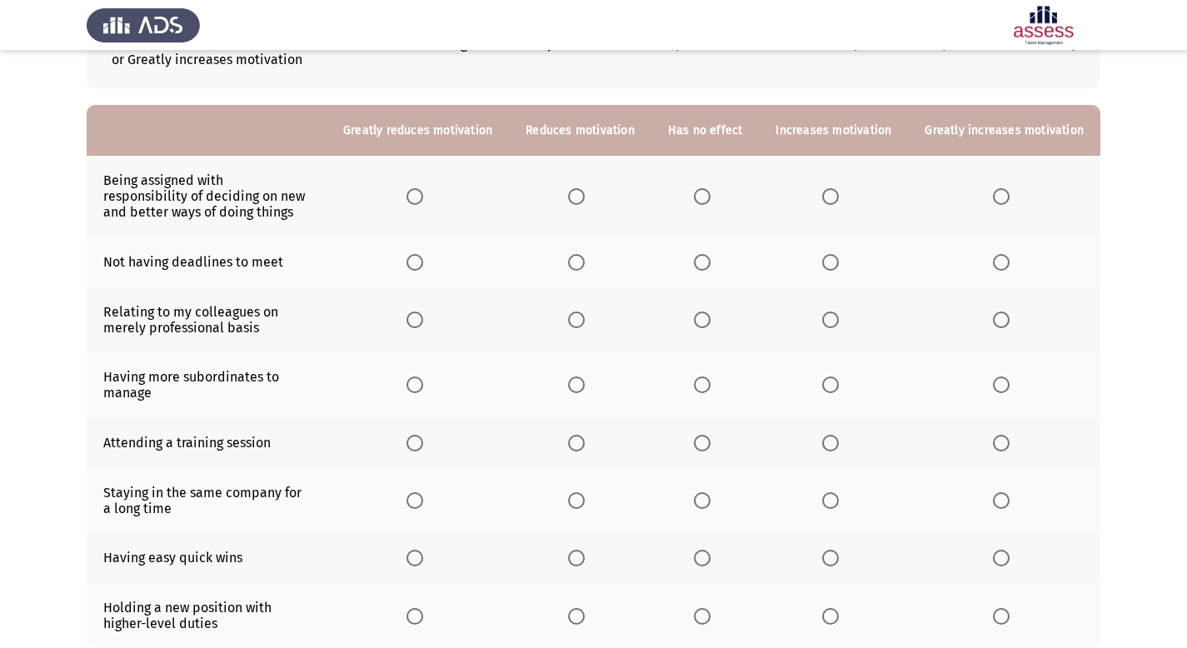
click at [838, 190] on span "Select an option" at bounding box center [830, 196] width 17 height 17
click at [838, 190] on input "Select an option" at bounding box center [830, 196] width 17 height 17
click at [585, 259] on span "Select an option" at bounding box center [576, 262] width 17 height 17
click at [585, 259] on input "Select an option" at bounding box center [576, 262] width 17 height 17
click at [585, 384] on span "Select an option" at bounding box center [576, 385] width 17 height 17
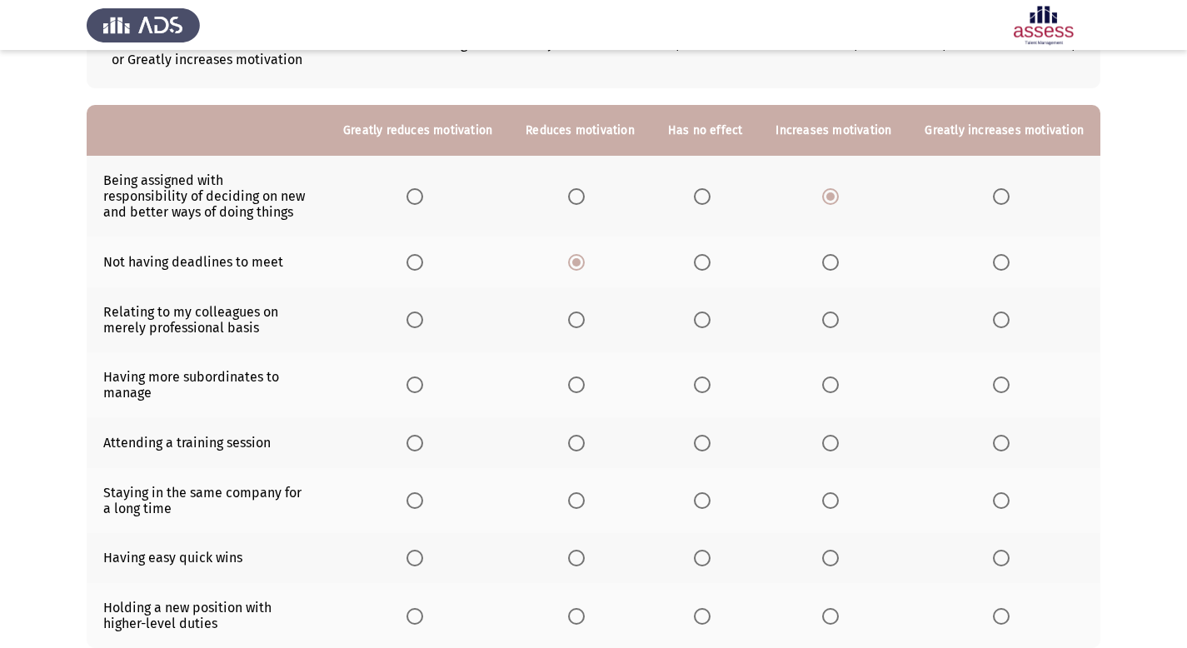
click at [585, 384] on input "Select an option" at bounding box center [576, 385] width 17 height 17
click at [585, 322] on span "Select an option" at bounding box center [576, 320] width 17 height 17
click at [585, 322] on input "Select an option" at bounding box center [576, 320] width 17 height 17
click at [831, 442] on span "Select an option" at bounding box center [830, 443] width 17 height 17
click at [831, 442] on input "Select an option" at bounding box center [830, 443] width 17 height 17
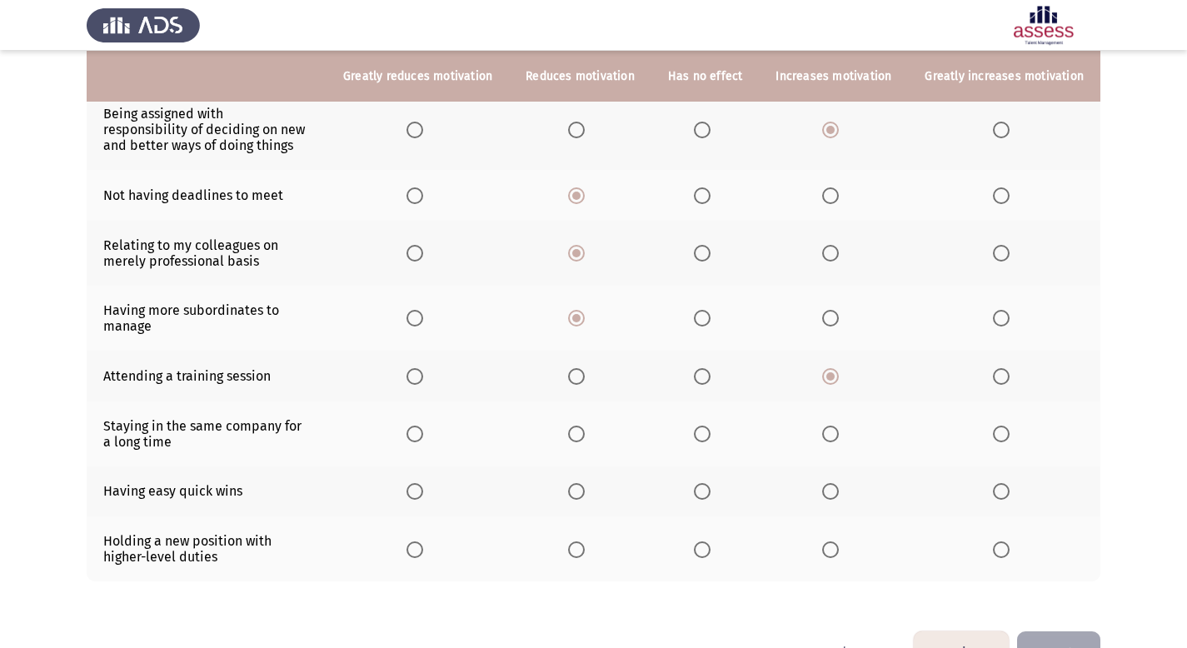
scroll to position [192, 0]
click at [836, 439] on span "Select an option" at bounding box center [830, 434] width 17 height 17
click at [836, 439] on input "Select an option" at bounding box center [830, 434] width 17 height 17
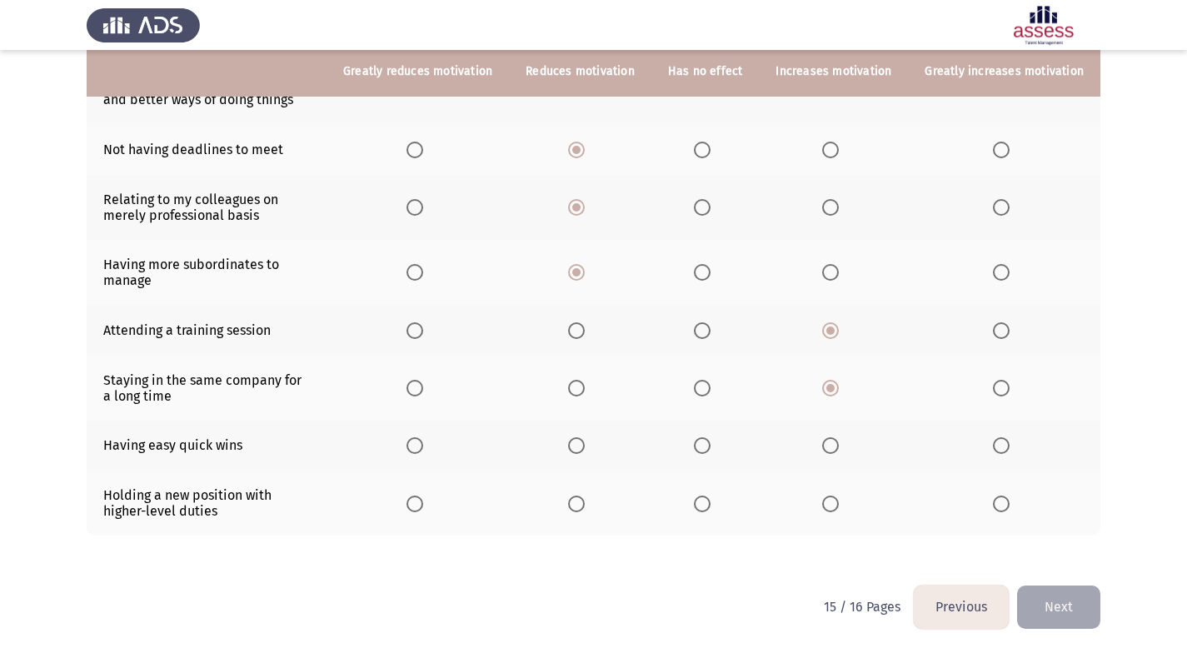
scroll to position [239, 0]
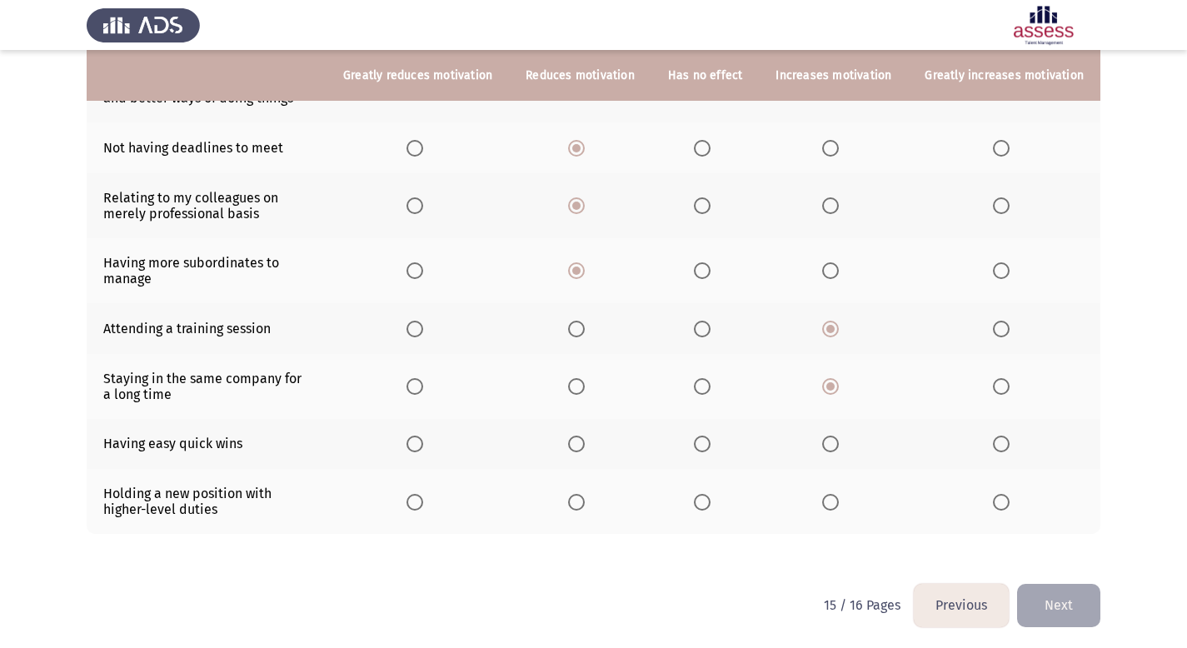
click at [708, 449] on span "Select an option" at bounding box center [702, 444] width 17 height 17
click at [708, 449] on input "Select an option" at bounding box center [702, 444] width 17 height 17
click at [830, 502] on span "Select an option" at bounding box center [830, 502] width 17 height 17
click at [830, 502] on input "Select an option" at bounding box center [830, 502] width 17 height 17
click at [1057, 602] on button "Next" at bounding box center [1058, 605] width 83 height 42
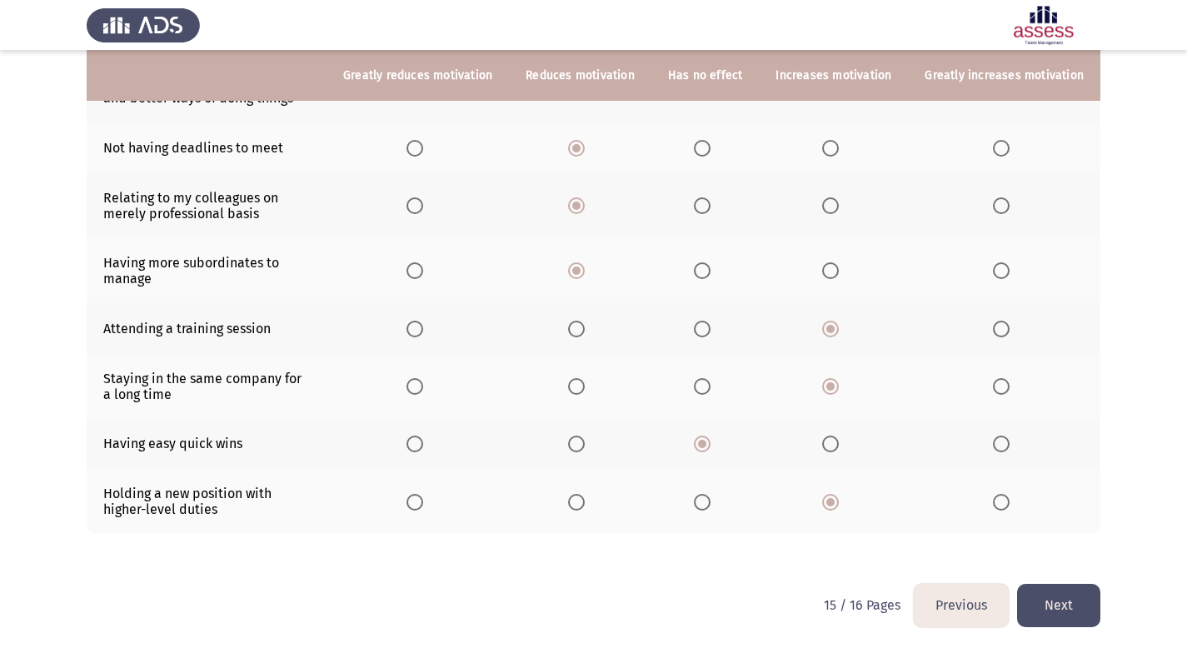
click at [1057, 602] on html "Previous ASSESS Motivation Assessment Next Please rate each of the below statem…" at bounding box center [593, 206] width 1187 height 890
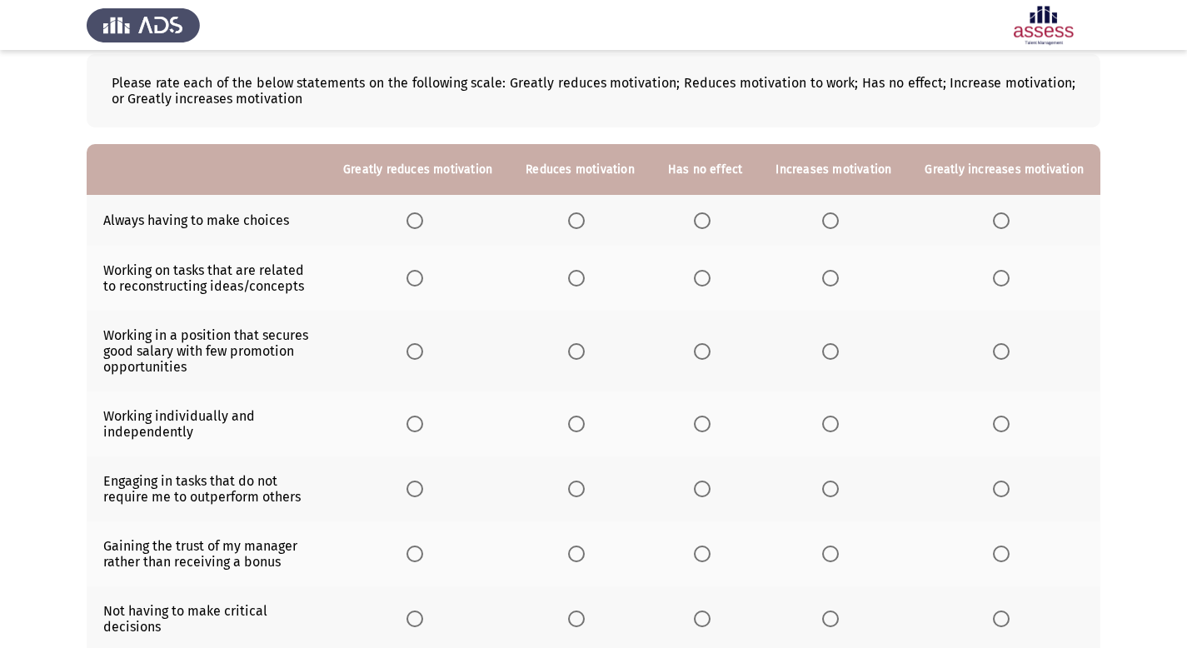
scroll to position [86, 0]
click at [836, 277] on span "Select an option" at bounding box center [830, 278] width 17 height 17
click at [836, 277] on input "Select an option" at bounding box center [830, 278] width 17 height 17
click at [839, 351] on span "Select an option" at bounding box center [830, 351] width 17 height 17
click at [839, 351] on input "Select an option" at bounding box center [830, 351] width 17 height 17
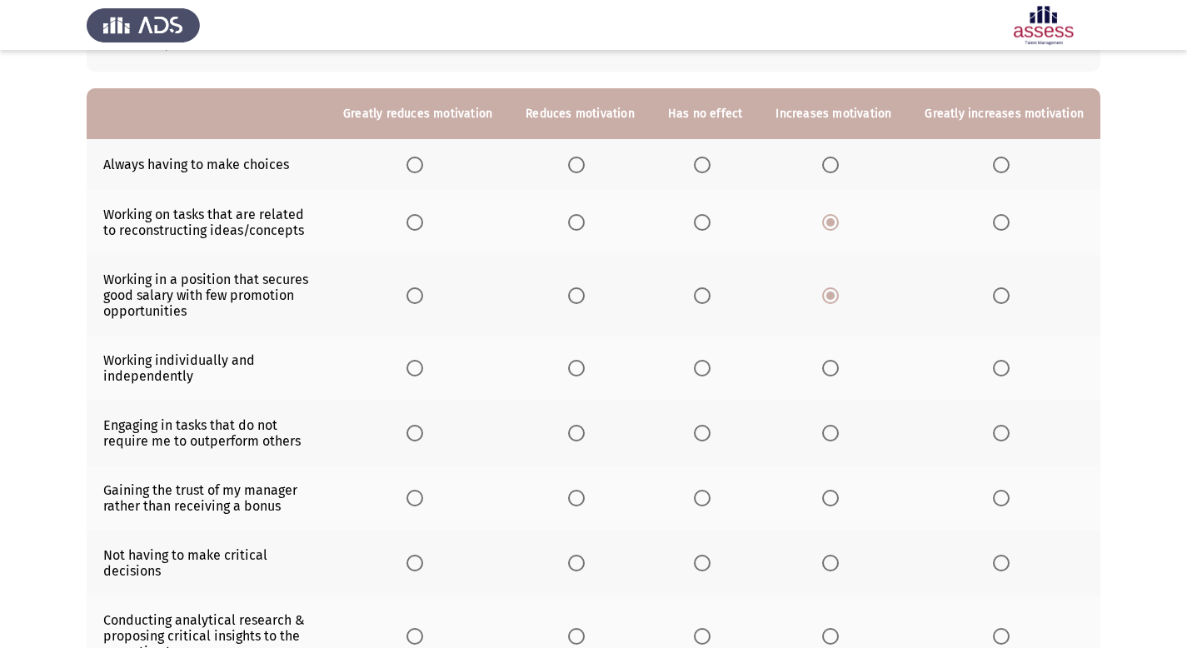
scroll to position [124, 0]
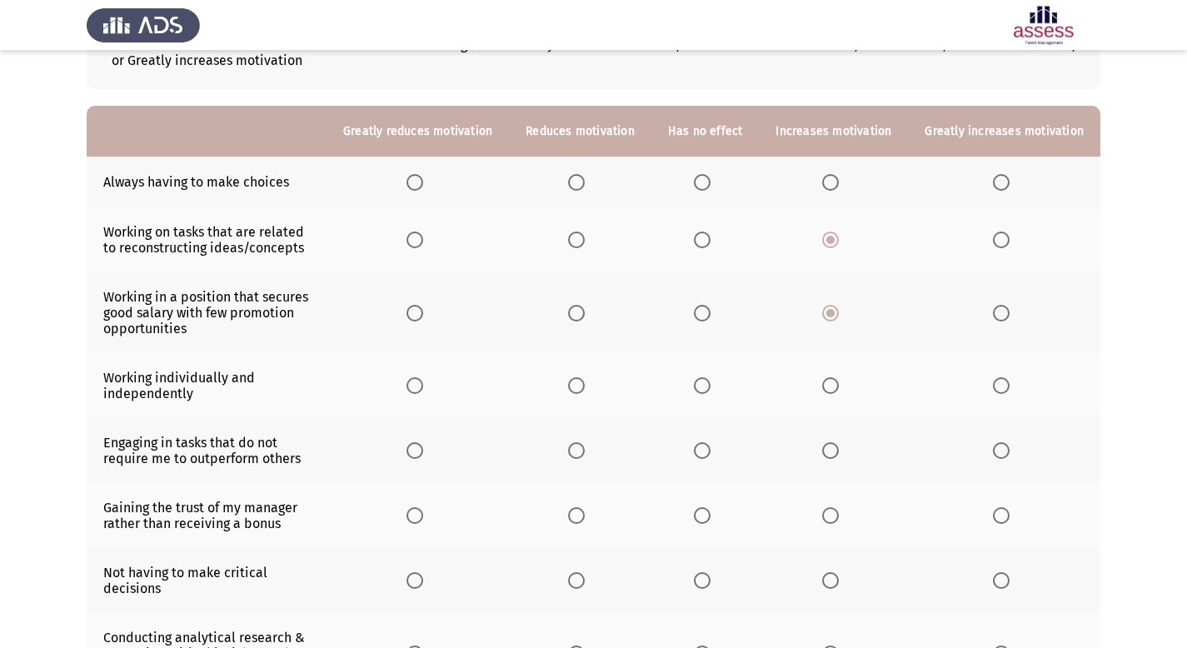
click at [585, 314] on span "Select an option" at bounding box center [576, 313] width 17 height 17
click at [585, 314] on input "Select an option" at bounding box center [576, 313] width 17 height 17
click at [579, 388] on span "Select an option" at bounding box center [576, 385] width 17 height 17
click at [579, 388] on input "Select an option" at bounding box center [576, 385] width 17 height 17
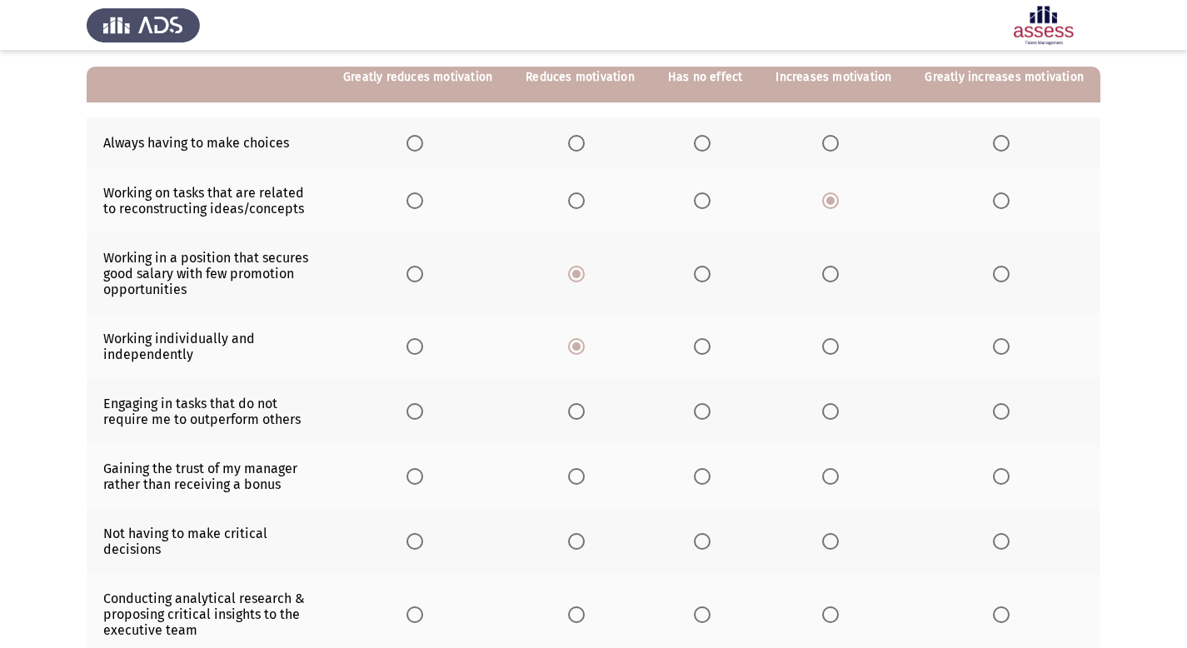
scroll to position [165, 0]
click at [585, 415] on span "Select an option" at bounding box center [576, 410] width 17 height 17
click at [585, 415] on input "Select an option" at bounding box center [576, 410] width 17 height 17
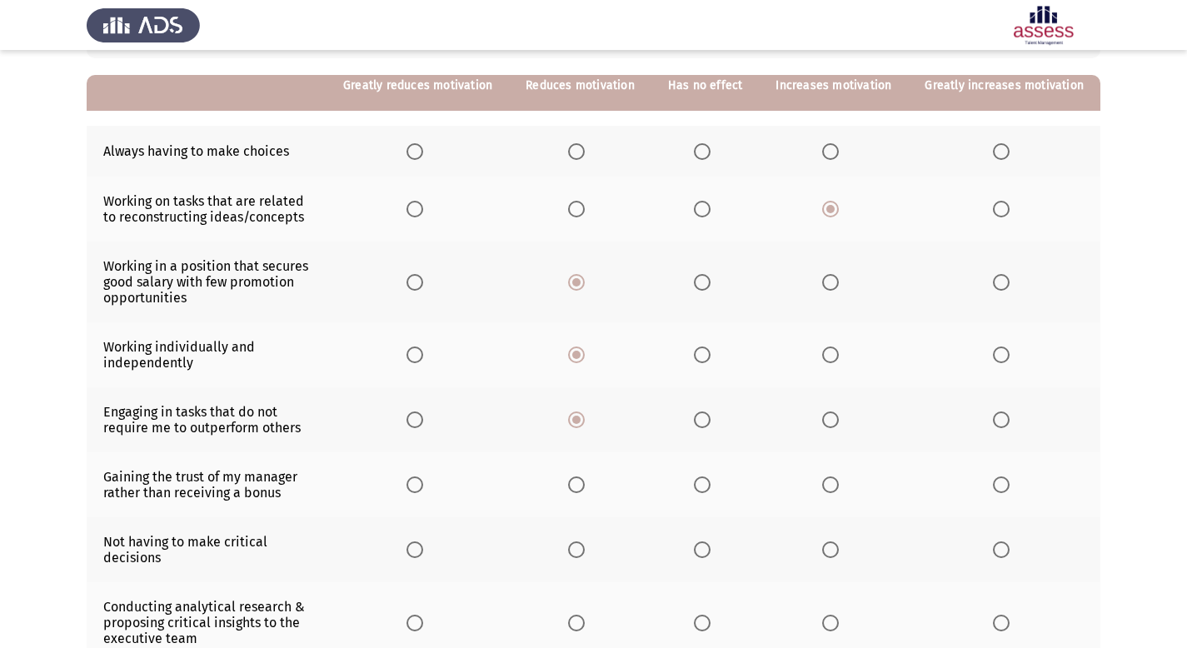
scroll to position [142, 0]
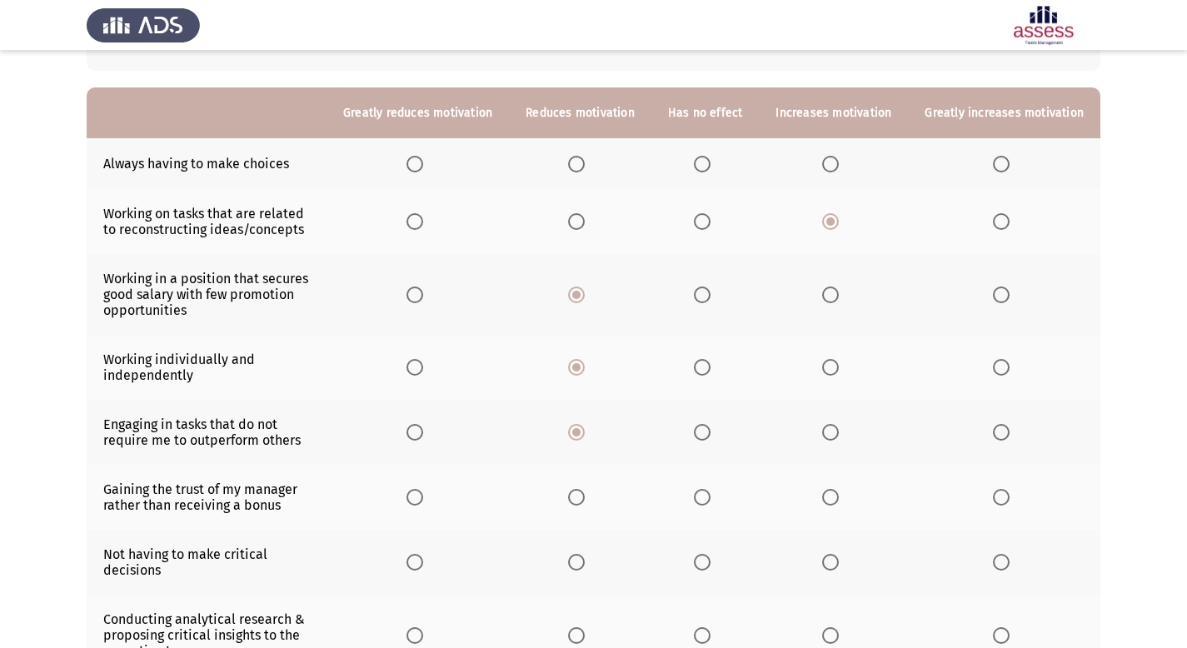
click at [592, 163] on label "Select an option" at bounding box center [579, 164] width 23 height 17
click at [585, 163] on input "Select an option" at bounding box center [576, 164] width 17 height 17
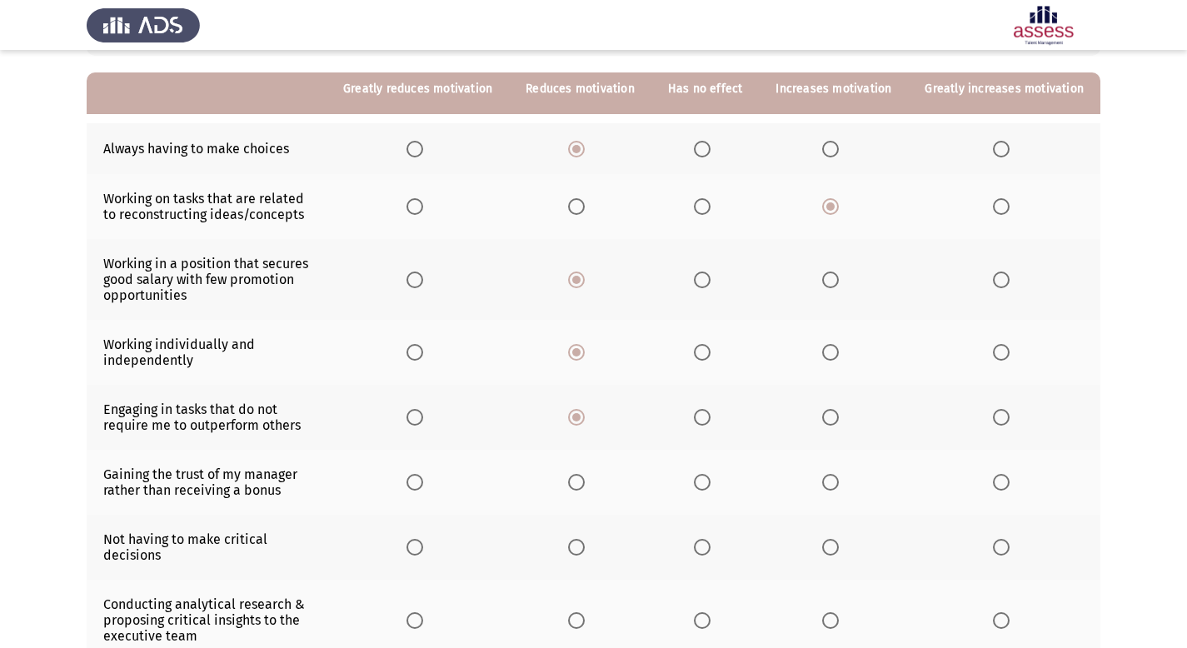
scroll to position [170, 0]
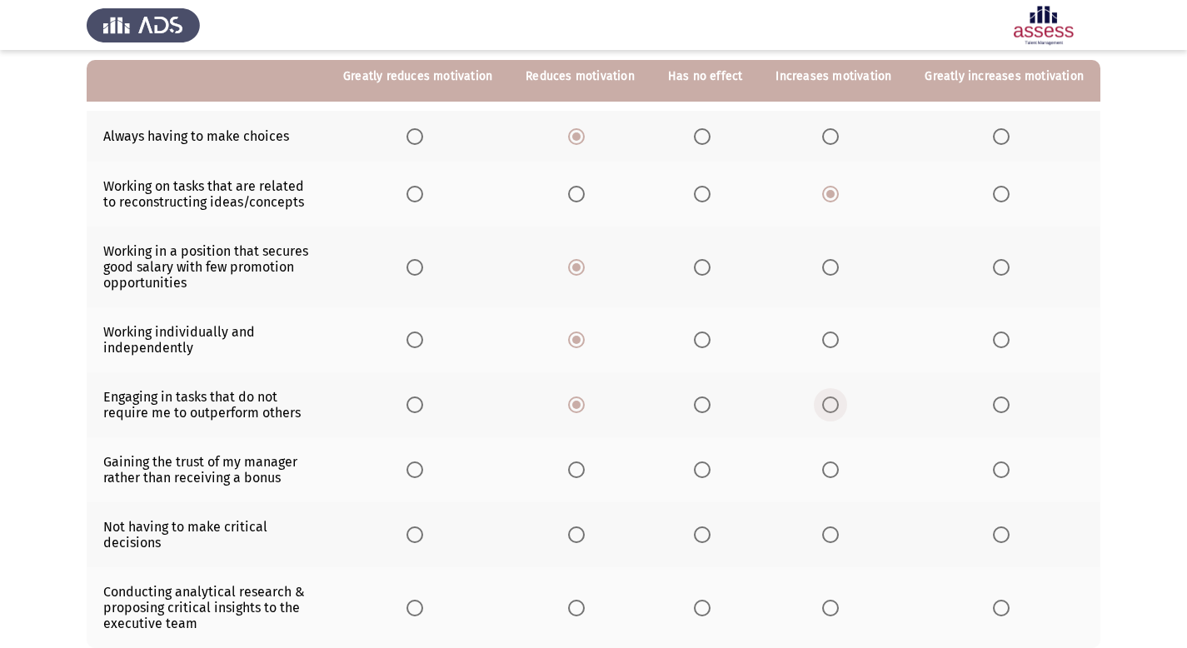
click at [835, 408] on span "Select an option" at bounding box center [830, 405] width 17 height 17
click at [835, 408] on input "Select an option" at bounding box center [830, 405] width 17 height 17
click at [838, 472] on span "Select an option" at bounding box center [830, 470] width 17 height 17
click at [838, 472] on input "Select an option" at bounding box center [830, 470] width 17 height 17
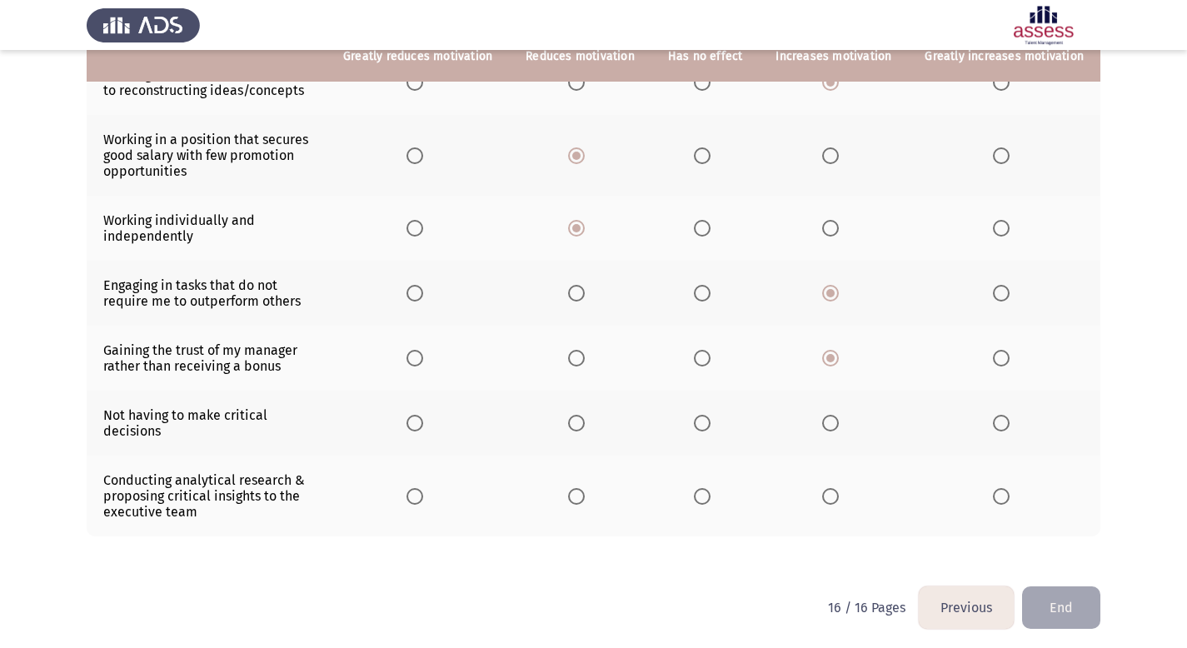
scroll to position [286, 0]
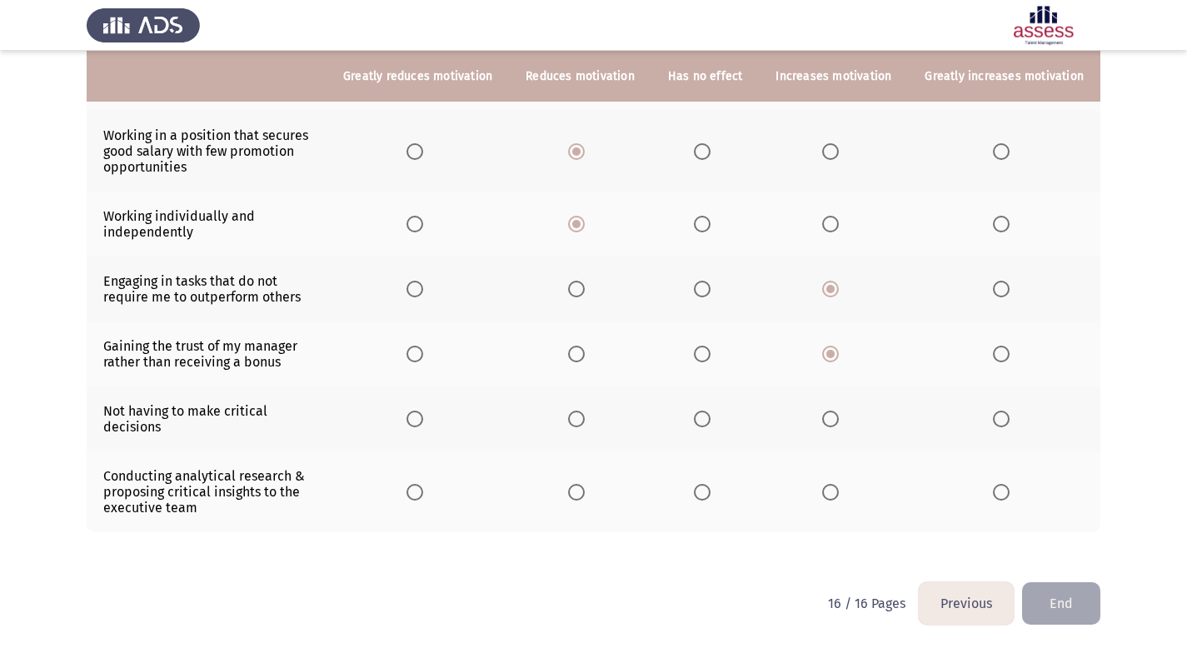
click at [839, 422] on span "Select an option" at bounding box center [830, 419] width 17 height 17
click at [839, 422] on input "Select an option" at bounding box center [830, 419] width 17 height 17
click at [832, 487] on span "Select an option" at bounding box center [830, 492] width 17 height 17
click at [832, 487] on input "Select an option" at bounding box center [830, 492] width 17 height 17
click at [1072, 602] on button "End" at bounding box center [1061, 603] width 78 height 42
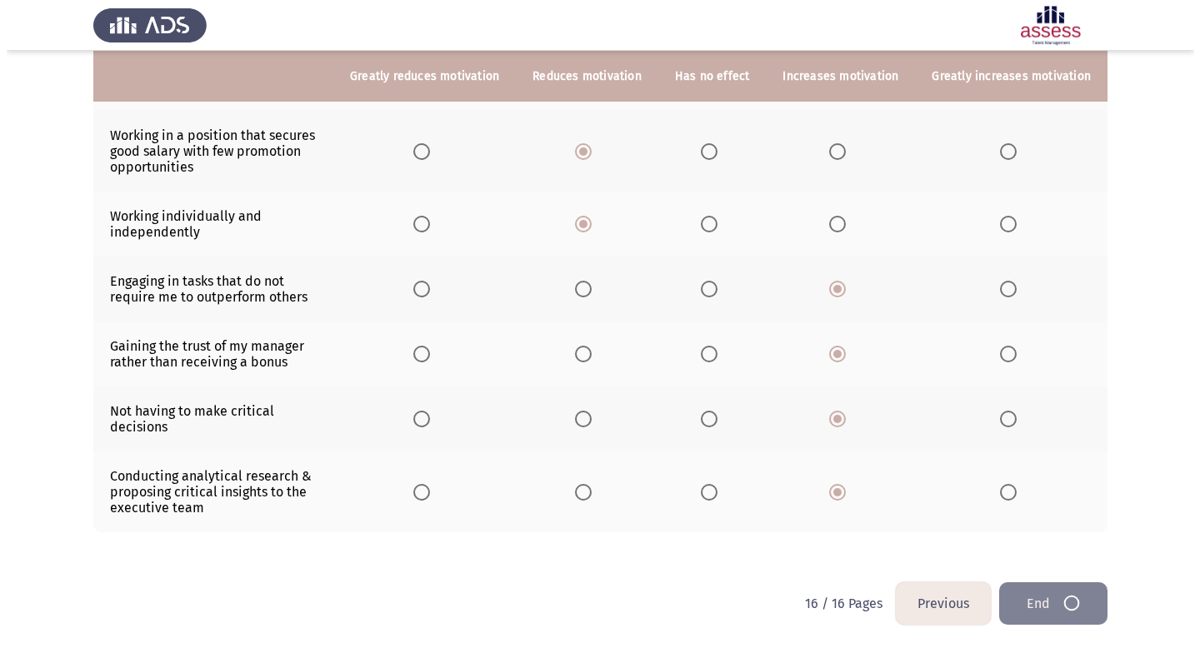
scroll to position [0, 0]
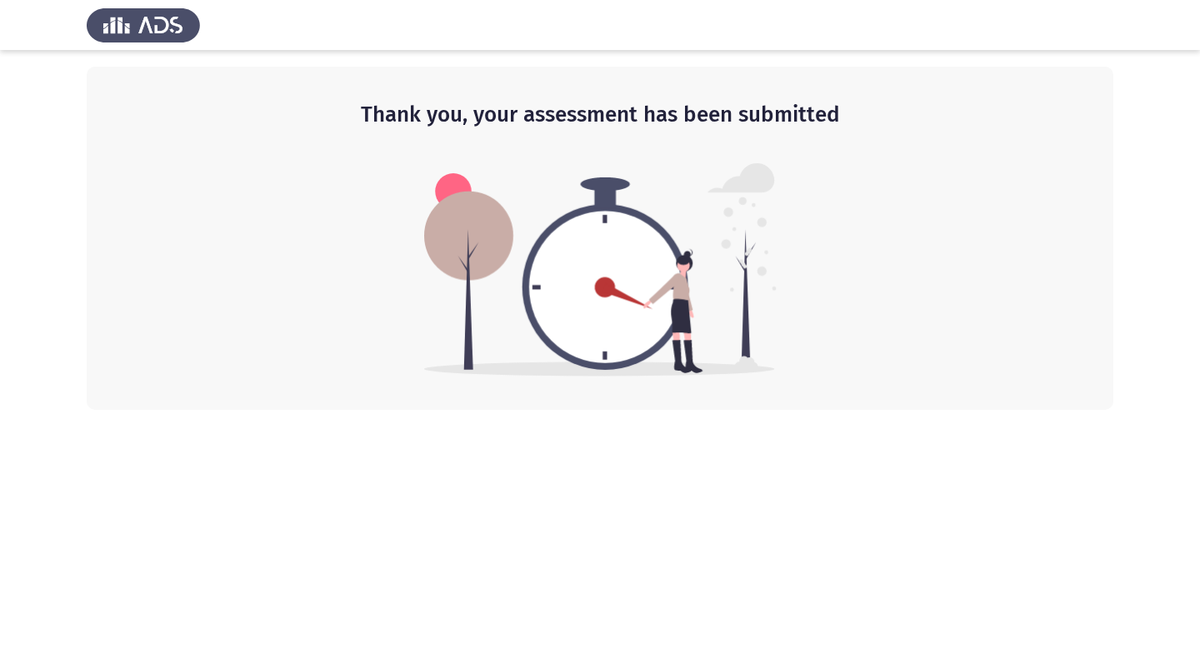
click at [700, 410] on html "Thank you, your assessment has been submitted" at bounding box center [600, 205] width 1200 height 410
